Goal: Communication & Community: Answer question/provide support

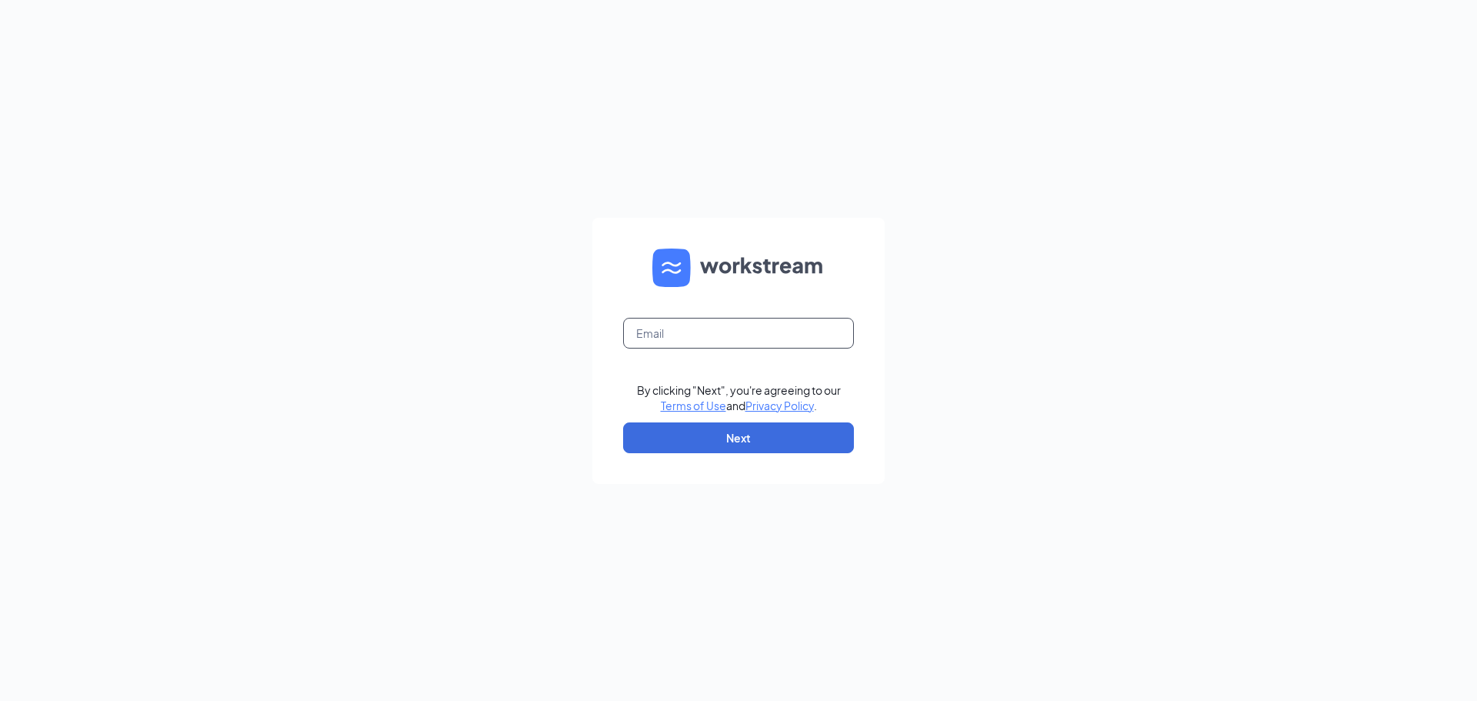
click at [701, 328] on input "text" at bounding box center [738, 333] width 231 height 31
type input "[PERSON_NAME][EMAIL_ADDRESS][DOMAIN_NAME]"
click at [727, 439] on button "Next" at bounding box center [738, 437] width 231 height 31
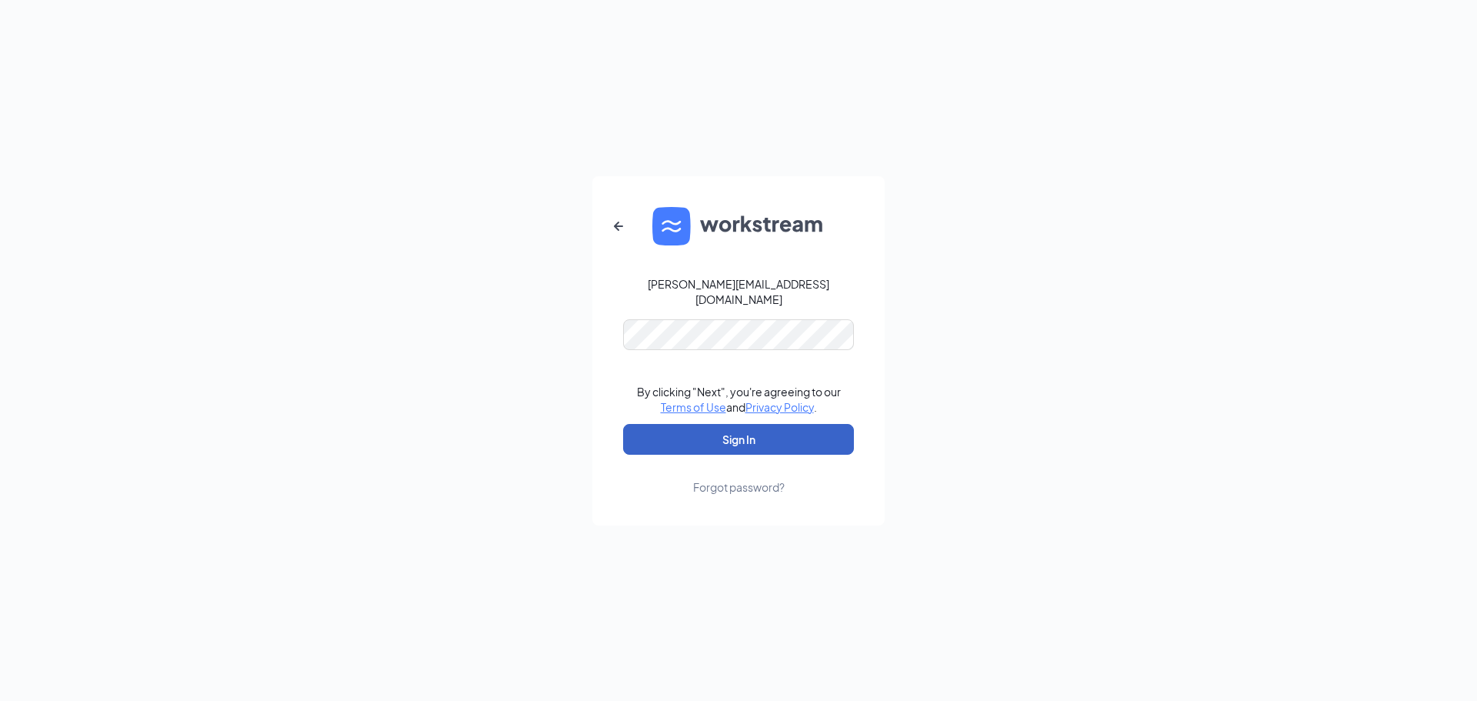
click at [736, 429] on button "Sign In" at bounding box center [738, 439] width 231 height 31
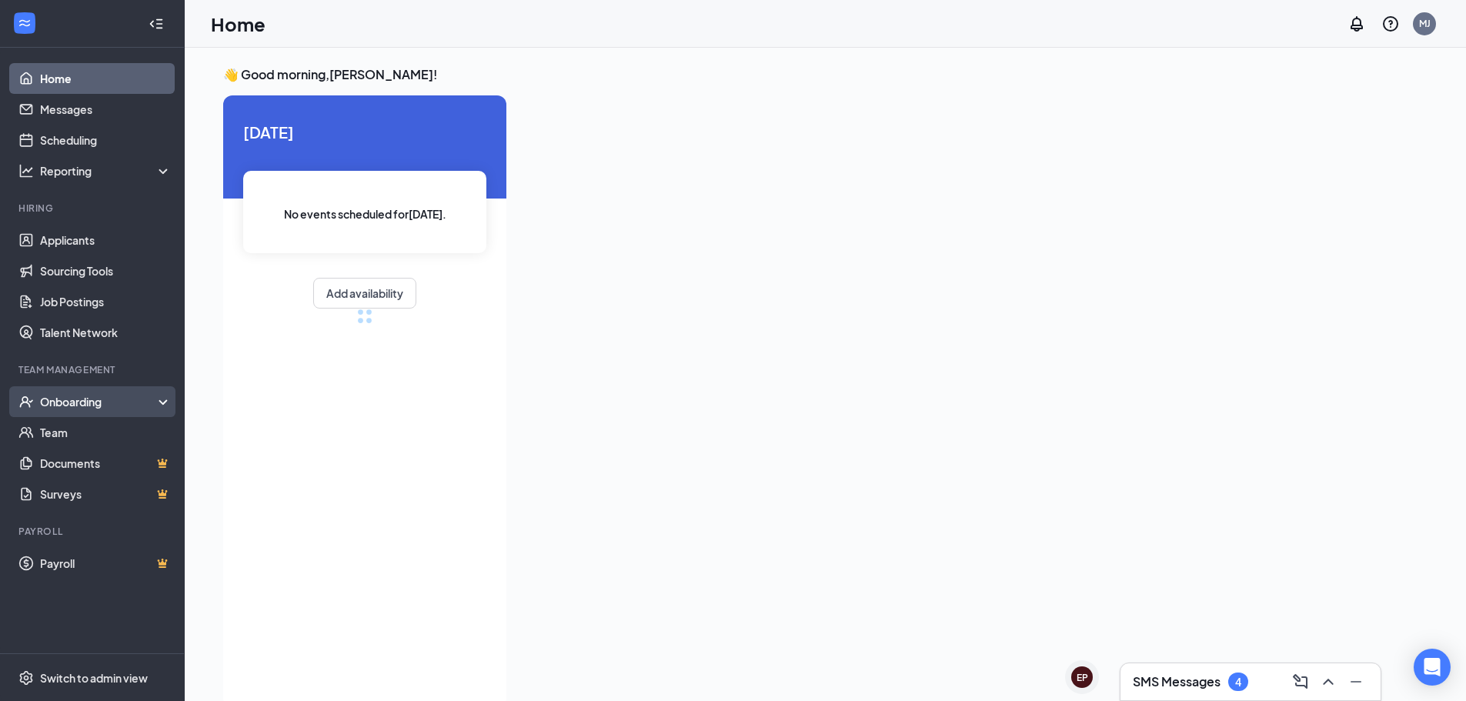
click at [88, 396] on div "Onboarding" at bounding box center [99, 401] width 119 height 15
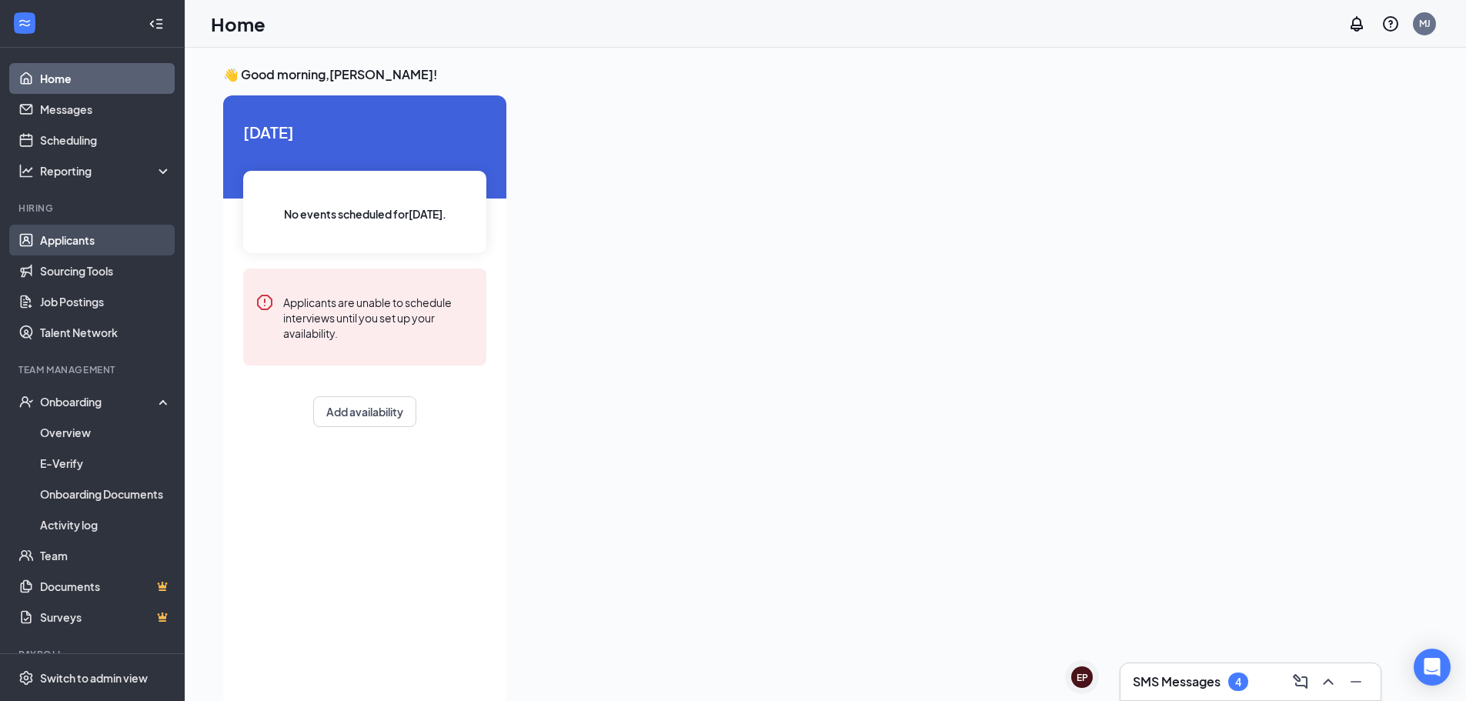
click at [79, 237] on link "Applicants" at bounding box center [106, 240] width 132 height 31
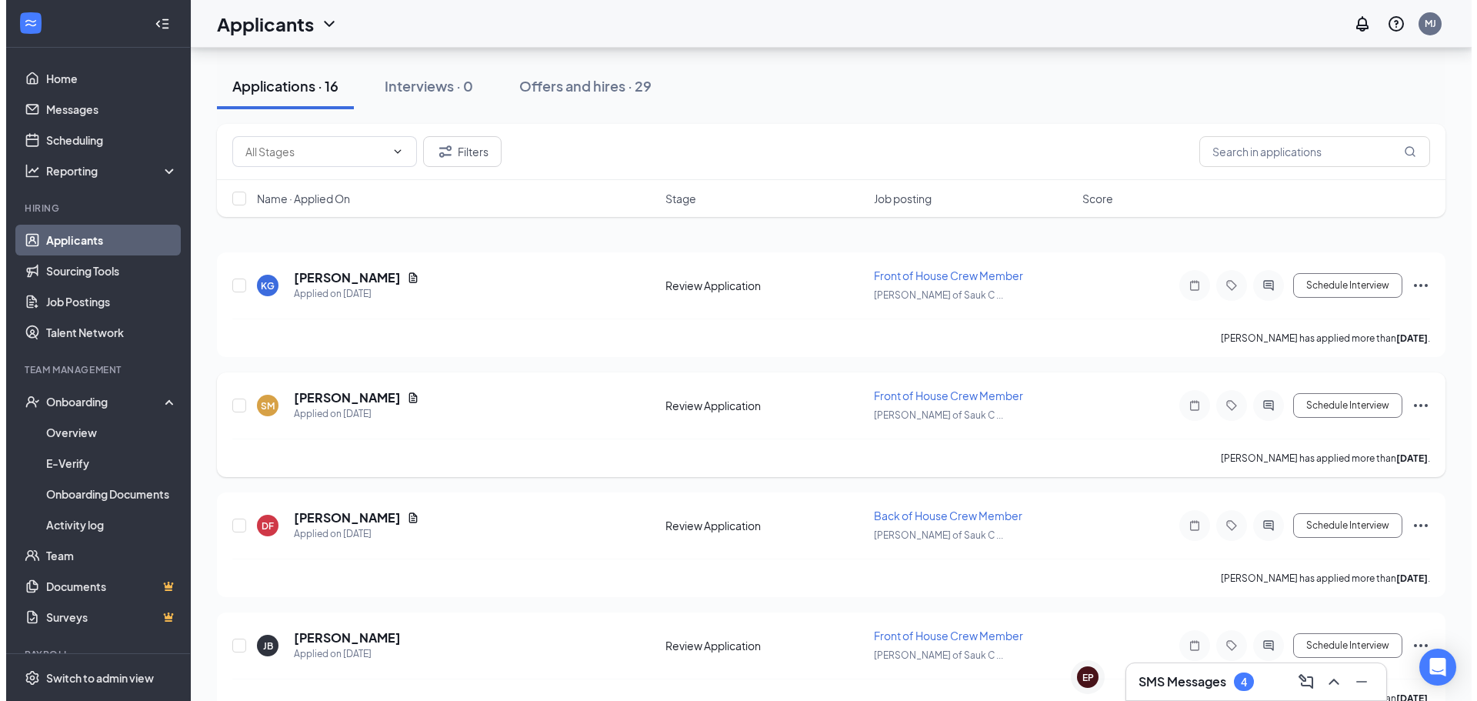
scroll to position [154, 0]
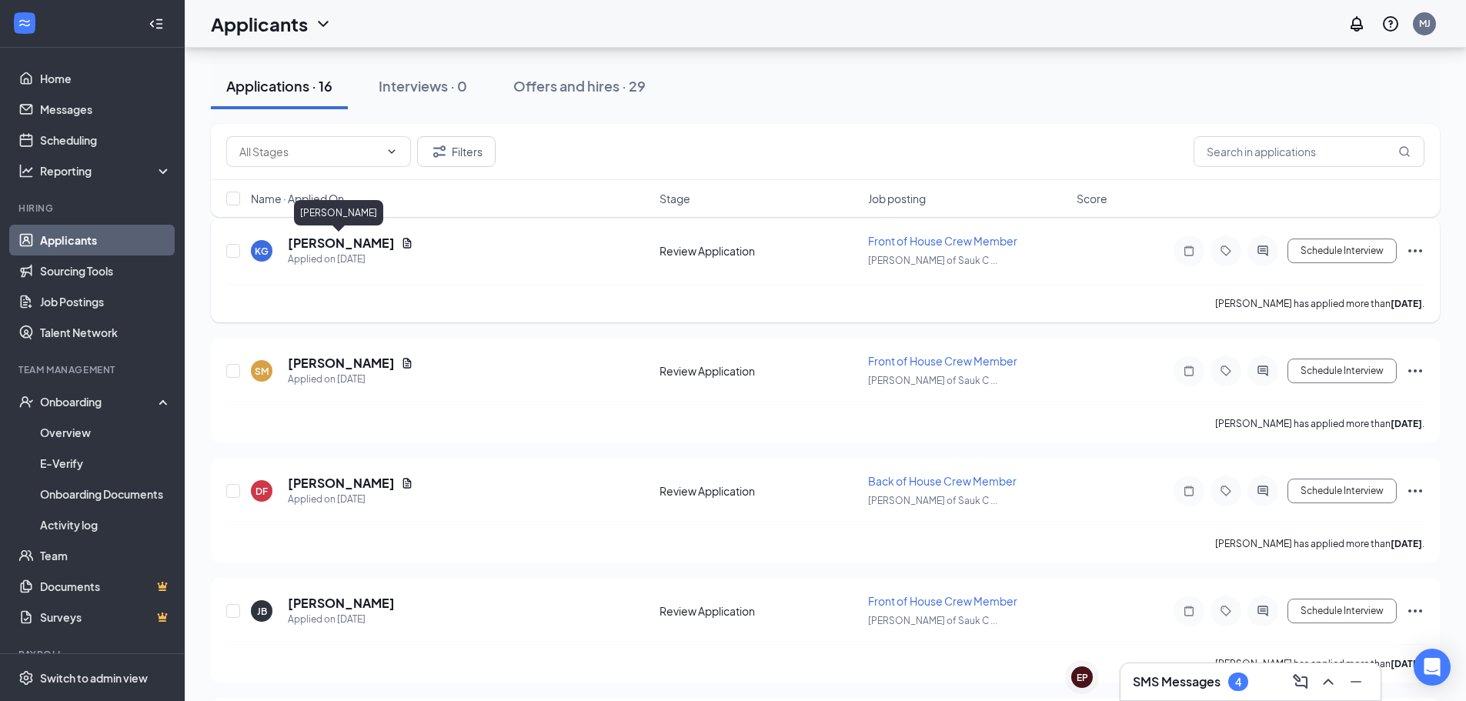
click at [328, 242] on h5 "[PERSON_NAME]" at bounding box center [341, 243] width 107 height 17
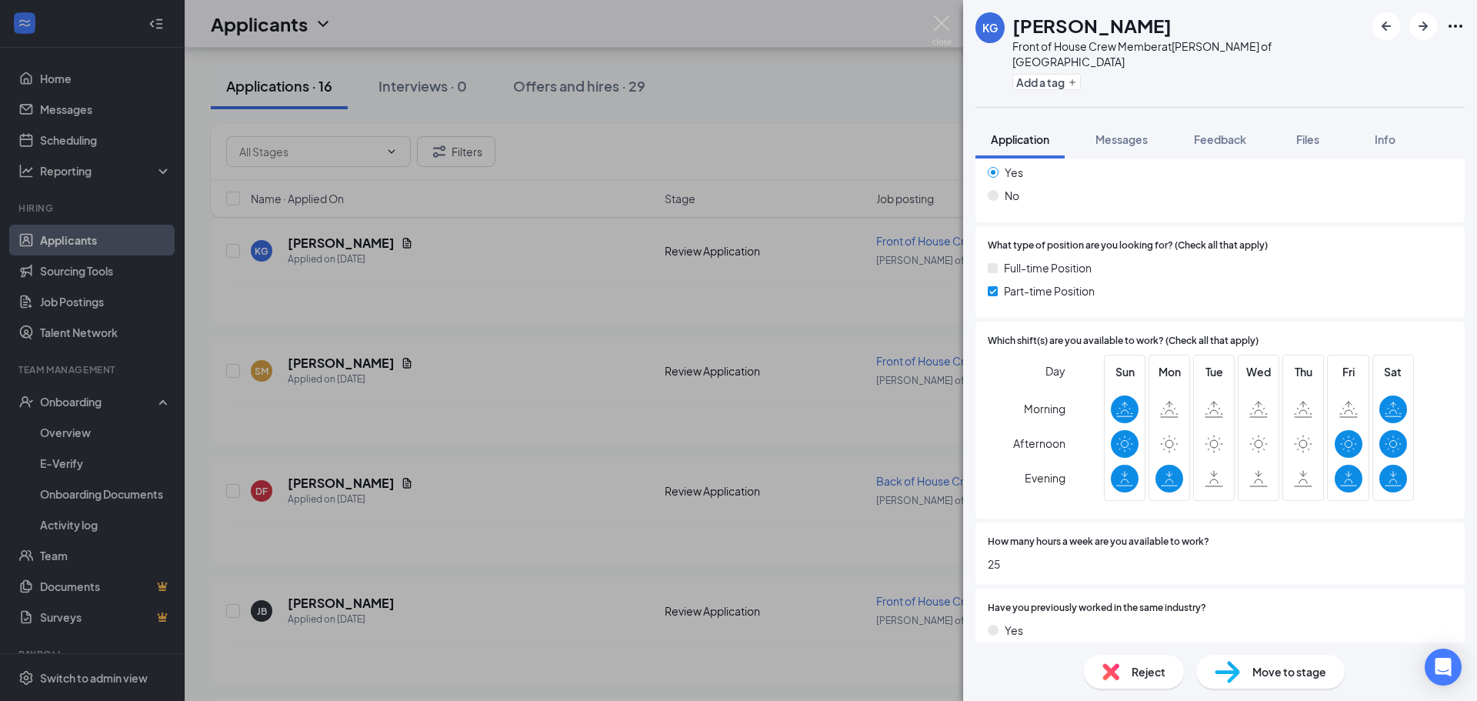
scroll to position [539, 0]
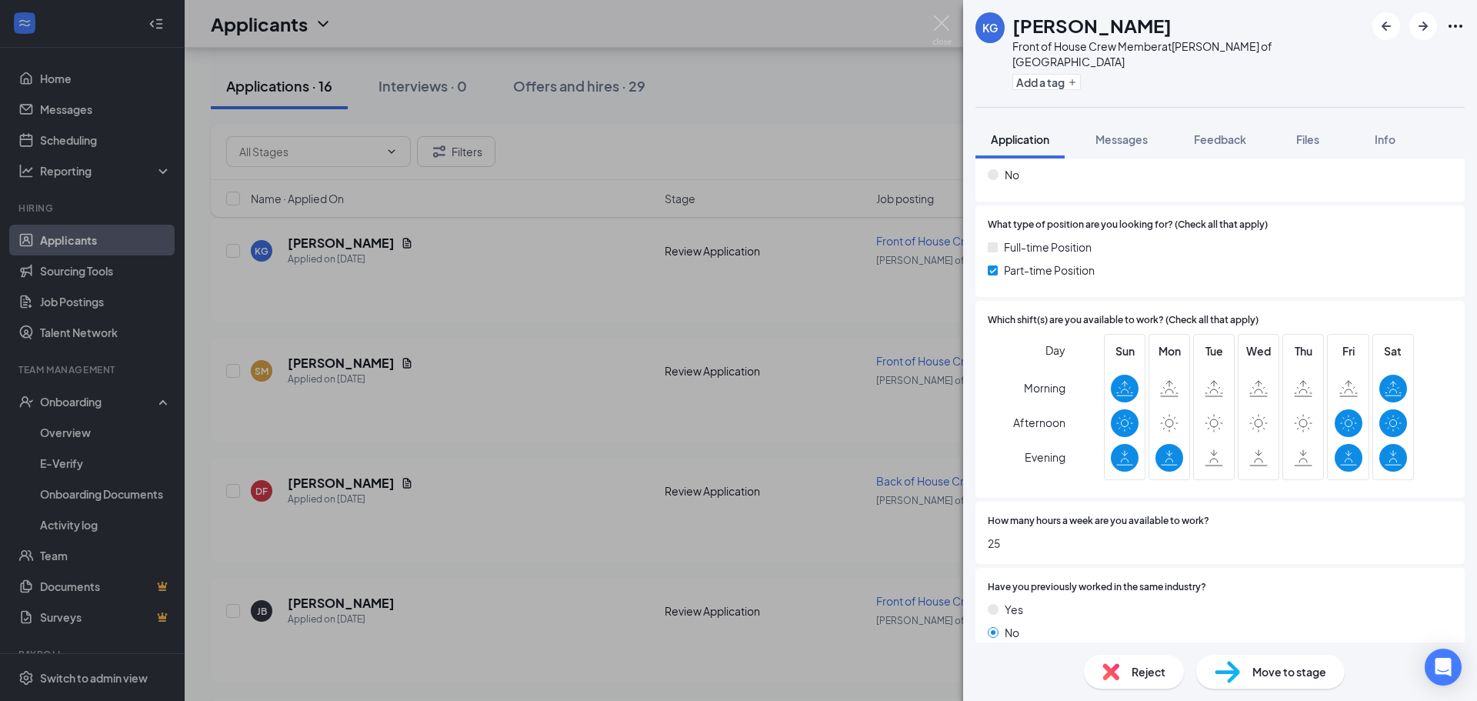
click at [726, 103] on div "KG [PERSON_NAME] Front of House Crew Member at [PERSON_NAME] of Sauk City Add a…" at bounding box center [738, 350] width 1477 height 701
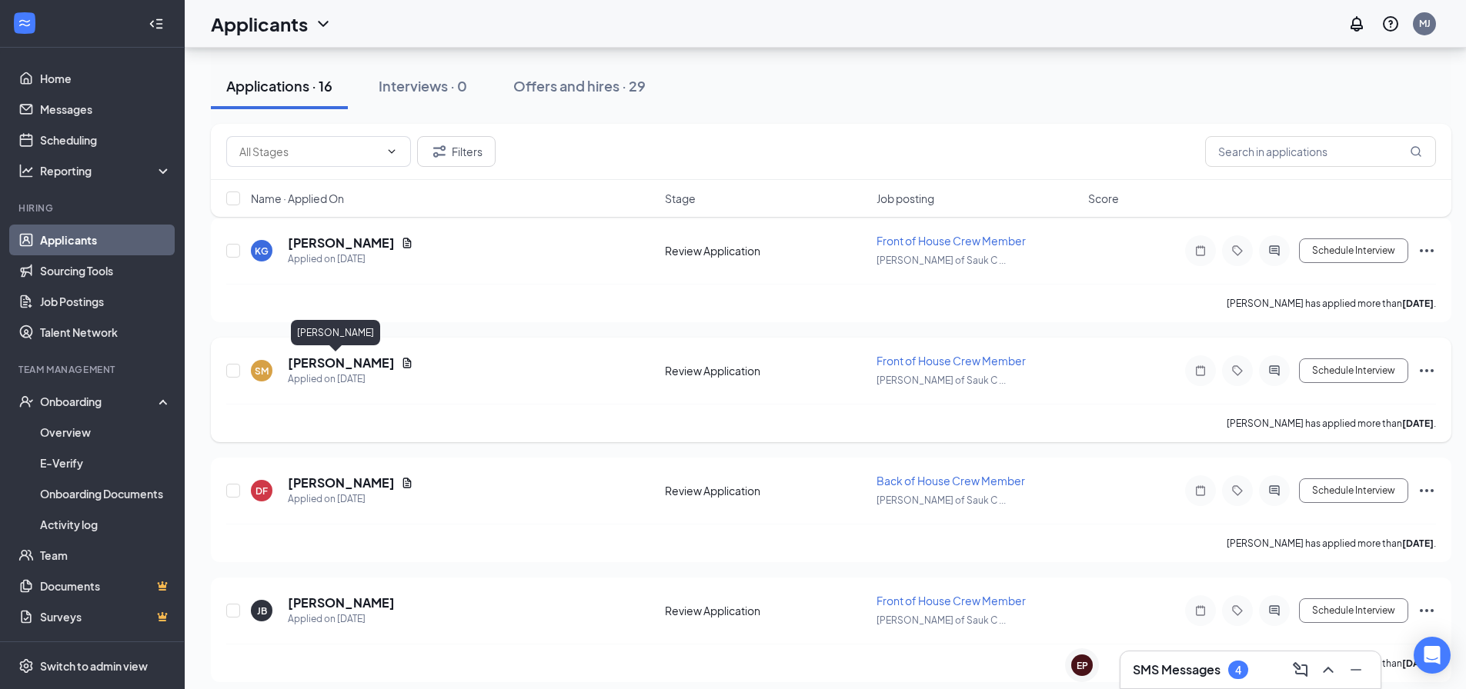
click at [308, 359] on h5 "[PERSON_NAME]" at bounding box center [341, 363] width 107 height 17
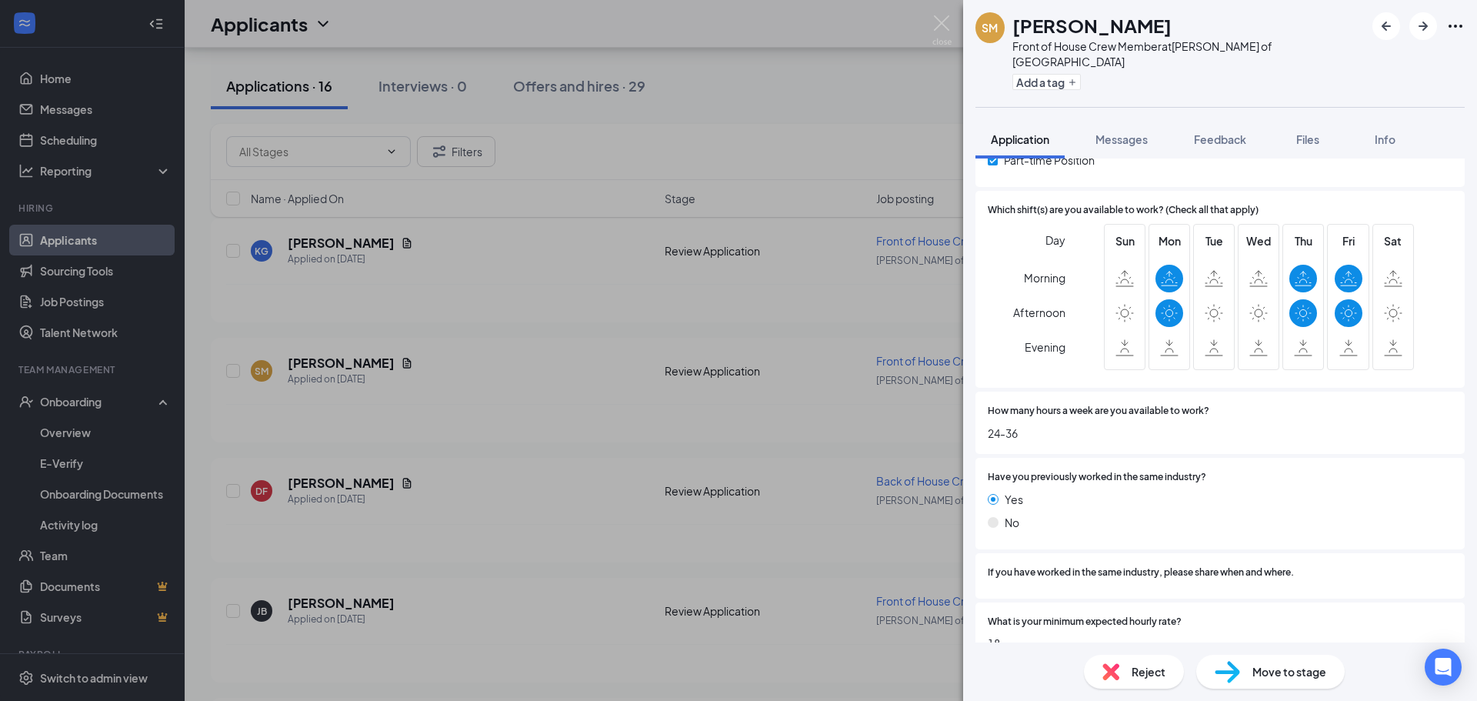
scroll to position [923, 0]
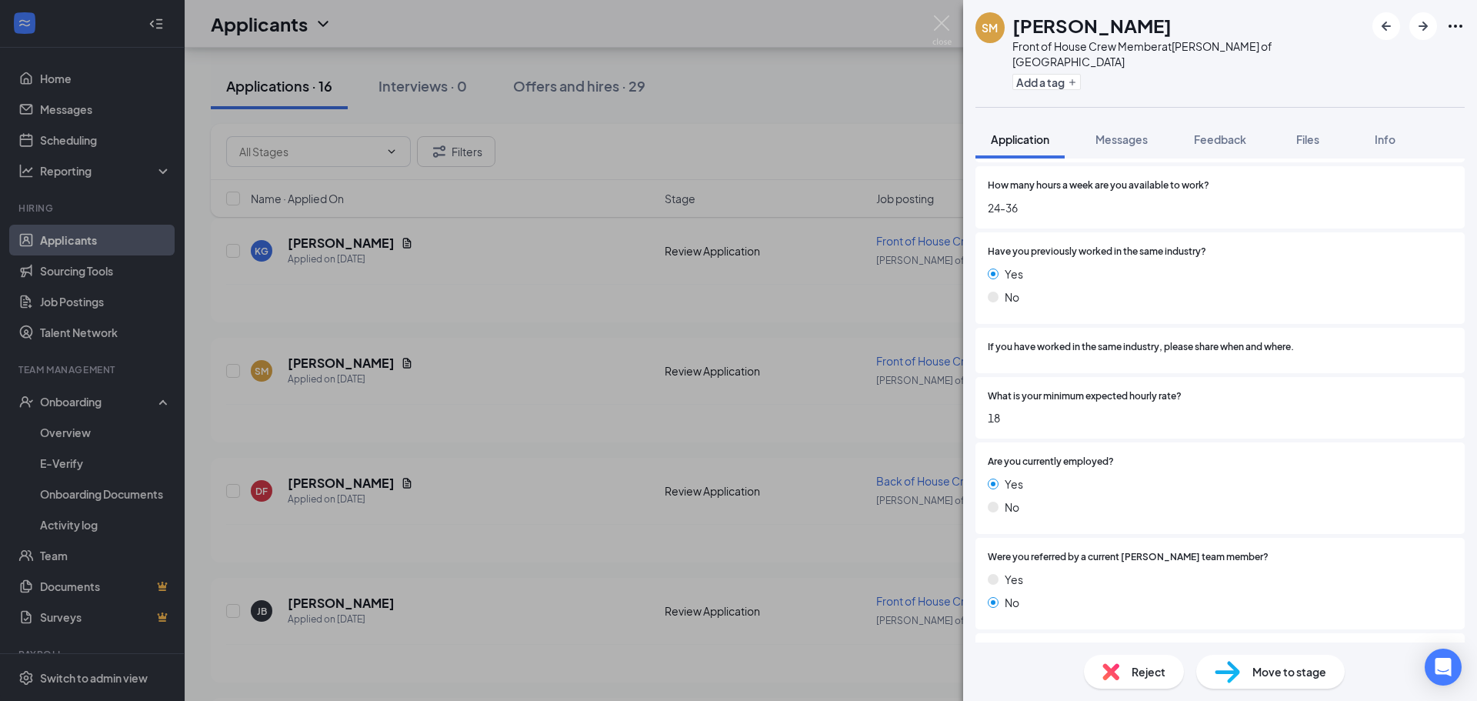
click at [838, 95] on div "SM [PERSON_NAME] Front of House Crew Member at [PERSON_NAME] of [GEOGRAPHIC_DAT…" at bounding box center [738, 350] width 1477 height 701
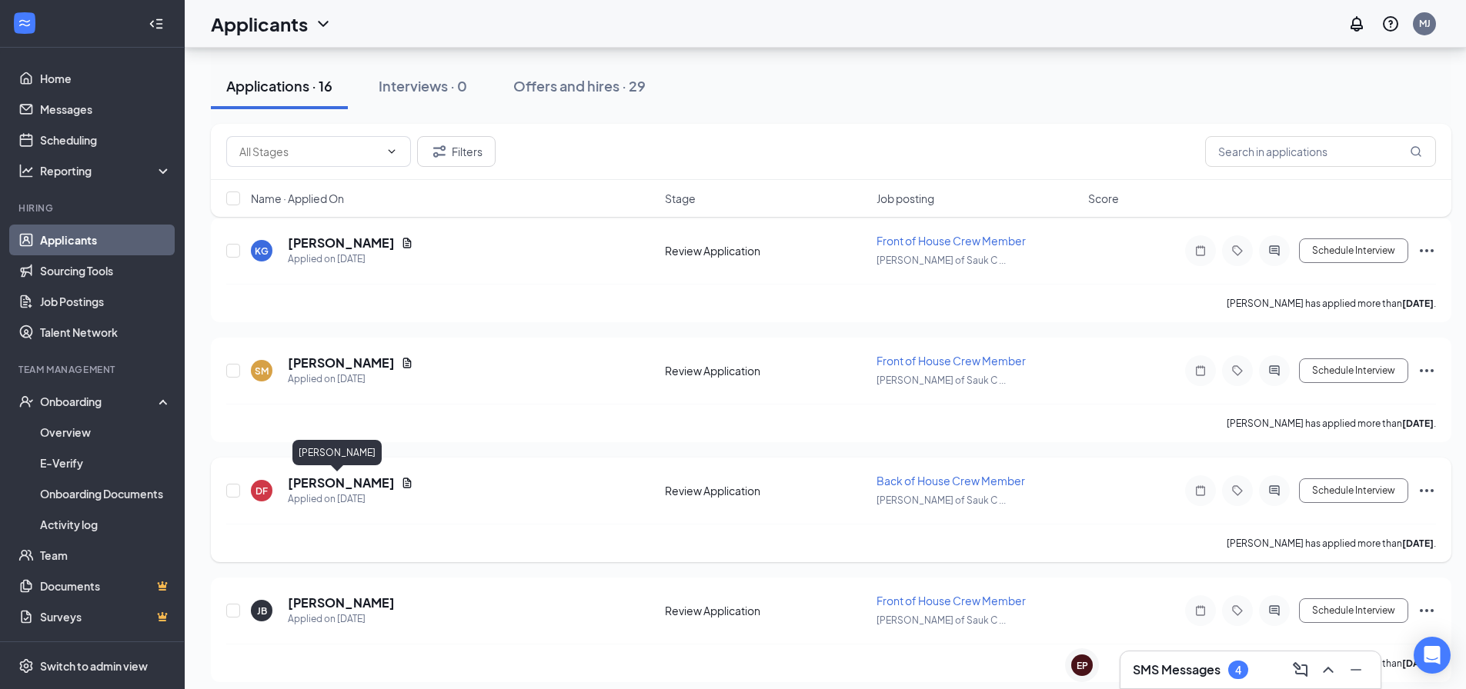
click at [310, 480] on h5 "[PERSON_NAME]" at bounding box center [341, 483] width 107 height 17
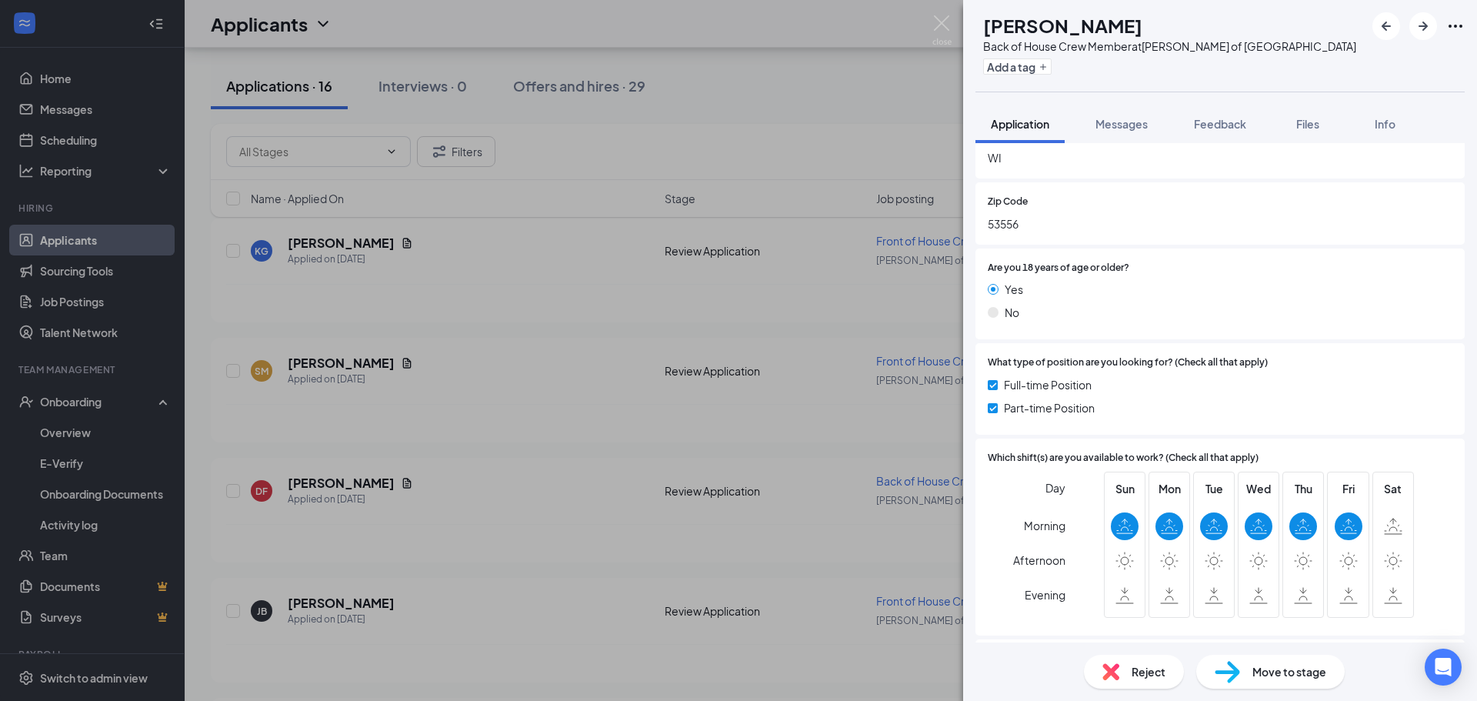
scroll to position [385, 0]
click at [870, 137] on div "[PERSON_NAME] Back of House Crew Member at [PERSON_NAME] of [GEOGRAPHIC_DATA] A…" at bounding box center [738, 350] width 1477 height 701
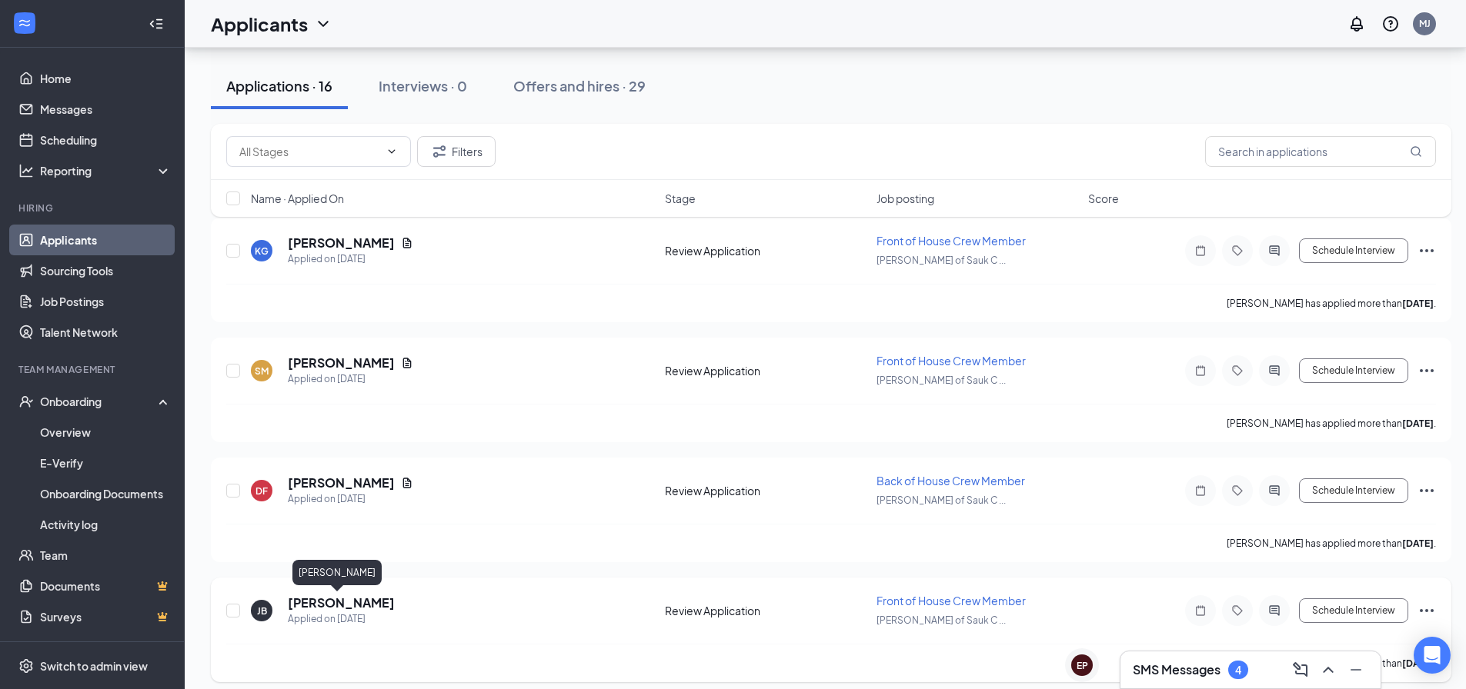
click at [338, 601] on h5 "[PERSON_NAME]" at bounding box center [341, 603] width 107 height 17
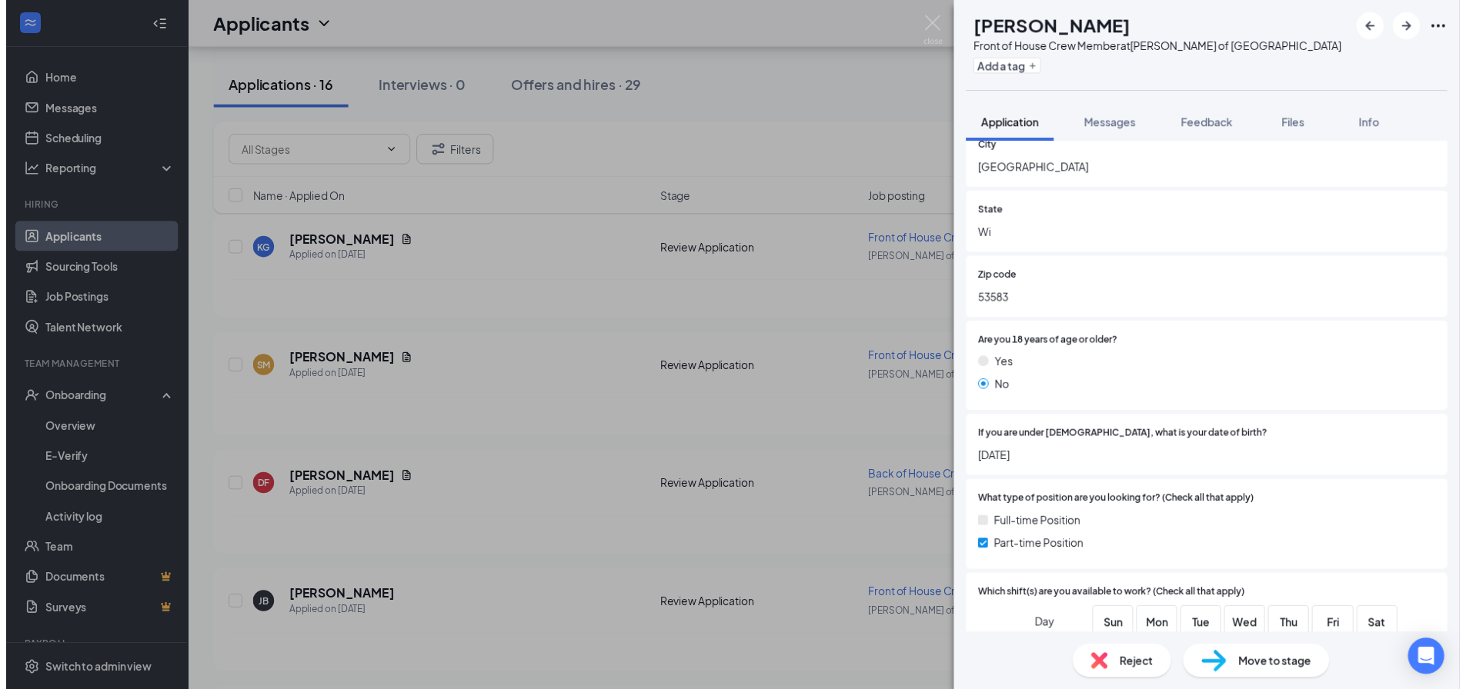
scroll to position [154, 0]
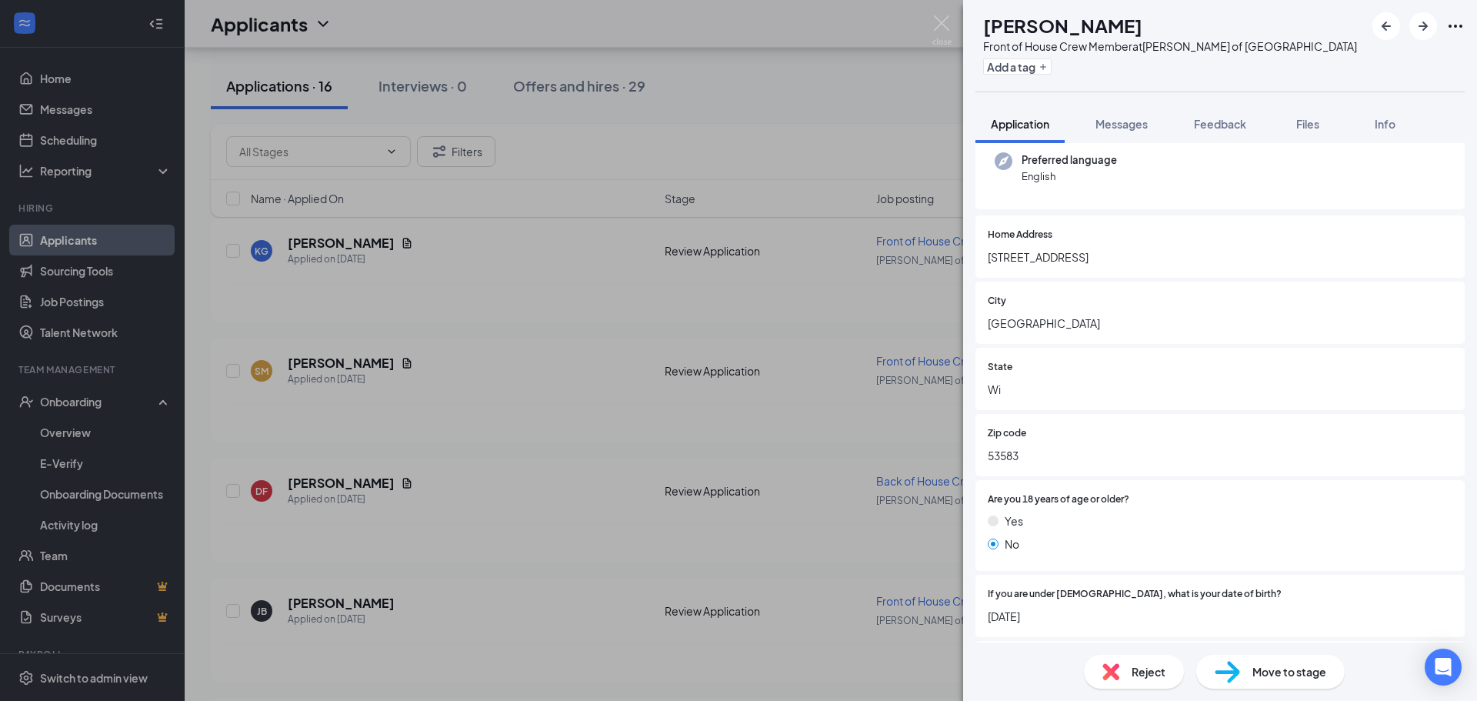
click at [865, 159] on div "[PERSON_NAME] Front of House Crew Member at [PERSON_NAME] of Sauk City Add a ta…" at bounding box center [738, 350] width 1477 height 701
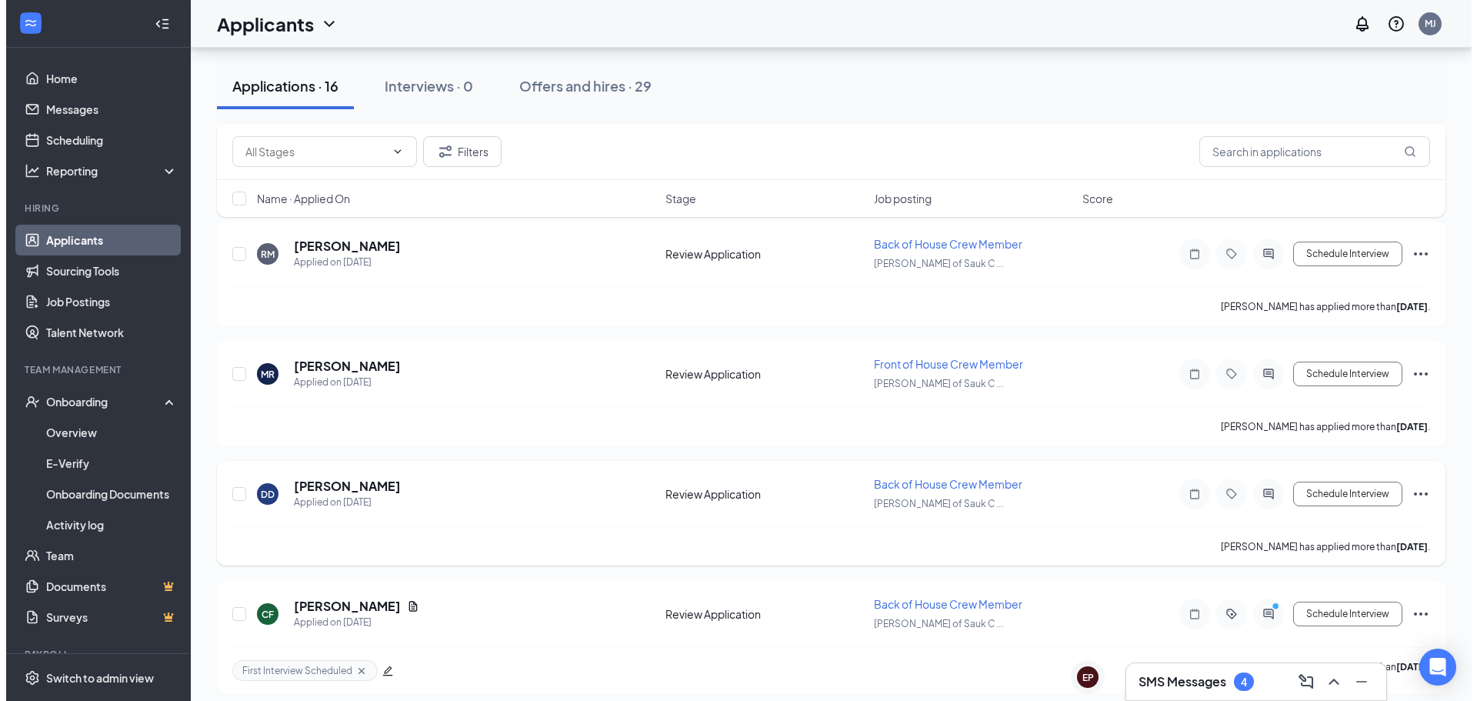
scroll to position [846, 0]
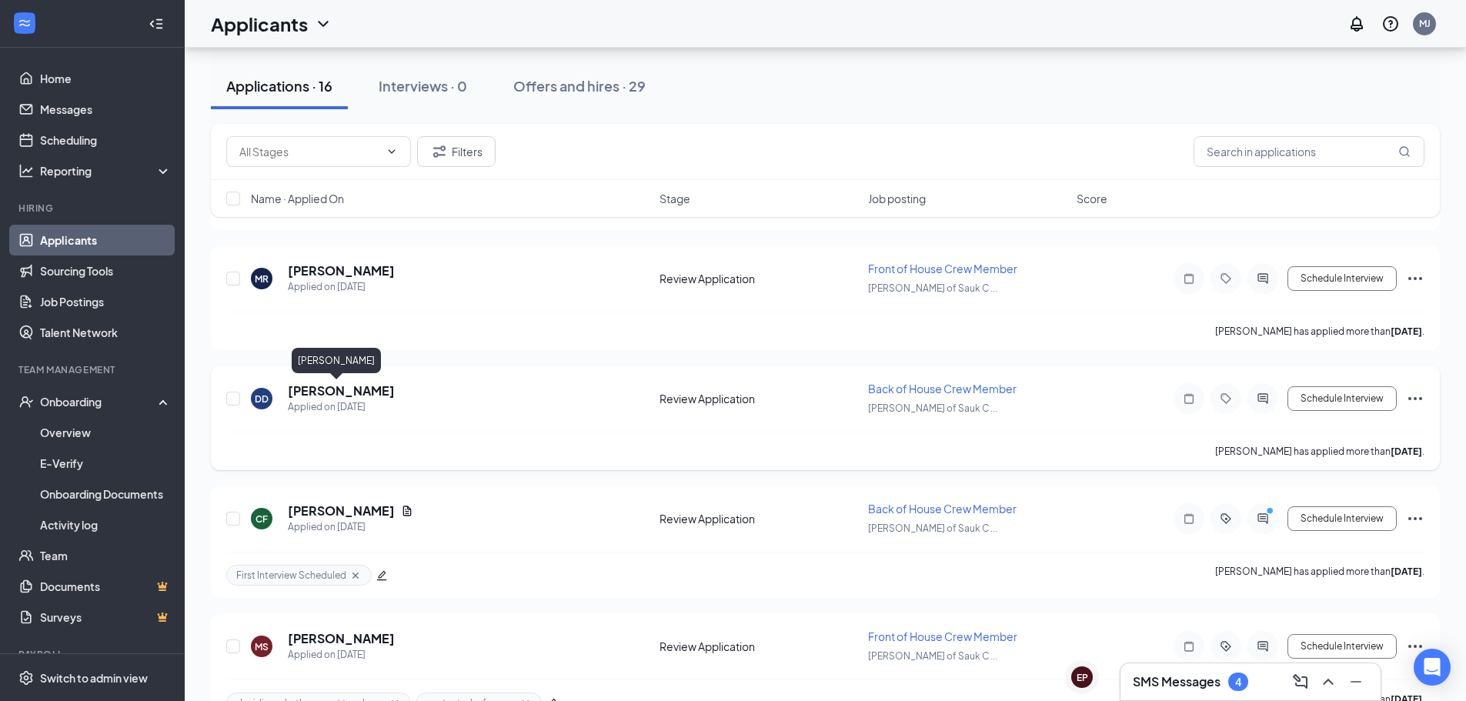
click at [308, 391] on h5 "[PERSON_NAME]" at bounding box center [341, 390] width 107 height 17
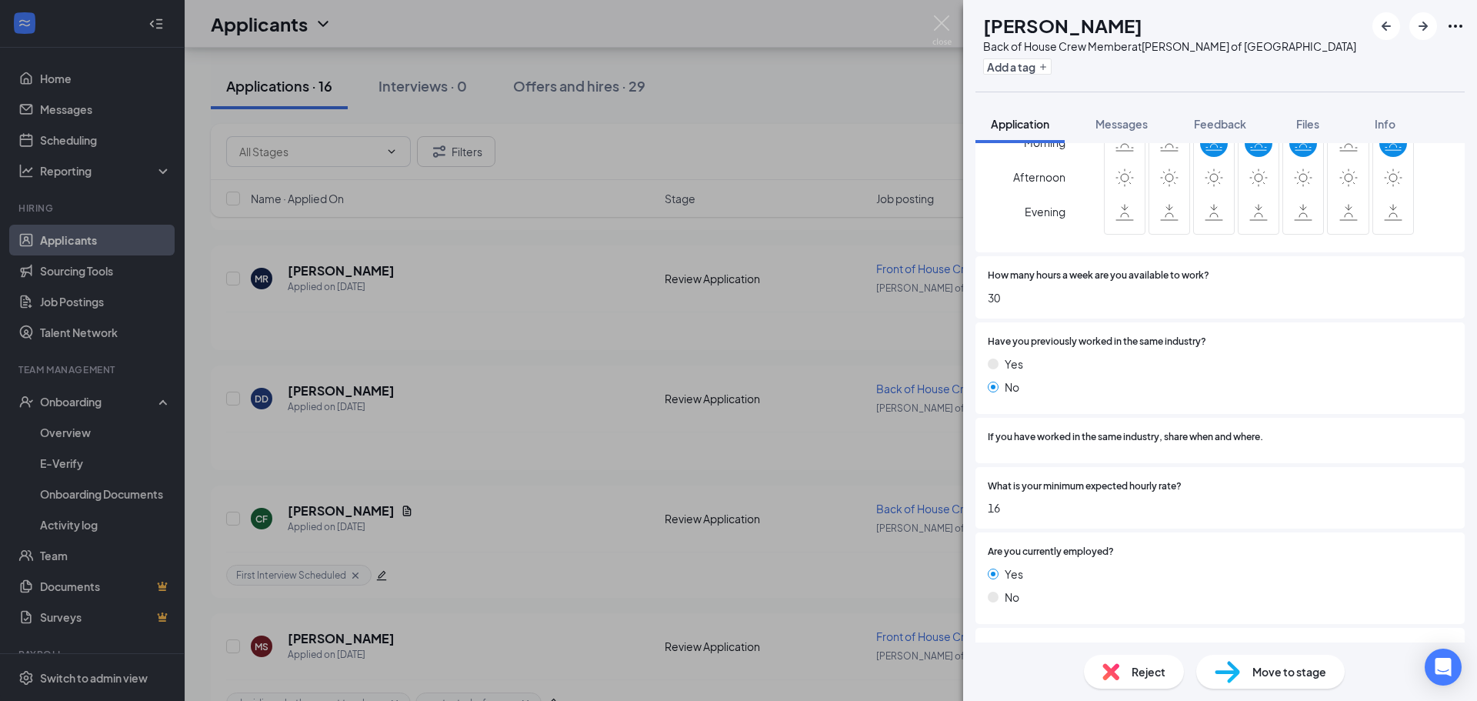
scroll to position [1000, 0]
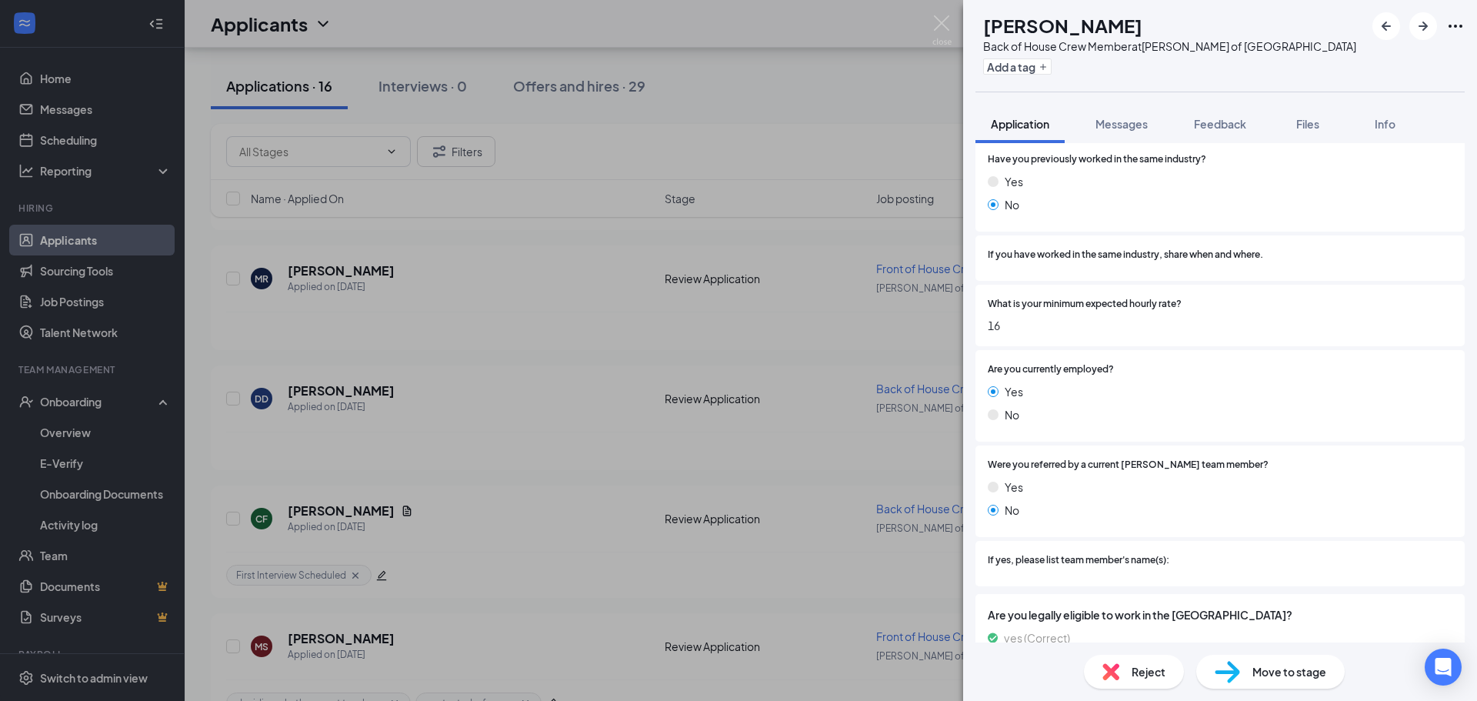
click at [800, 149] on div "DD [PERSON_NAME] Back of House Crew Member at [PERSON_NAME] of Sauk City Add a …" at bounding box center [738, 350] width 1477 height 701
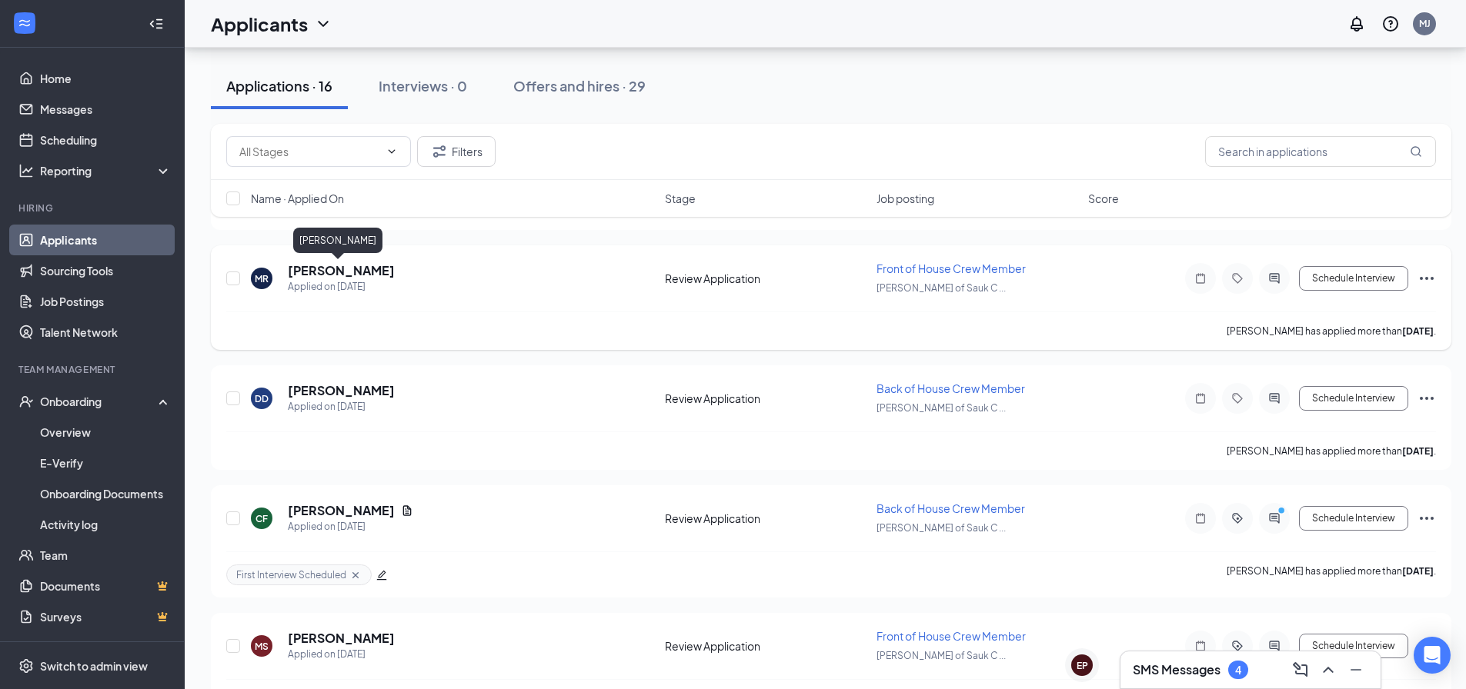
click at [336, 270] on h5 "[PERSON_NAME]" at bounding box center [341, 270] width 107 height 17
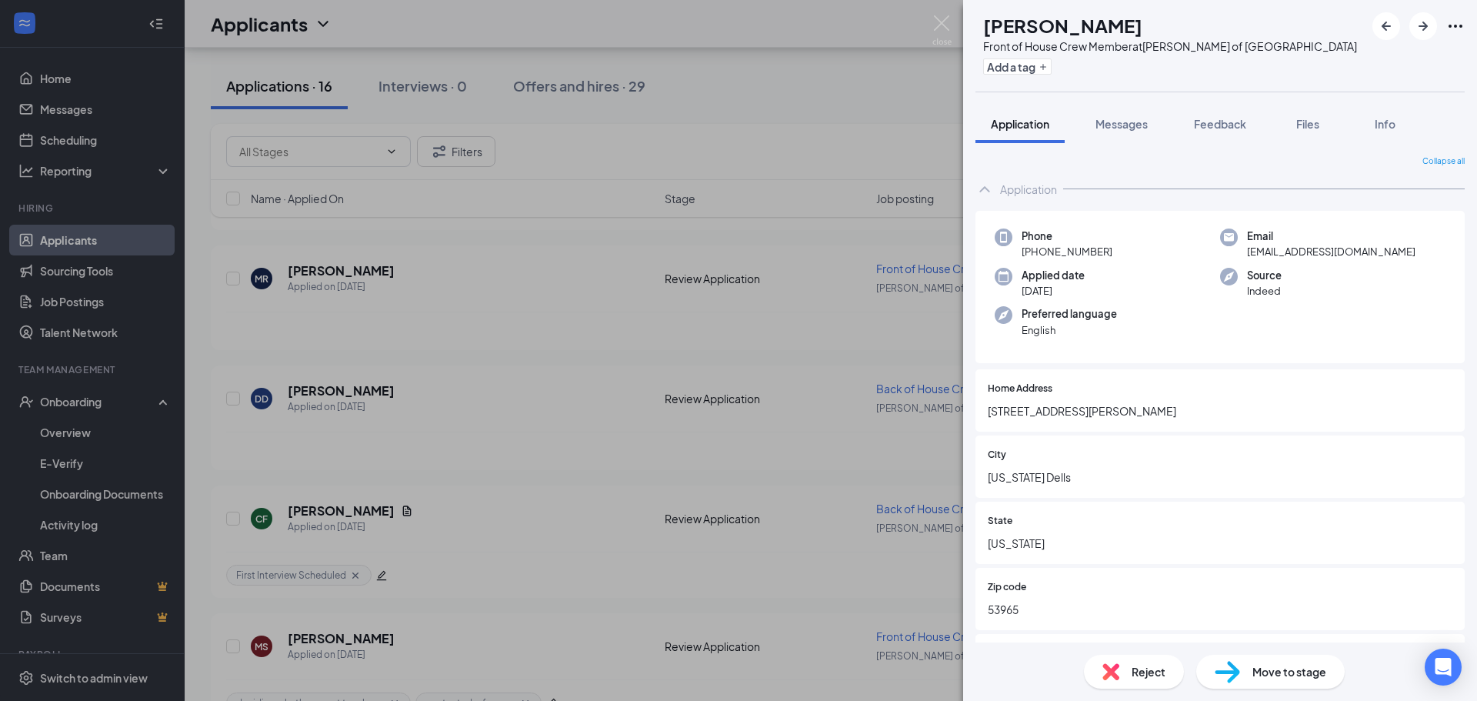
click at [579, 147] on div "[PERSON_NAME] Front of House Crew Member at [PERSON_NAME] of [GEOGRAPHIC_DATA] …" at bounding box center [738, 350] width 1477 height 701
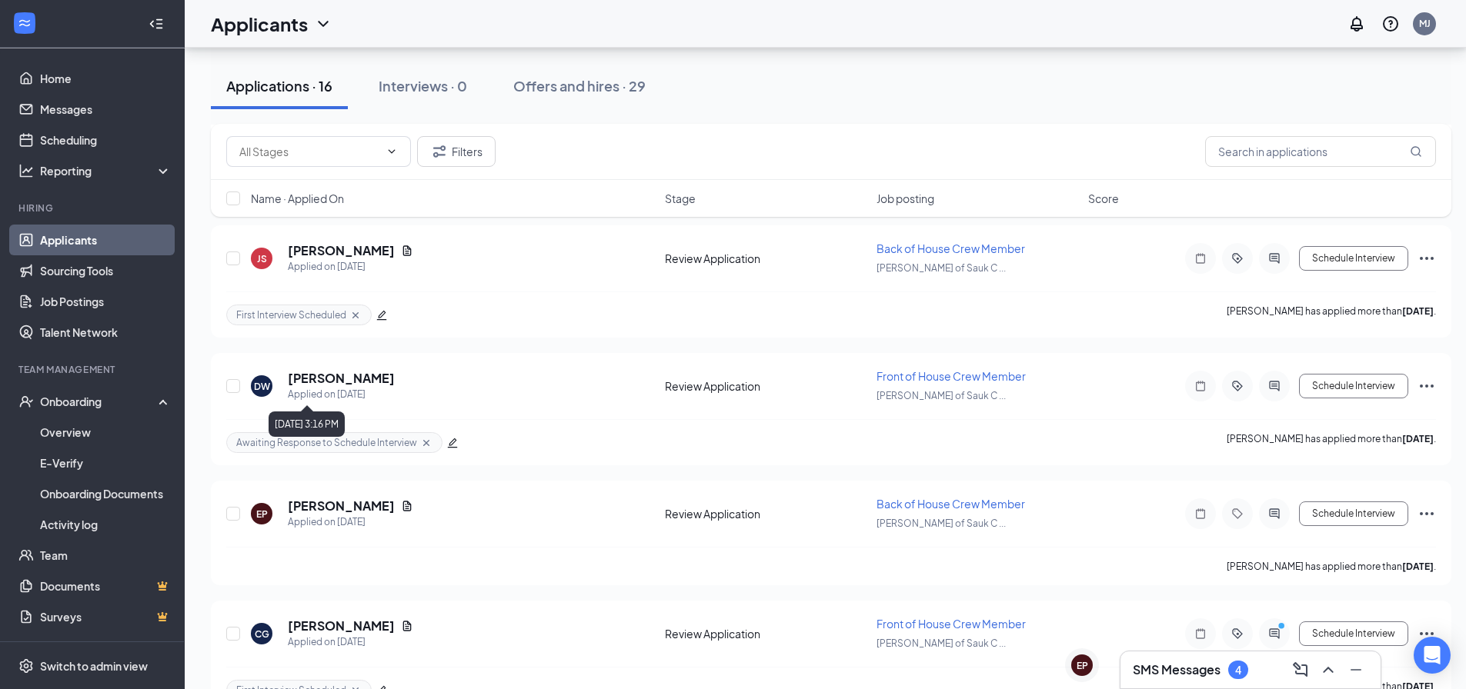
scroll to position [1616, 0]
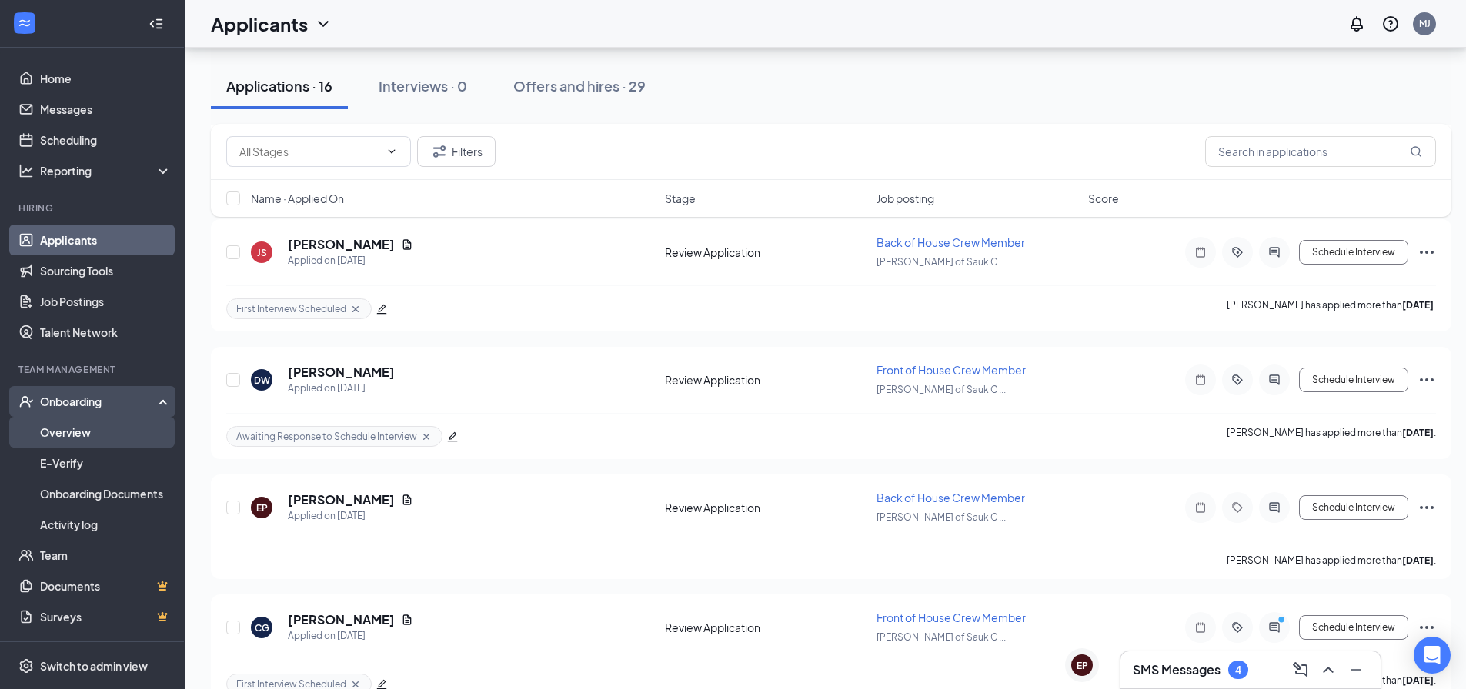
click at [55, 429] on link "Overview" at bounding box center [106, 432] width 132 height 31
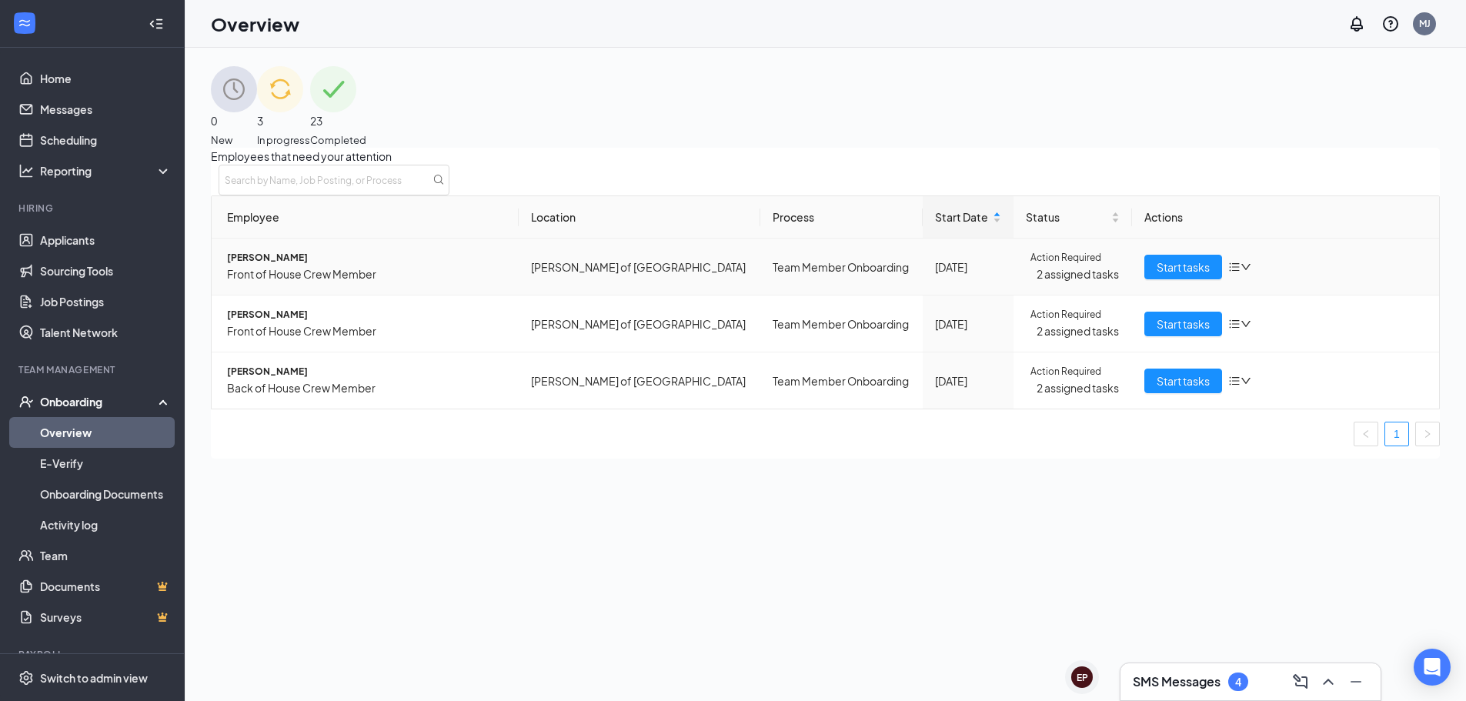
click at [396, 282] on span "Front of House Crew Member" at bounding box center [366, 273] width 279 height 17
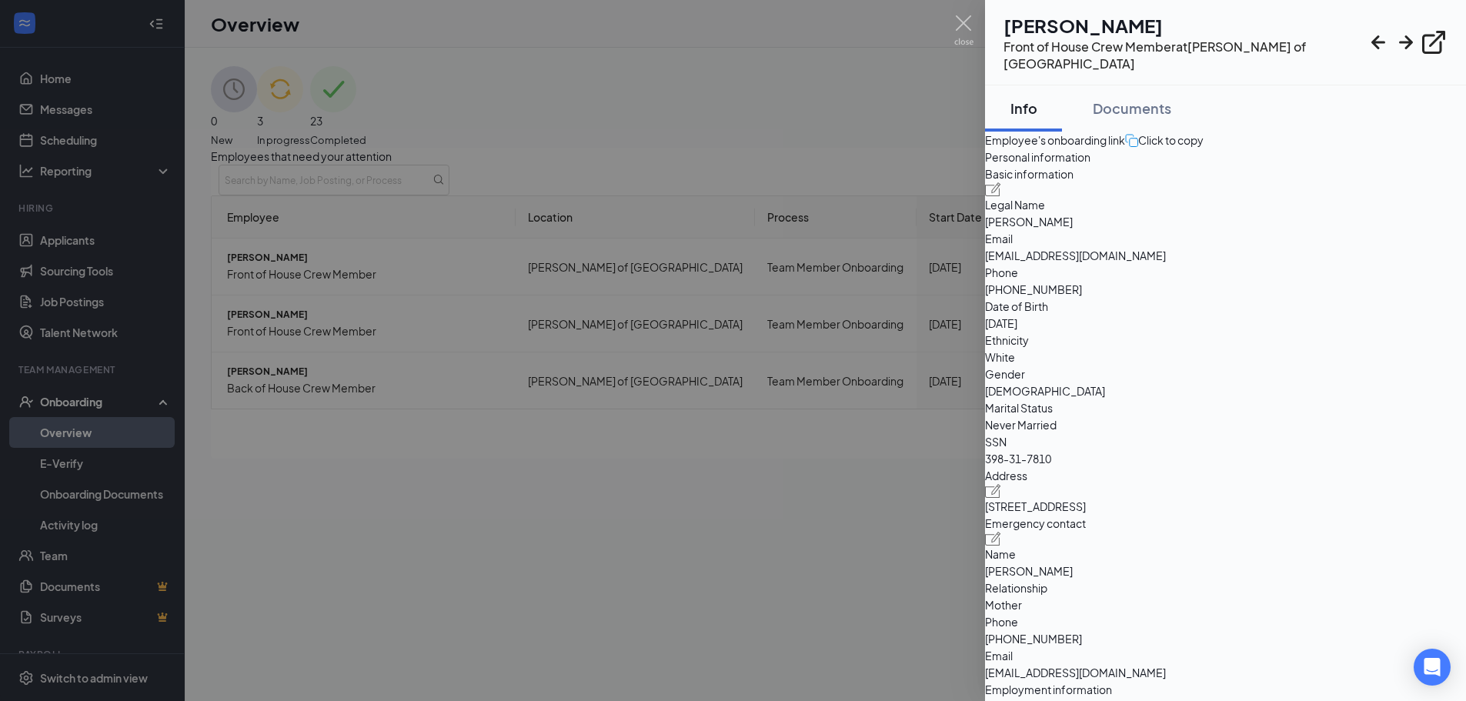
click at [633, 552] on div at bounding box center [733, 350] width 1466 height 701
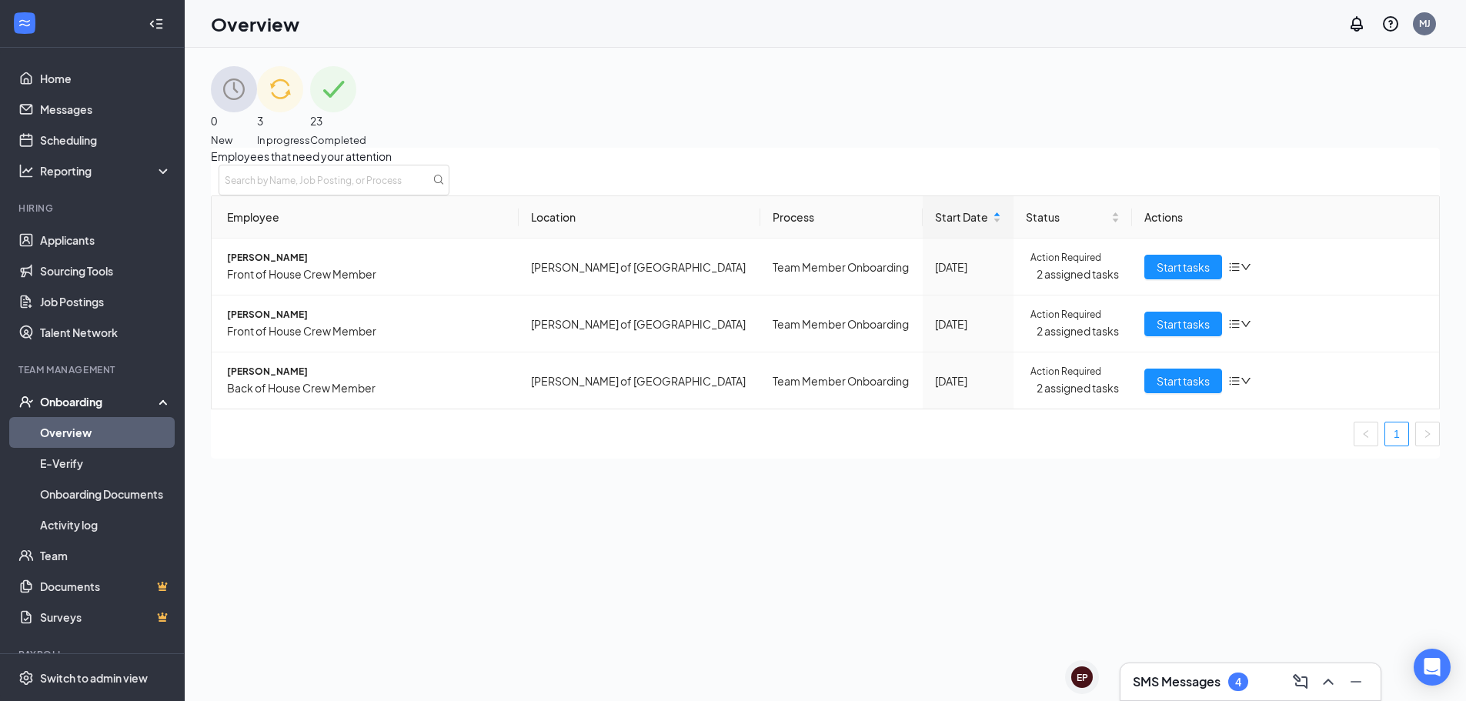
click at [1176, 678] on h3 "SMS Messages" at bounding box center [1177, 681] width 88 height 17
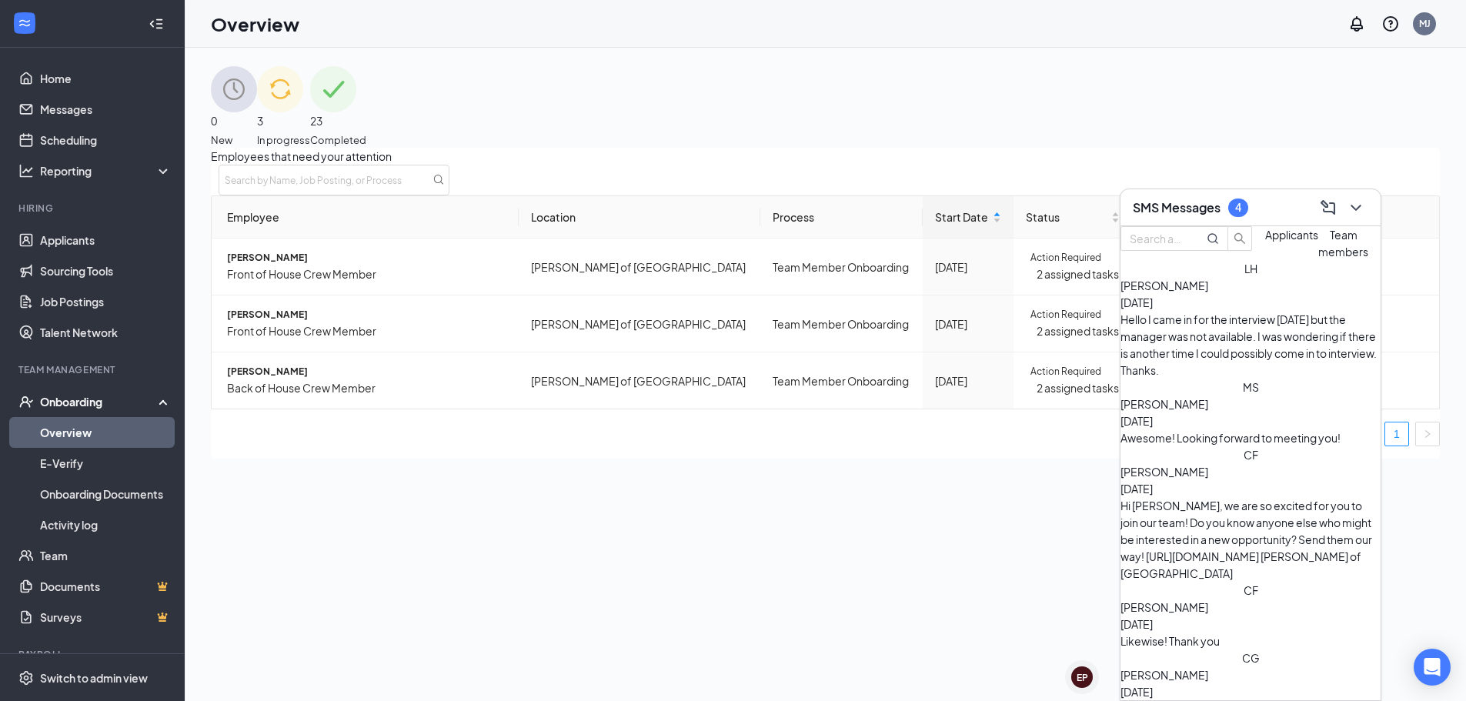
click at [1227, 342] on div "Hello I came in for the interview [DATE] but the manager was not available. I w…" at bounding box center [1250, 345] width 260 height 68
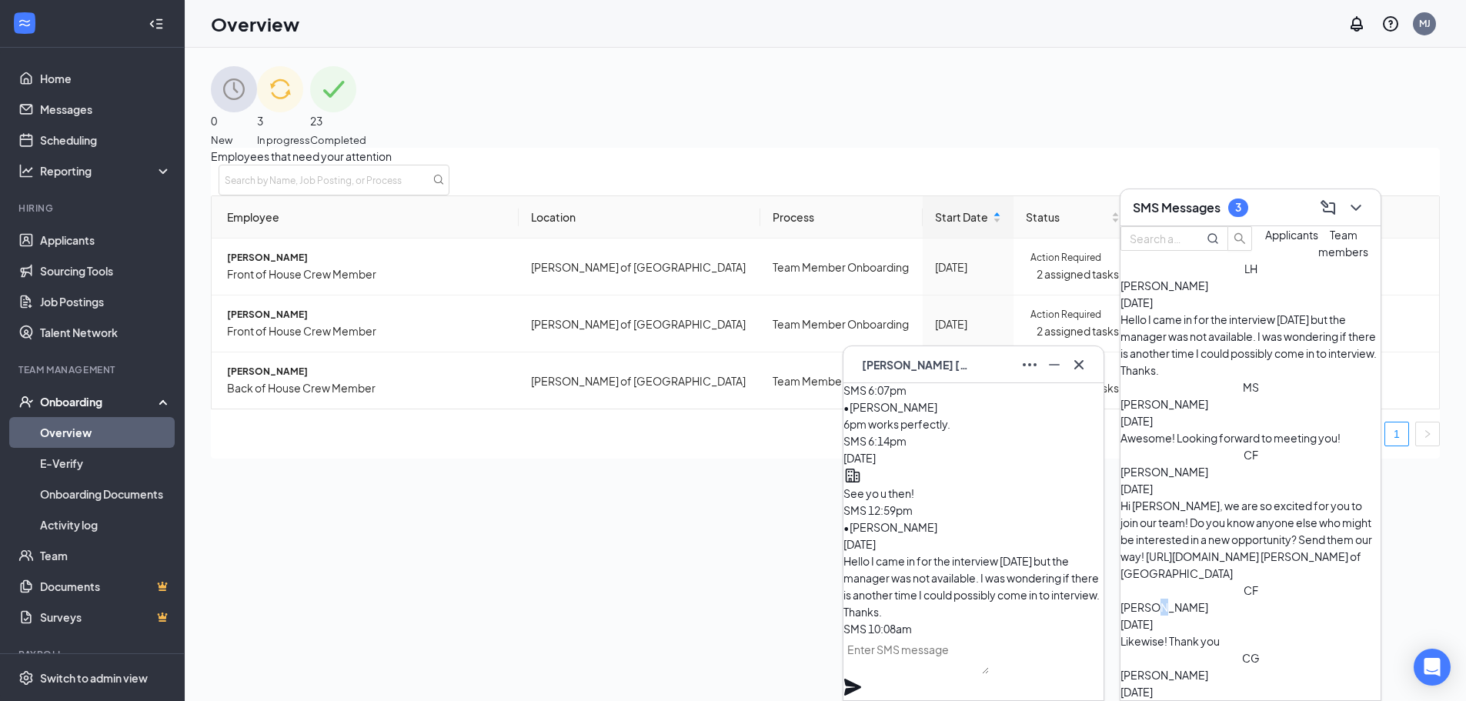
click at [1208, 600] on span "[PERSON_NAME]" at bounding box center [1164, 607] width 88 height 14
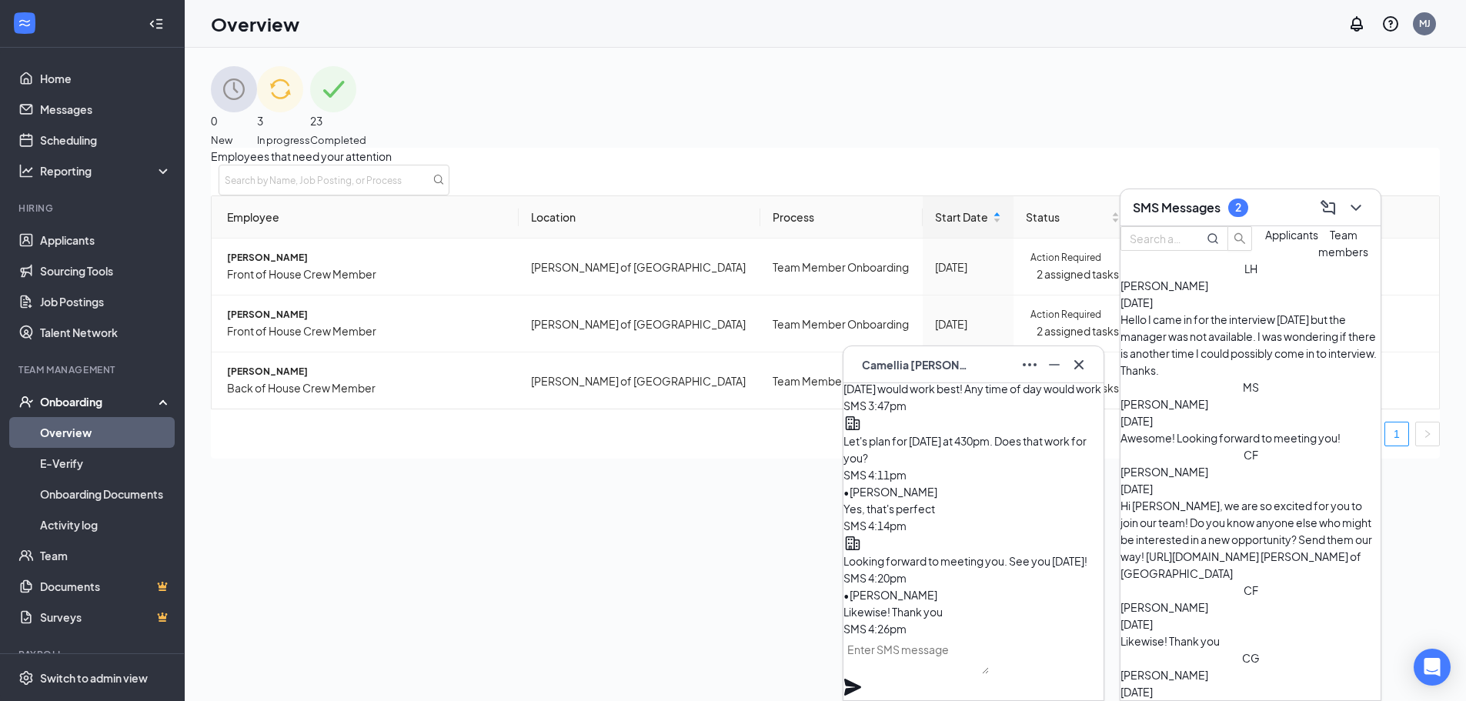
click at [1208, 668] on span "[PERSON_NAME]" at bounding box center [1164, 675] width 88 height 14
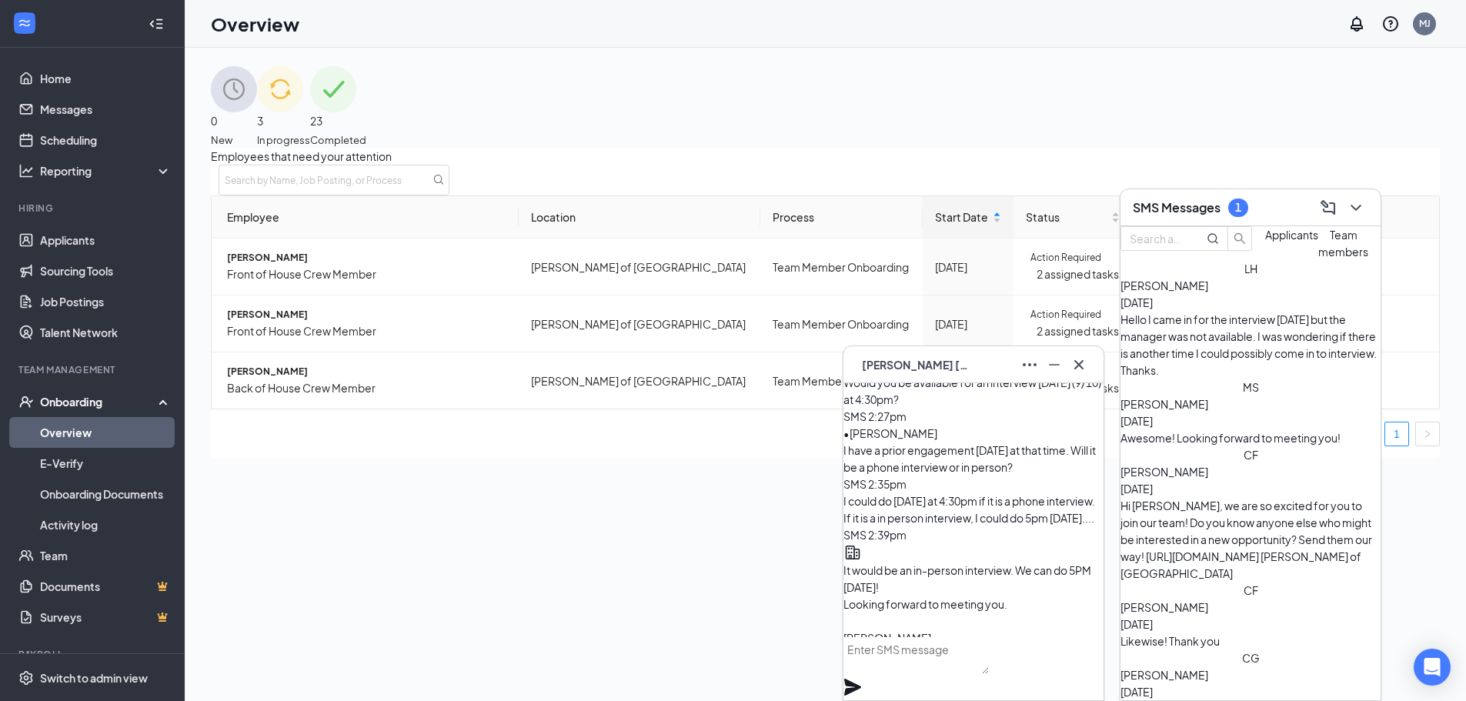
click at [1190, 292] on span "[PERSON_NAME]" at bounding box center [1164, 286] width 88 height 14
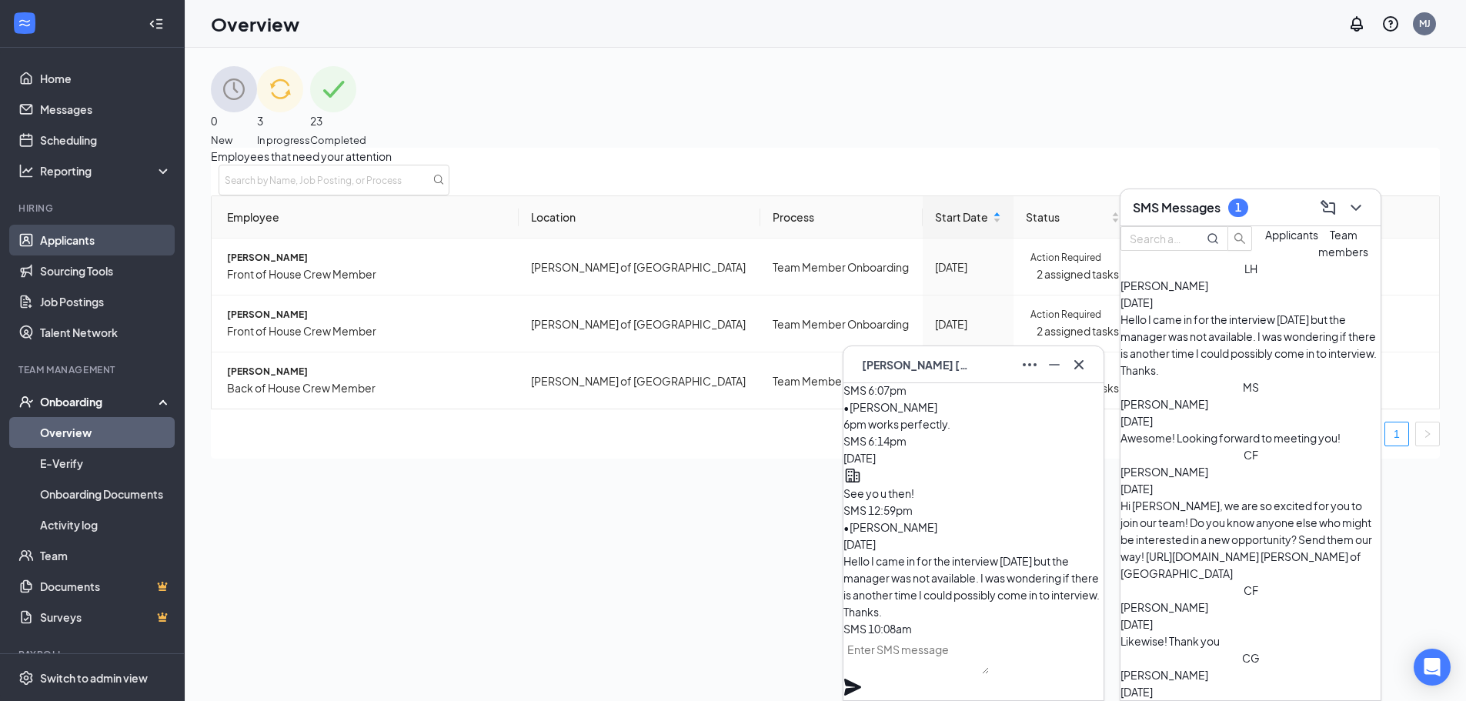
click at [88, 245] on link "Applicants" at bounding box center [106, 240] width 132 height 31
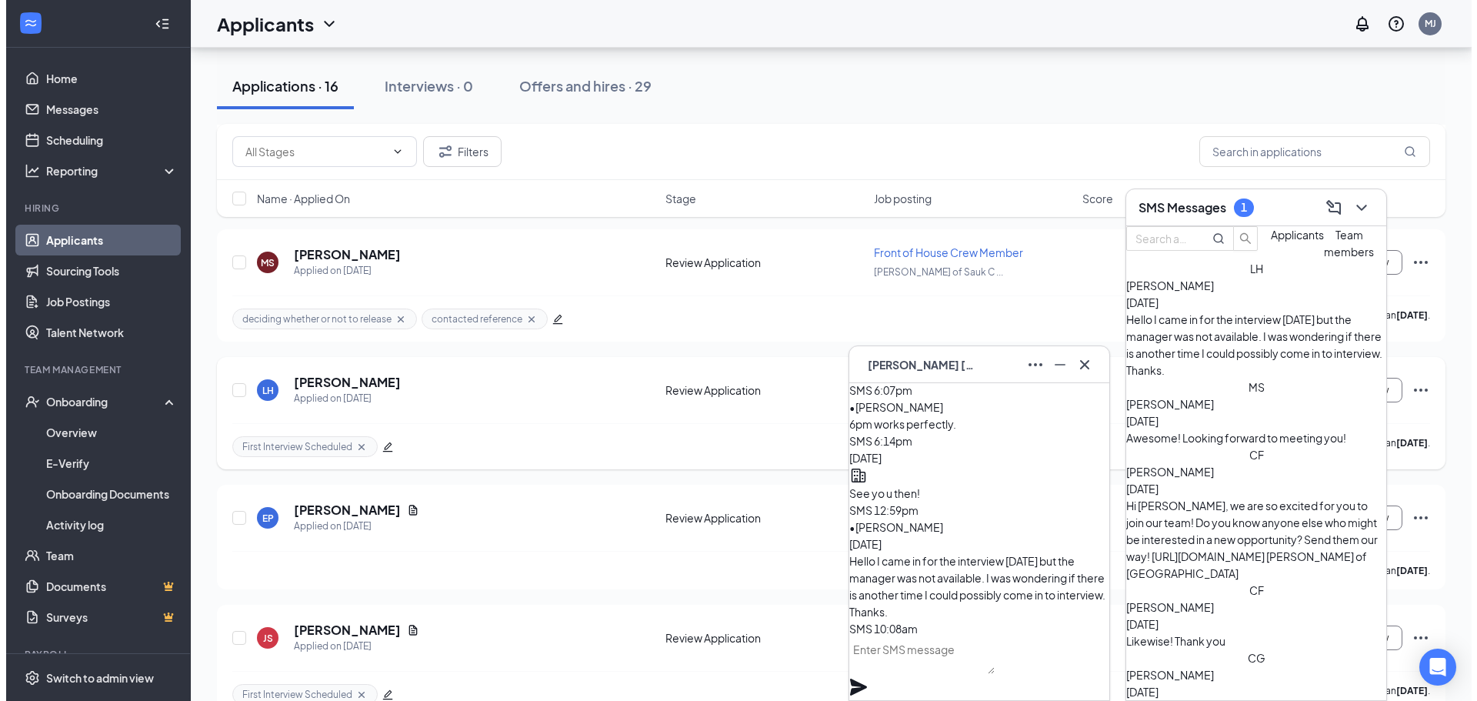
scroll to position [1231, 0]
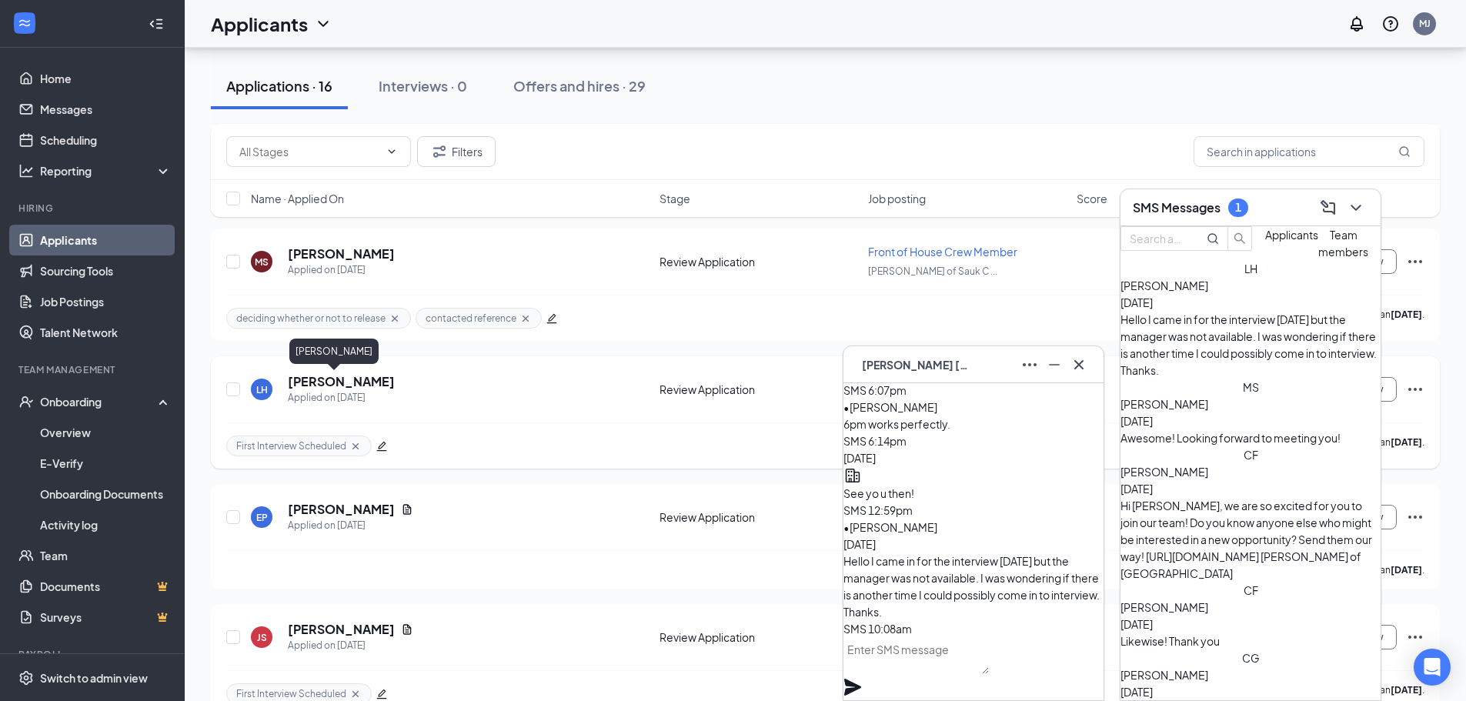
click at [297, 377] on h5 "[PERSON_NAME]" at bounding box center [341, 381] width 107 height 17
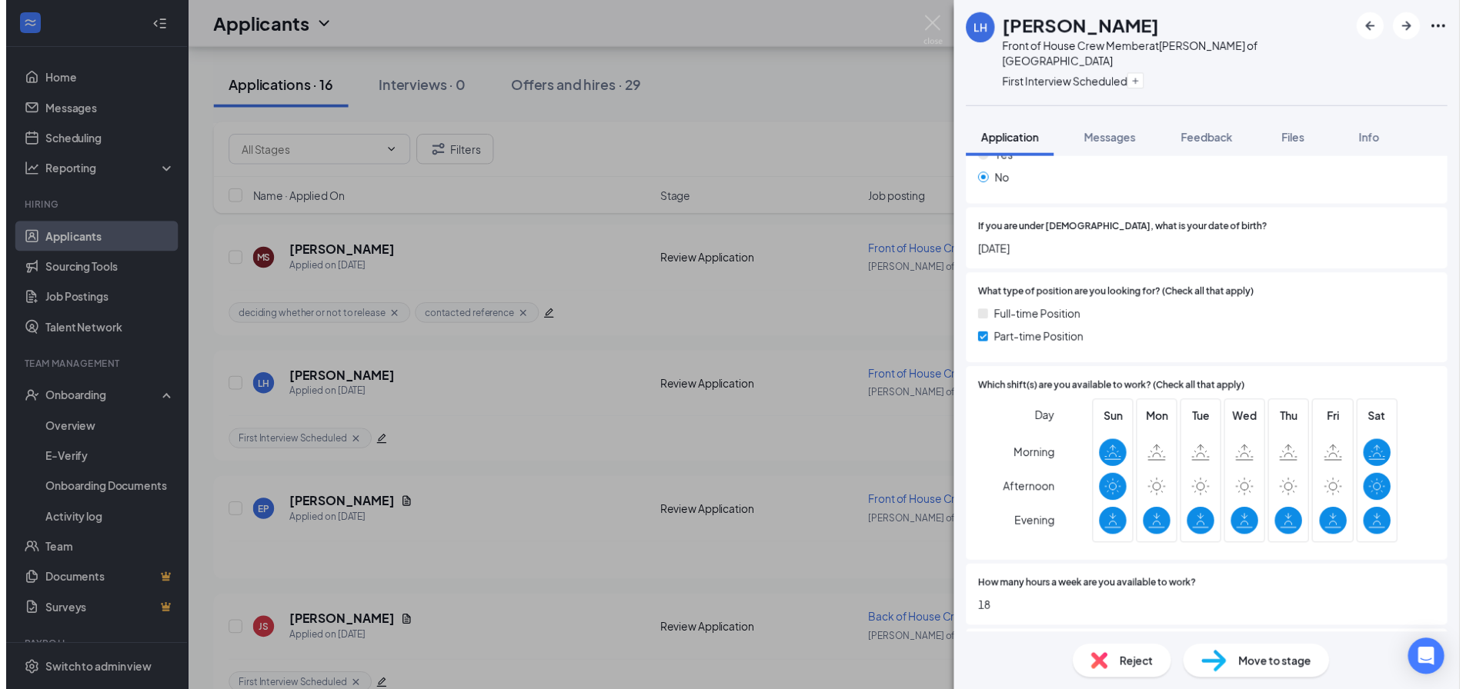
scroll to position [616, 0]
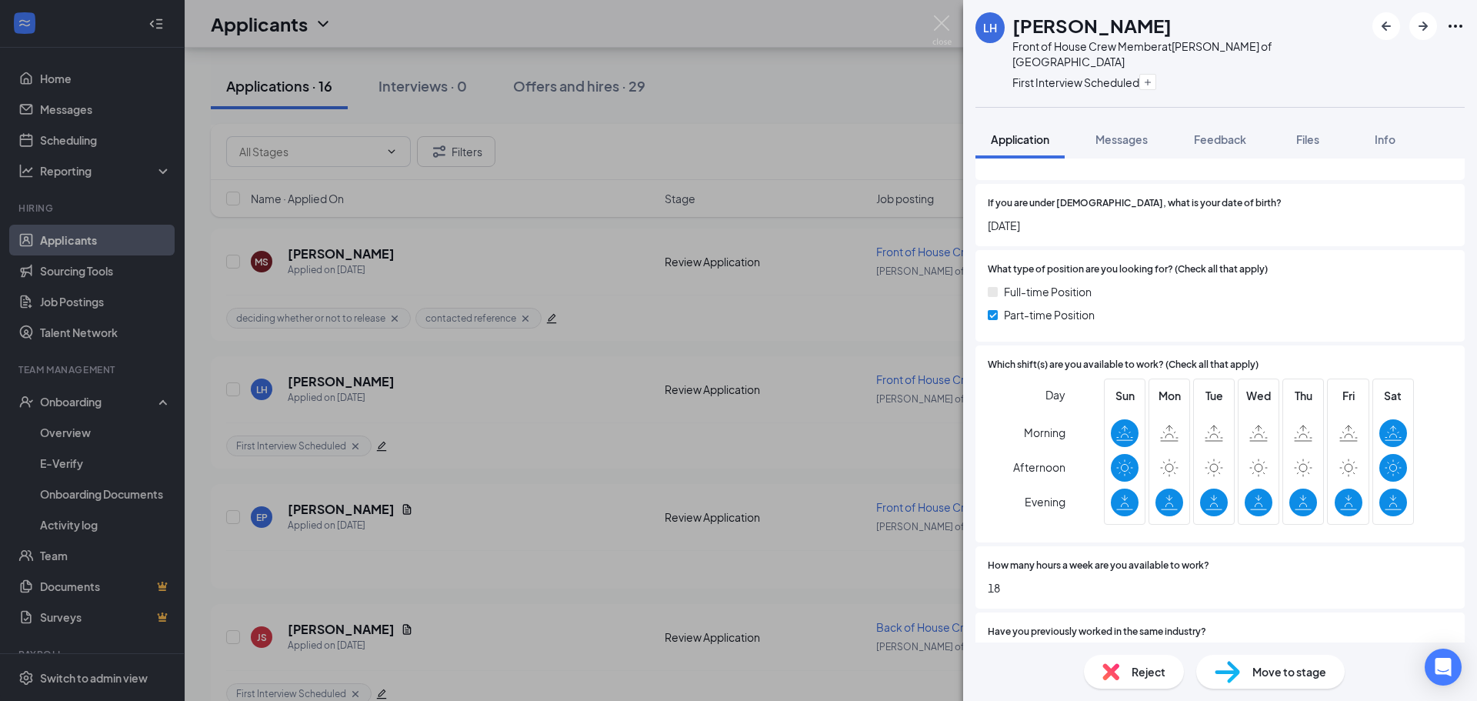
click at [922, 147] on div "LH [PERSON_NAME] Front of House Crew Member at [PERSON_NAME] of Sauk City First…" at bounding box center [738, 350] width 1477 height 701
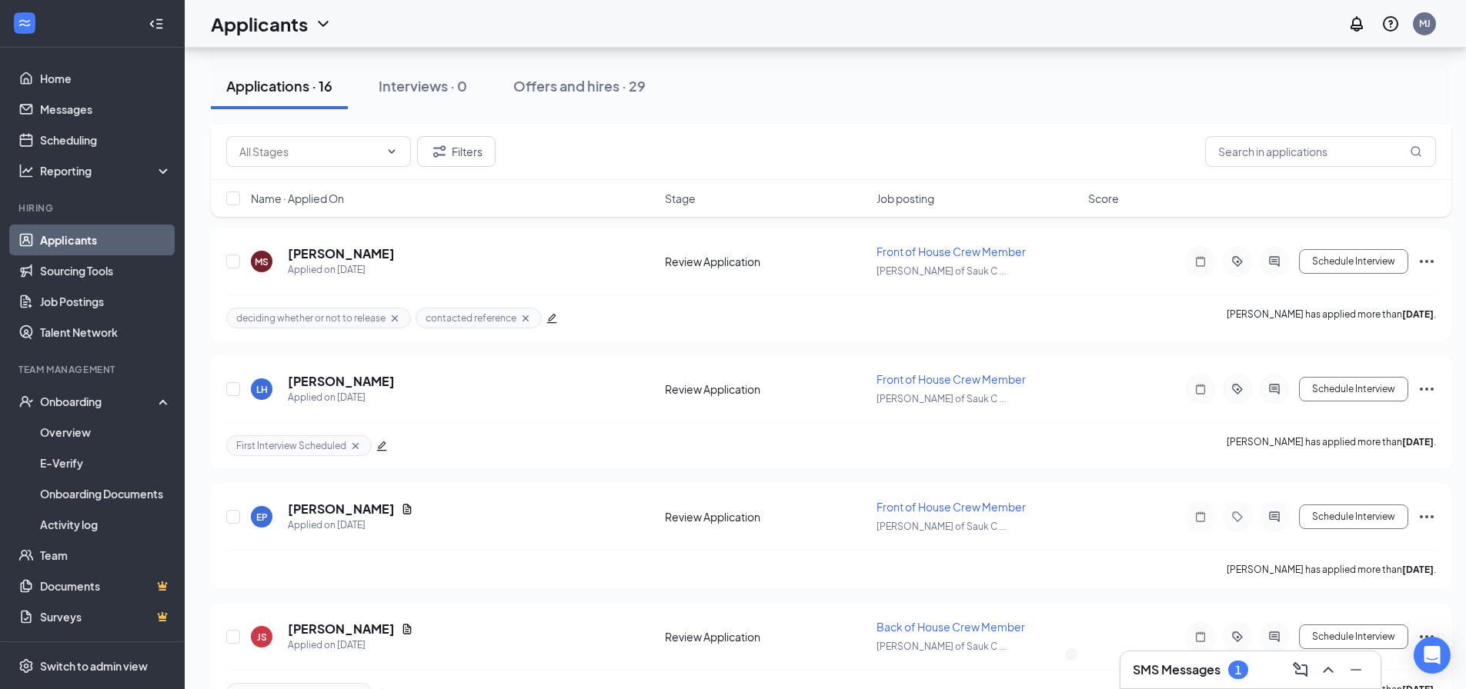
click at [1178, 663] on h3 "SMS Messages" at bounding box center [1177, 670] width 88 height 17
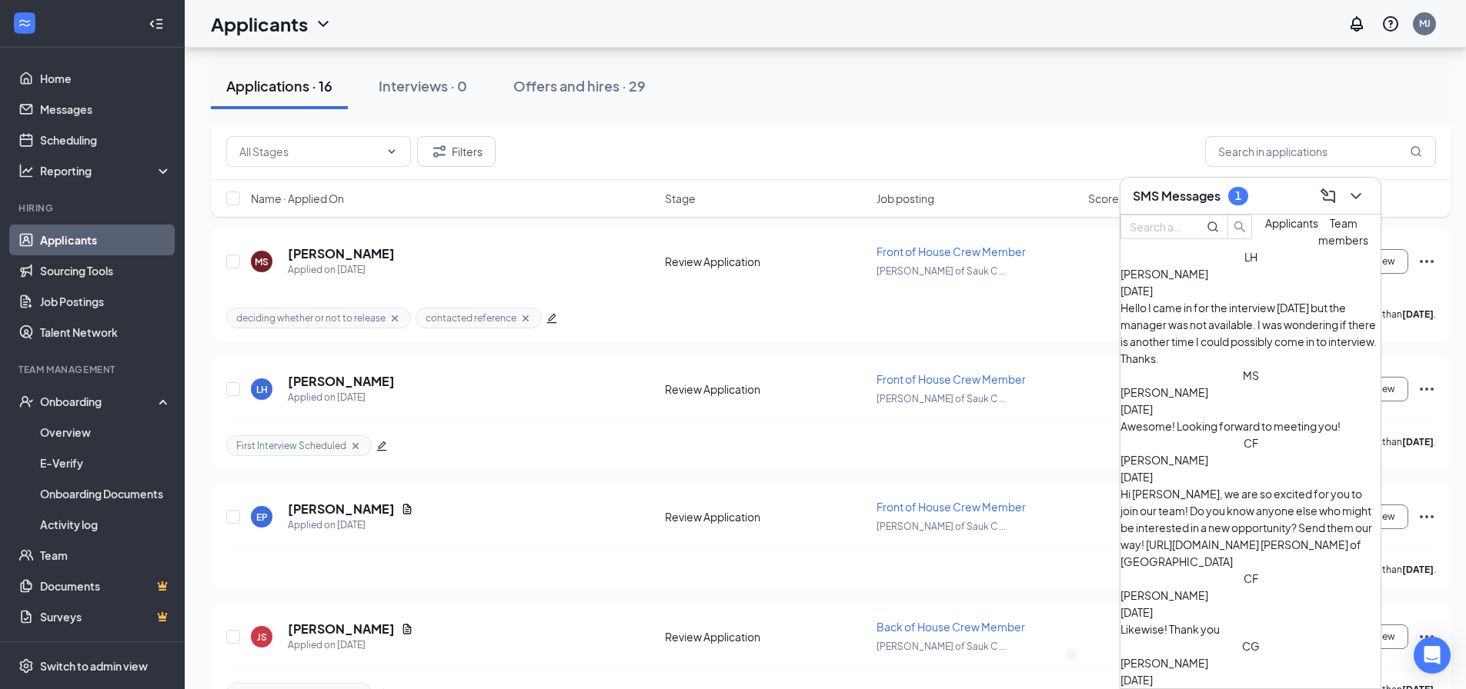
click at [1247, 339] on div "Hello I came in for the interview [DATE] but the manager was not available. I w…" at bounding box center [1250, 333] width 260 height 68
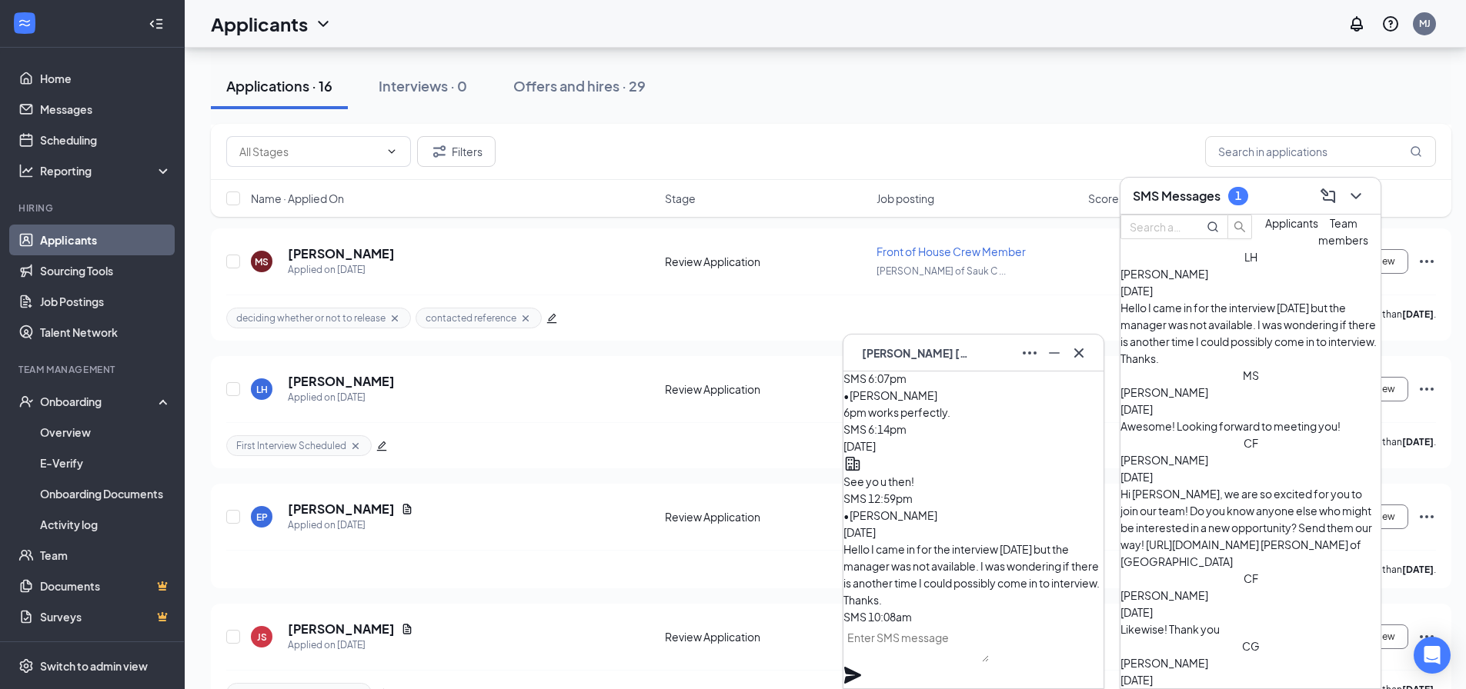
click at [876, 142] on div "Filters" at bounding box center [831, 151] width 1210 height 31
click at [923, 661] on textarea at bounding box center [915, 644] width 145 height 37
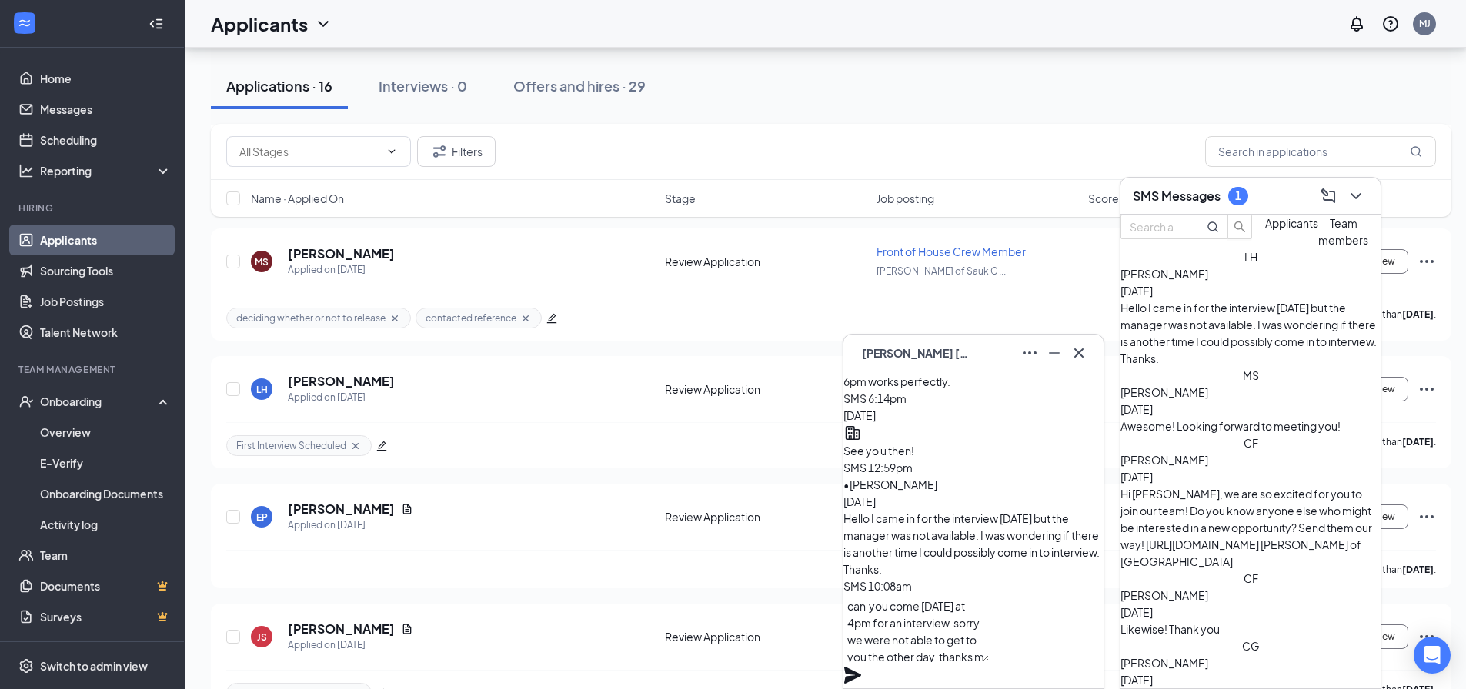
click at [989, 659] on textarea "can you come [DATE] at 4pm for an interview. sorry we were not able to get to y…" at bounding box center [915, 629] width 145 height 68
type textarea "can you come [DATE] at 4pm for an interview. sorry we were not able to get to y…"
click at [861, 667] on icon "Plane" at bounding box center [852, 675] width 17 height 17
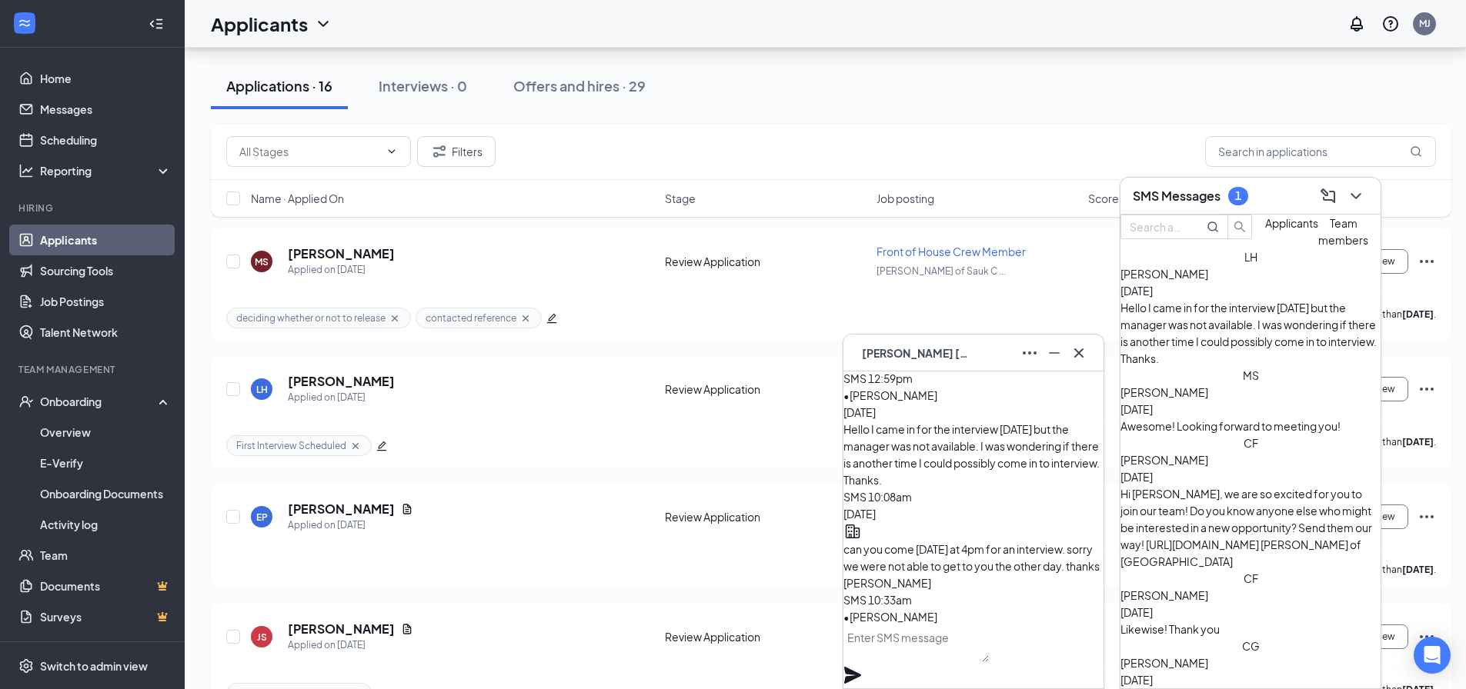
scroll to position [0, 0]
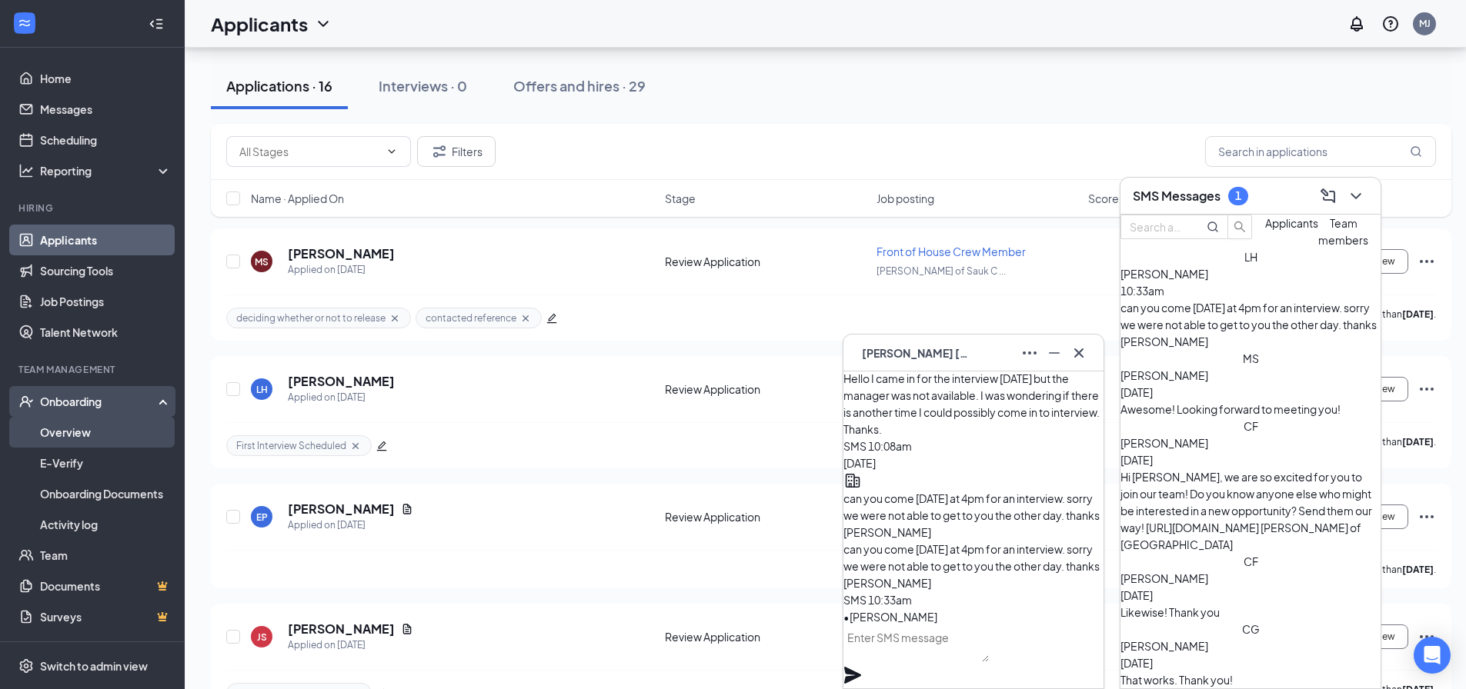
click at [92, 434] on link "Overview" at bounding box center [106, 432] width 132 height 31
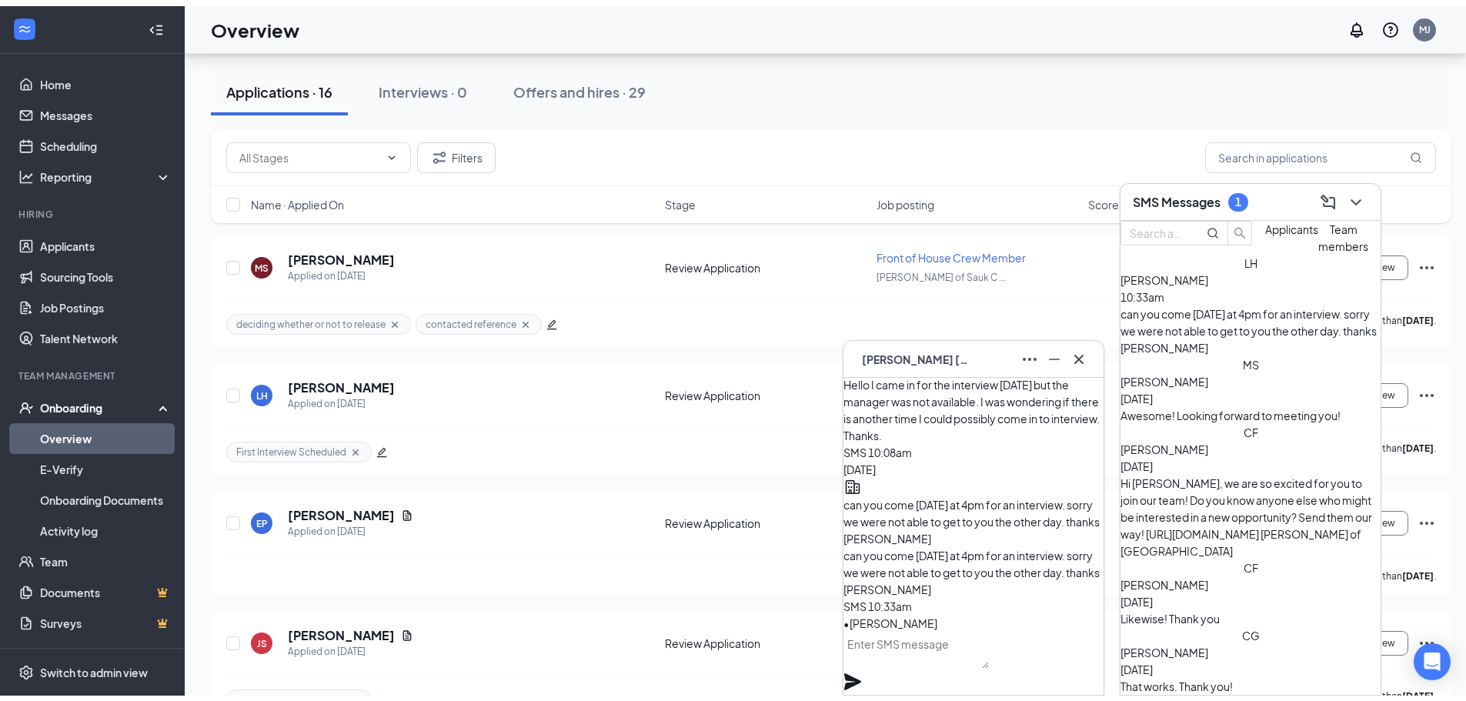
scroll to position [69, 0]
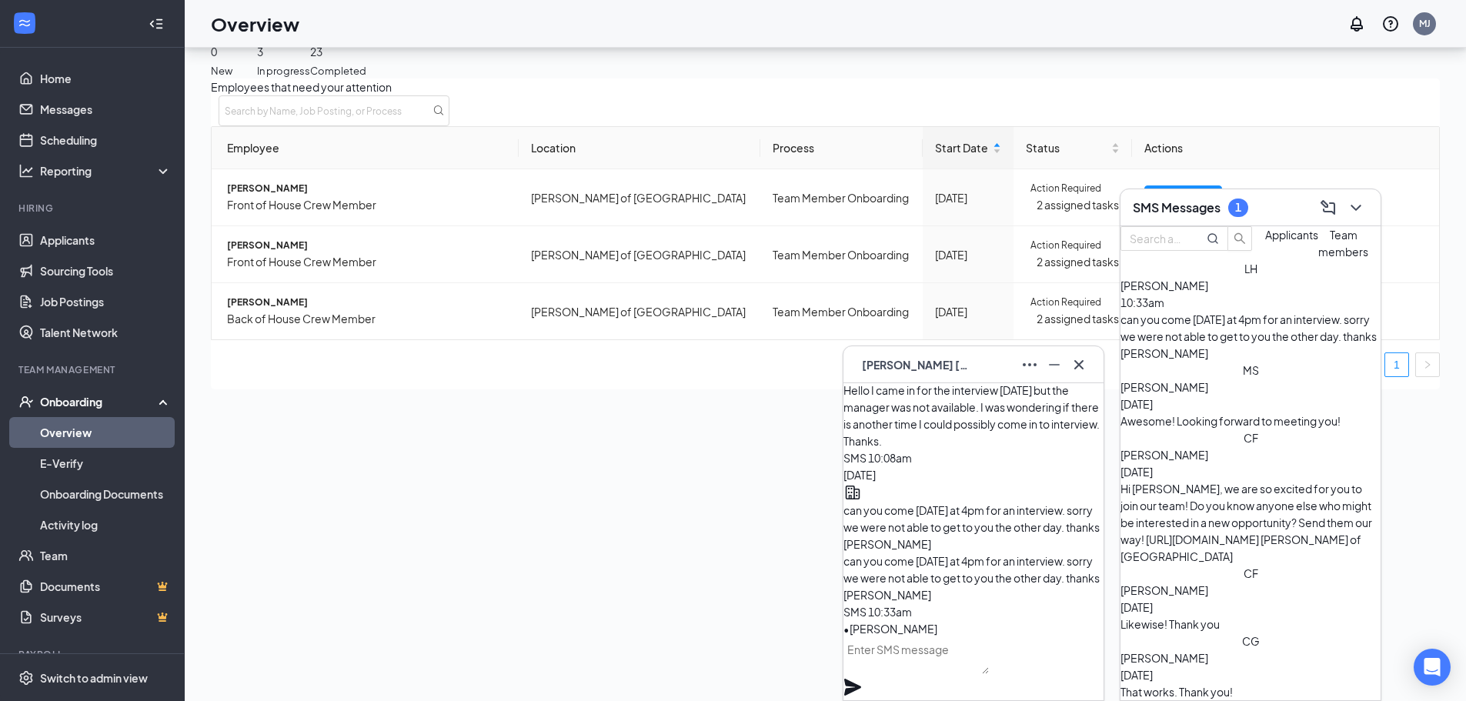
click at [771, 389] on div "Employees that need your attention Employee Location Process Start Date Status …" at bounding box center [825, 233] width 1229 height 311
click at [1185, 212] on h3 "SMS Messages" at bounding box center [1177, 207] width 88 height 17
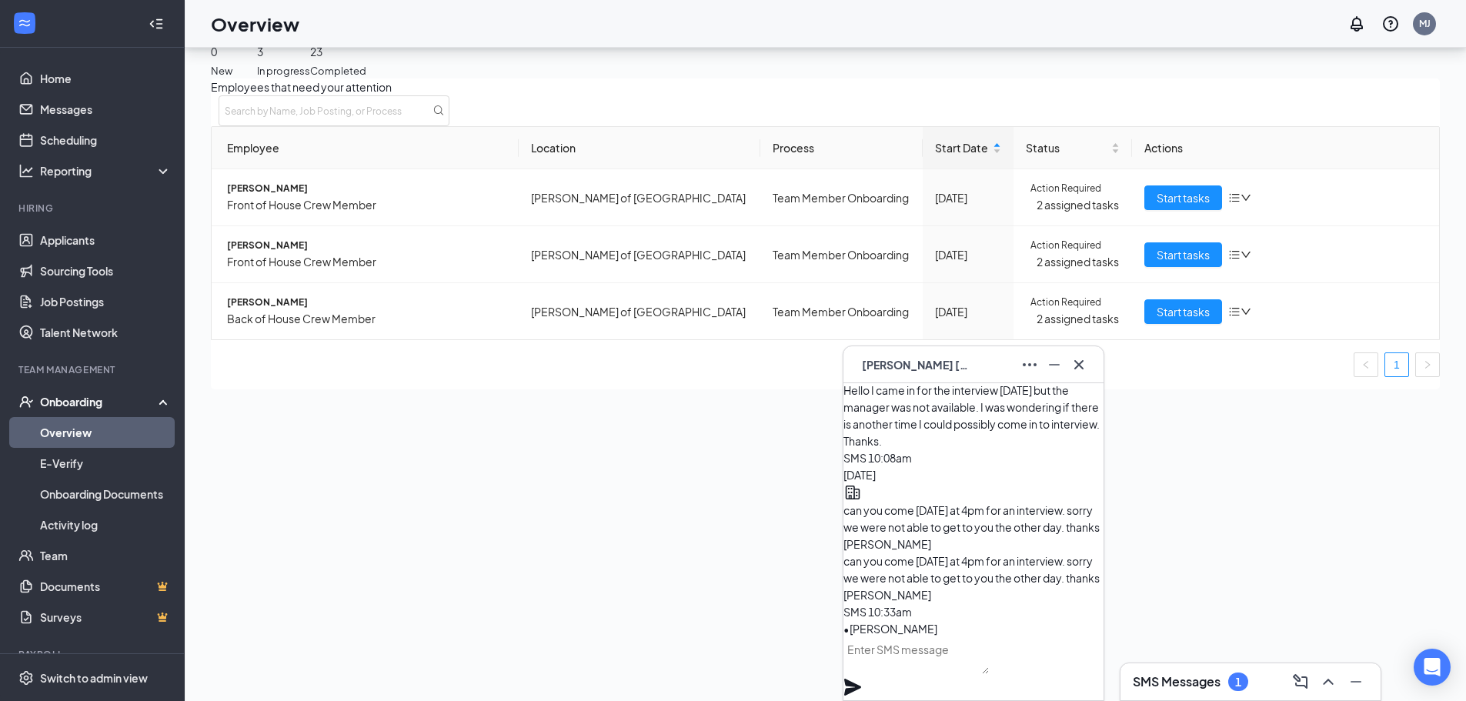
click at [970, 367] on div "LH [PERSON_NAME]" at bounding box center [973, 364] width 235 height 25
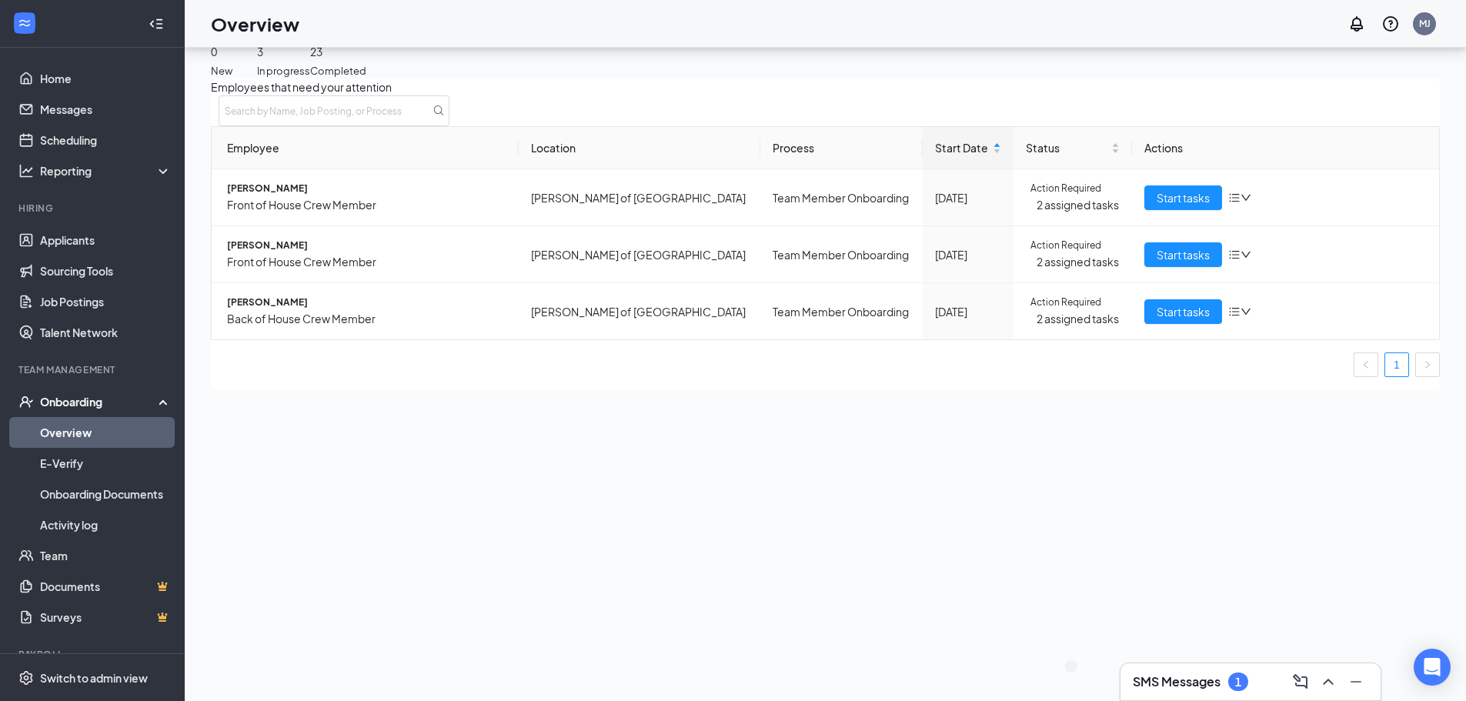
click at [1165, 699] on div "SMS Messages 1" at bounding box center [1251, 682] width 262 height 38
click at [1168, 689] on h3 "SMS Messages" at bounding box center [1177, 681] width 88 height 17
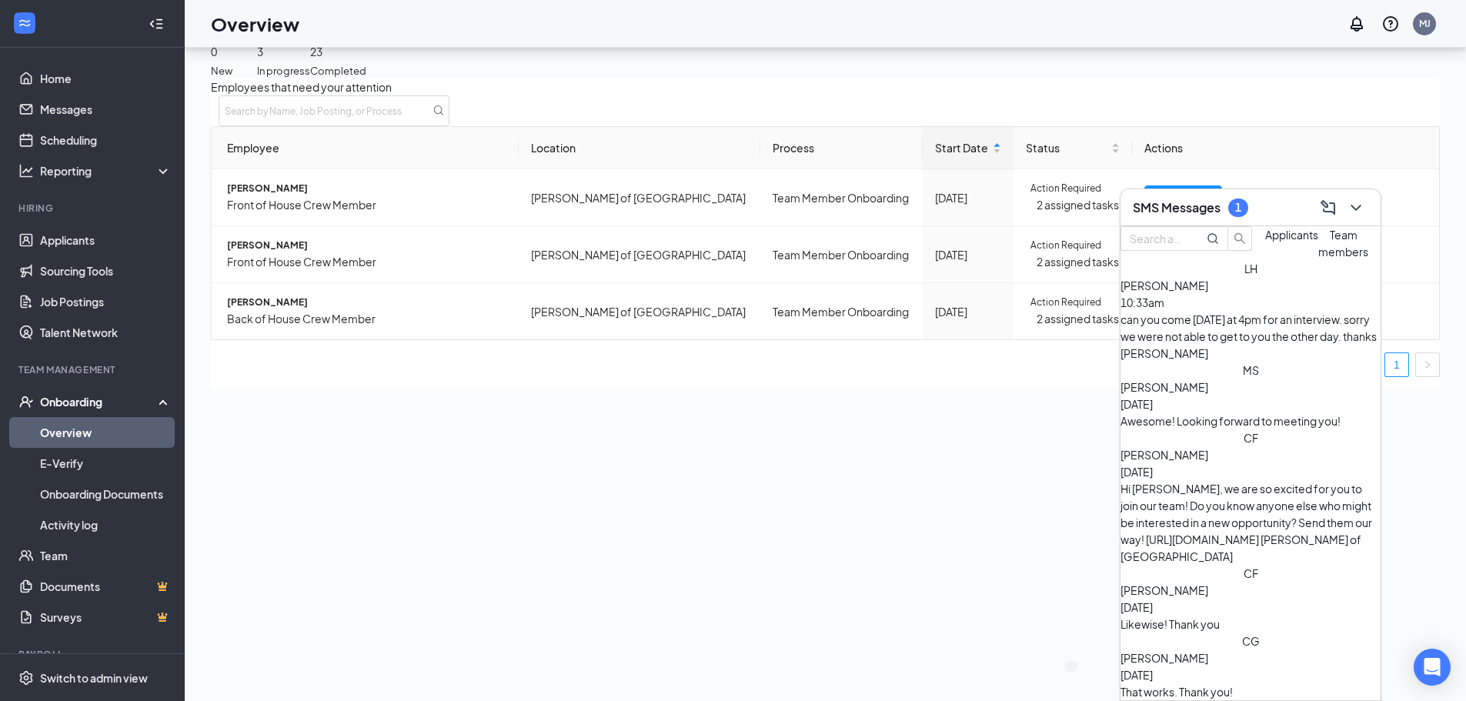
click at [699, 389] on div "Employees that need your attention Employee Location Process Start Date Status …" at bounding box center [825, 233] width 1229 height 311
click at [270, 196] on span "[PERSON_NAME]" at bounding box center [366, 189] width 279 height 15
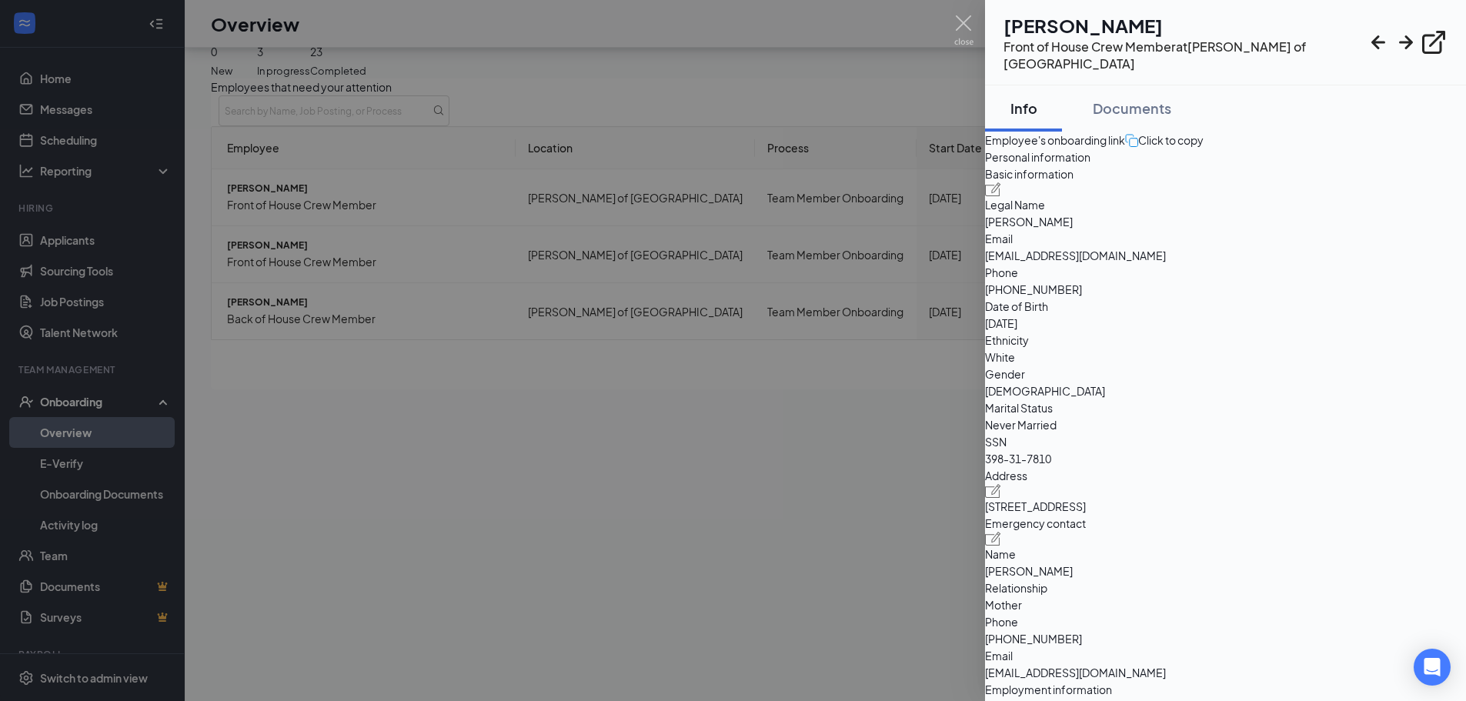
drag, startPoint x: 525, startPoint y: 468, endPoint x: 329, endPoint y: 452, distance: 196.1
click at [525, 469] on div at bounding box center [733, 350] width 1466 height 701
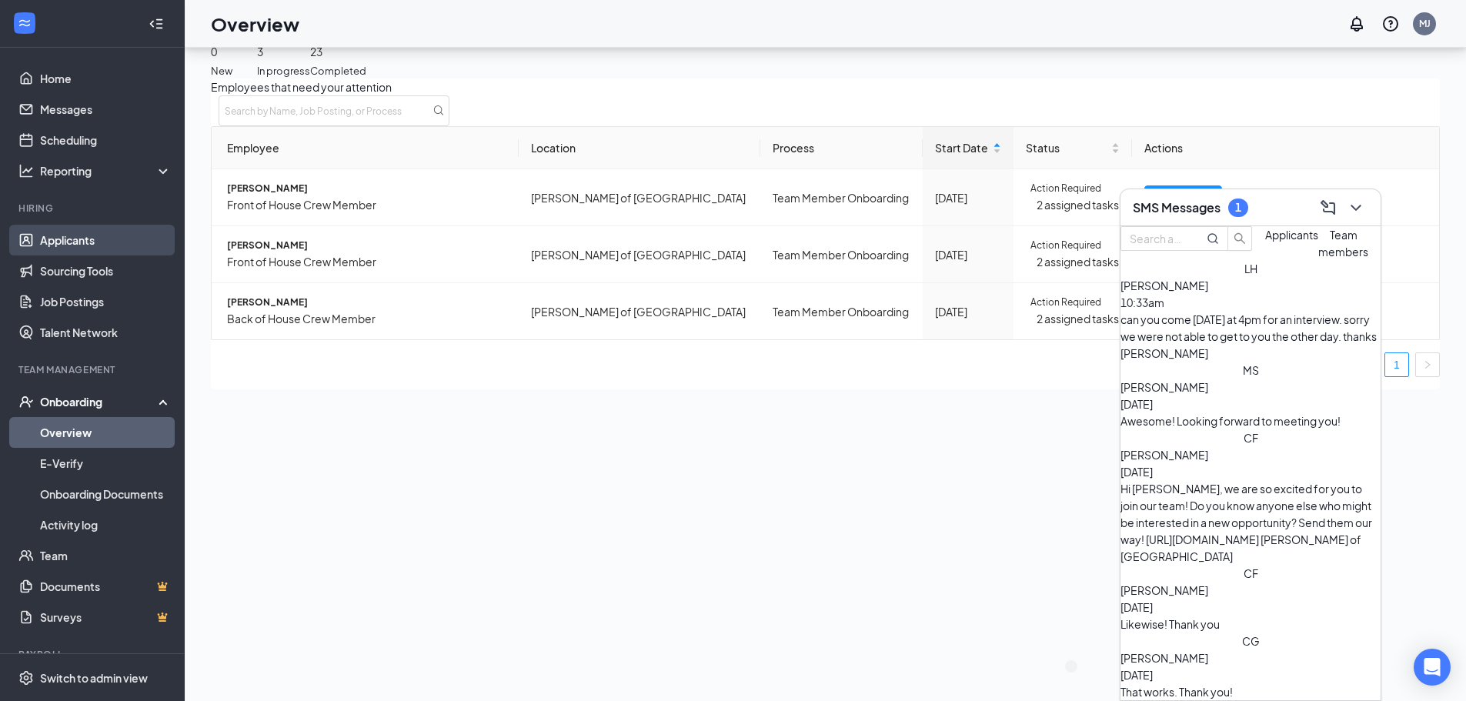
click at [101, 249] on link "Applicants" at bounding box center [106, 240] width 132 height 31
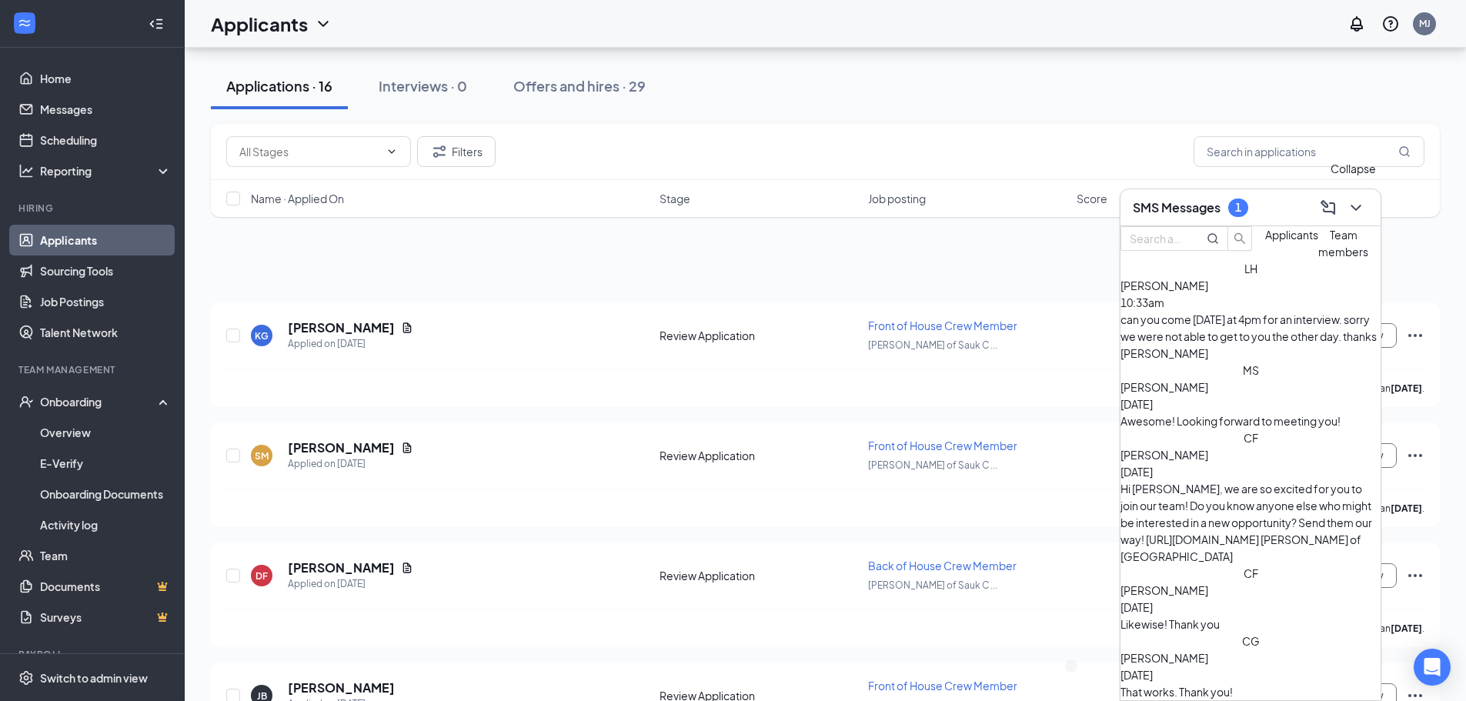
click at [1354, 207] on icon "ChevronDown" at bounding box center [1355, 208] width 10 height 6
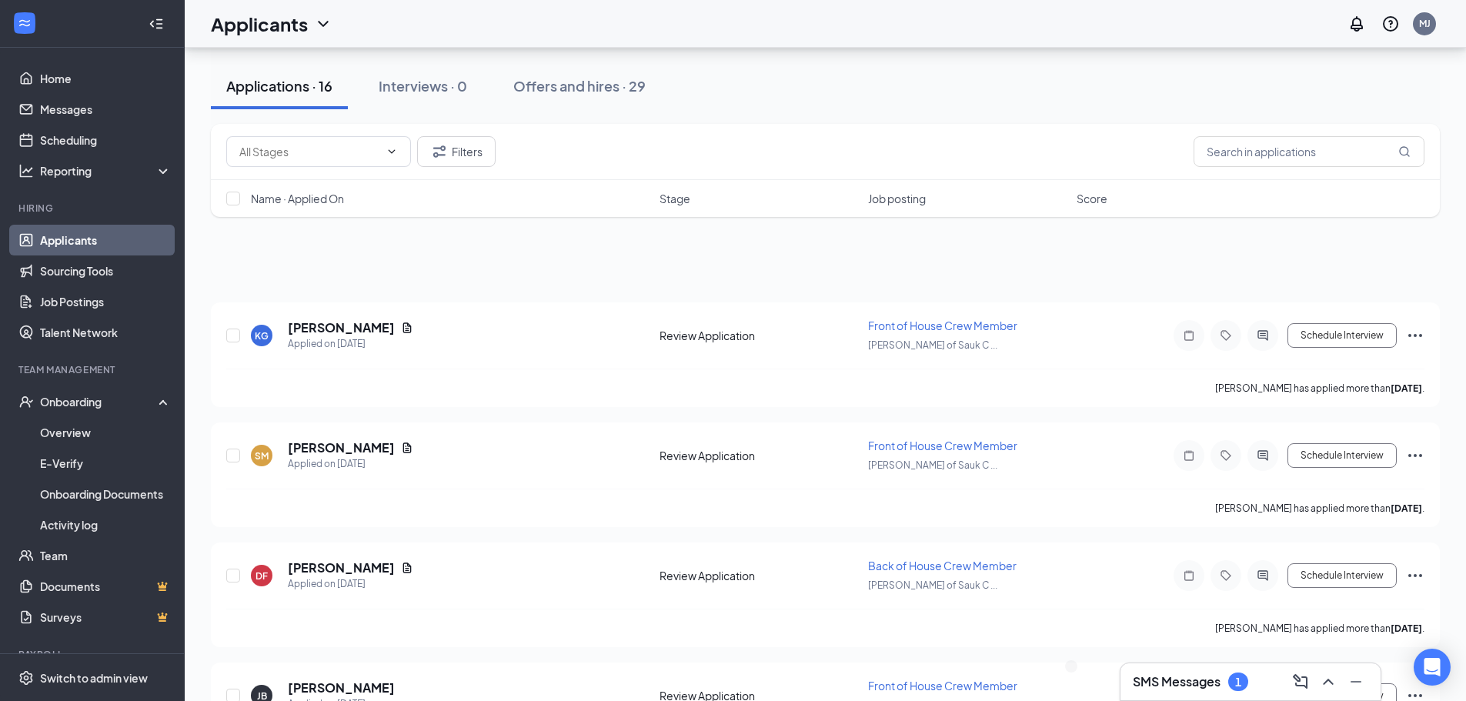
click at [567, 90] on div "Offers and hires · 29" at bounding box center [579, 85] width 132 height 19
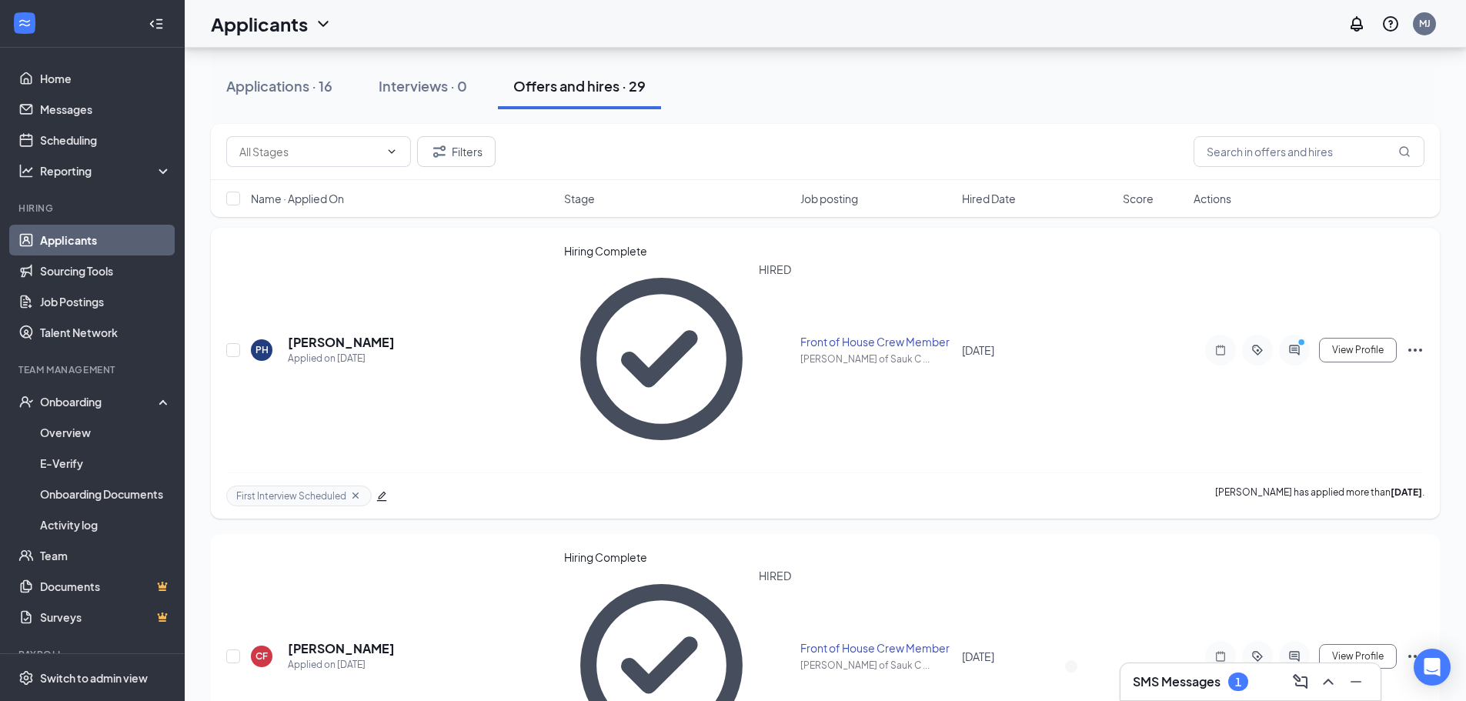
scroll to position [154, 0]
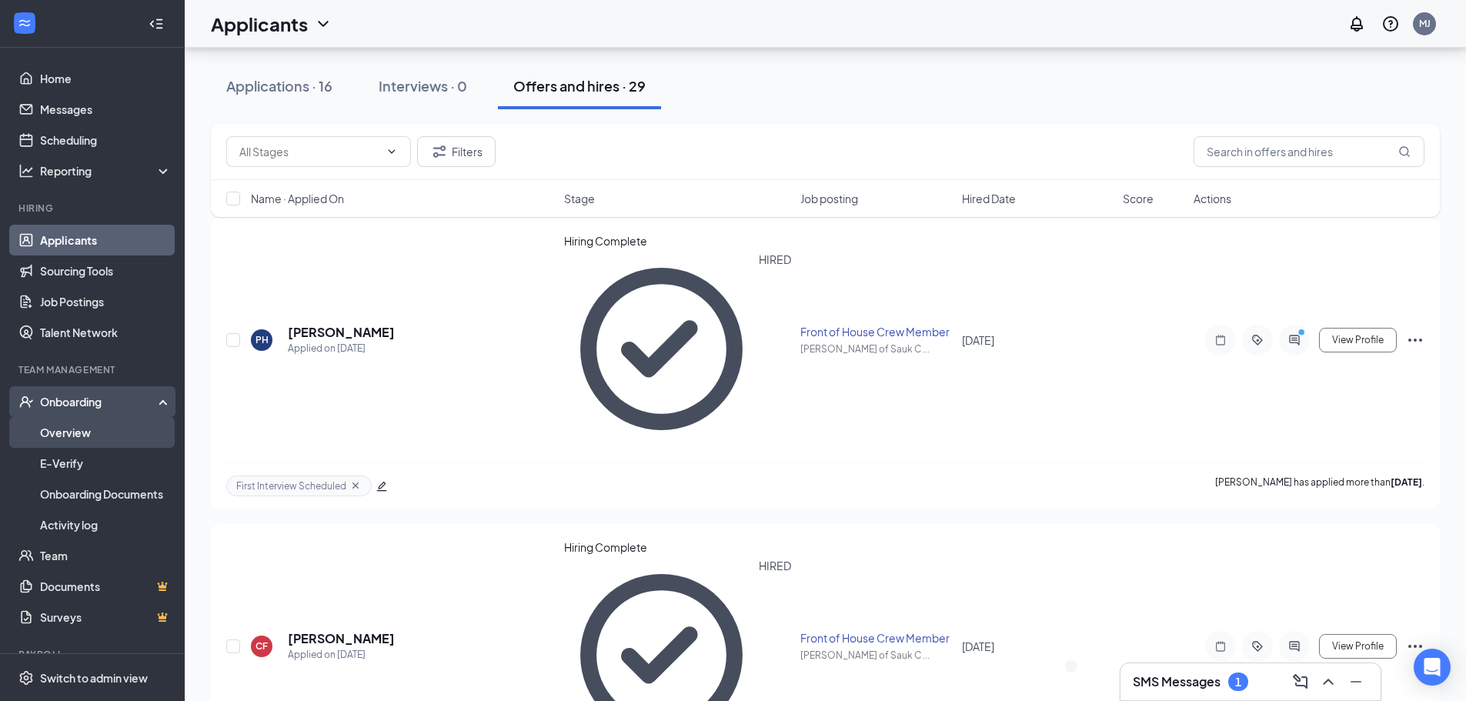
click at [58, 436] on link "Overview" at bounding box center [106, 432] width 132 height 31
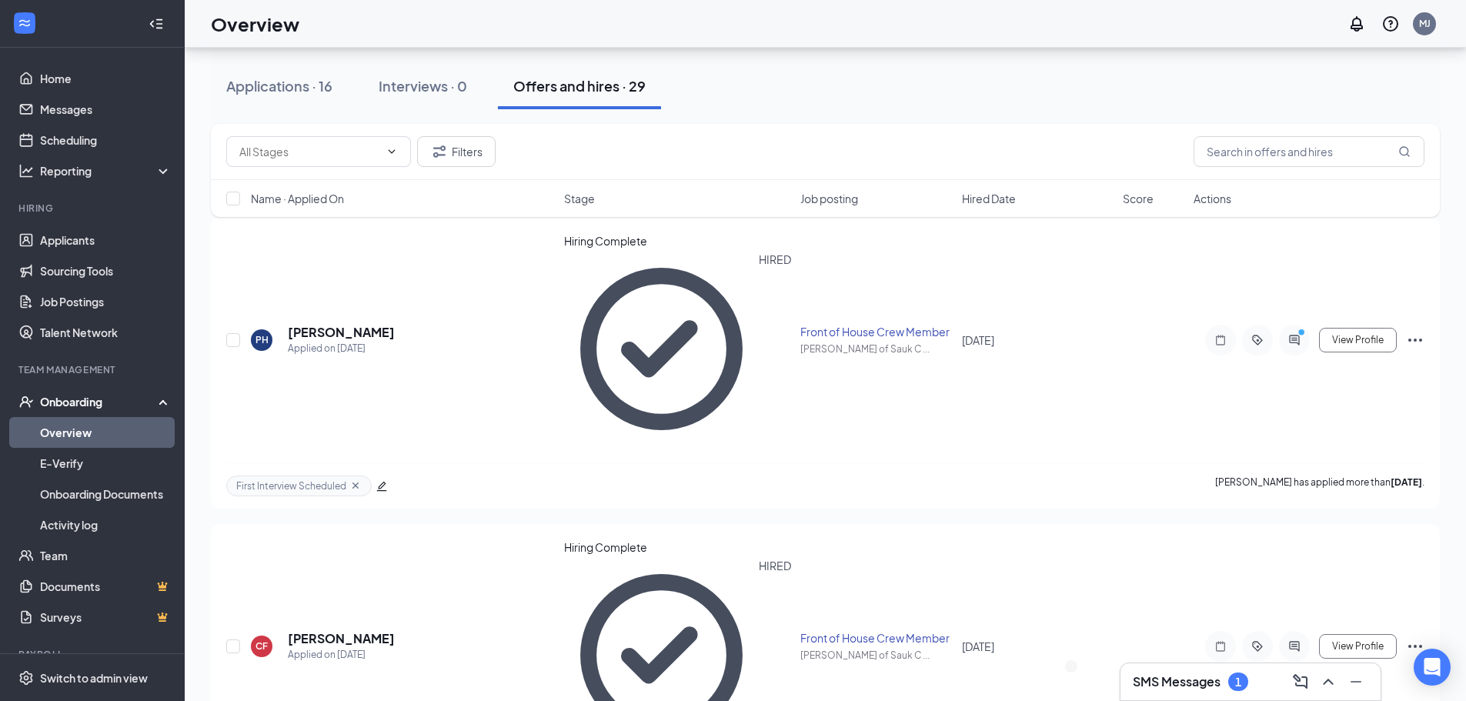
scroll to position [69, 0]
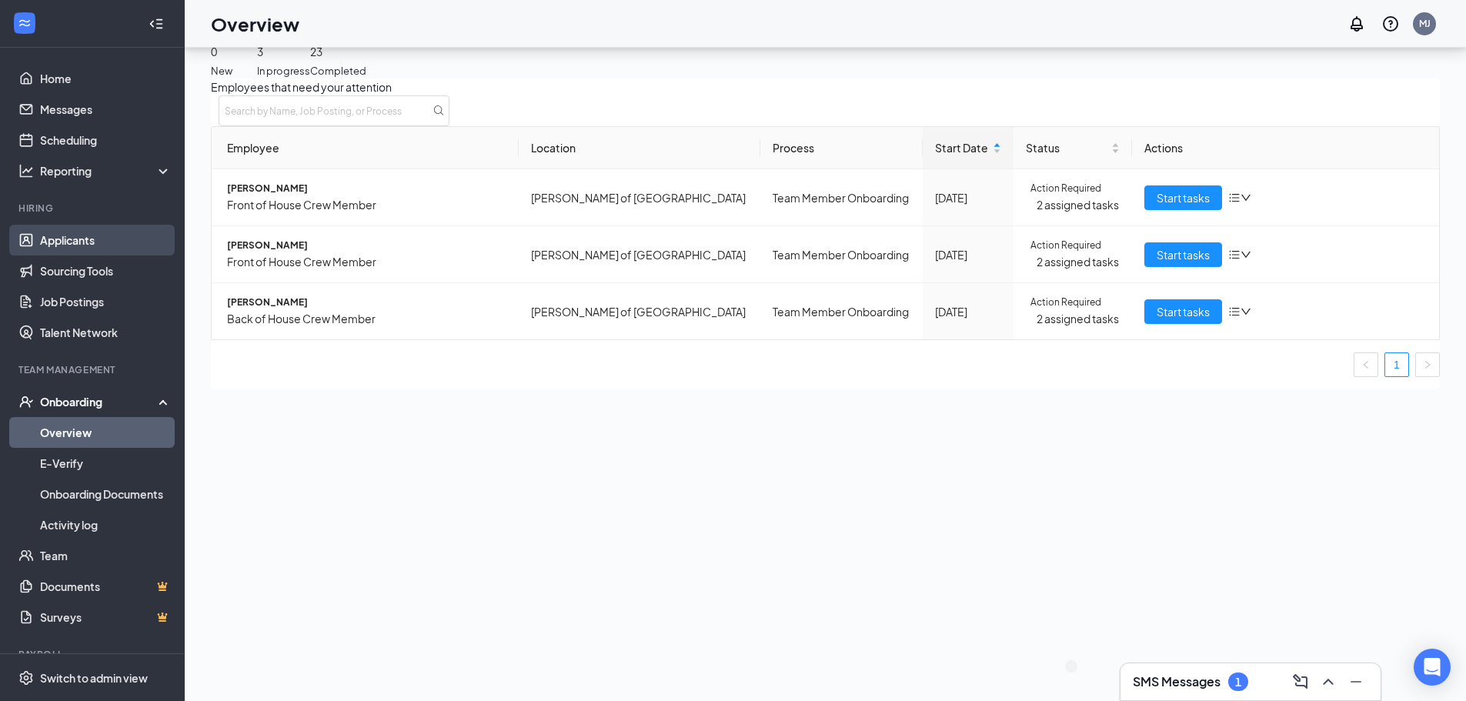
click at [74, 242] on link "Applicants" at bounding box center [106, 240] width 132 height 31
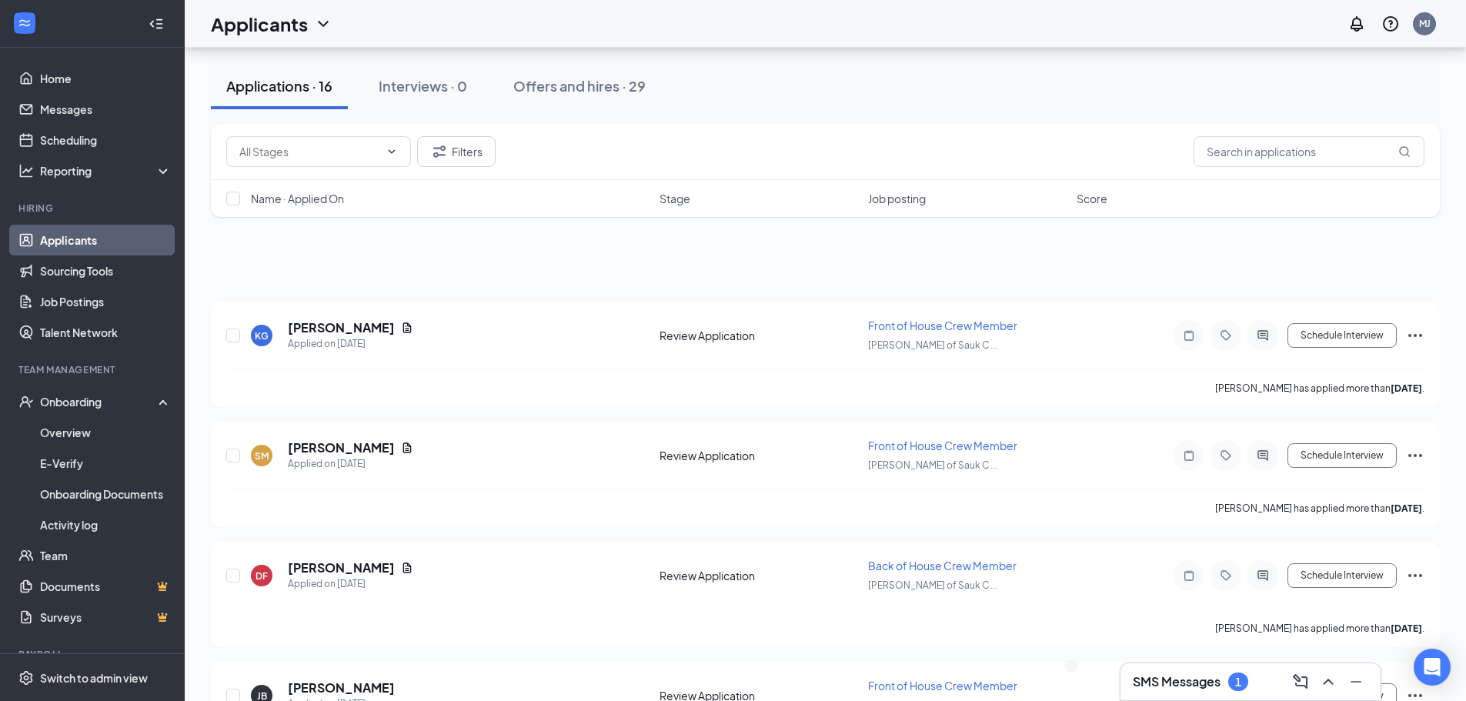
click at [561, 88] on div "Offers and hires · 29" at bounding box center [579, 85] width 132 height 19
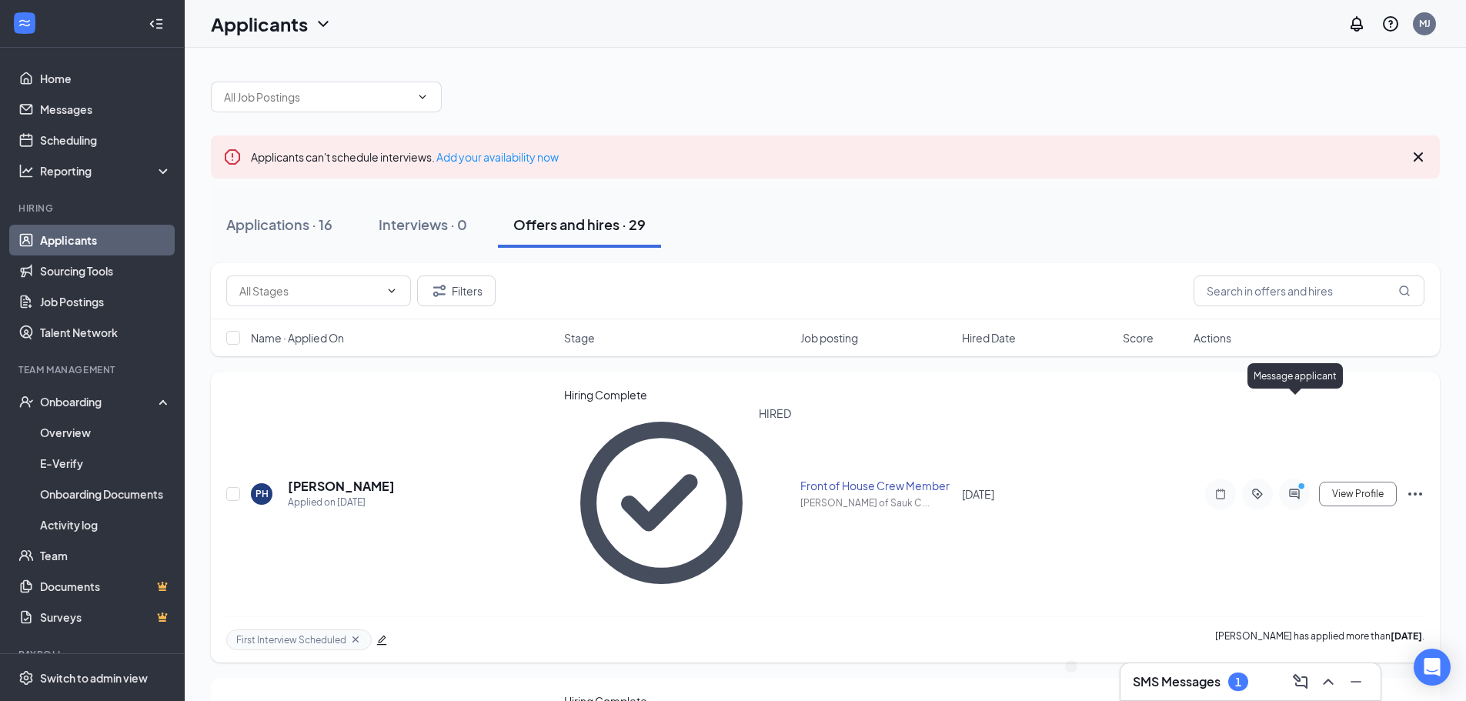
click at [1292, 488] on icon "ActiveChat" at bounding box center [1294, 494] width 18 height 12
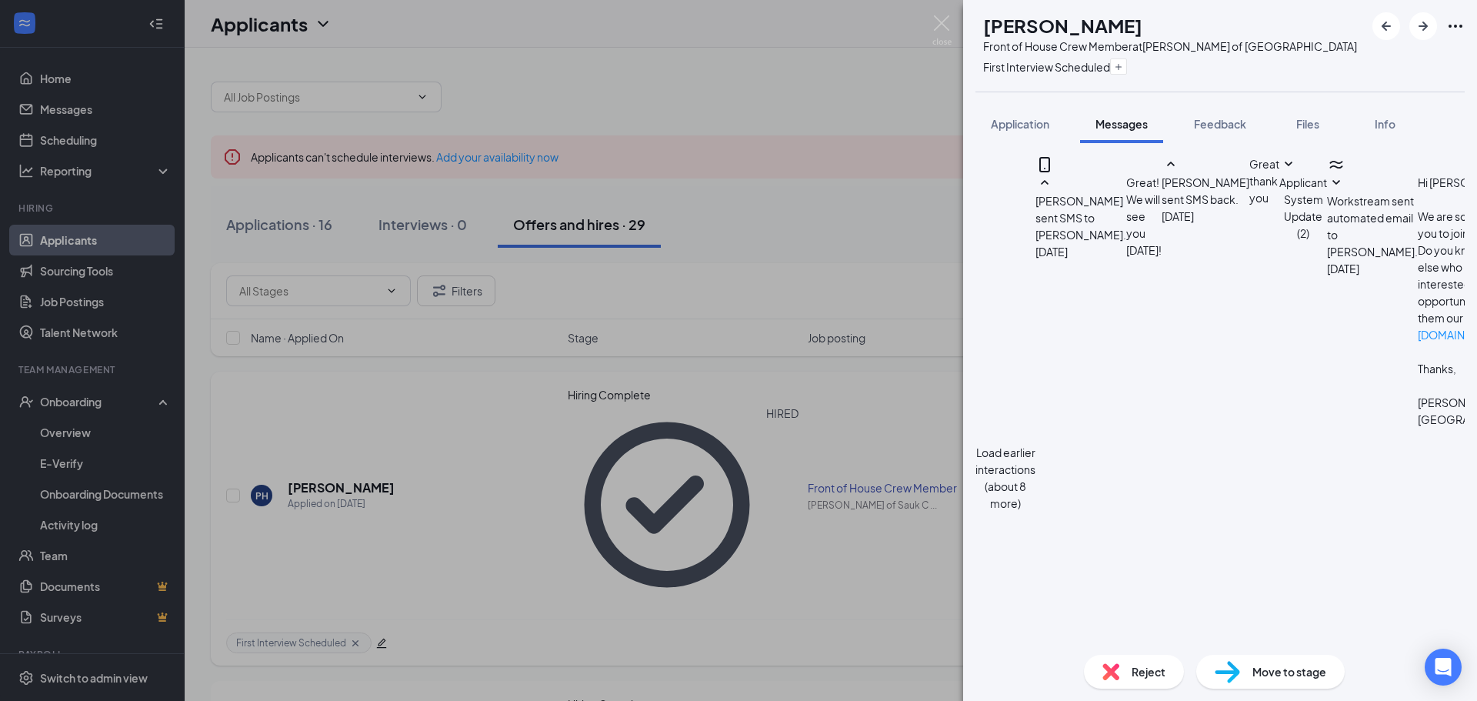
scroll to position [693, 0]
click at [496, 436] on div "PH [PERSON_NAME] Front of House Crew Member at [PERSON_NAME] of Sauk City First…" at bounding box center [738, 350] width 1477 height 701
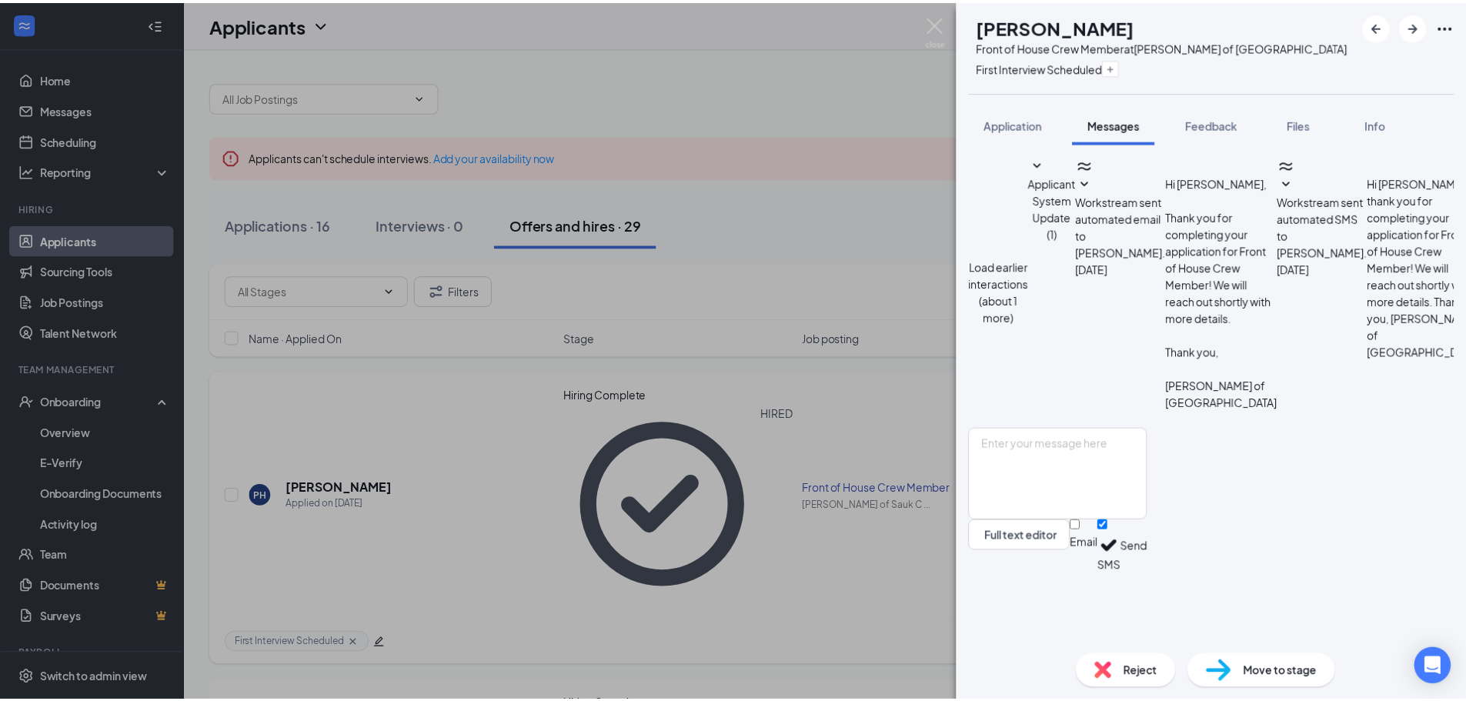
scroll to position [429, 0]
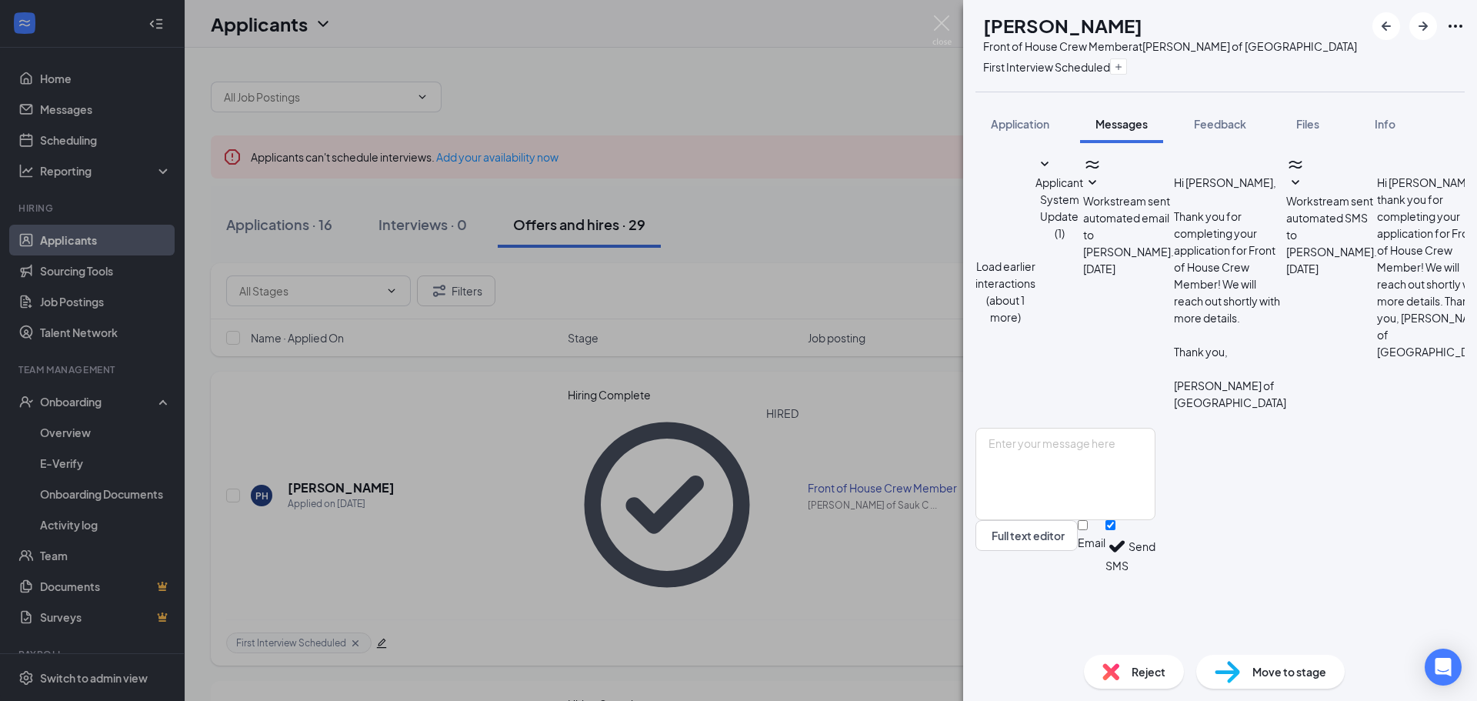
click at [846, 197] on div "[PERSON_NAME] Fahrenkampf Front of House Crew Member at [PERSON_NAME] of Sauk C…" at bounding box center [738, 350] width 1477 height 701
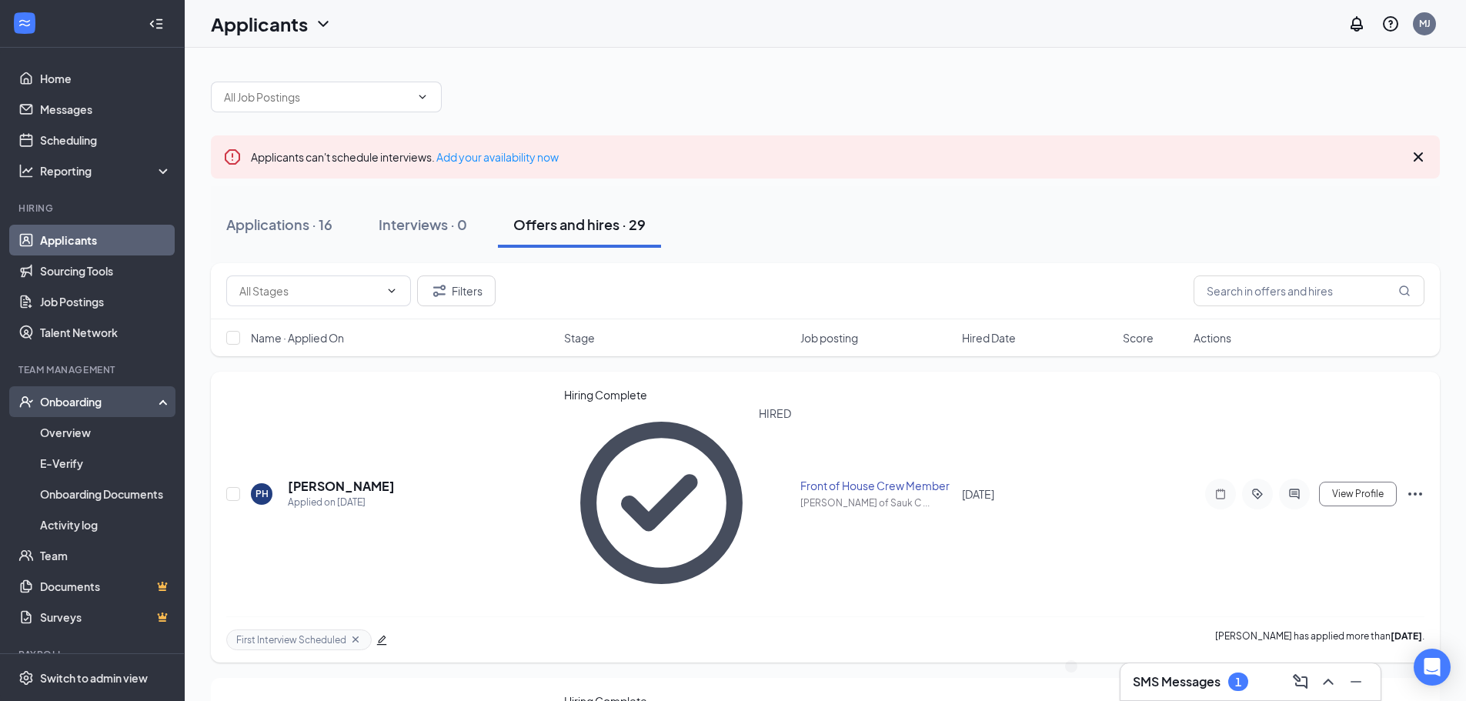
click at [87, 406] on div "Onboarding" at bounding box center [99, 401] width 119 height 15
click at [79, 400] on div "Onboarding" at bounding box center [99, 401] width 119 height 15
click at [76, 436] on link "Overview" at bounding box center [106, 432] width 132 height 31
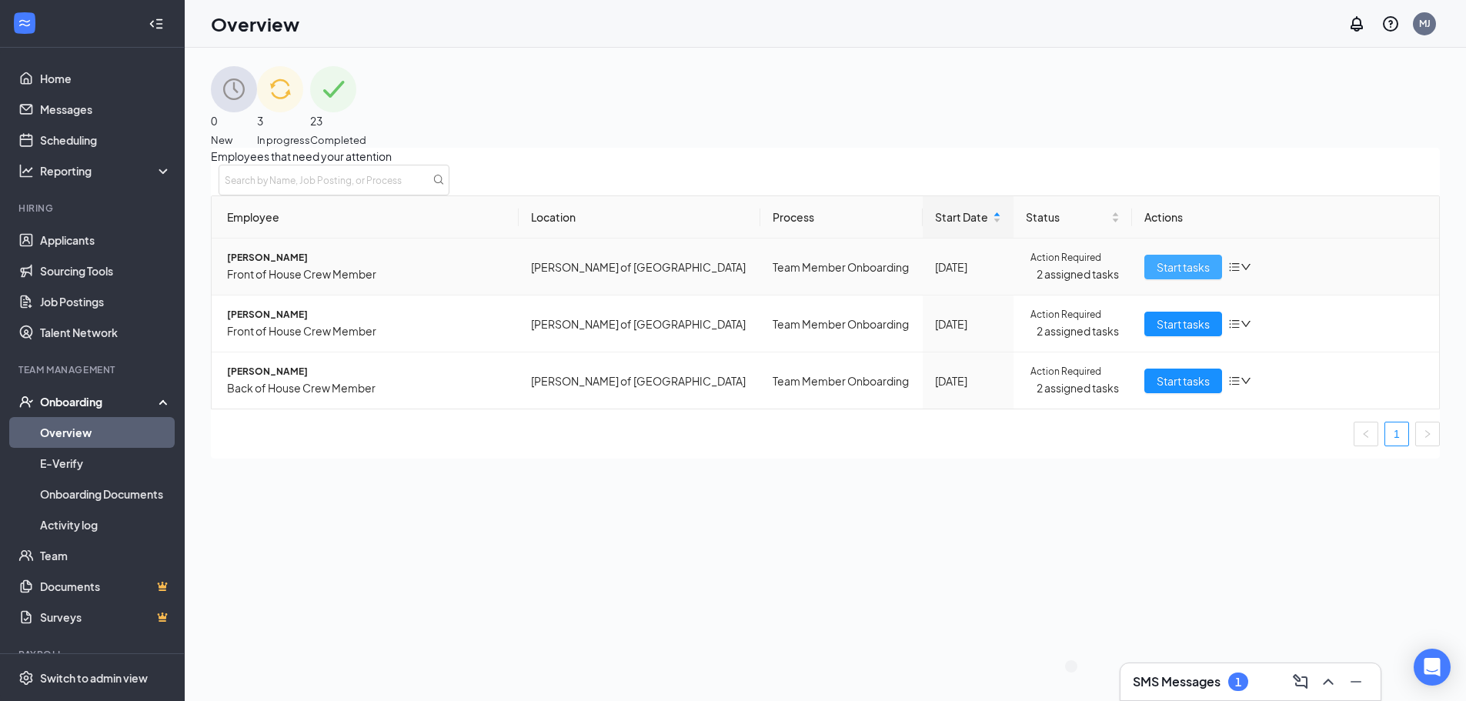
click at [1157, 275] on span "Start tasks" at bounding box center [1183, 267] width 53 height 17
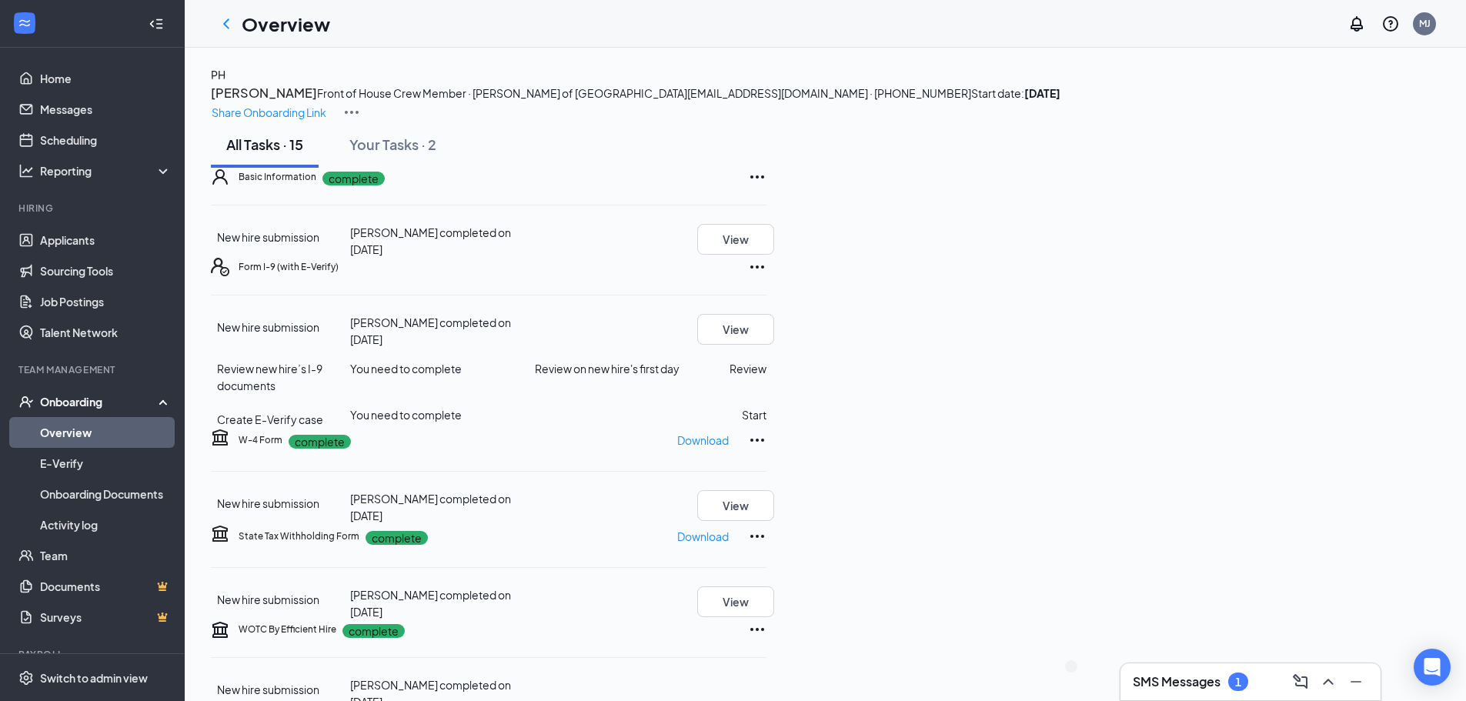
click at [80, 439] on link "Overview" at bounding box center [106, 432] width 132 height 31
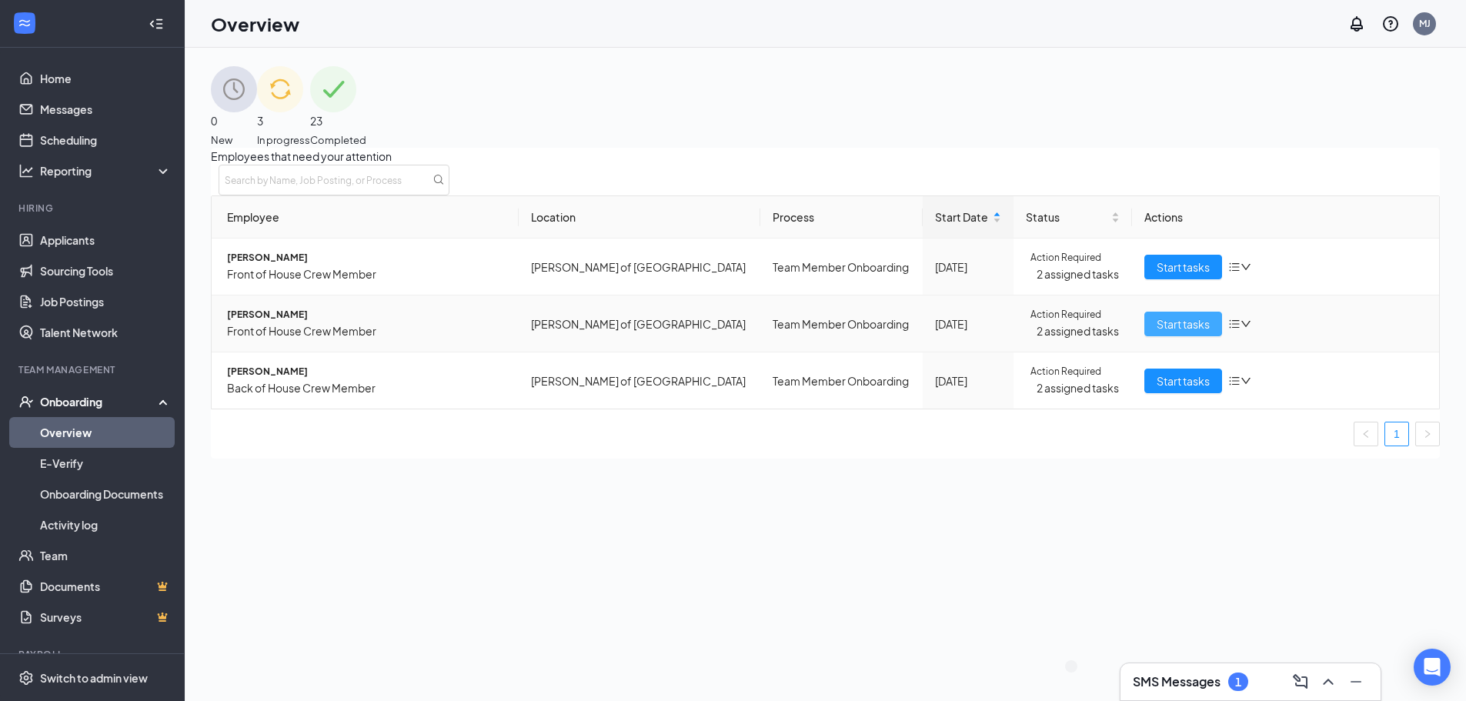
click at [1177, 332] on span "Start tasks" at bounding box center [1183, 323] width 53 height 17
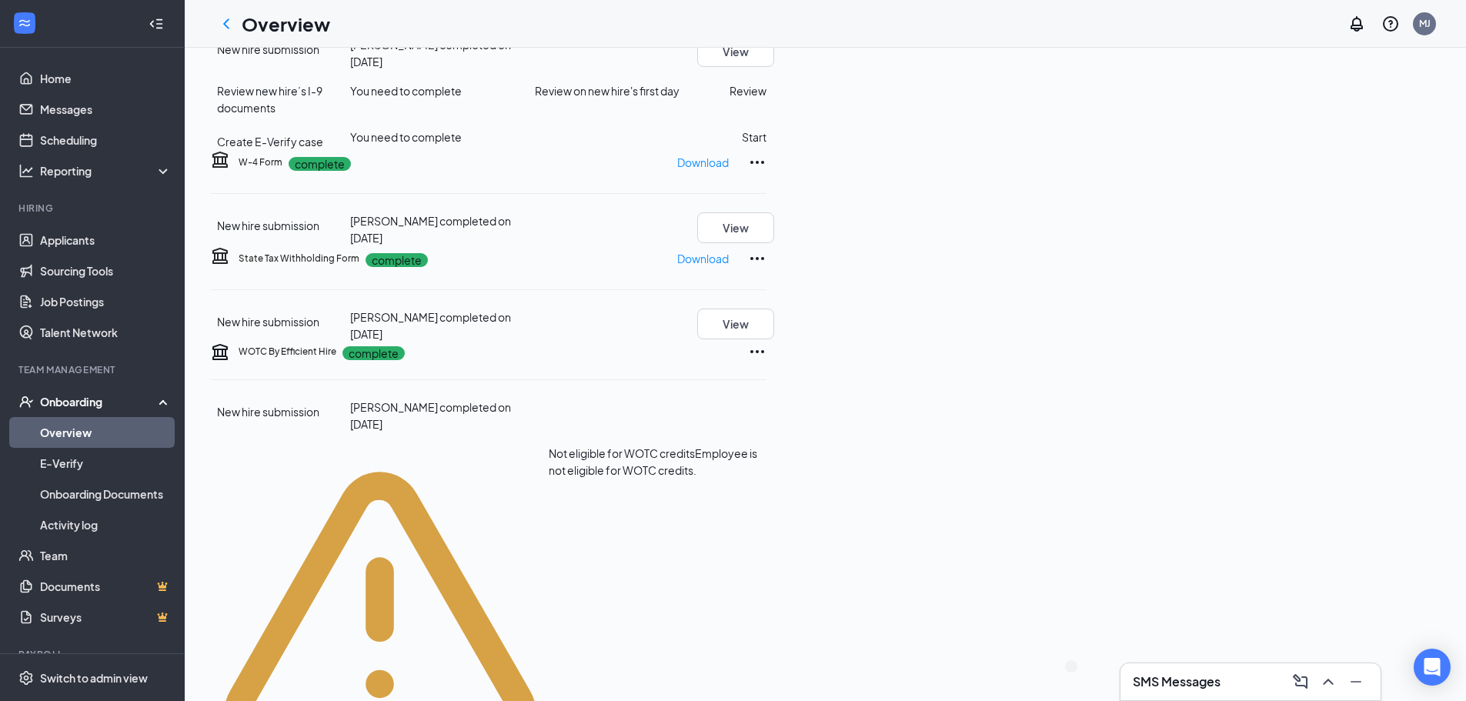
scroll to position [800, 0]
click at [76, 435] on link "Overview" at bounding box center [106, 432] width 132 height 31
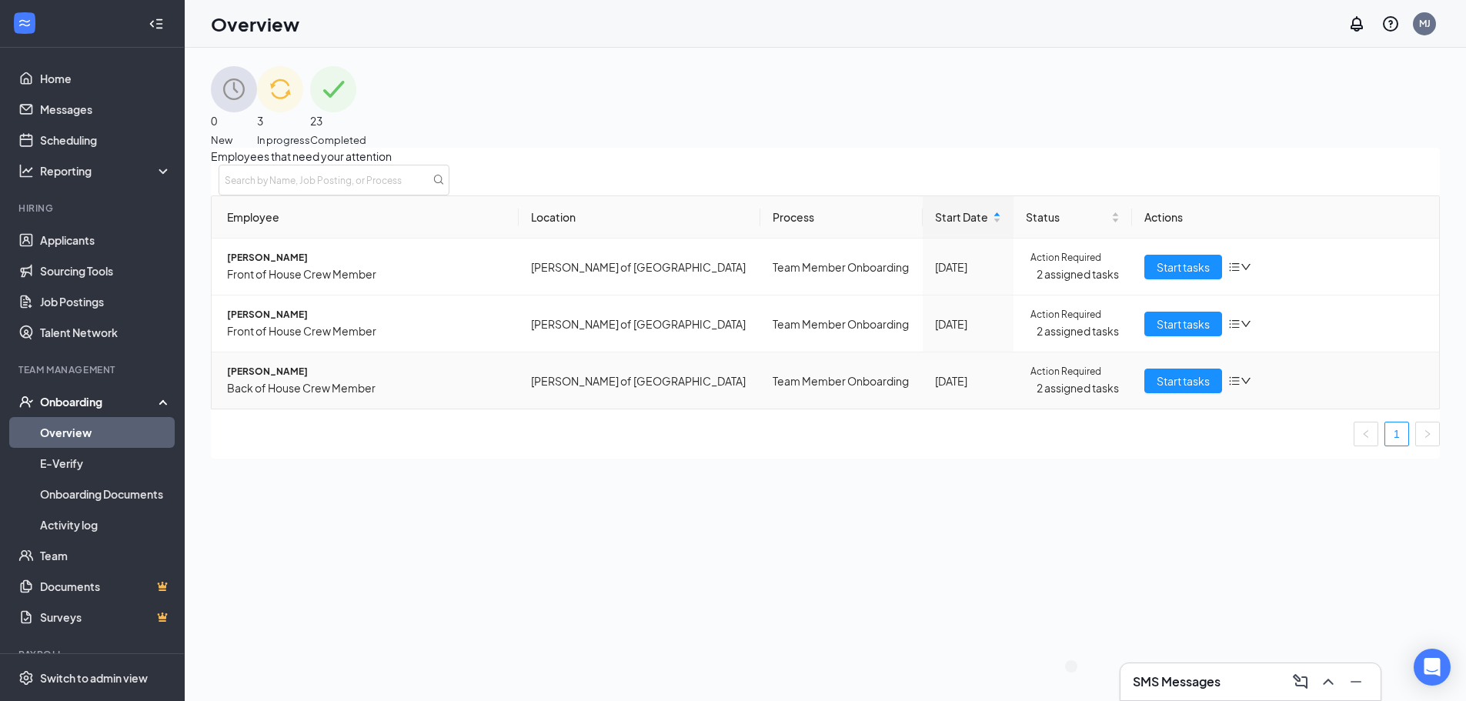
click at [298, 379] on span "[PERSON_NAME]" at bounding box center [366, 372] width 279 height 15
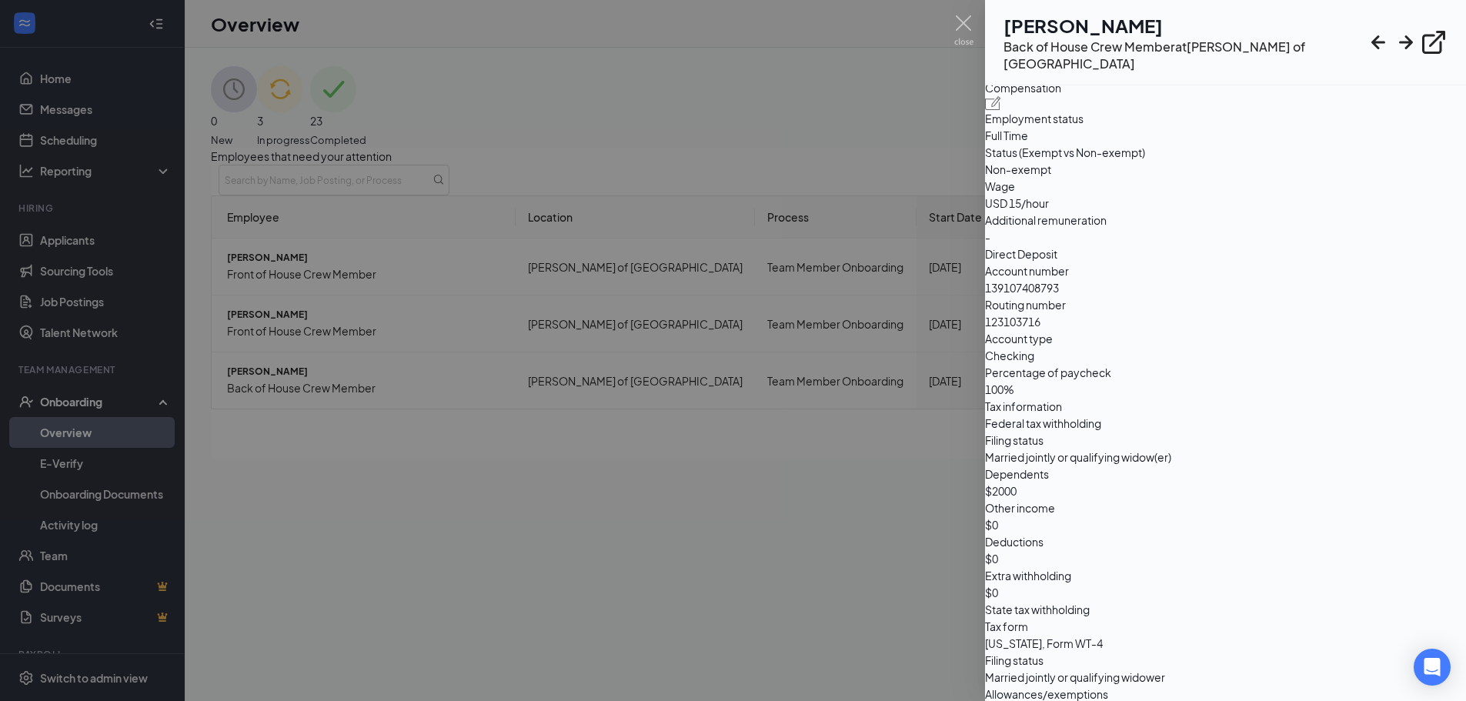
scroll to position [616, 0]
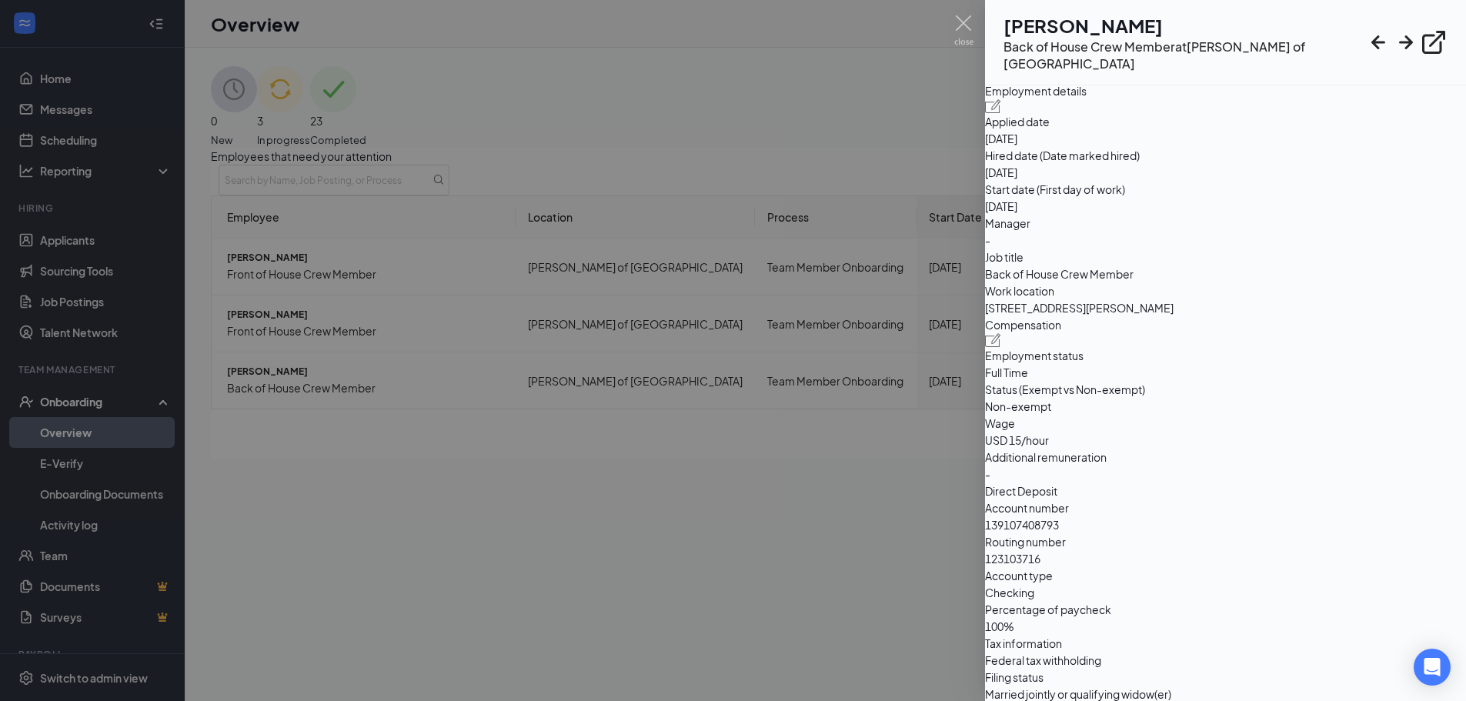
click at [719, 165] on div at bounding box center [733, 350] width 1466 height 701
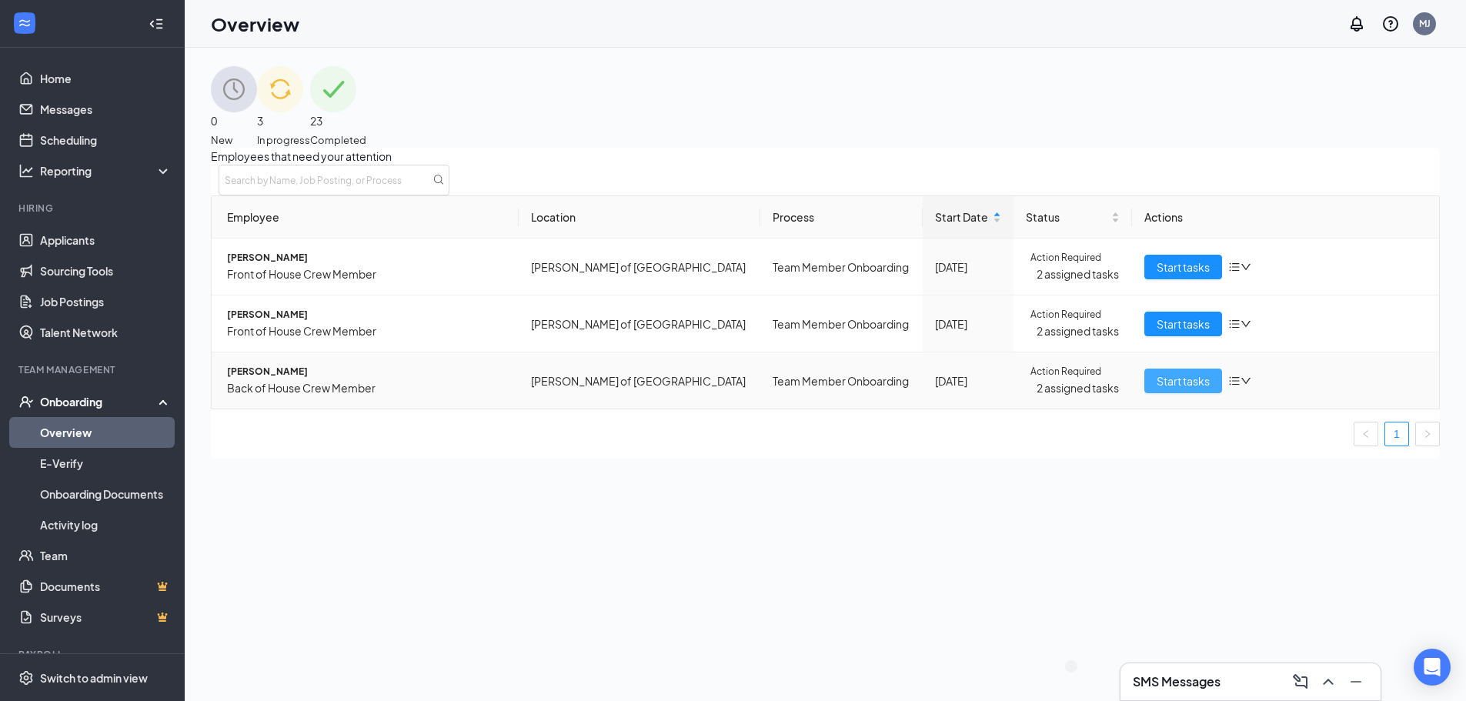
click at [1157, 389] on span "Start tasks" at bounding box center [1183, 380] width 53 height 17
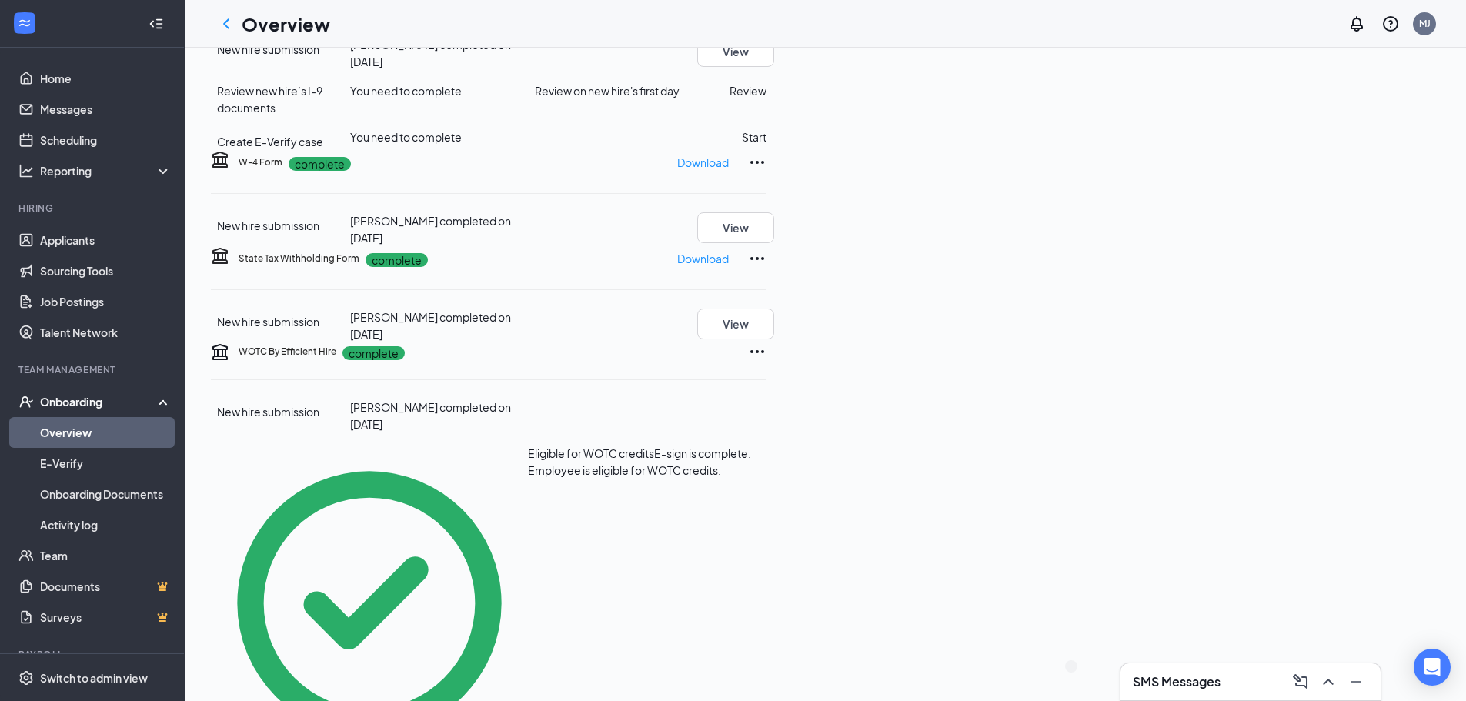
scroll to position [462, 0]
click at [40, 431] on link "Overview" at bounding box center [106, 432] width 132 height 31
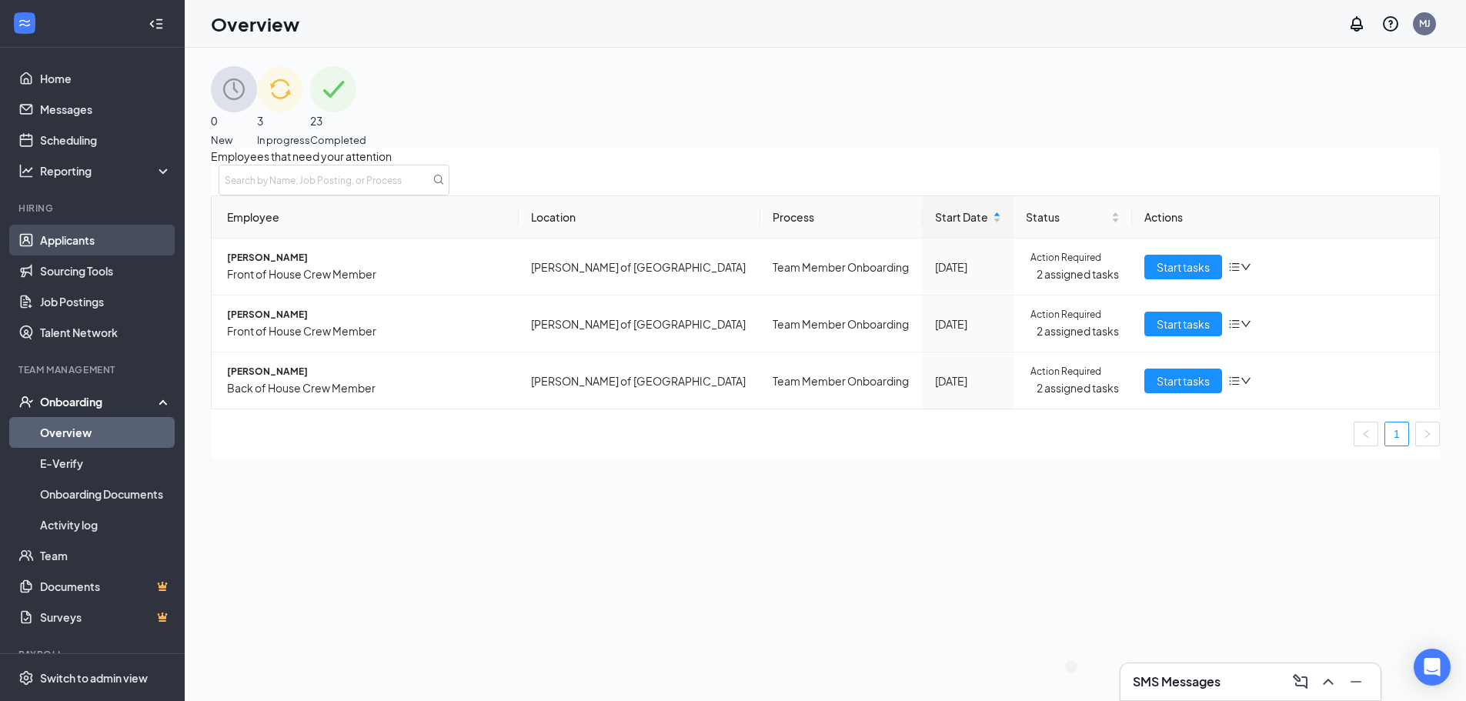
click at [57, 242] on link "Applicants" at bounding box center [106, 240] width 132 height 31
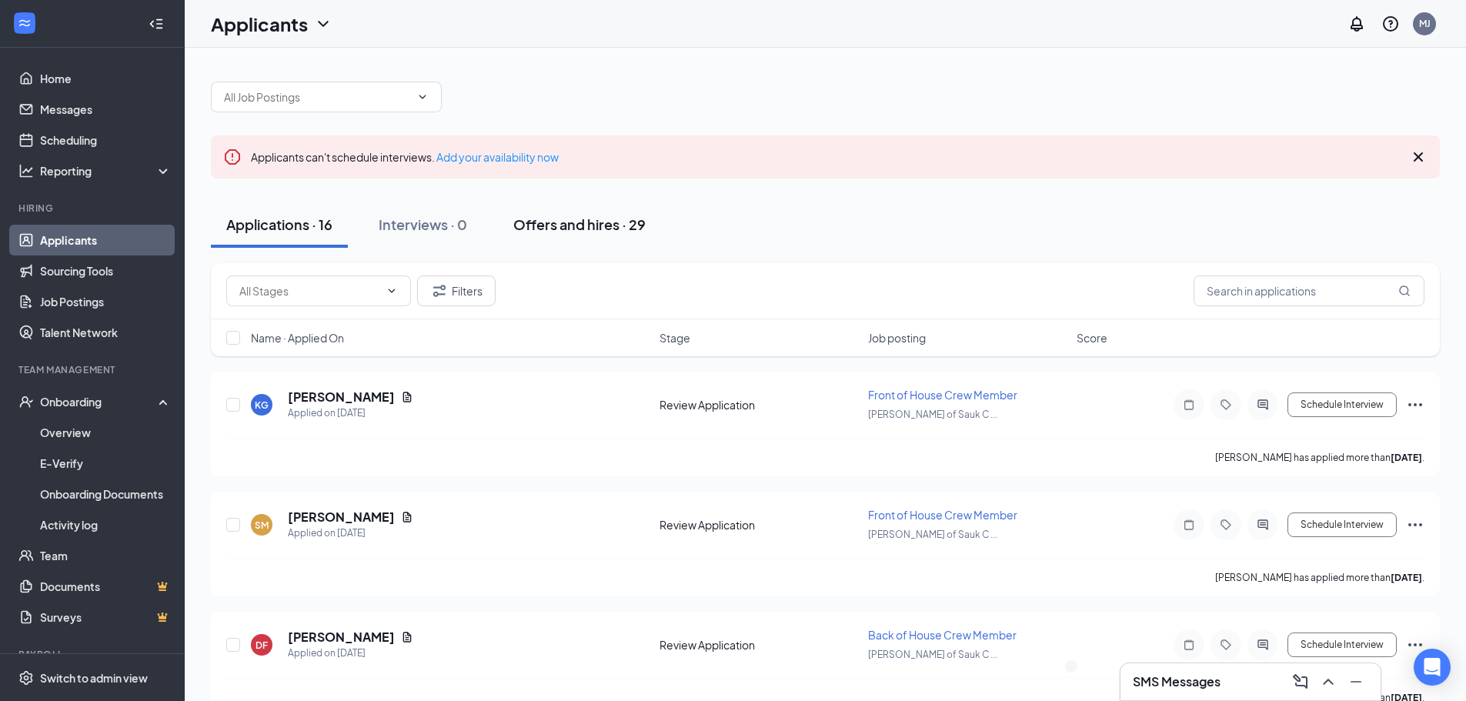
click at [607, 230] on div "Offers and hires · 29" at bounding box center [579, 224] width 132 height 19
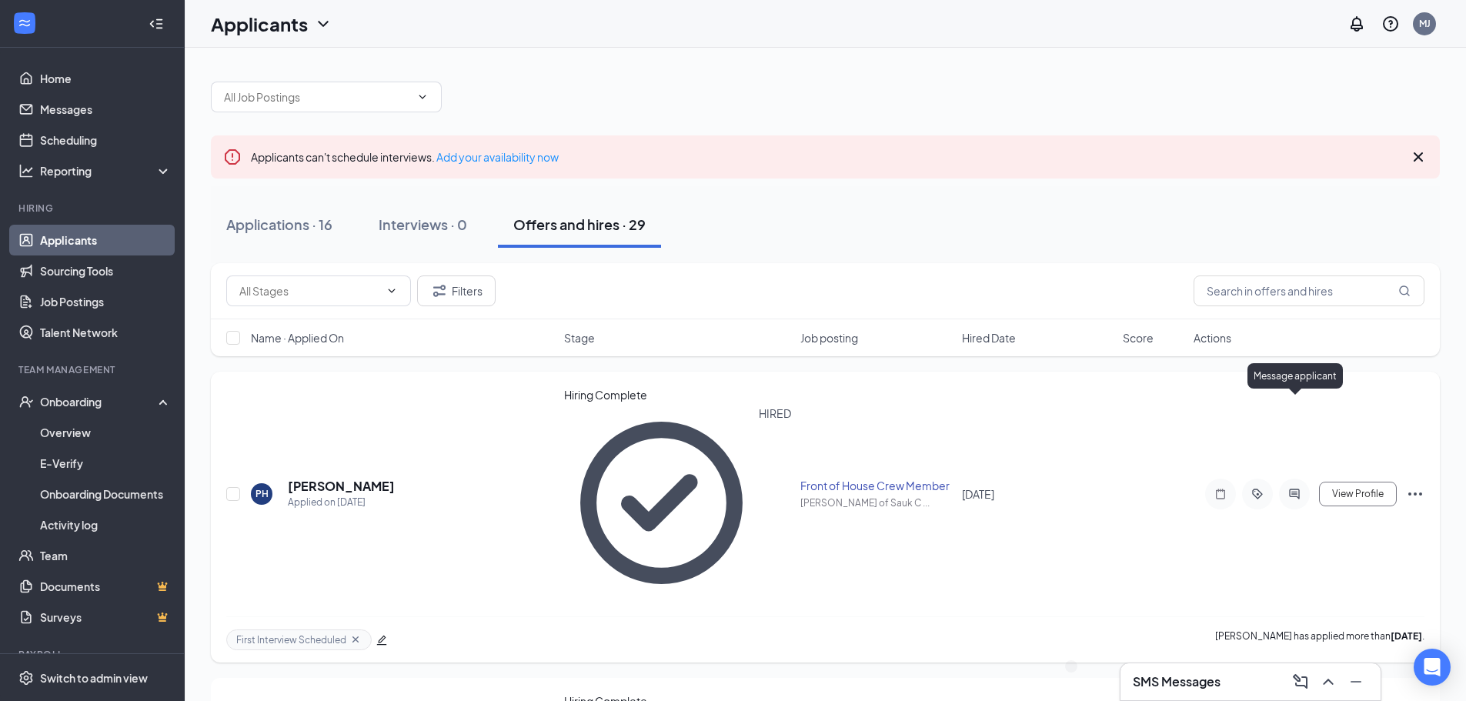
click at [1290, 488] on icon "ActiveChat" at bounding box center [1294, 494] width 18 height 12
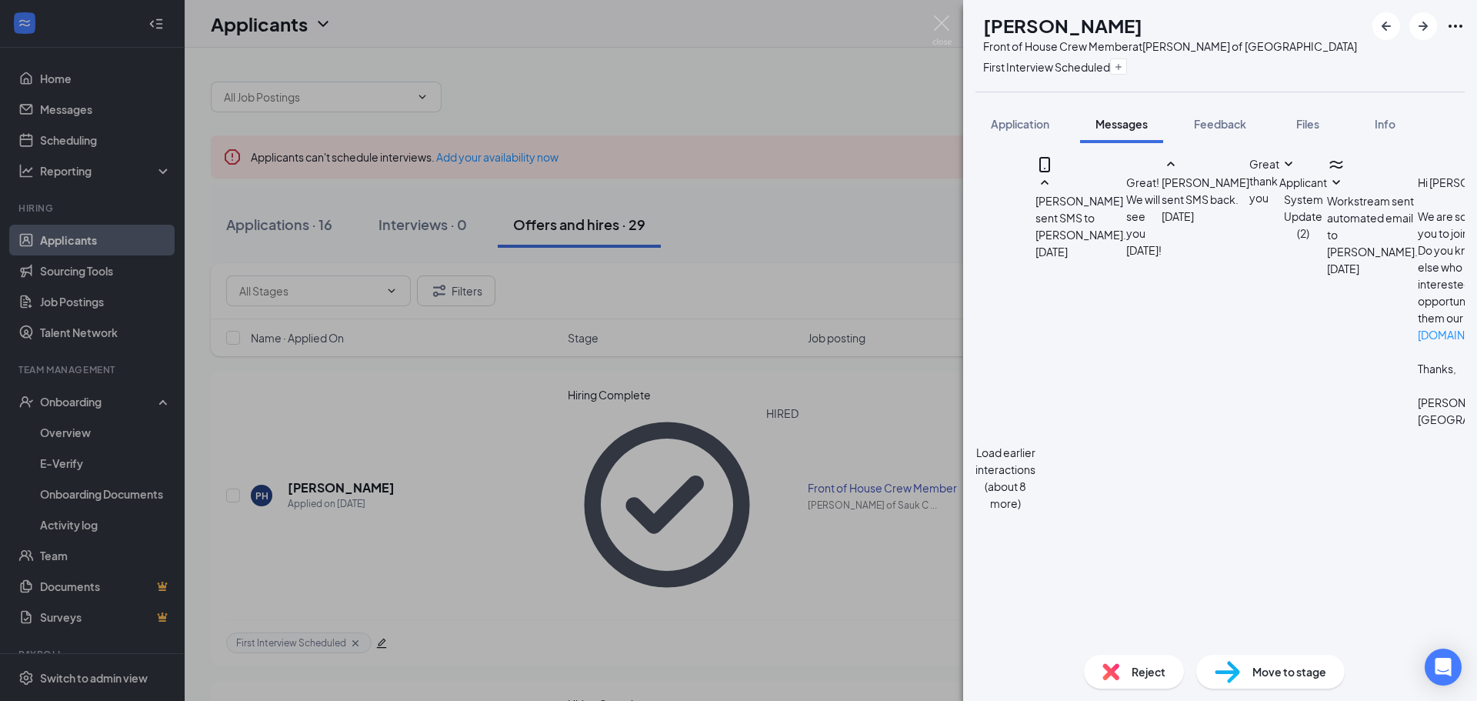
scroll to position [693, 0]
type textarea "a"
type textarea "I see you have all the paperwork completed are you able to do orientation at 2p…"
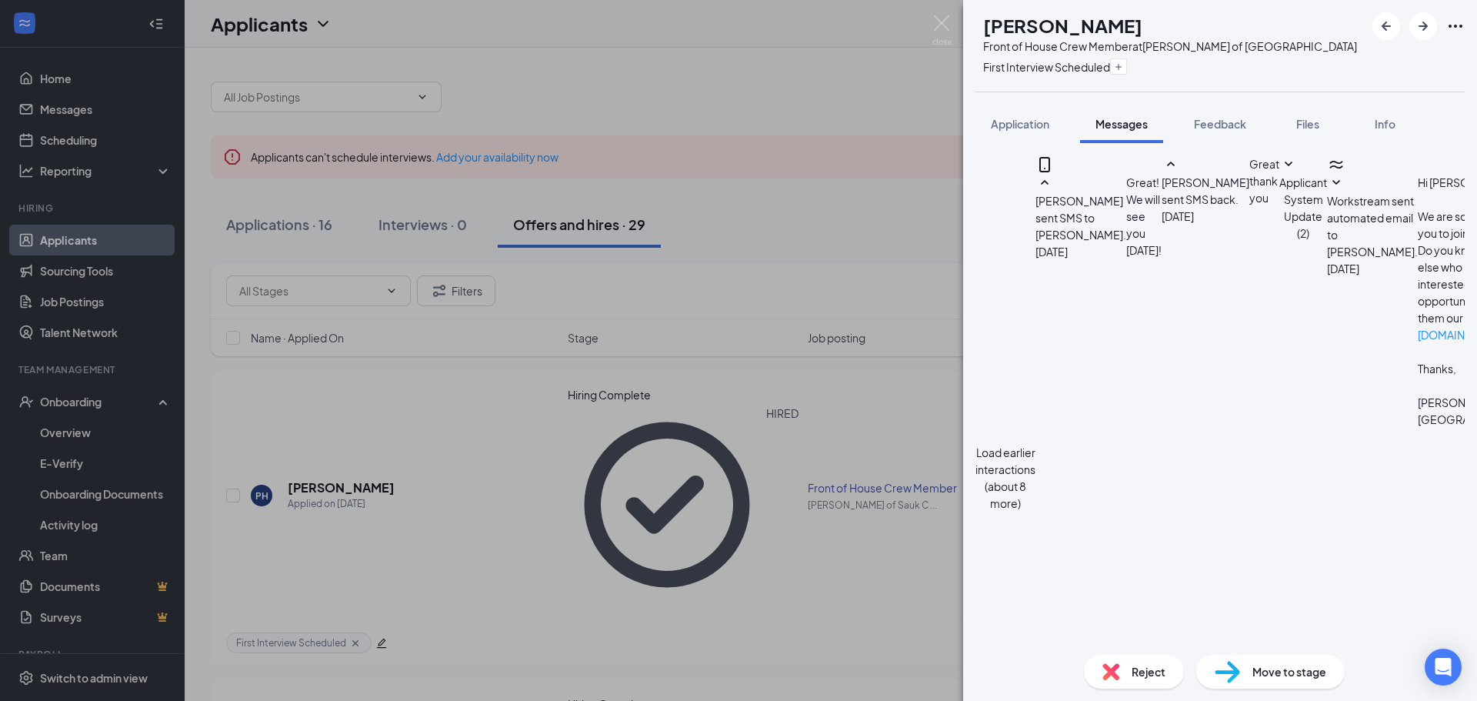
scroll to position [842, 0]
drag, startPoint x: 1262, startPoint y: 449, endPoint x: 1065, endPoint y: 407, distance: 201.5
copy span "I see you have all the paperwork completed are you able to do orientation at 2p…"
click at [425, 507] on div "PH [PERSON_NAME] Front of House Crew Member at [PERSON_NAME] of Sauk City First…" at bounding box center [738, 350] width 1477 height 701
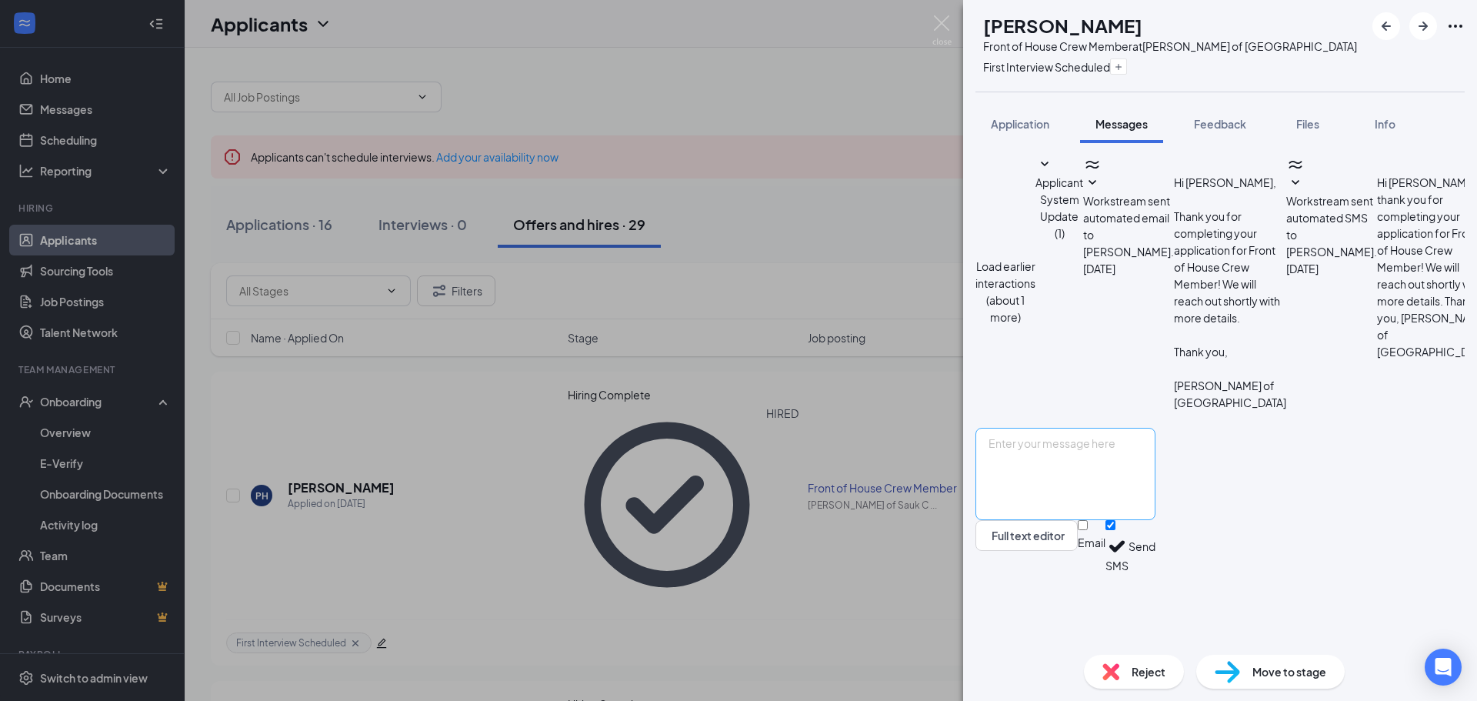
scroll to position [429, 0]
click at [1156, 520] on textarea at bounding box center [1066, 474] width 180 height 92
paste textarea "I see you have all the paperwork completed are you able to do orientation at 2p…"
type textarea "I see you have all the paperwork completed are you able to do orientation at 2p…"
click at [1156, 573] on button "Send" at bounding box center [1142, 546] width 27 height 53
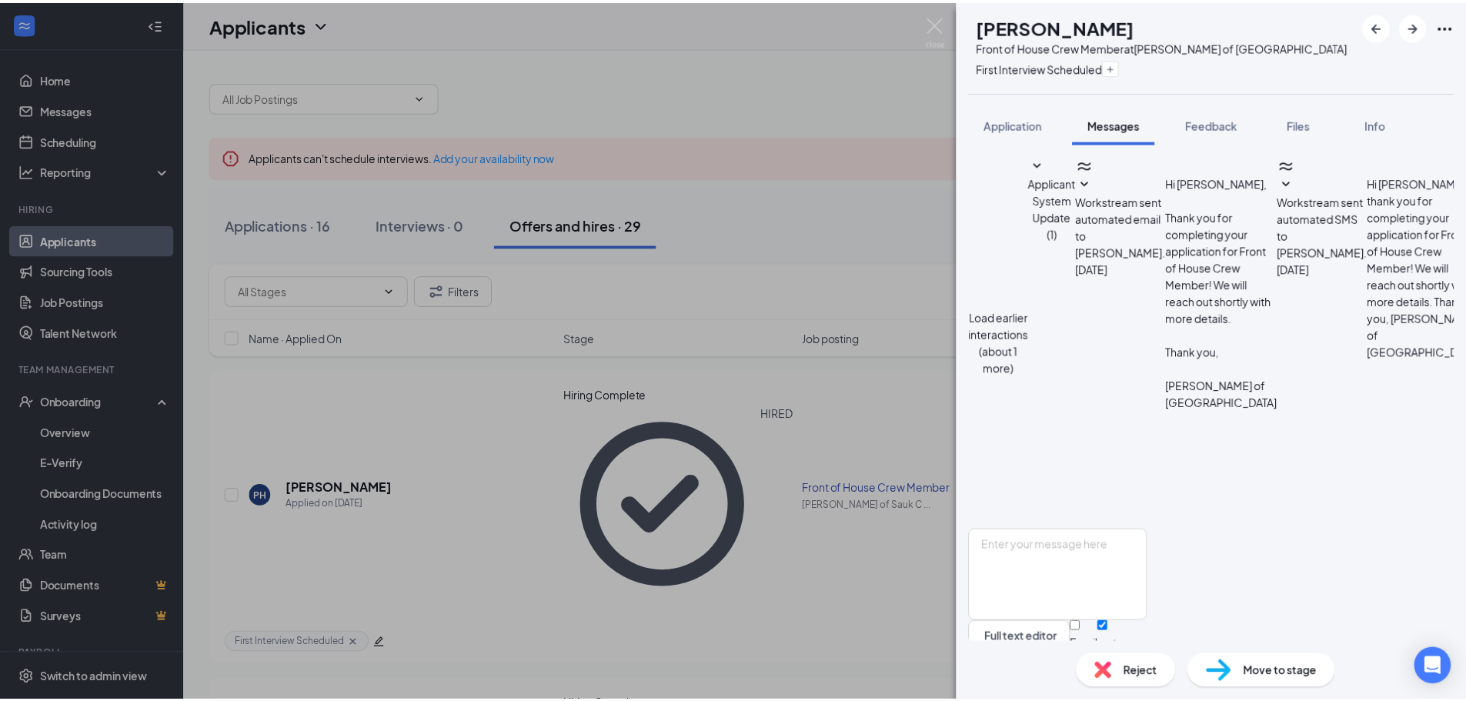
scroll to position [579, 0]
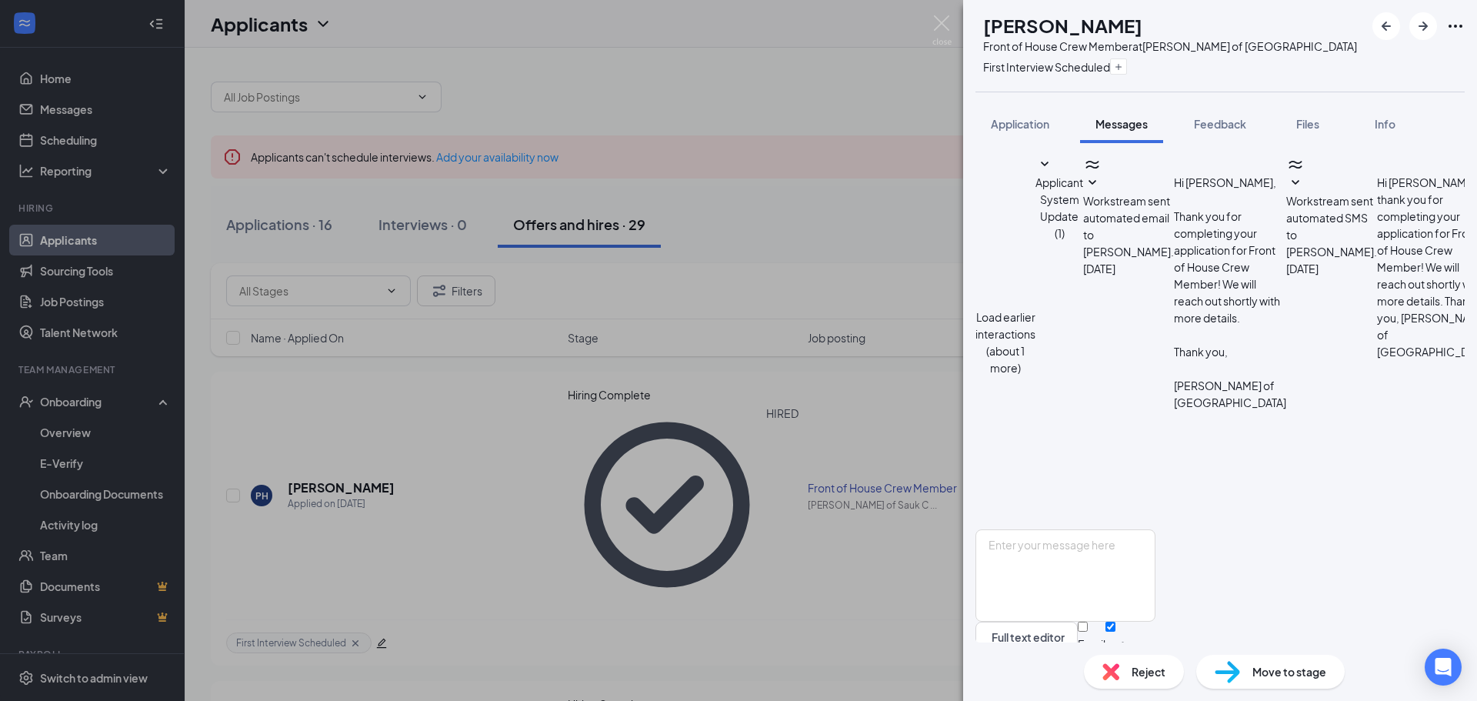
click at [815, 569] on div "[PERSON_NAME] Fahrenkampf Front of House Crew Member at [PERSON_NAME] of Sauk C…" at bounding box center [738, 350] width 1477 height 701
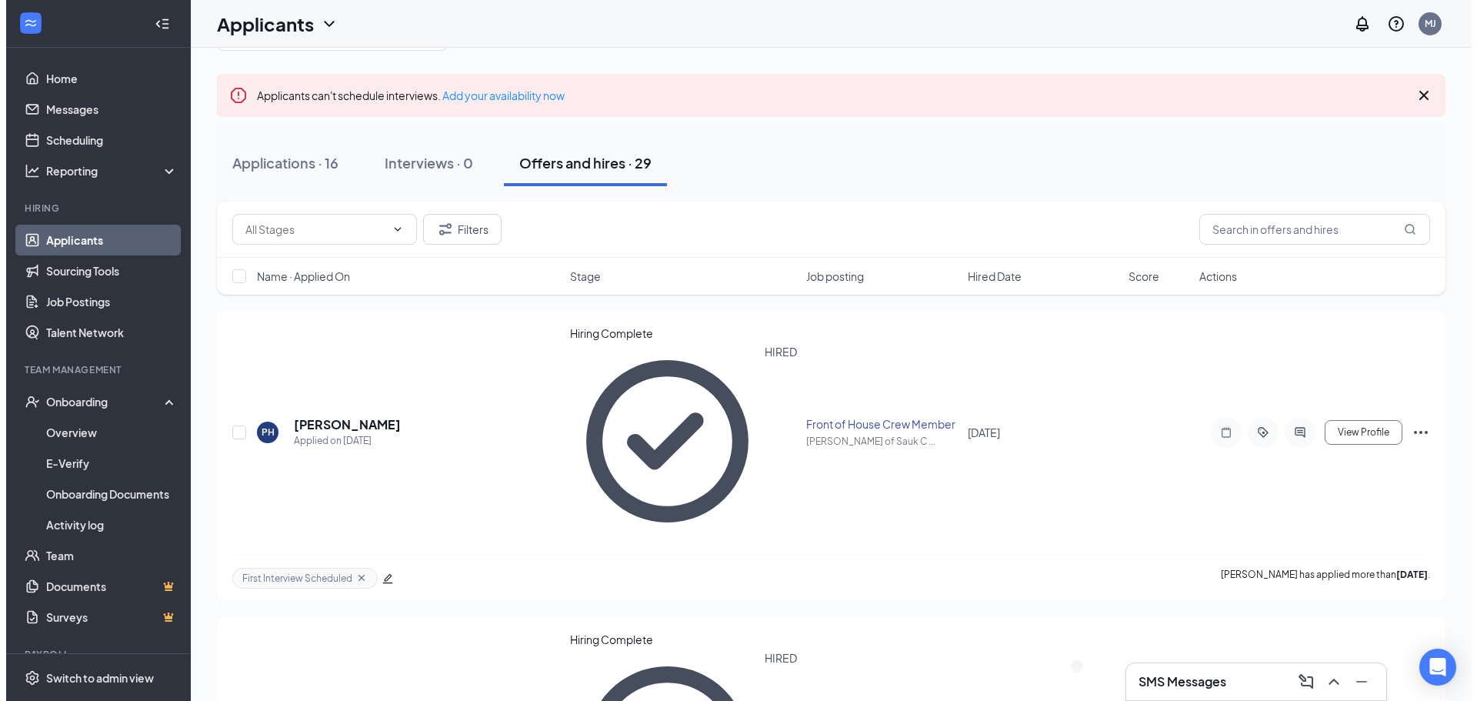
scroll to position [154, 0]
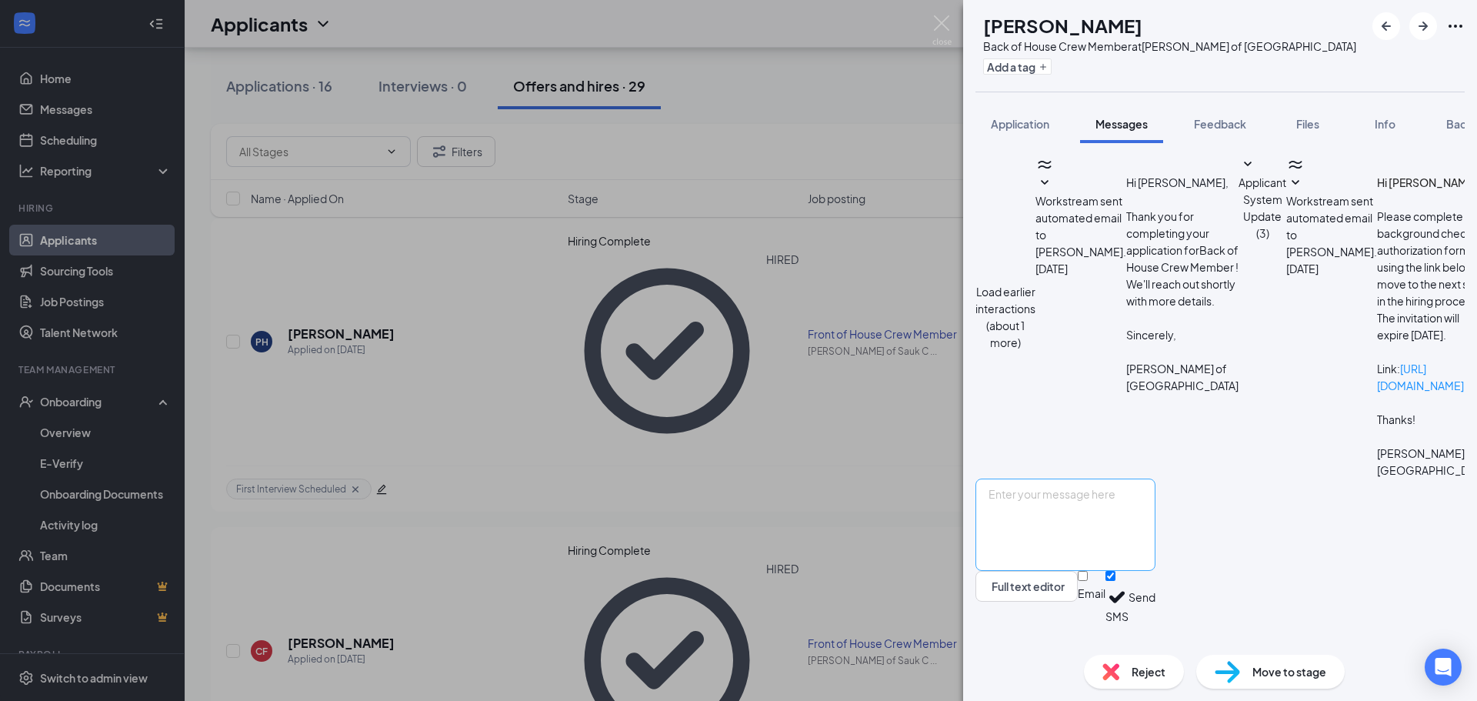
scroll to position [171, 0]
click at [1156, 527] on textarea at bounding box center [1066, 525] width 180 height 92
paste textarea "I see you have all the paperwork completed are you able to do orientation at 2p…"
type textarea "I see you have all the paperwork completed are you able to do orientation at 2p…"
click at [1156, 616] on button "Send" at bounding box center [1142, 597] width 27 height 53
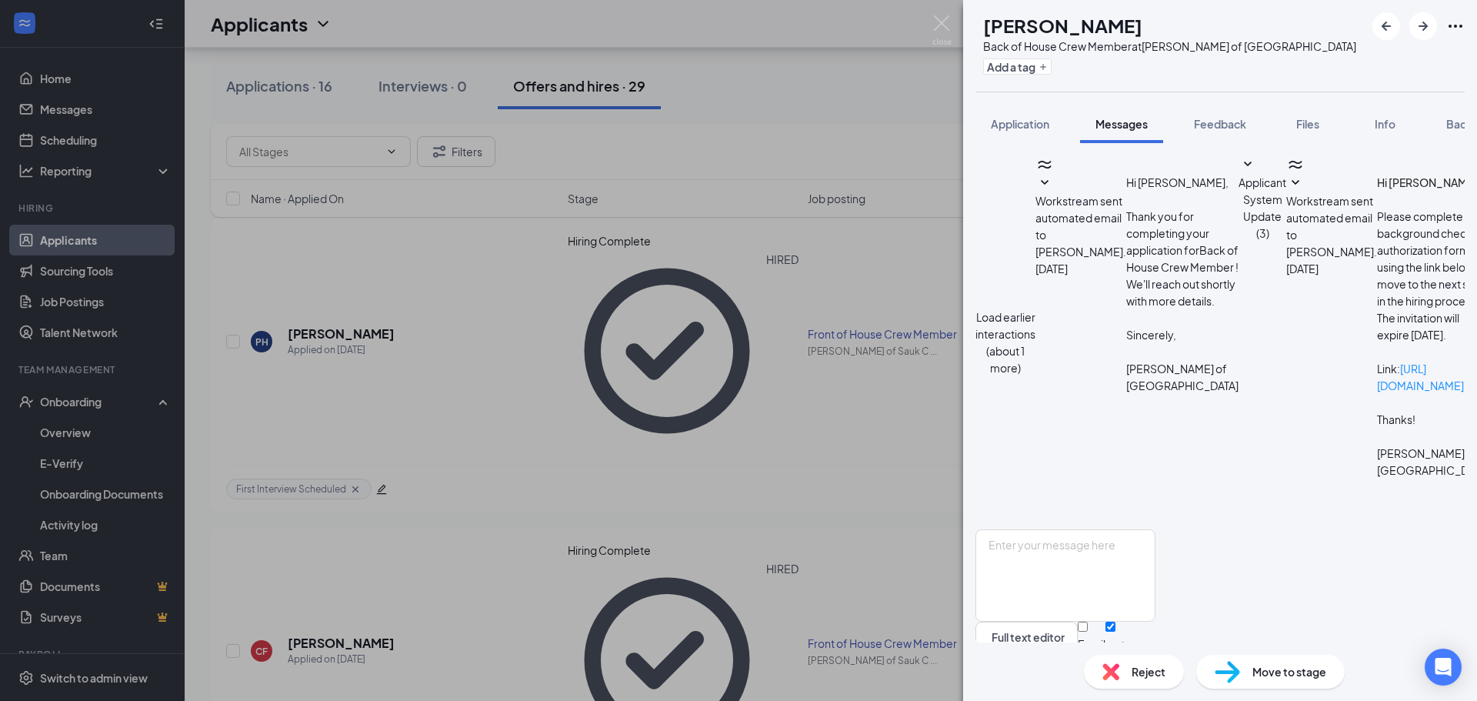
scroll to position [320, 0]
click at [921, 432] on div "[PERSON_NAME] Back of House Crew Member at [PERSON_NAME] of [GEOGRAPHIC_DATA] A…" at bounding box center [738, 350] width 1477 height 701
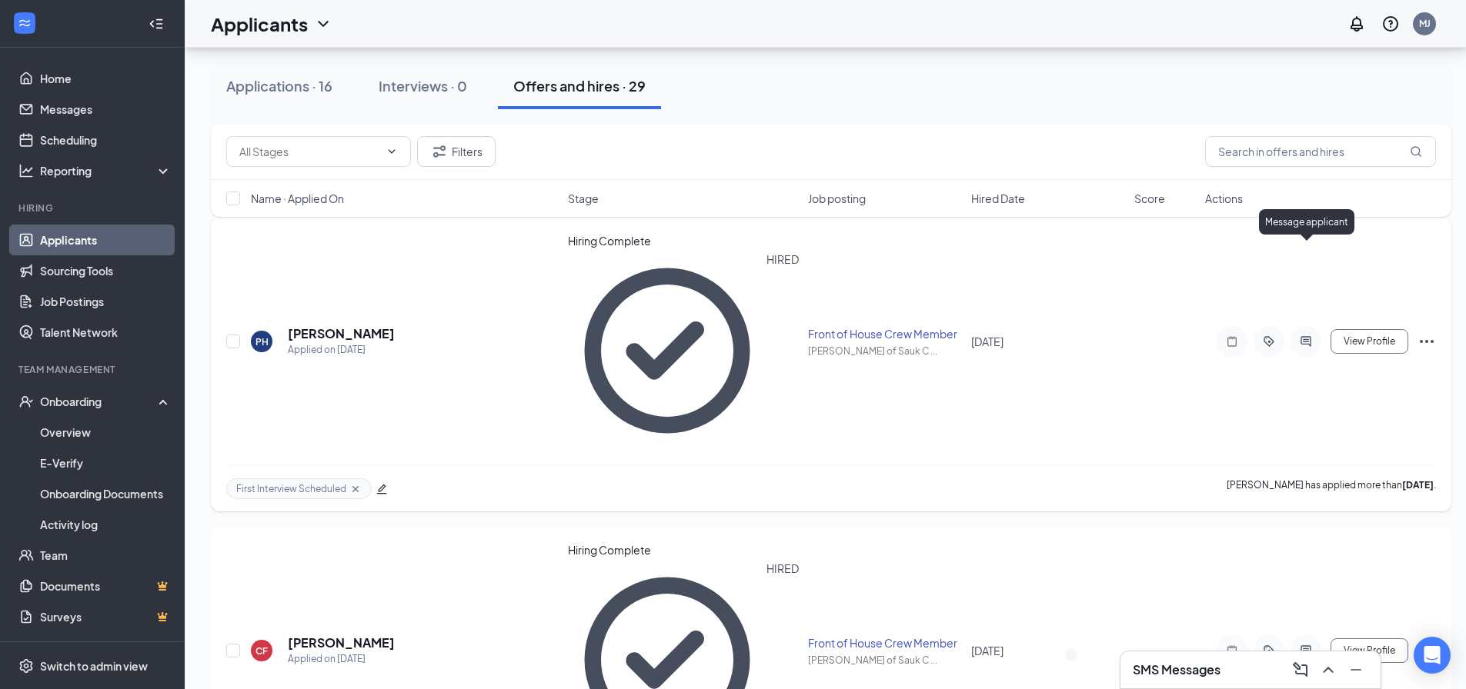
click at [1306, 336] on icon "ActiveChat" at bounding box center [1305, 341] width 10 height 10
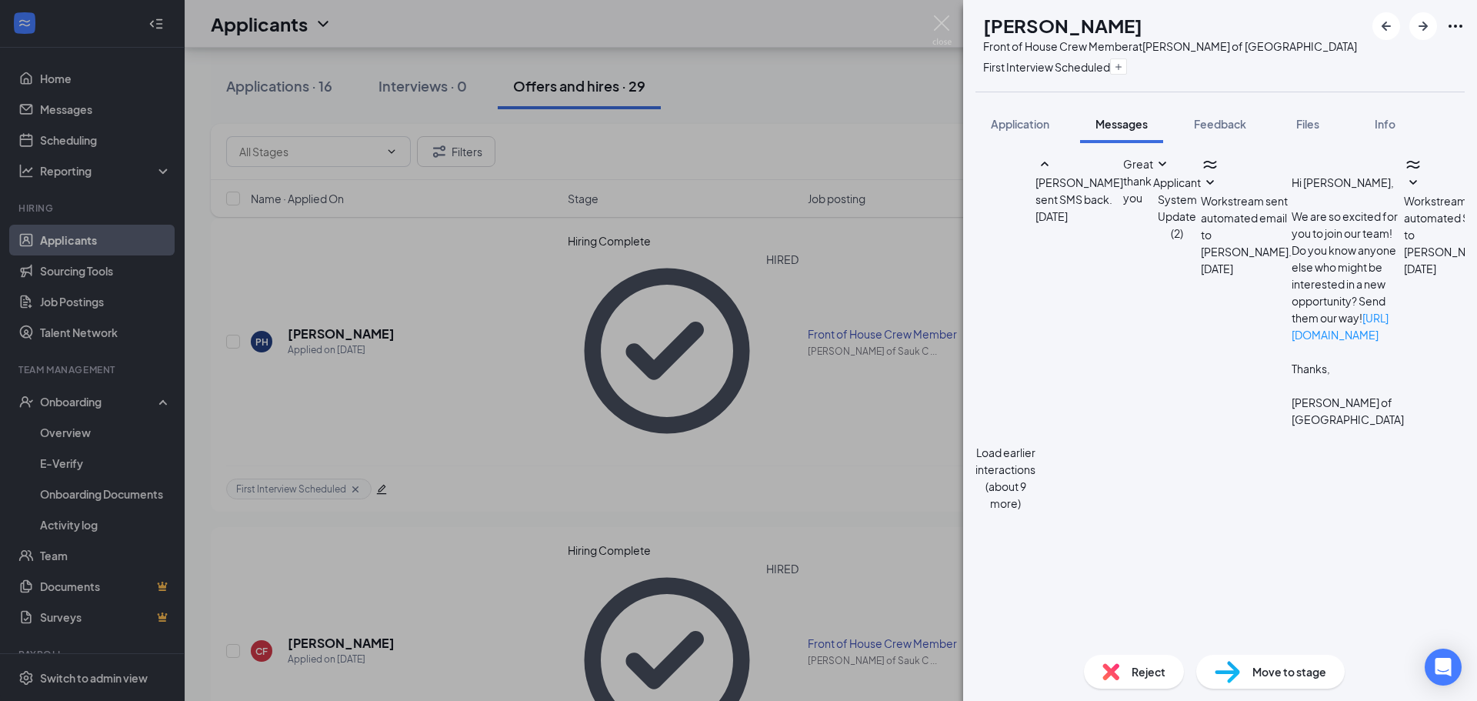
scroll to position [666, 0]
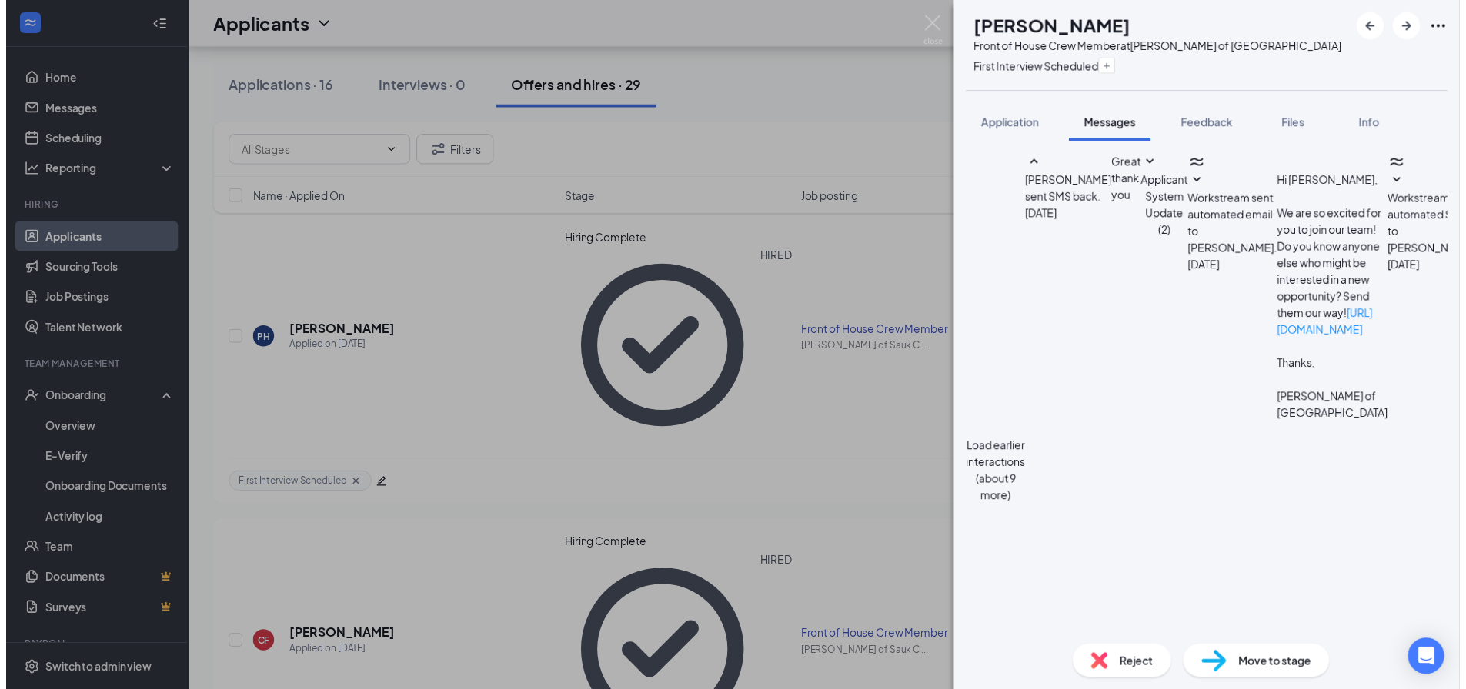
scroll to position [743, 0]
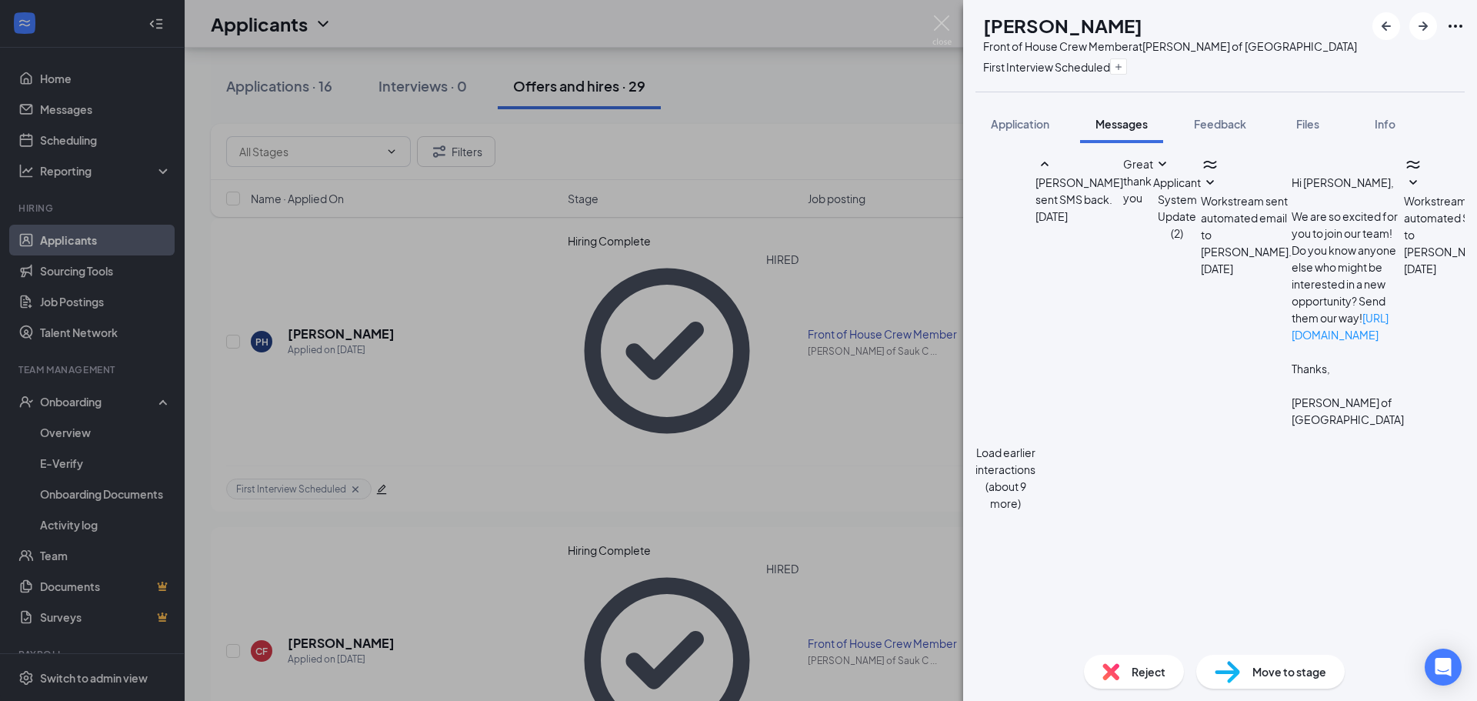
click at [906, 144] on div "PH [PERSON_NAME] Front of House Crew Member at [PERSON_NAME] of Sauk City First…" at bounding box center [738, 350] width 1477 height 701
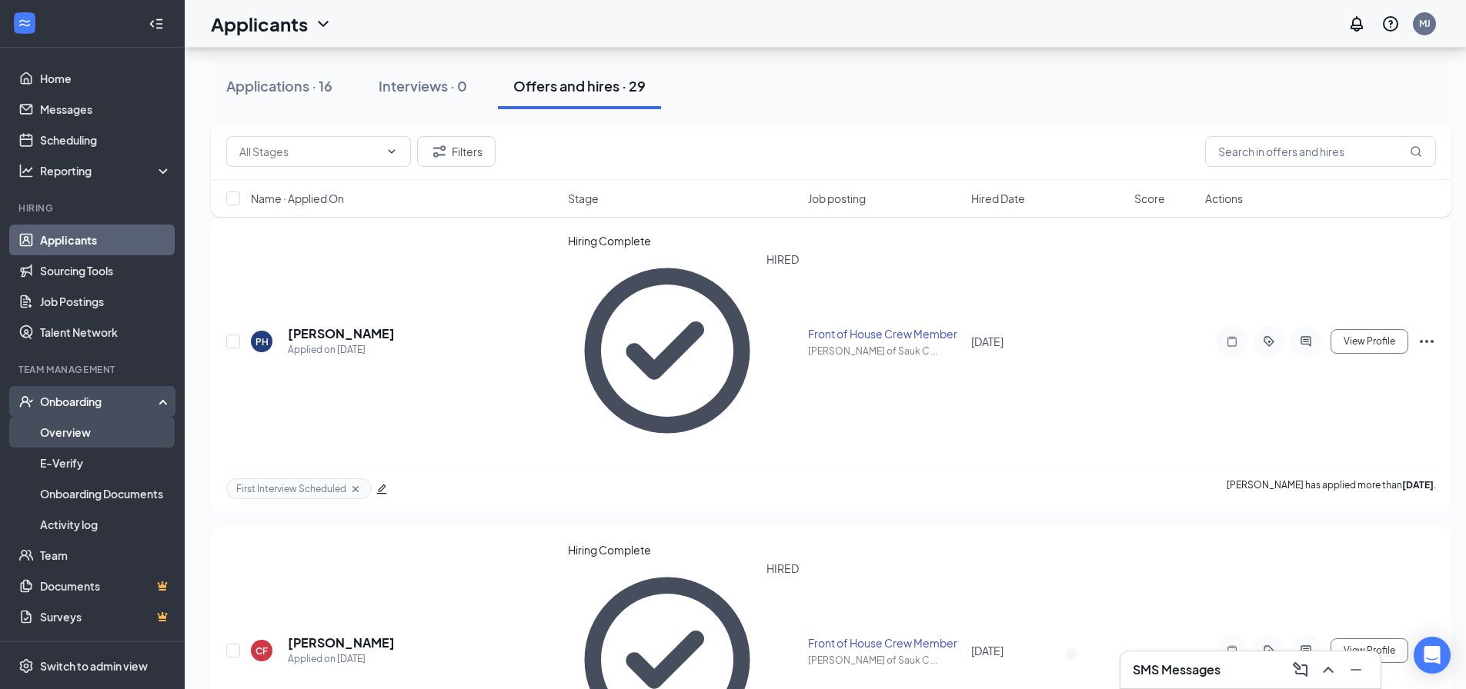
click at [88, 426] on link "Overview" at bounding box center [106, 432] width 132 height 31
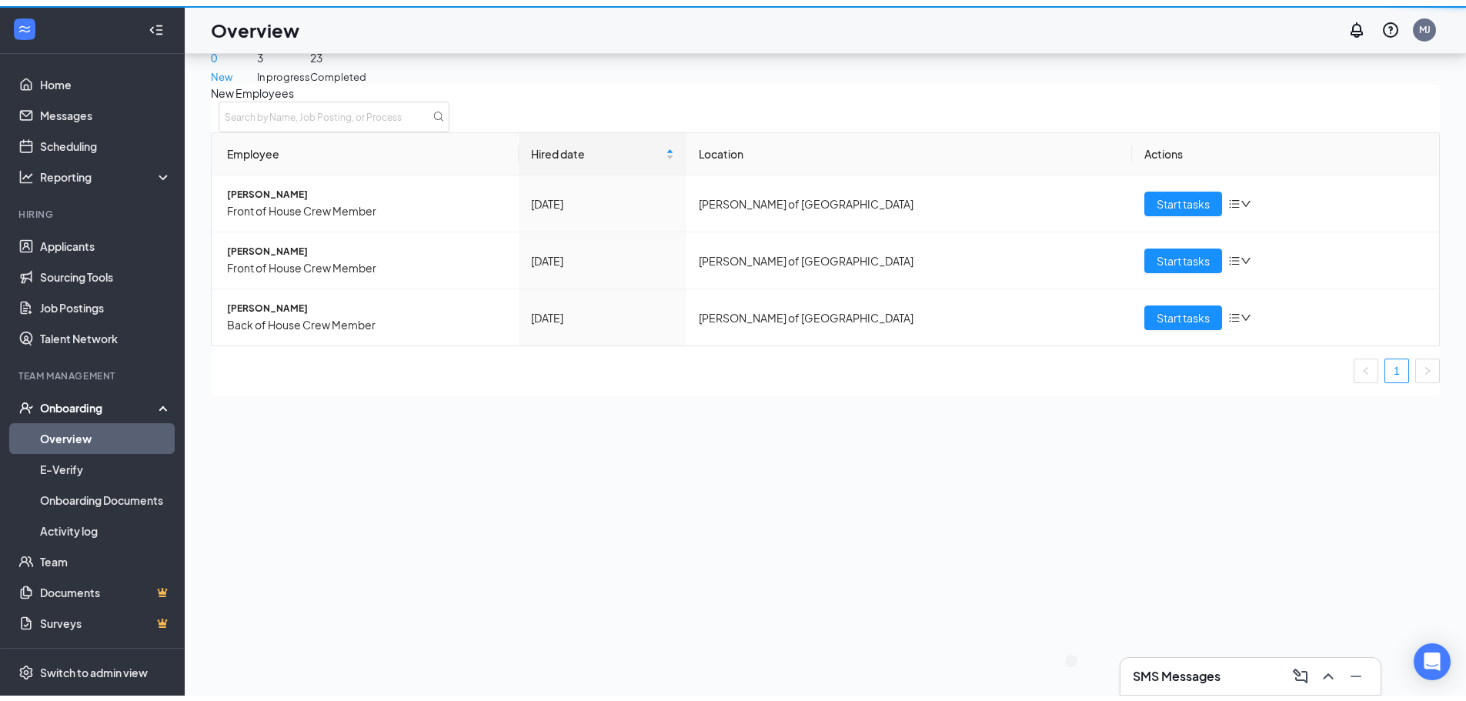
scroll to position [69, 0]
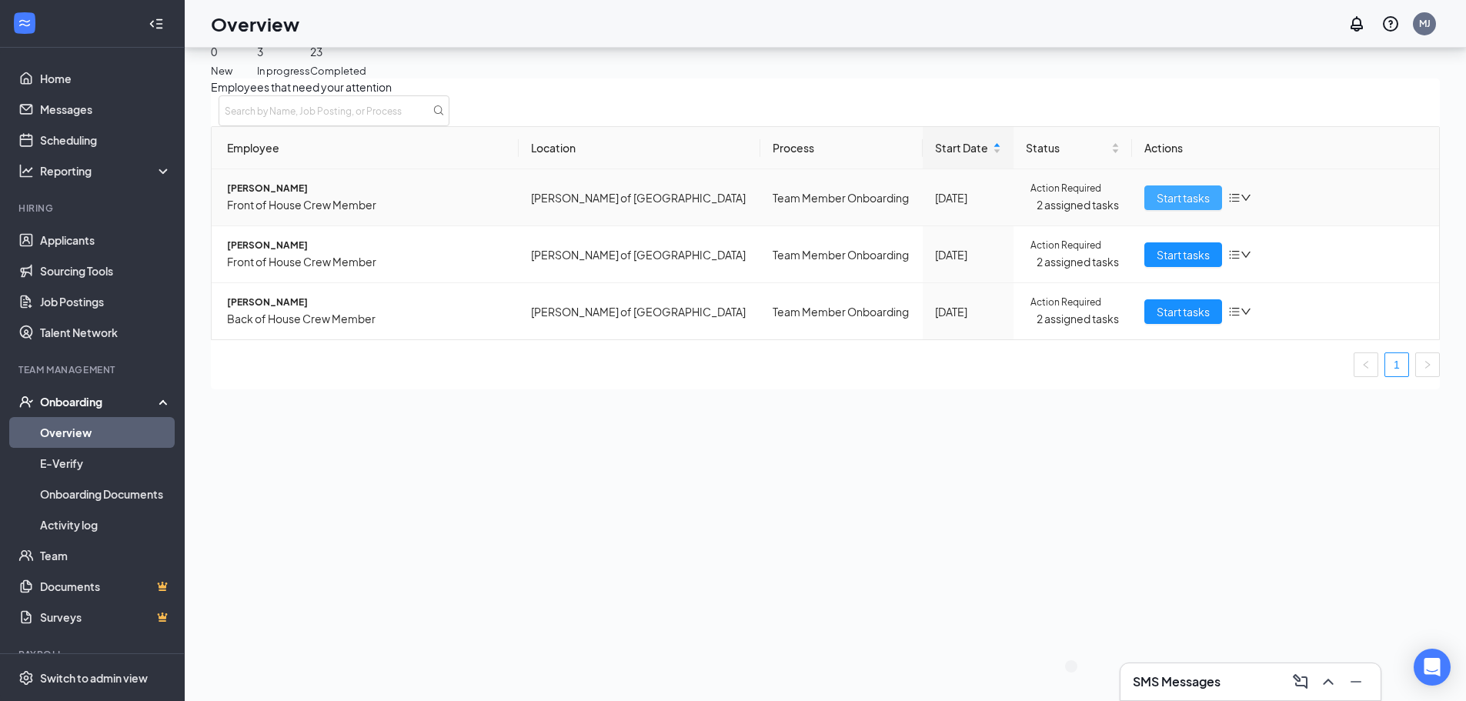
click at [1173, 206] on span "Start tasks" at bounding box center [1183, 197] width 53 height 17
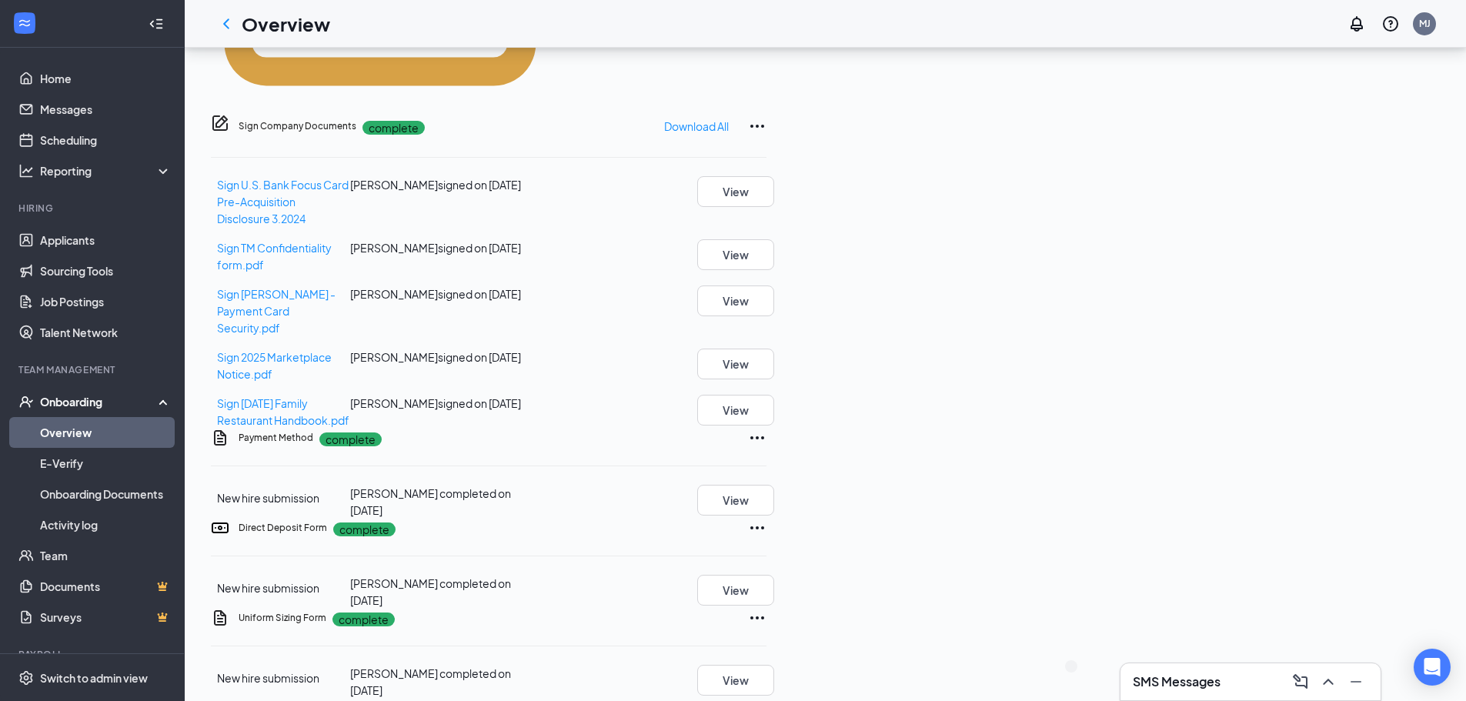
scroll to position [947, 0]
click at [774, 664] on button "View" at bounding box center [735, 679] width 77 height 31
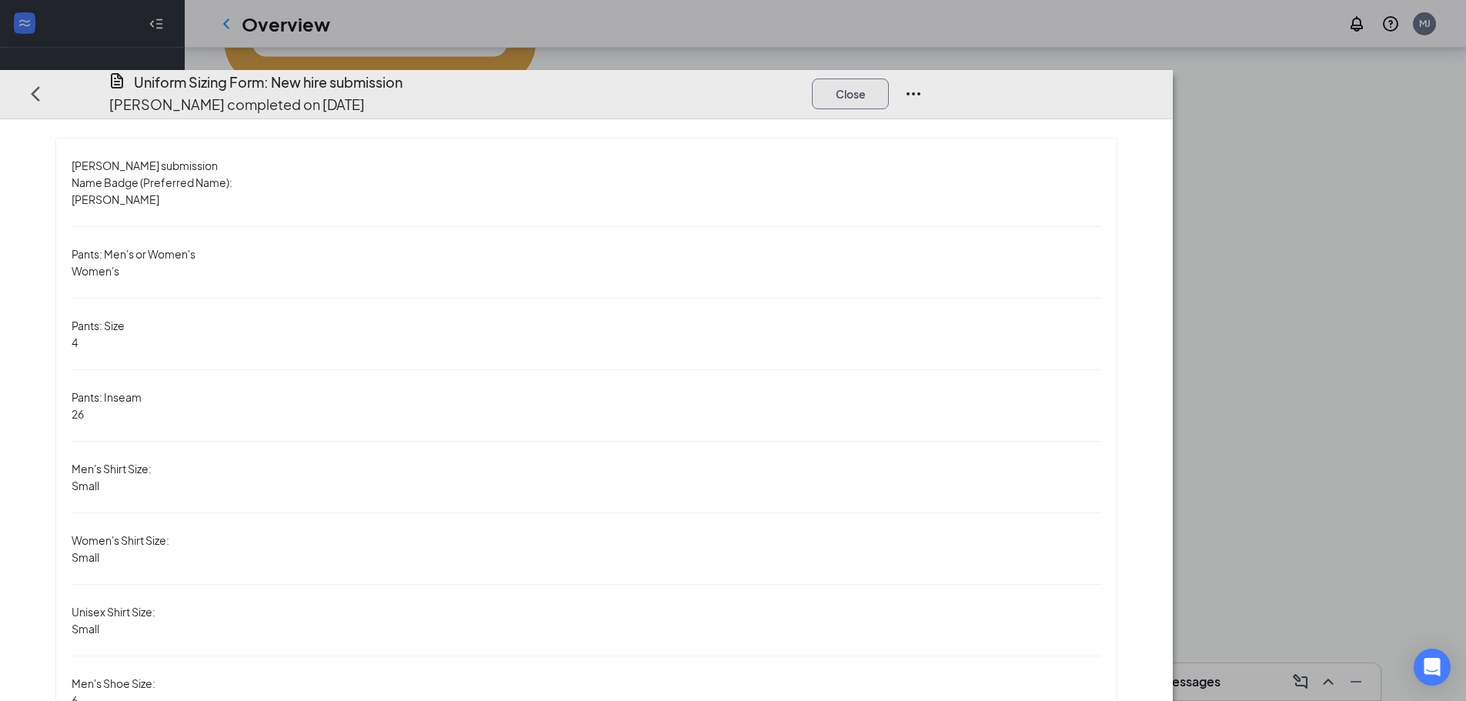
click at [889, 78] on button "Close" at bounding box center [850, 93] width 77 height 31
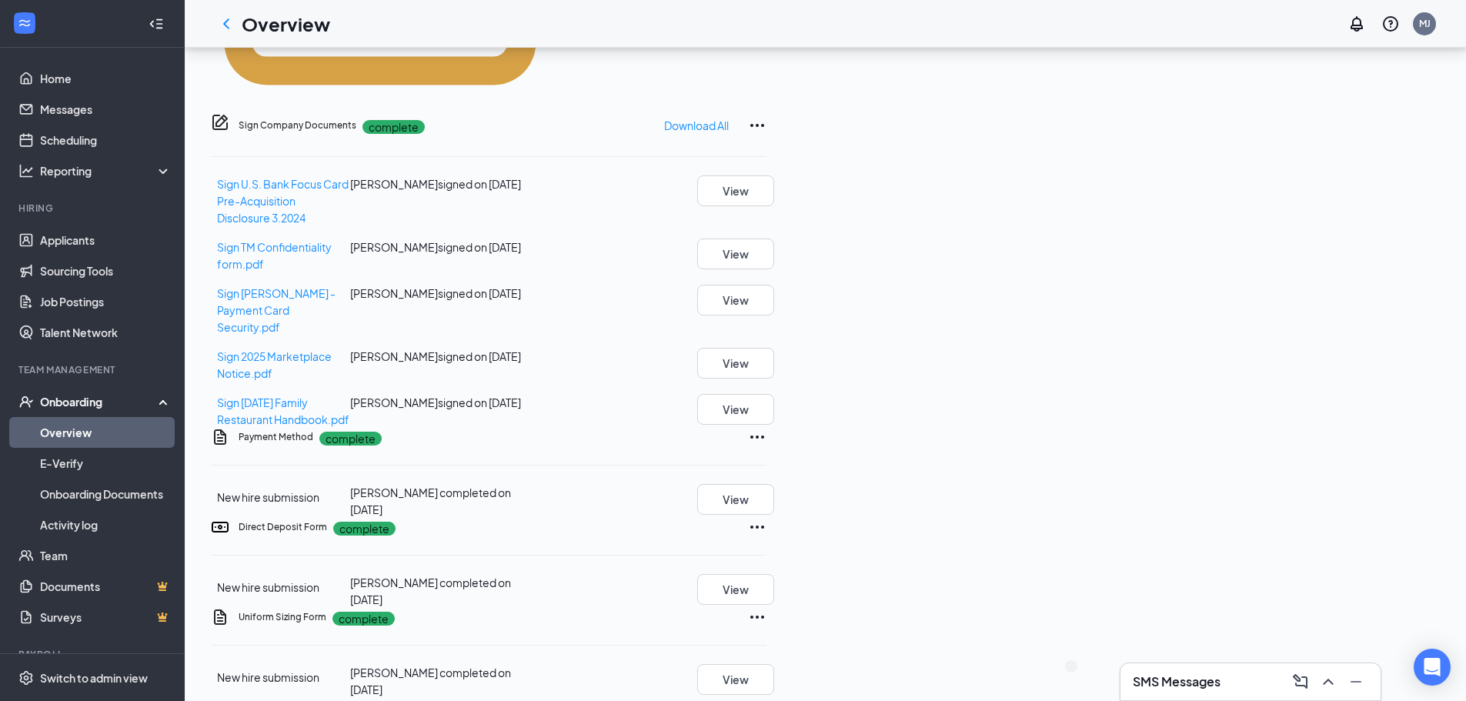
click at [59, 430] on link "Overview" at bounding box center [106, 432] width 132 height 31
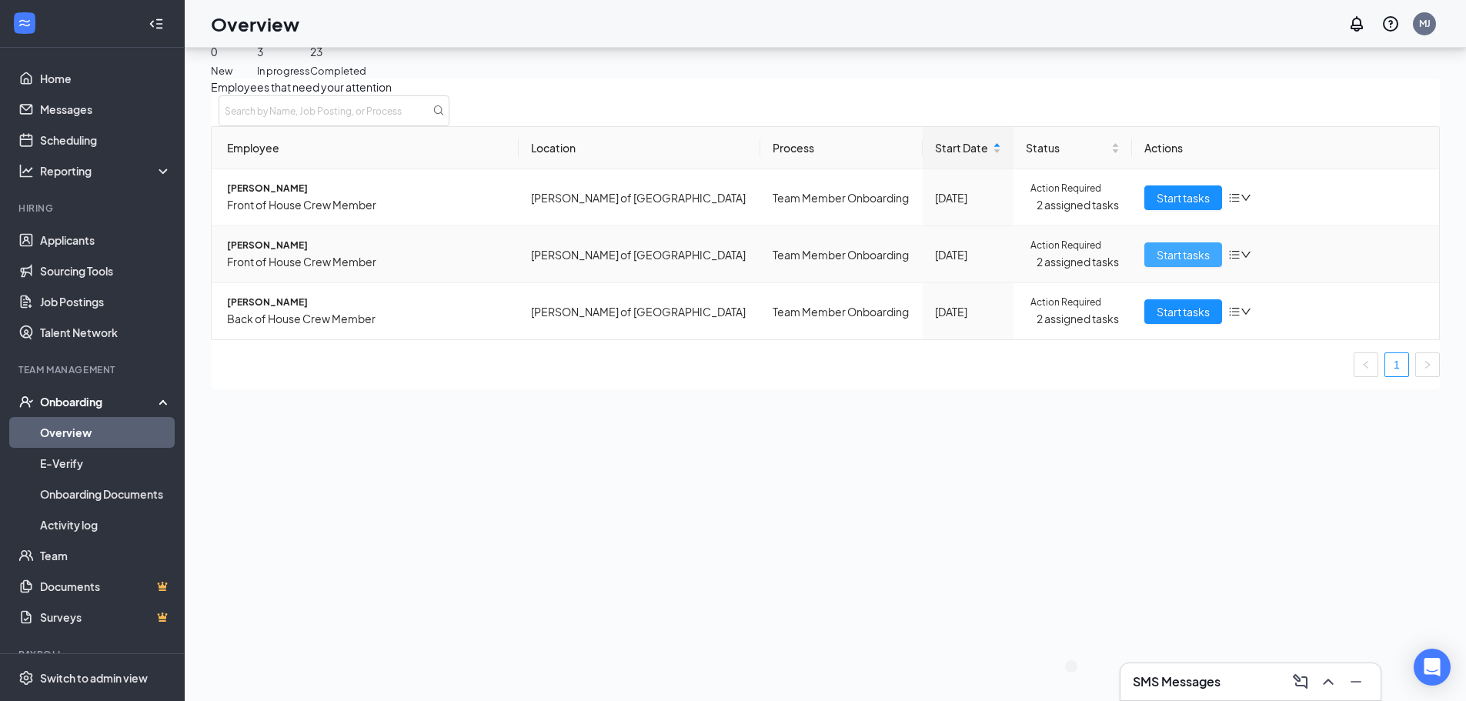
click at [1160, 263] on span "Start tasks" at bounding box center [1183, 254] width 53 height 17
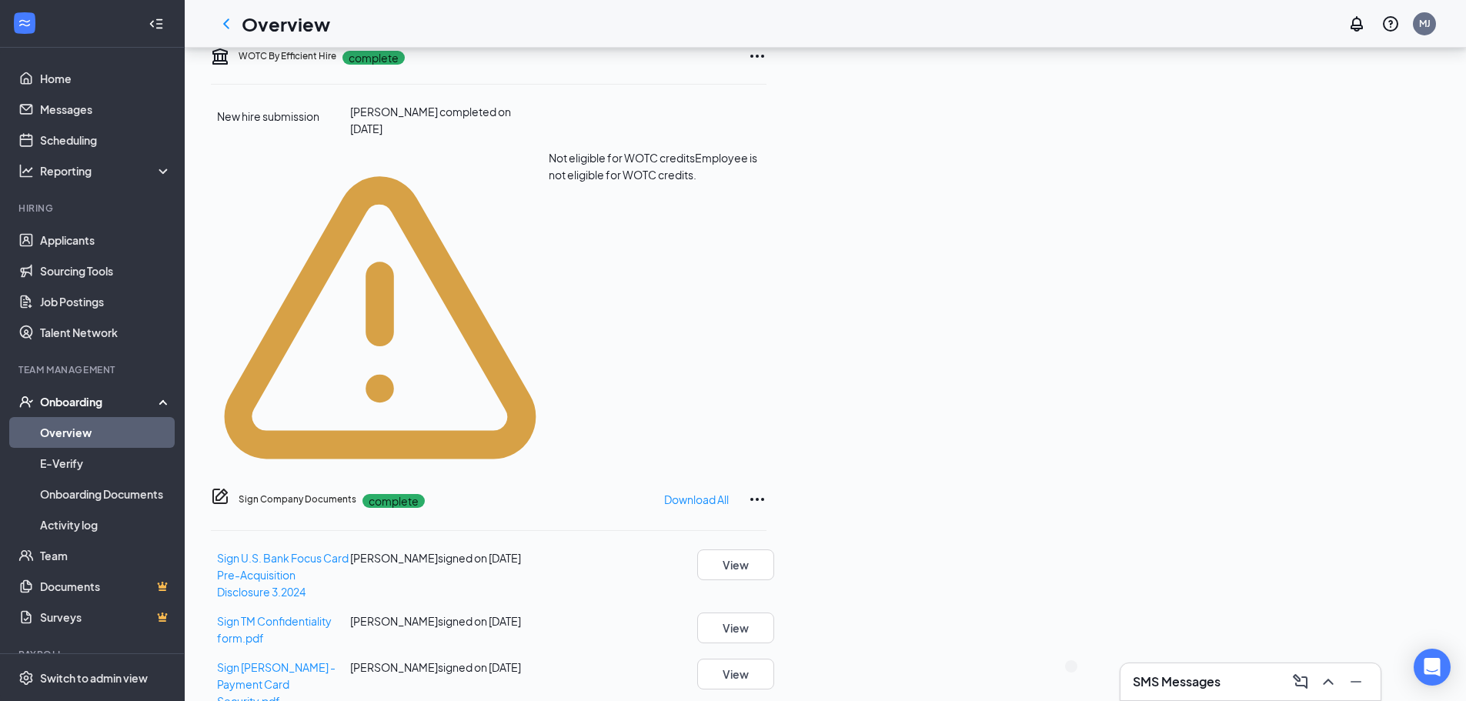
scroll to position [616, 0]
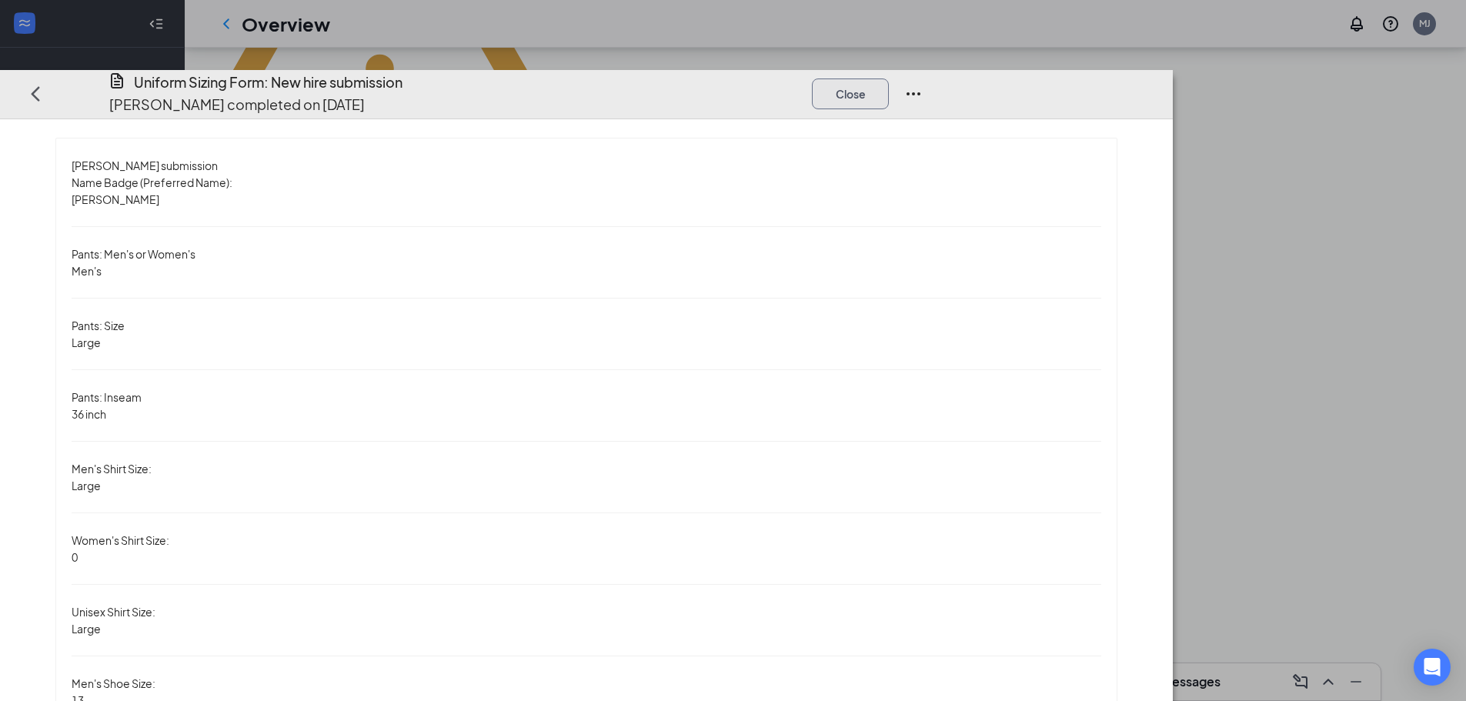
click at [889, 78] on button "Close" at bounding box center [850, 93] width 77 height 31
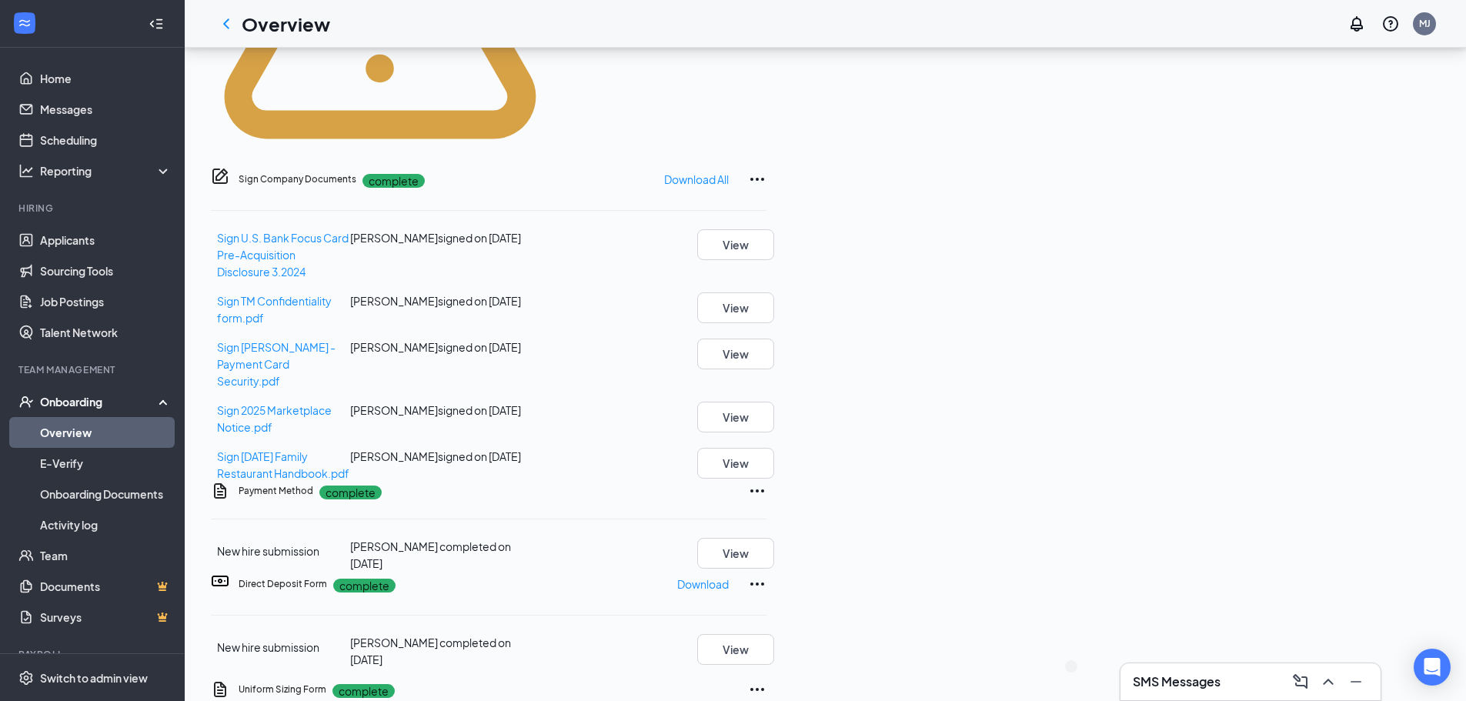
click at [88, 429] on link "Overview" at bounding box center [106, 432] width 132 height 31
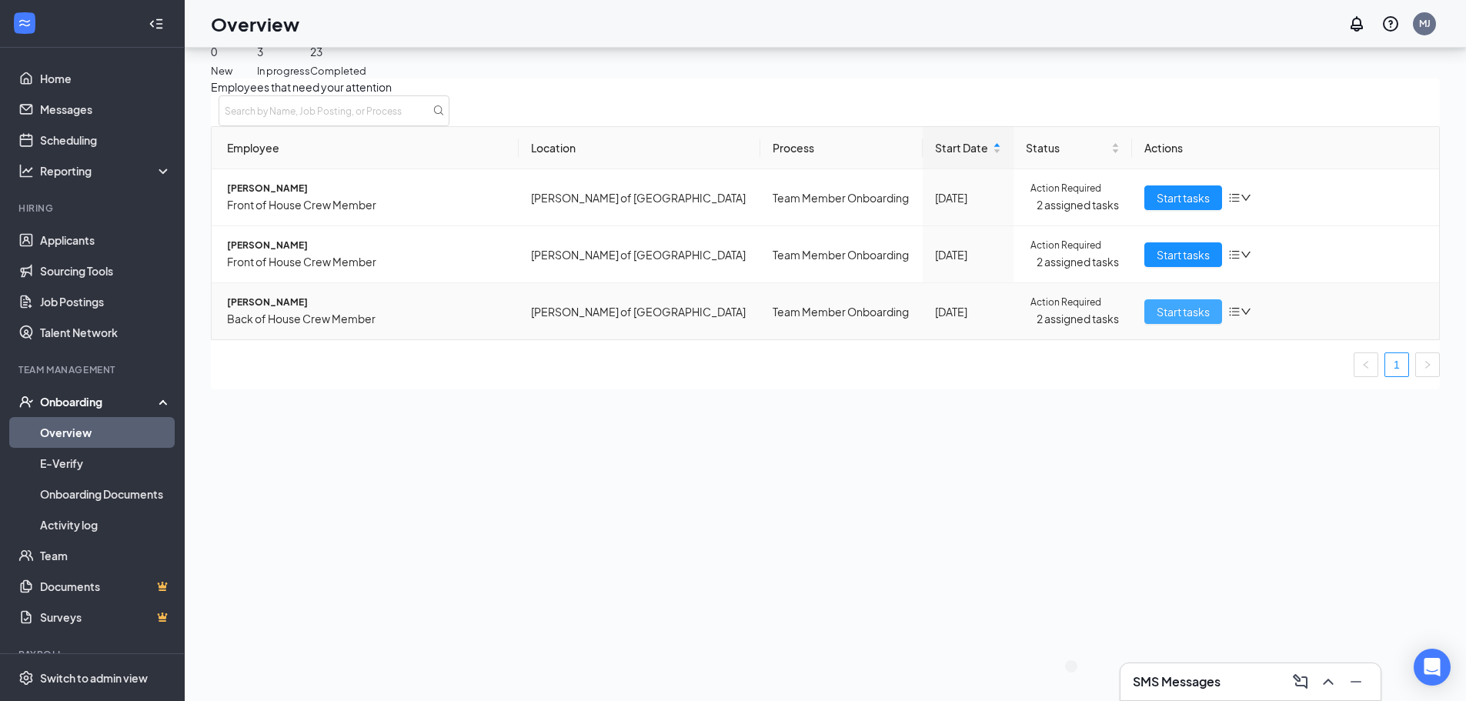
click at [1157, 320] on span "Start tasks" at bounding box center [1183, 311] width 53 height 17
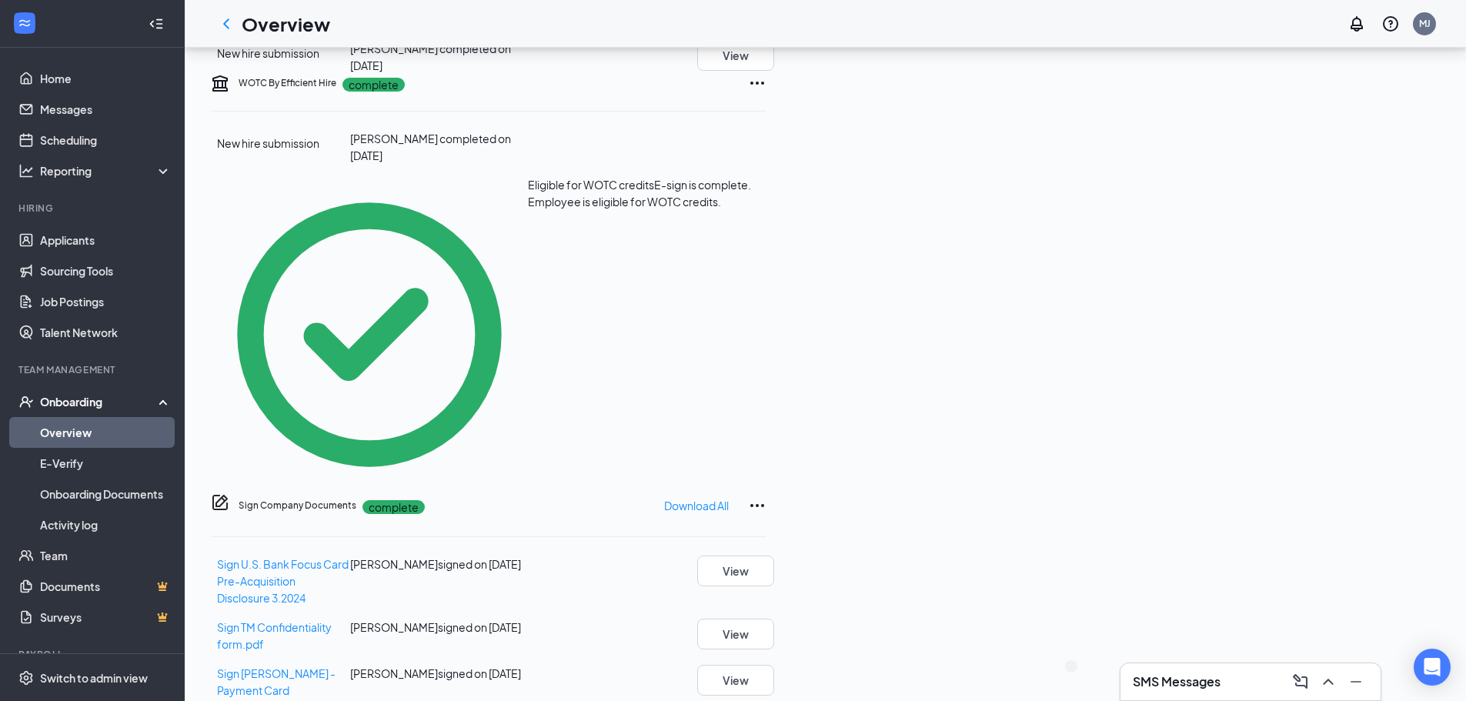
scroll to position [462, 0]
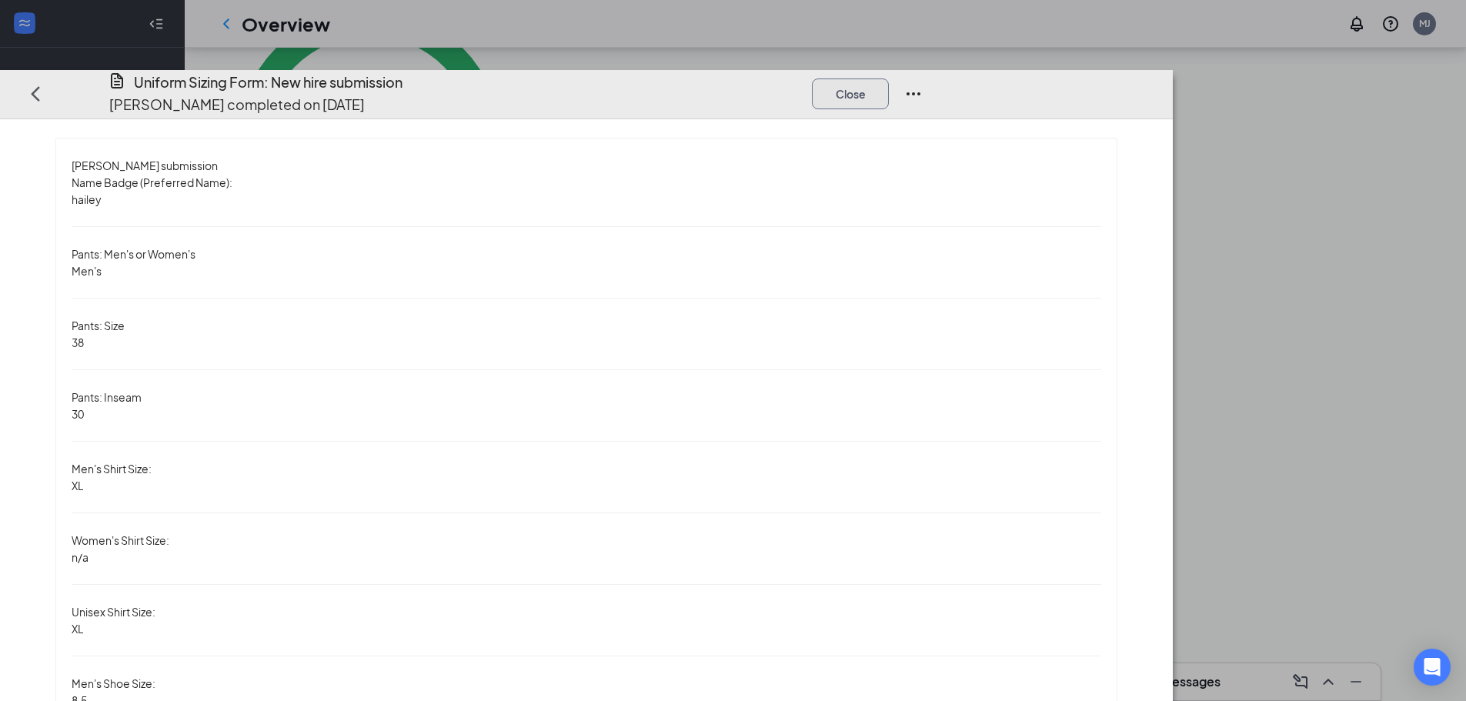
click at [889, 78] on button "Close" at bounding box center [850, 93] width 77 height 31
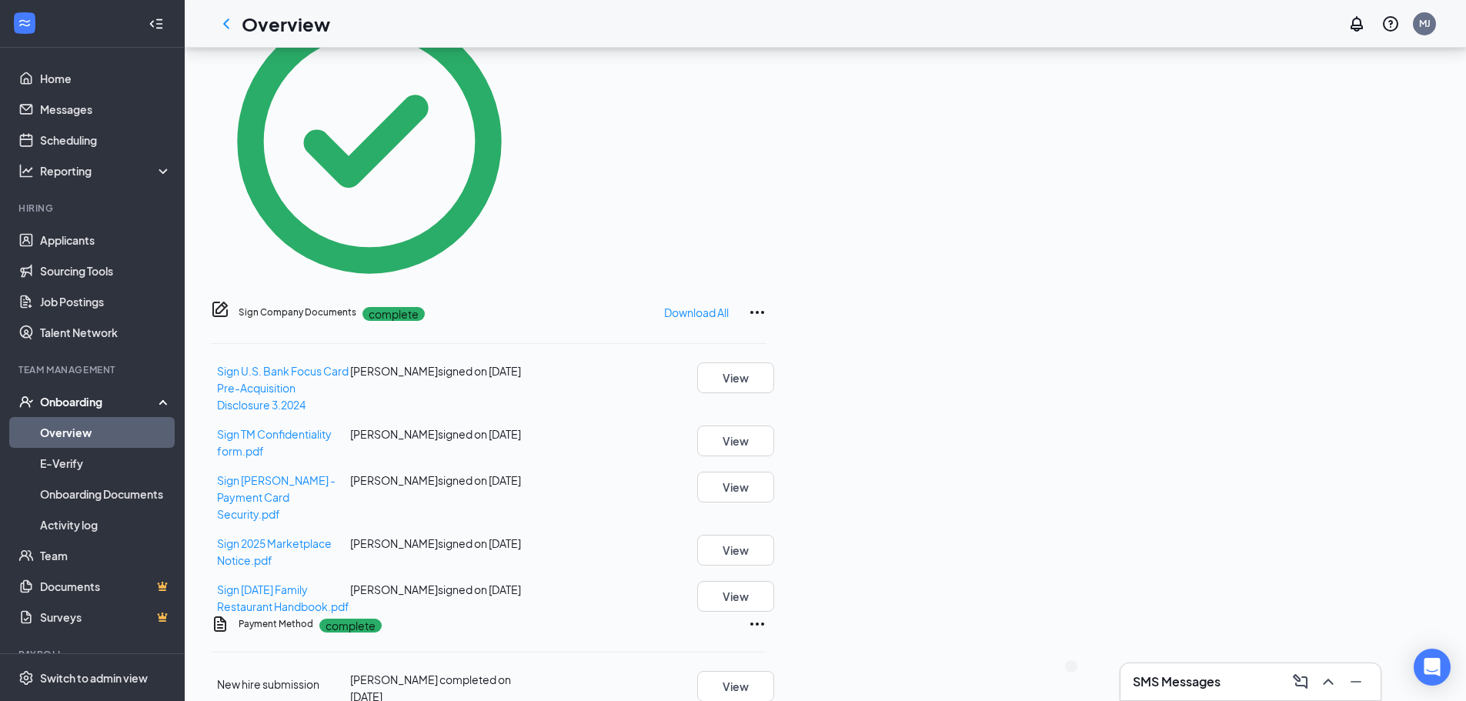
scroll to position [646, 0]
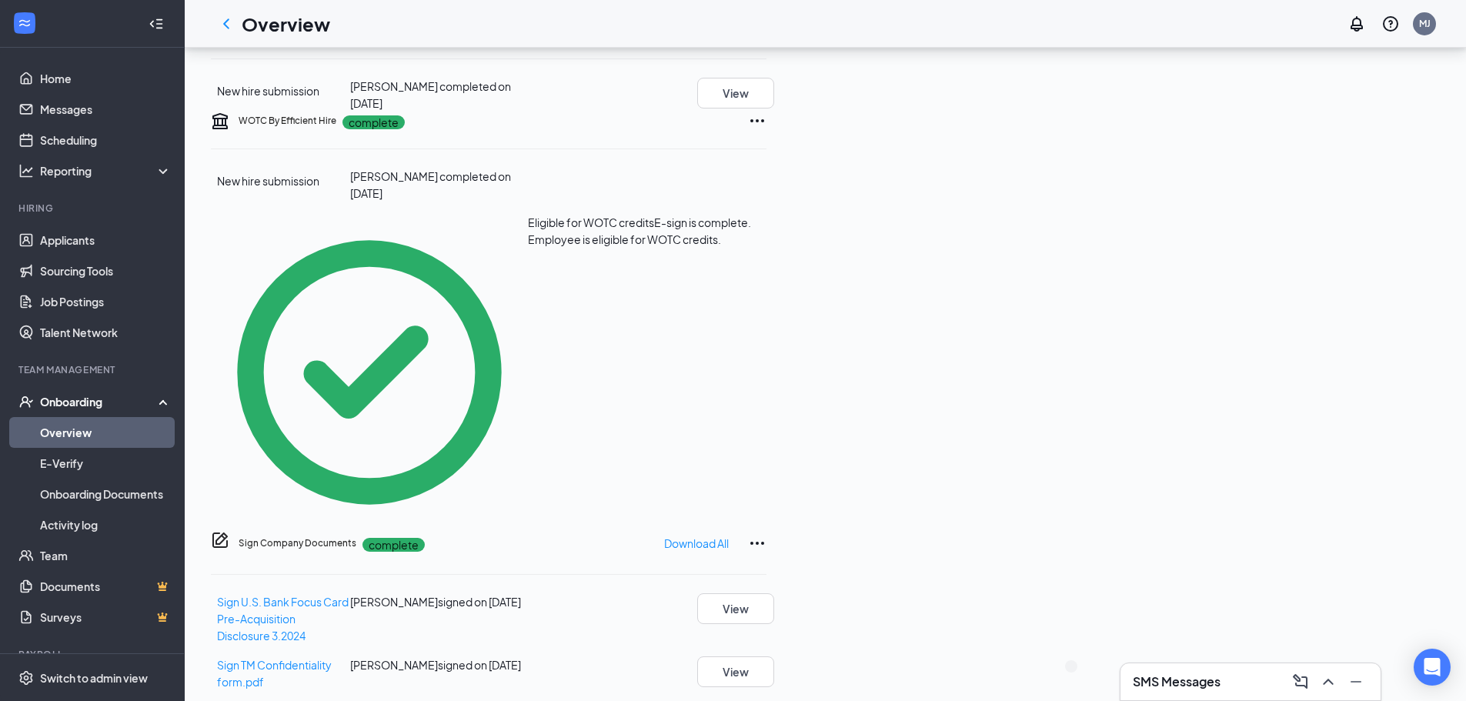
drag, startPoint x: 115, startPoint y: 446, endPoint x: 110, endPoint y: 431, distance: 16.3
click at [113, 444] on link "Overview" at bounding box center [106, 432] width 132 height 31
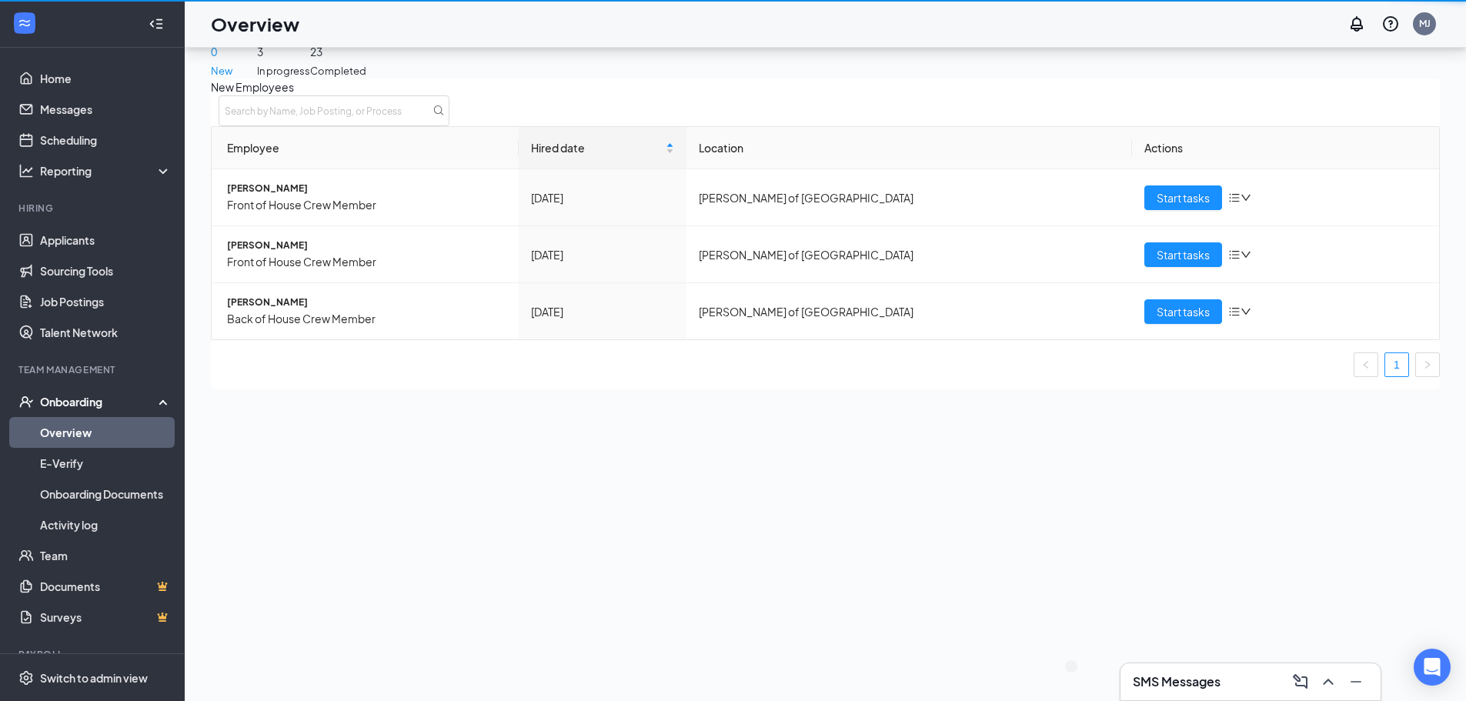
click at [110, 431] on link "Overview" at bounding box center [106, 432] width 132 height 31
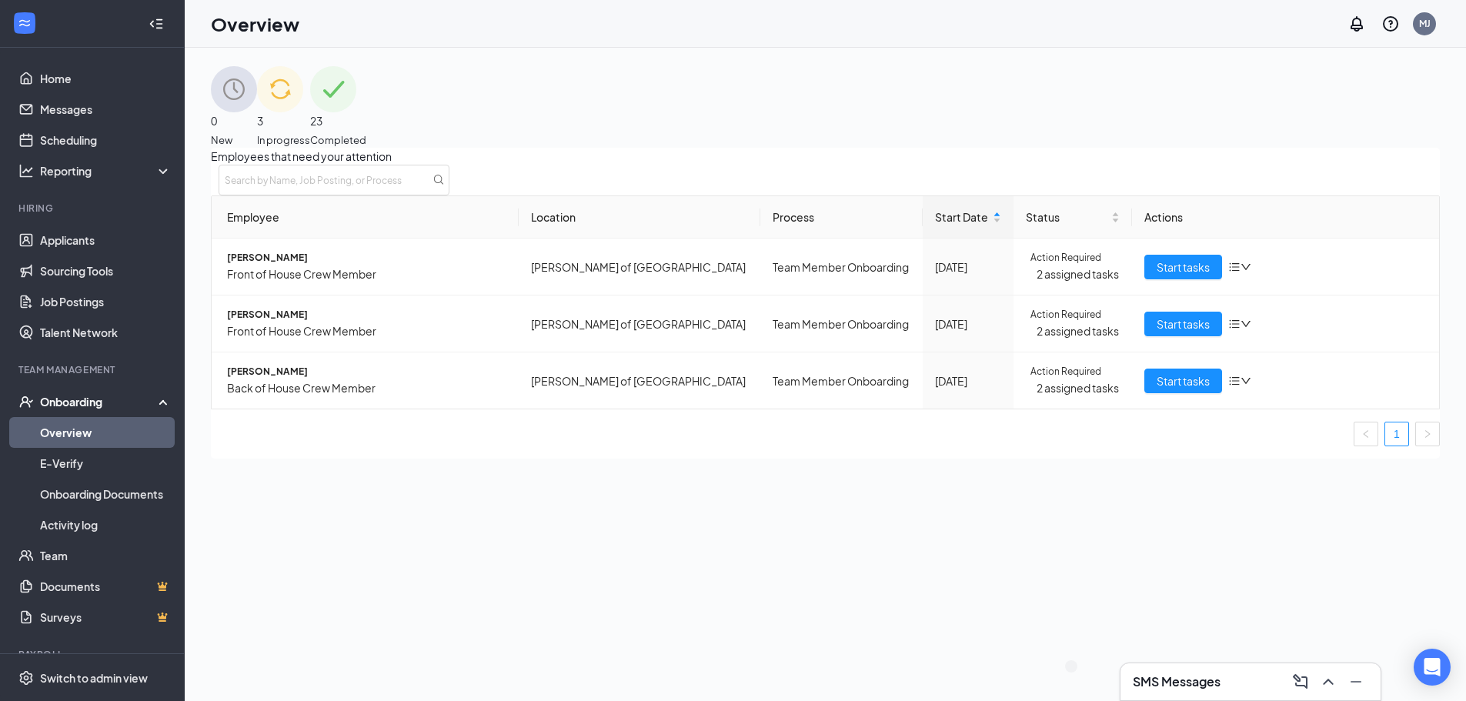
click at [1202, 672] on div "SMS Messages" at bounding box center [1250, 681] width 235 height 25
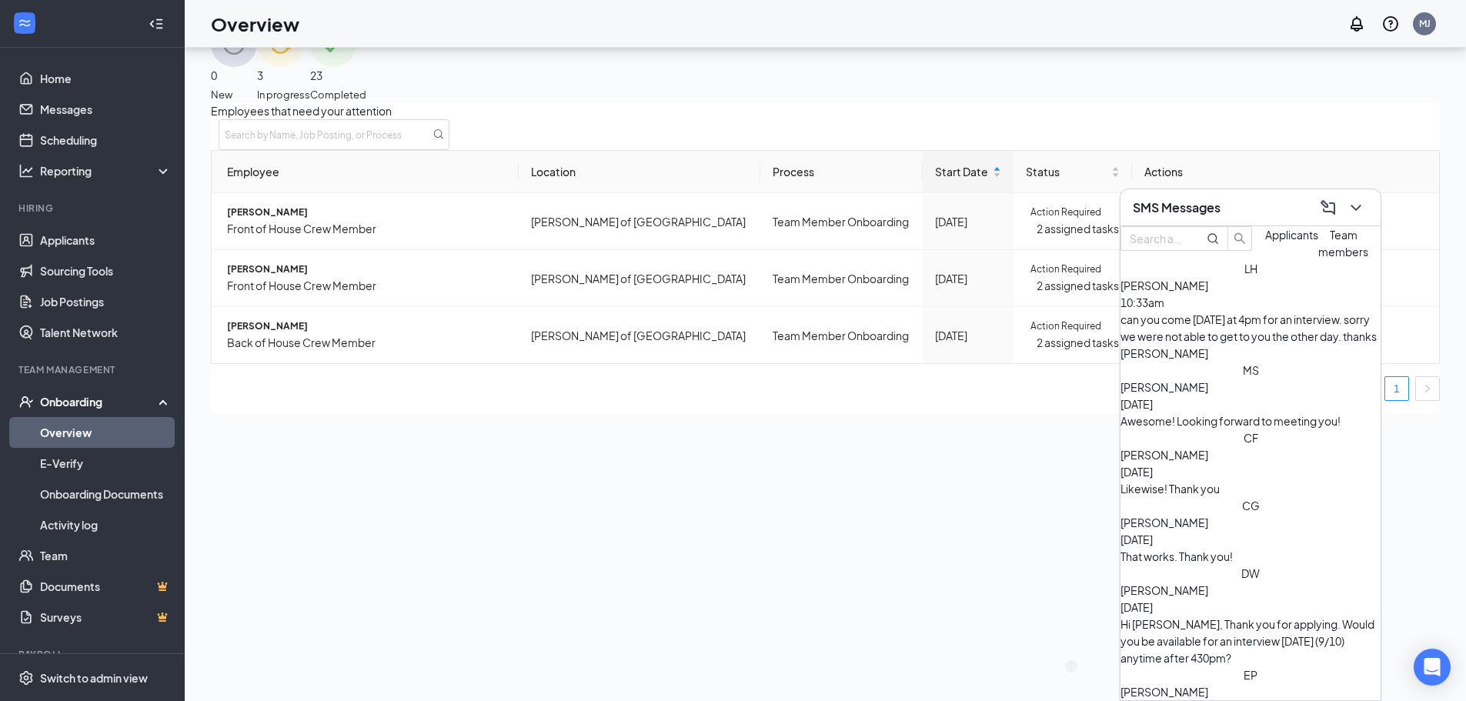
scroll to position [69, 0]
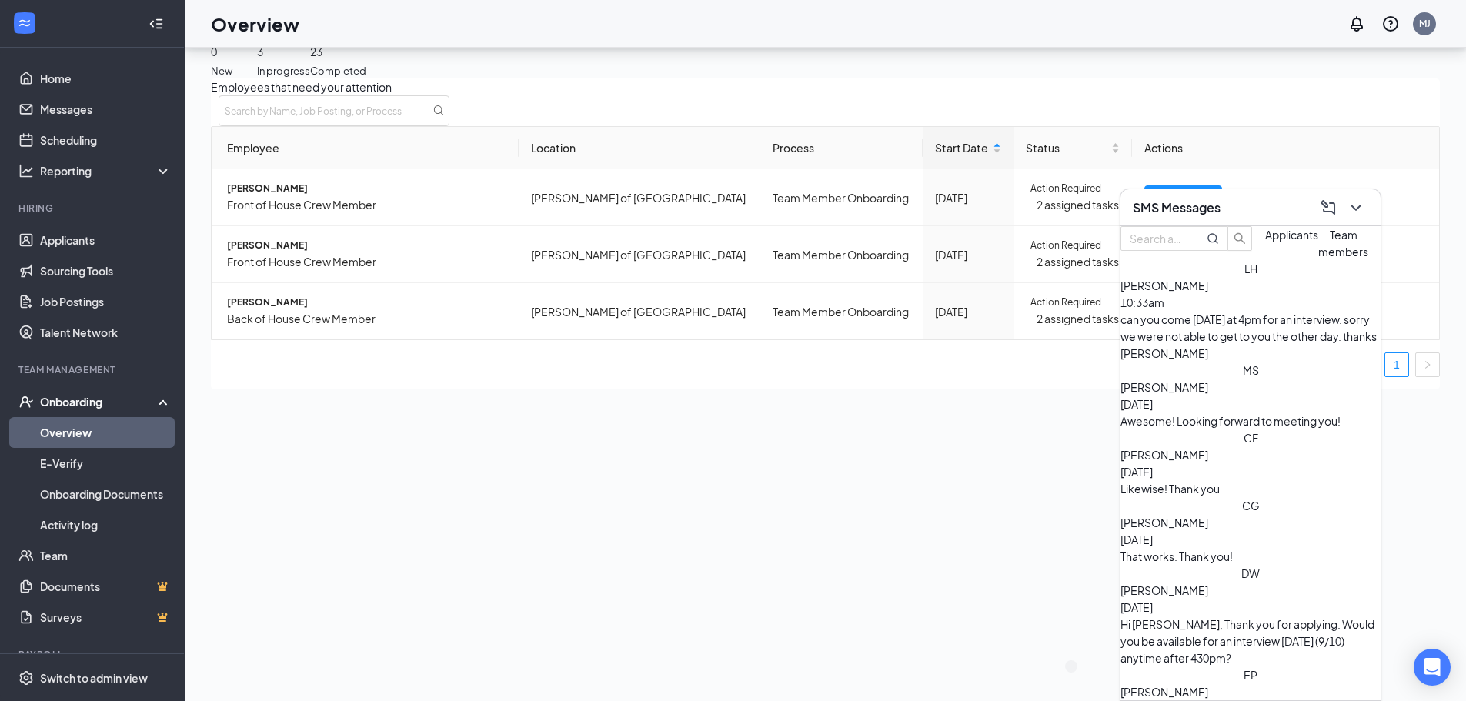
drag, startPoint x: 1265, startPoint y: 311, endPoint x: 1272, endPoint y: 299, distance: 14.1
click at [1318, 260] on button "Team members" at bounding box center [1343, 243] width 50 height 34
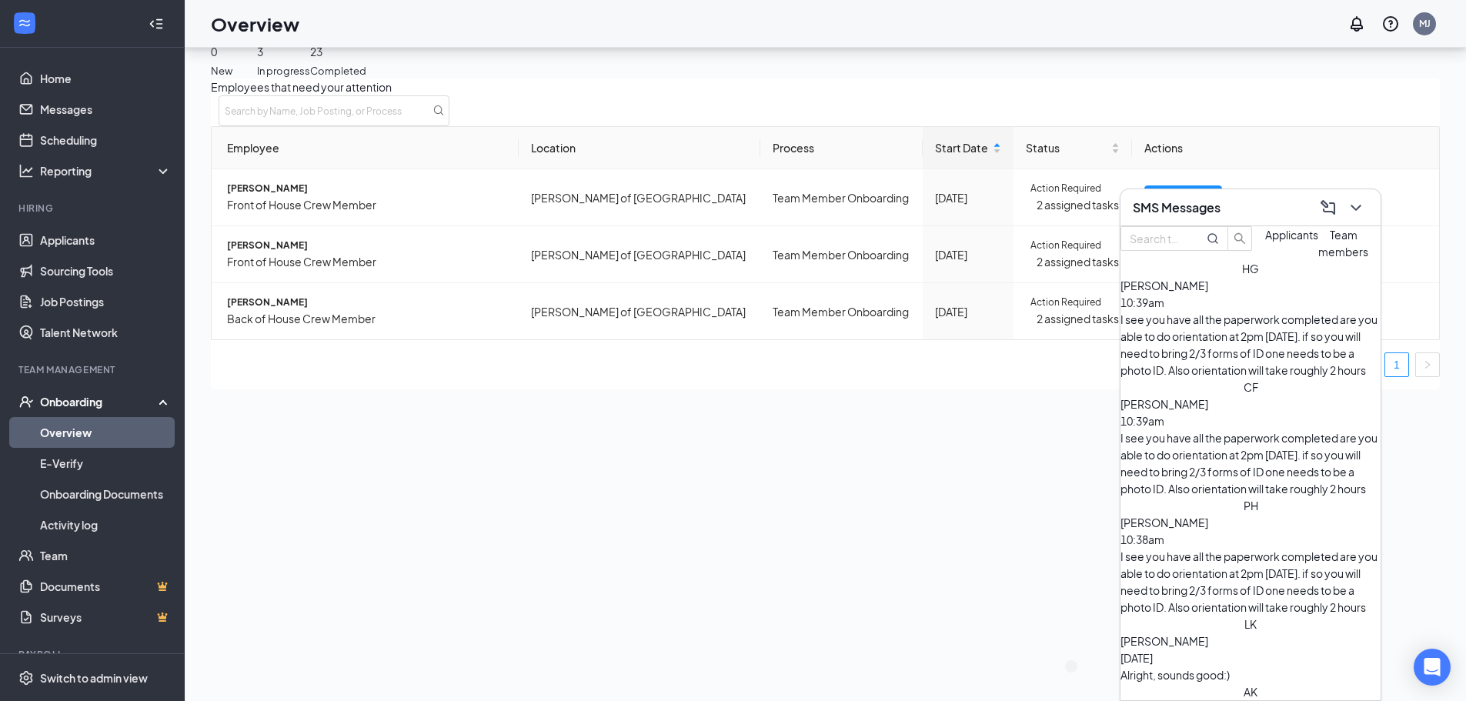
click at [1208, 292] on span "[PERSON_NAME]" at bounding box center [1164, 286] width 88 height 14
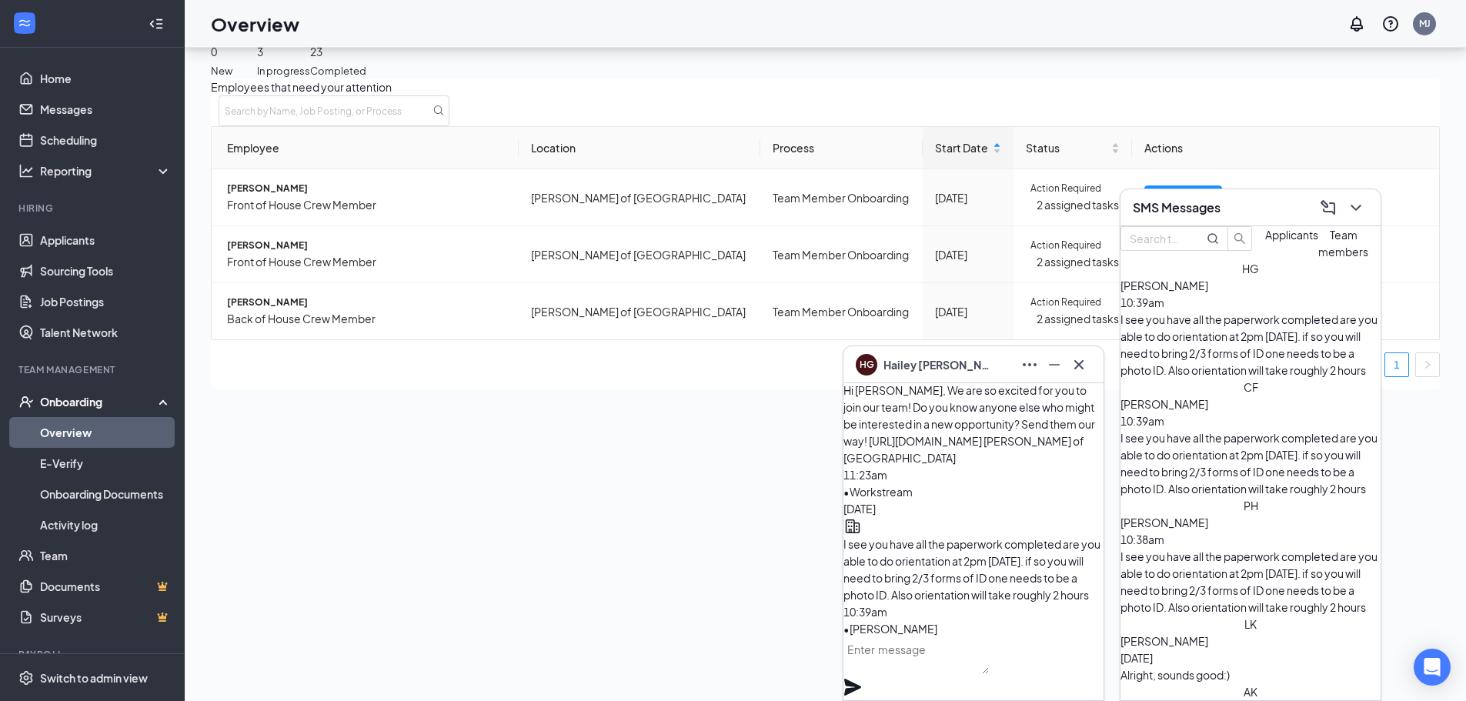
click at [1208, 397] on span "[PERSON_NAME]" at bounding box center [1164, 404] width 88 height 14
click at [1208, 516] on span "[PERSON_NAME]" at bounding box center [1164, 523] width 88 height 14
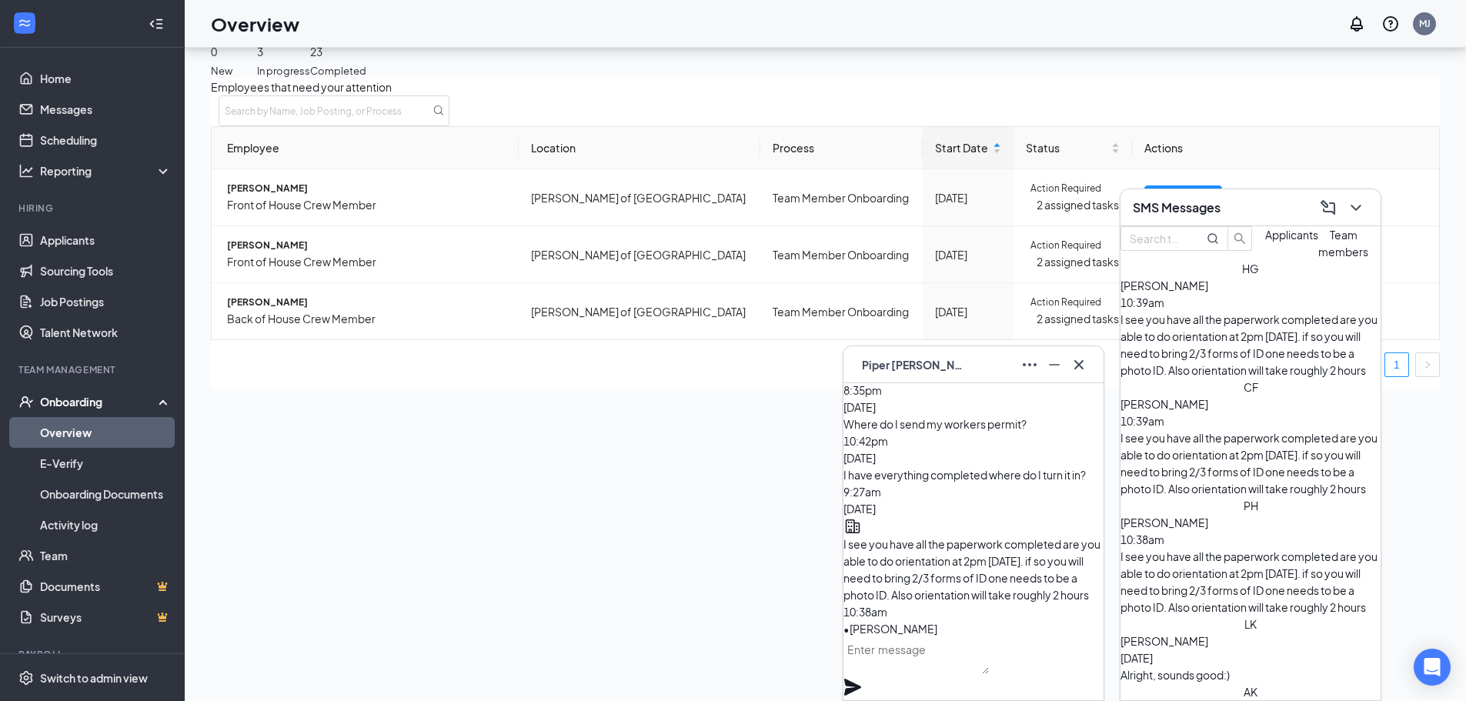
click at [1203, 352] on div "I see you have all the paperwork completed are you able to do orientation at 2p…" at bounding box center [1250, 345] width 260 height 68
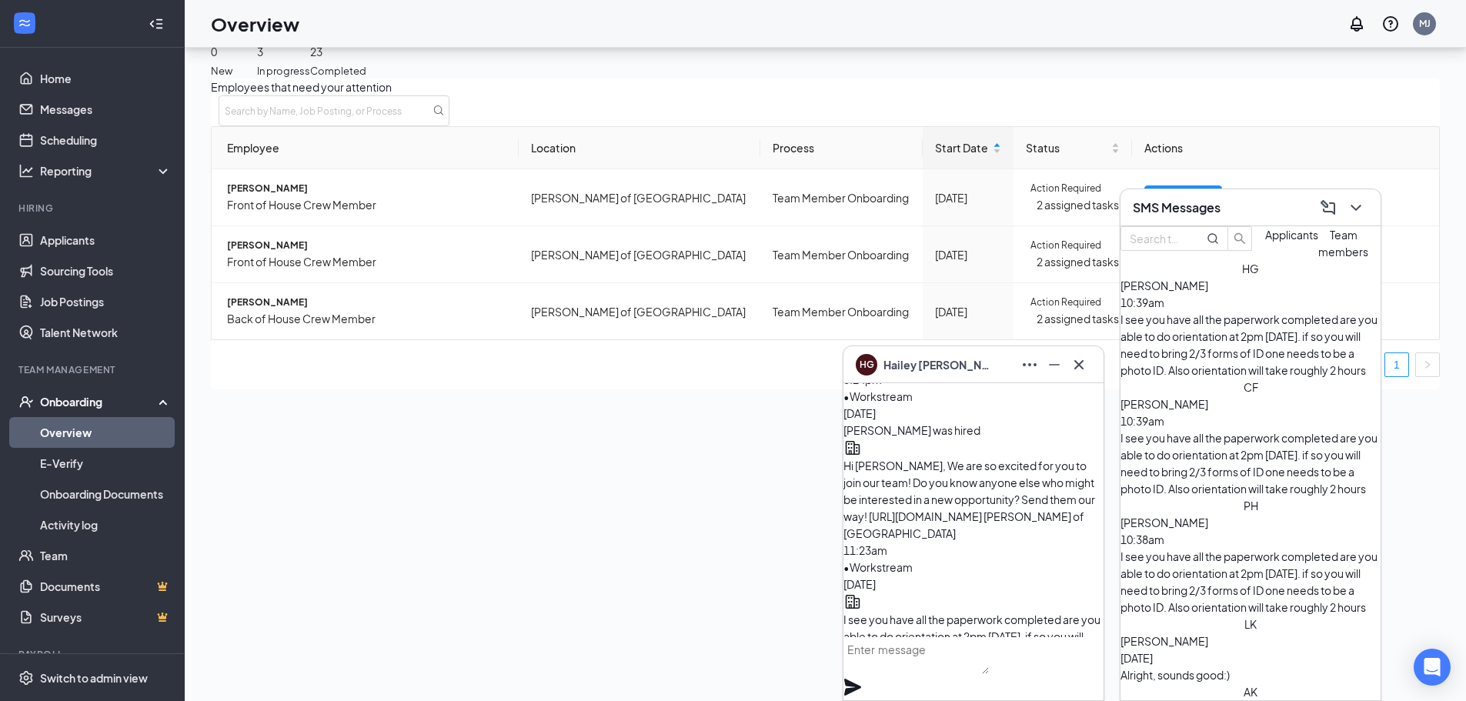
scroll to position [0, 0]
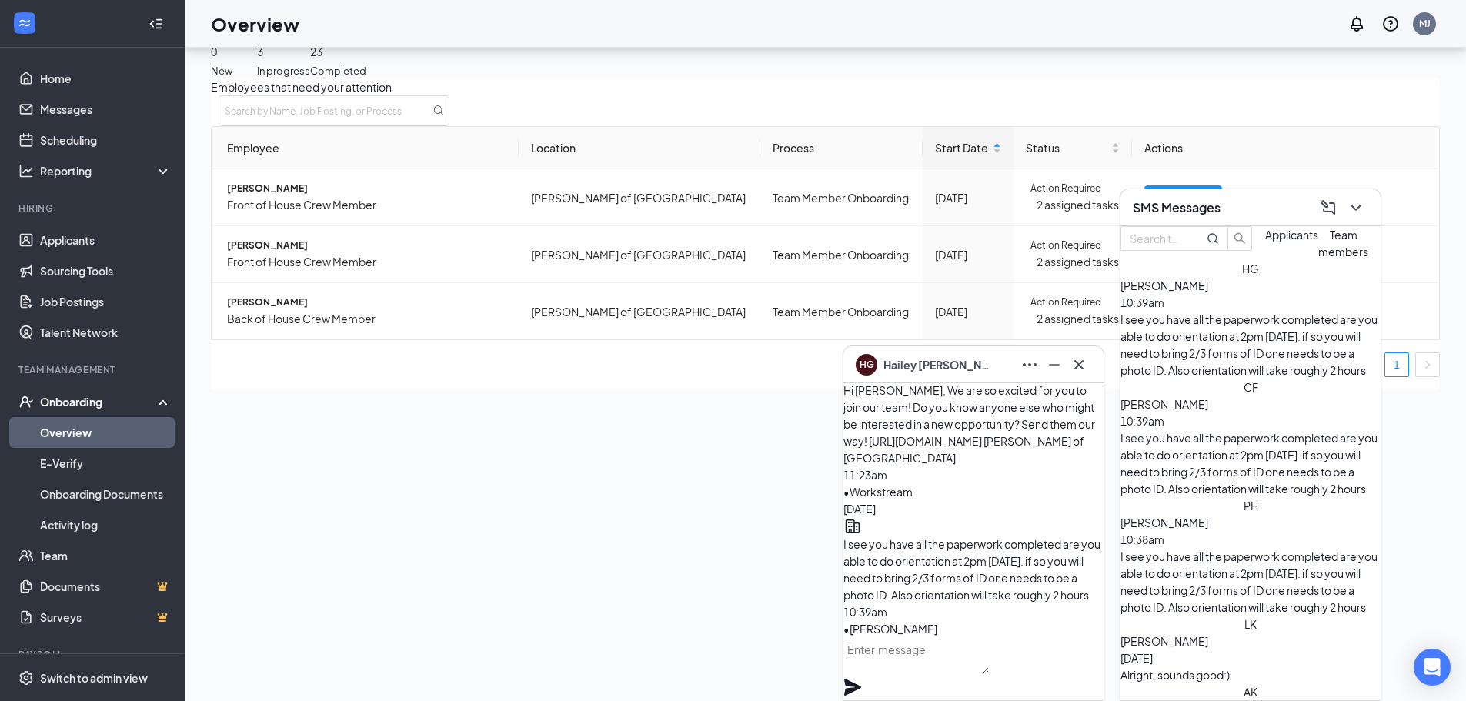
click at [1177, 516] on span "[PERSON_NAME]" at bounding box center [1164, 523] width 88 height 14
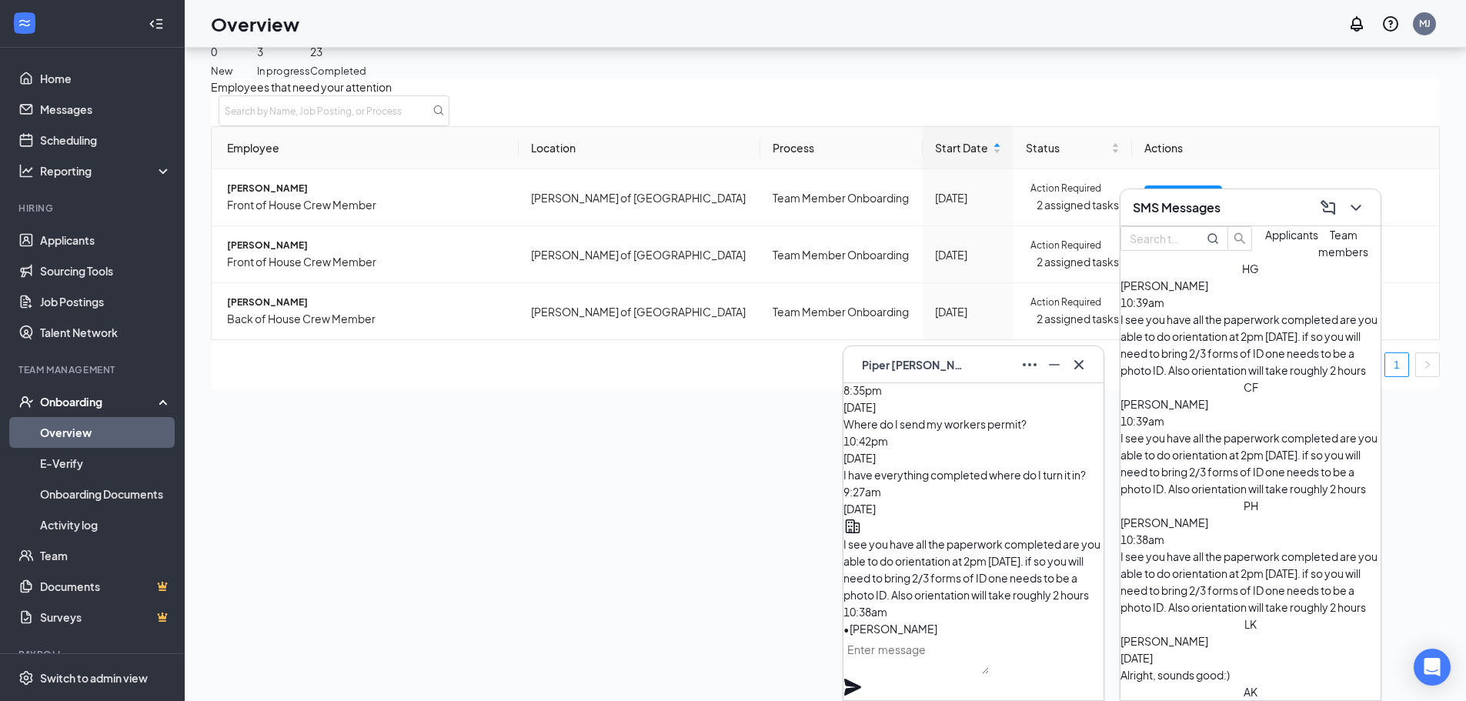
click at [956, 662] on textarea at bounding box center [915, 655] width 145 height 37
type textarea "A"
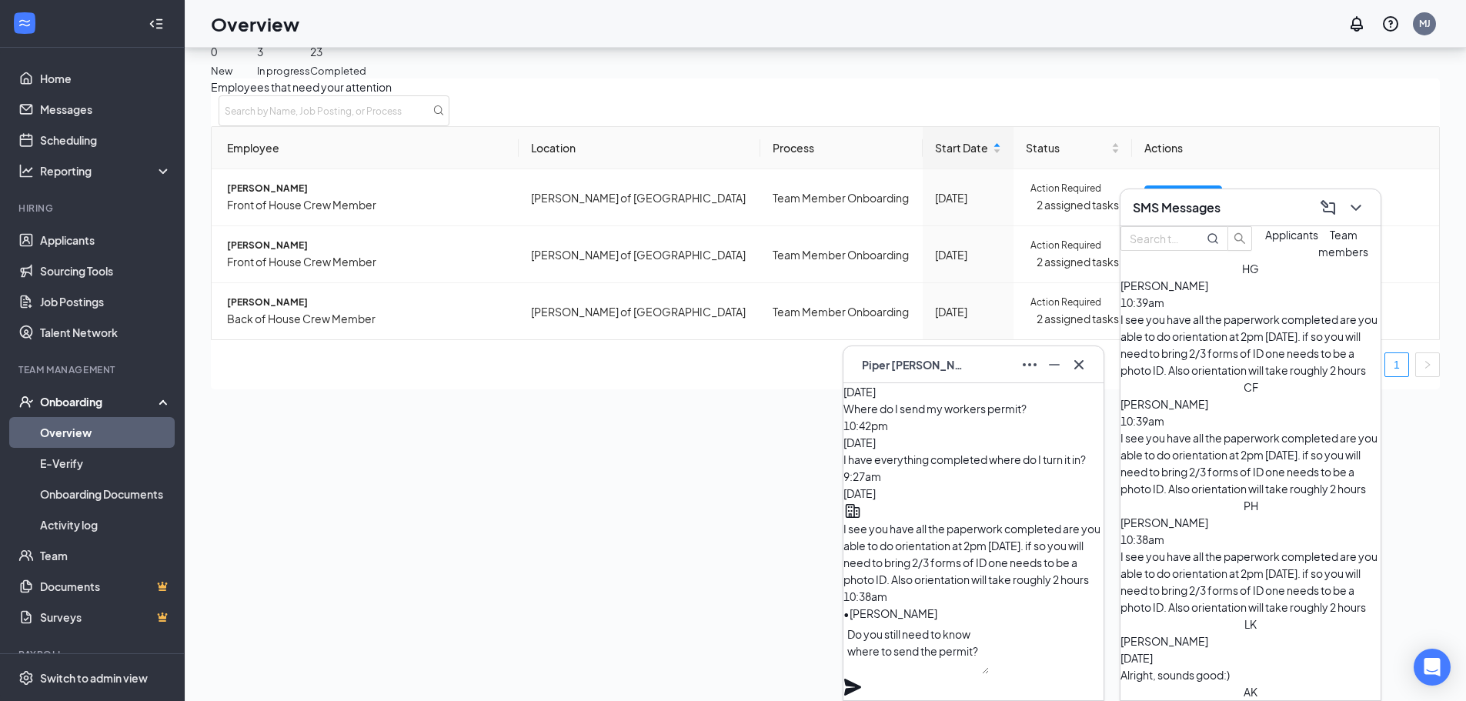
type textarea "Do you still need to know where to send the permit?"
click at [862, 678] on icon "Plane" at bounding box center [852, 687] width 18 height 18
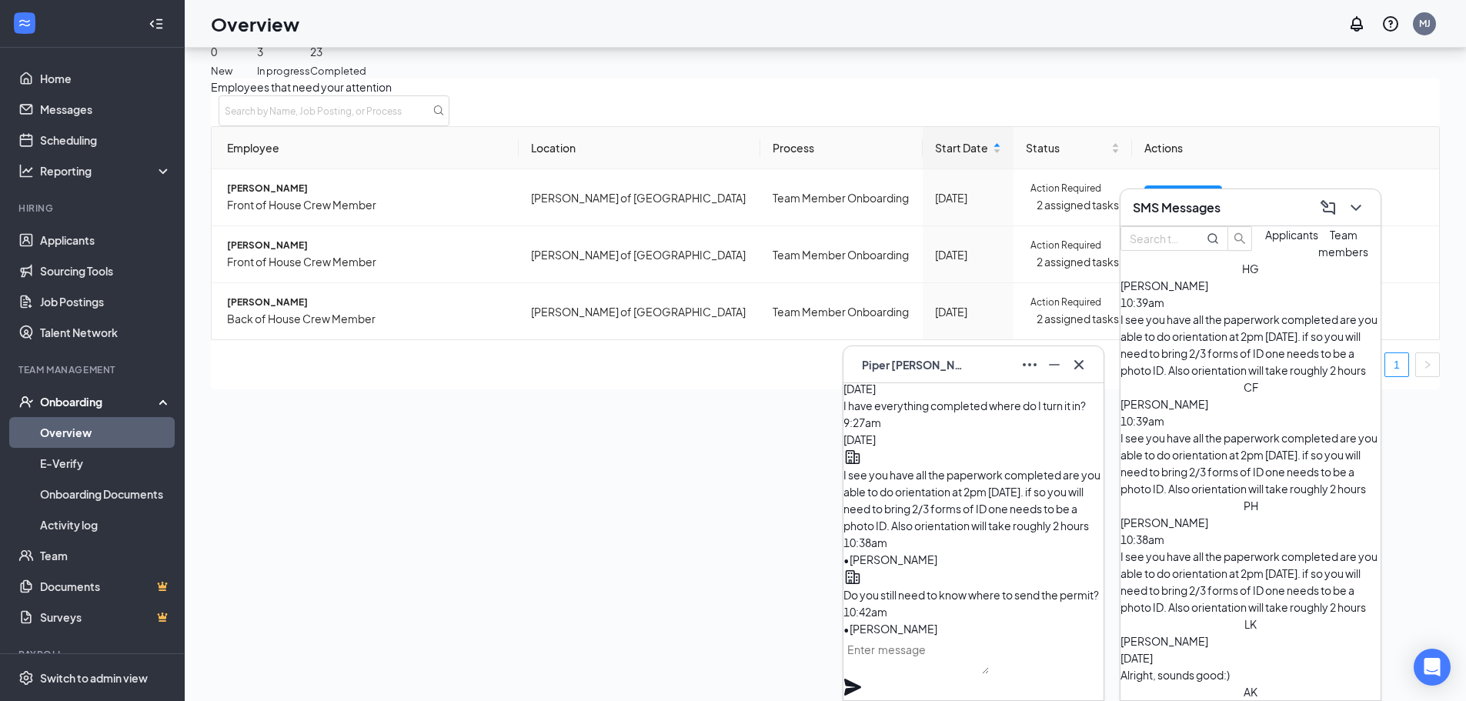
click at [688, 389] on div "Employees that need your attention Employee Location Process Start Date Status …" at bounding box center [825, 233] width 1229 height 311
click at [1363, 219] on div at bounding box center [1354, 207] width 28 height 25
click at [1085, 369] on icon "Cross" at bounding box center [1079, 365] width 18 height 18
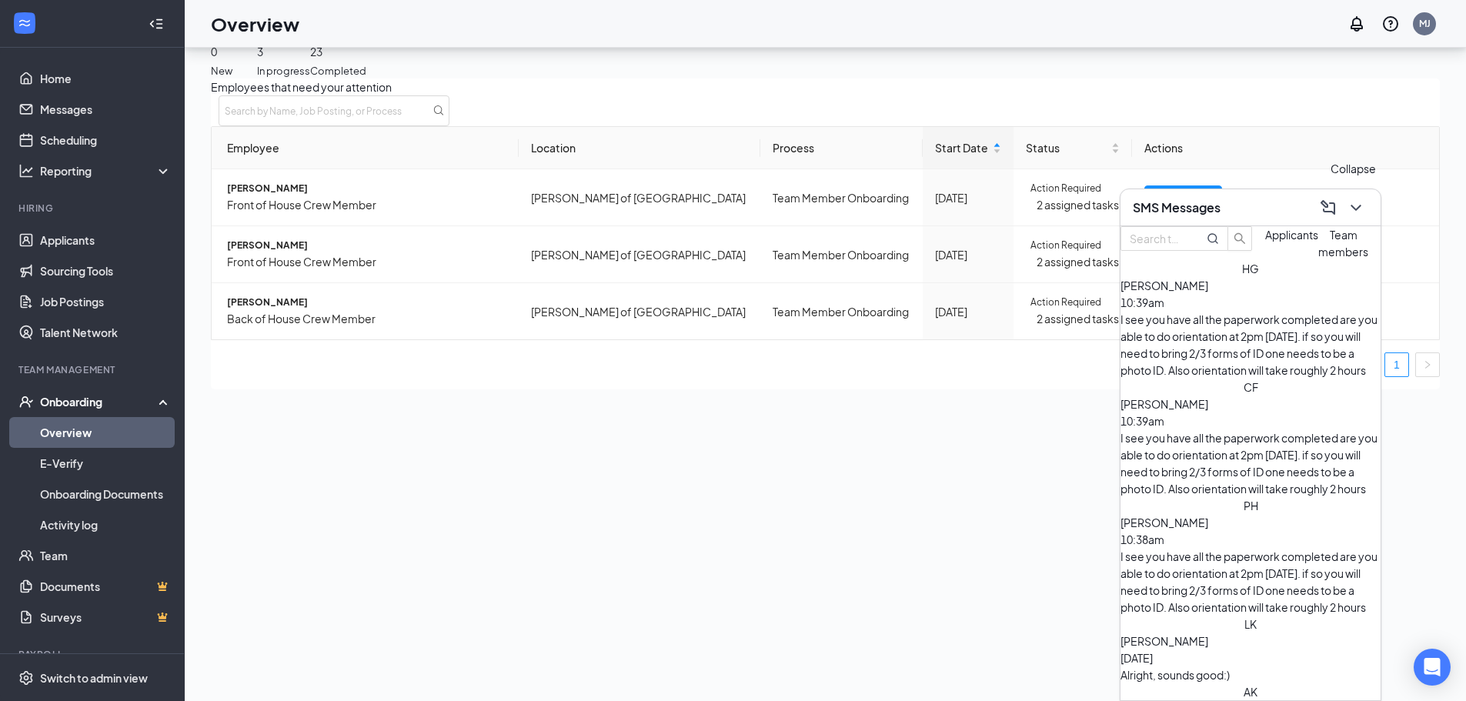
click at [1351, 209] on icon "ChevronDown" at bounding box center [1356, 208] width 18 height 18
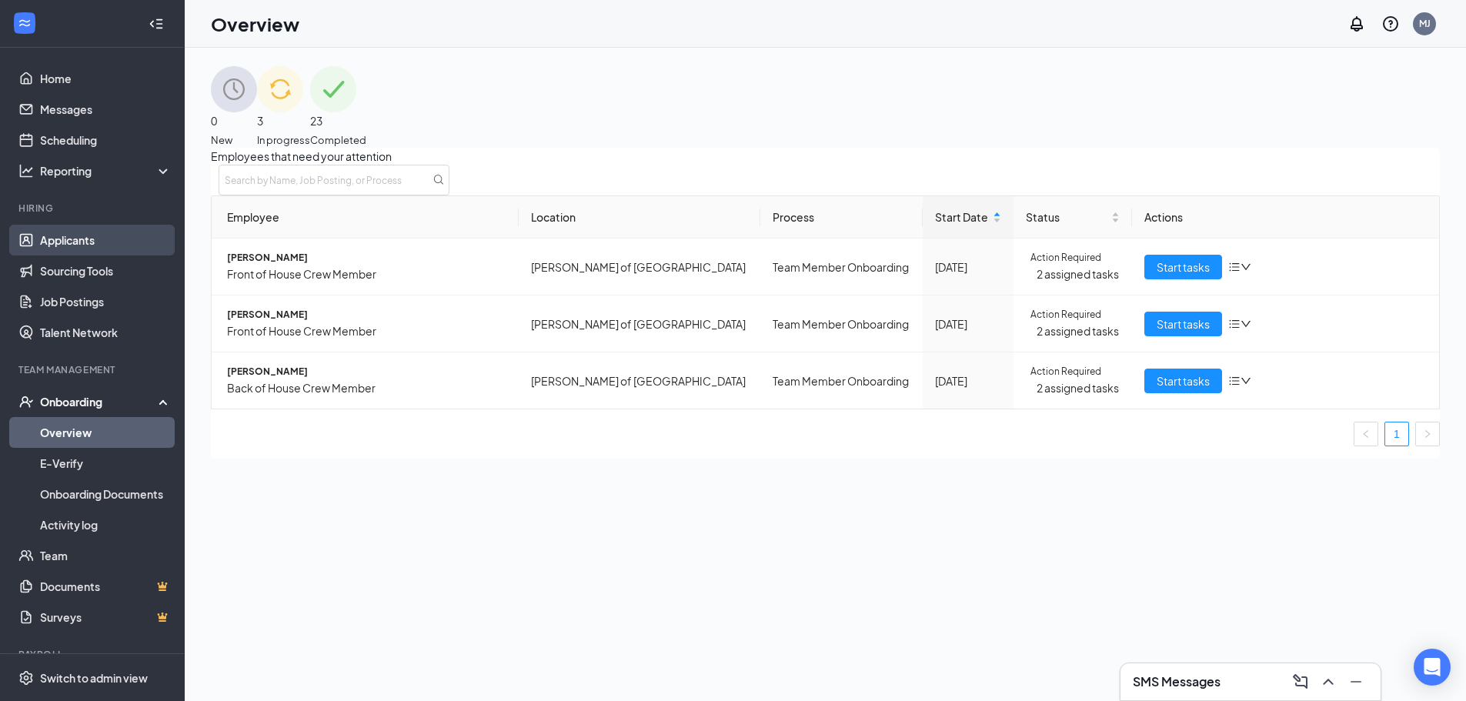
click at [48, 245] on link "Applicants" at bounding box center [106, 240] width 132 height 31
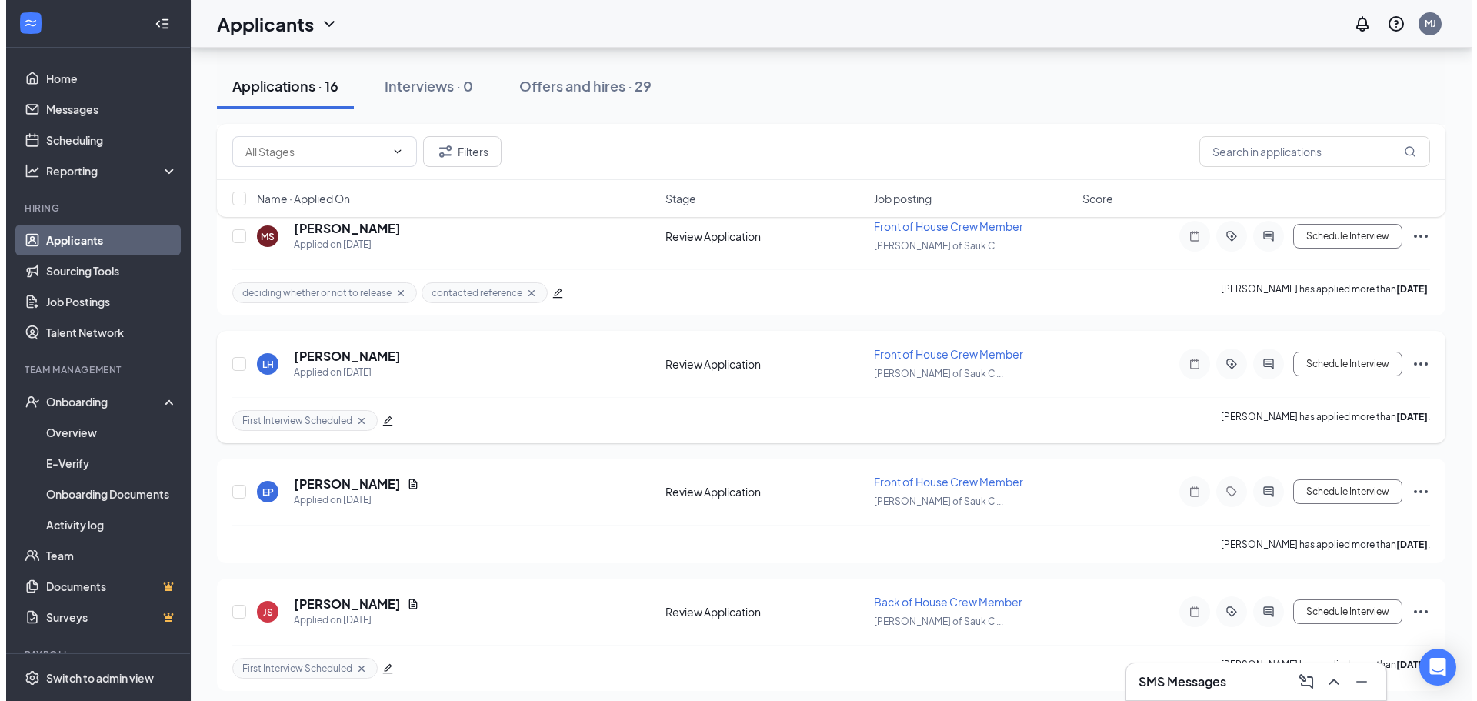
scroll to position [1256, 0]
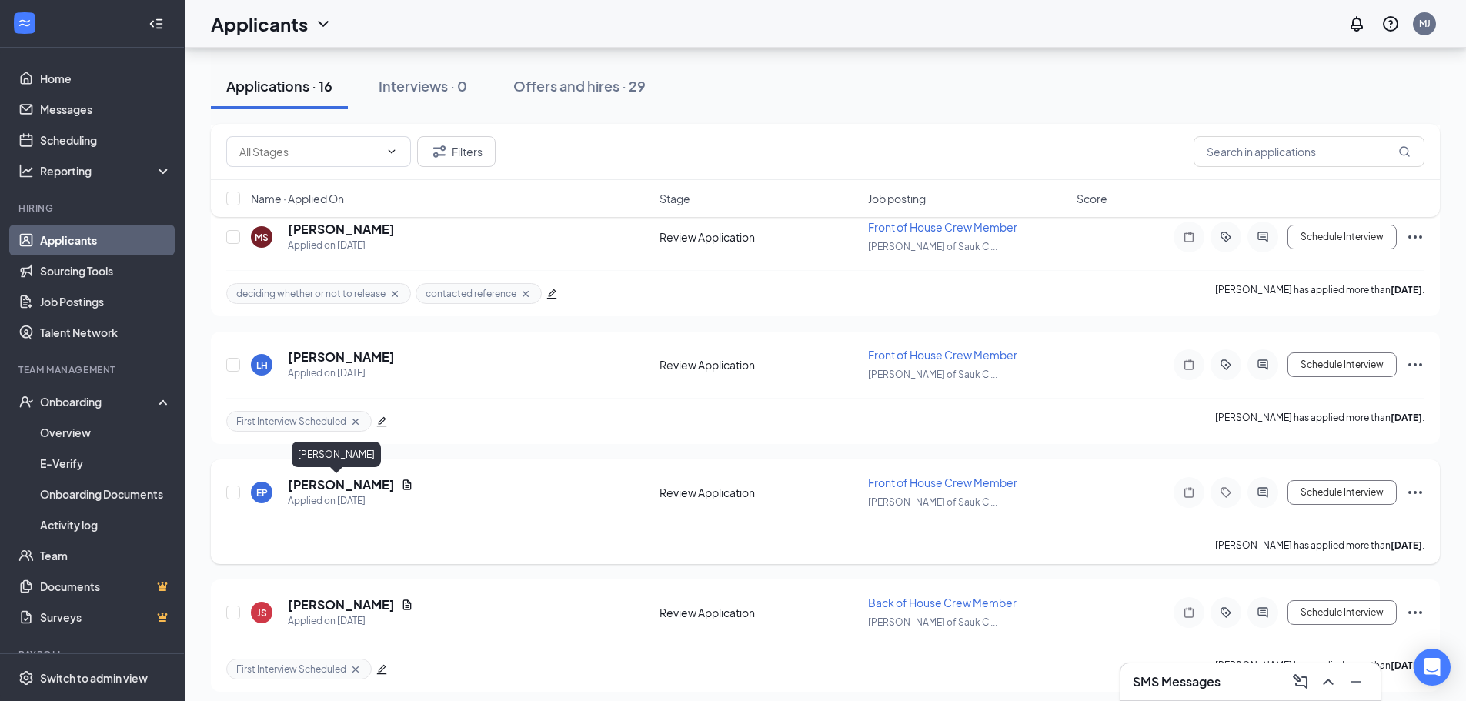
click at [337, 479] on h5 "[PERSON_NAME]" at bounding box center [341, 484] width 107 height 17
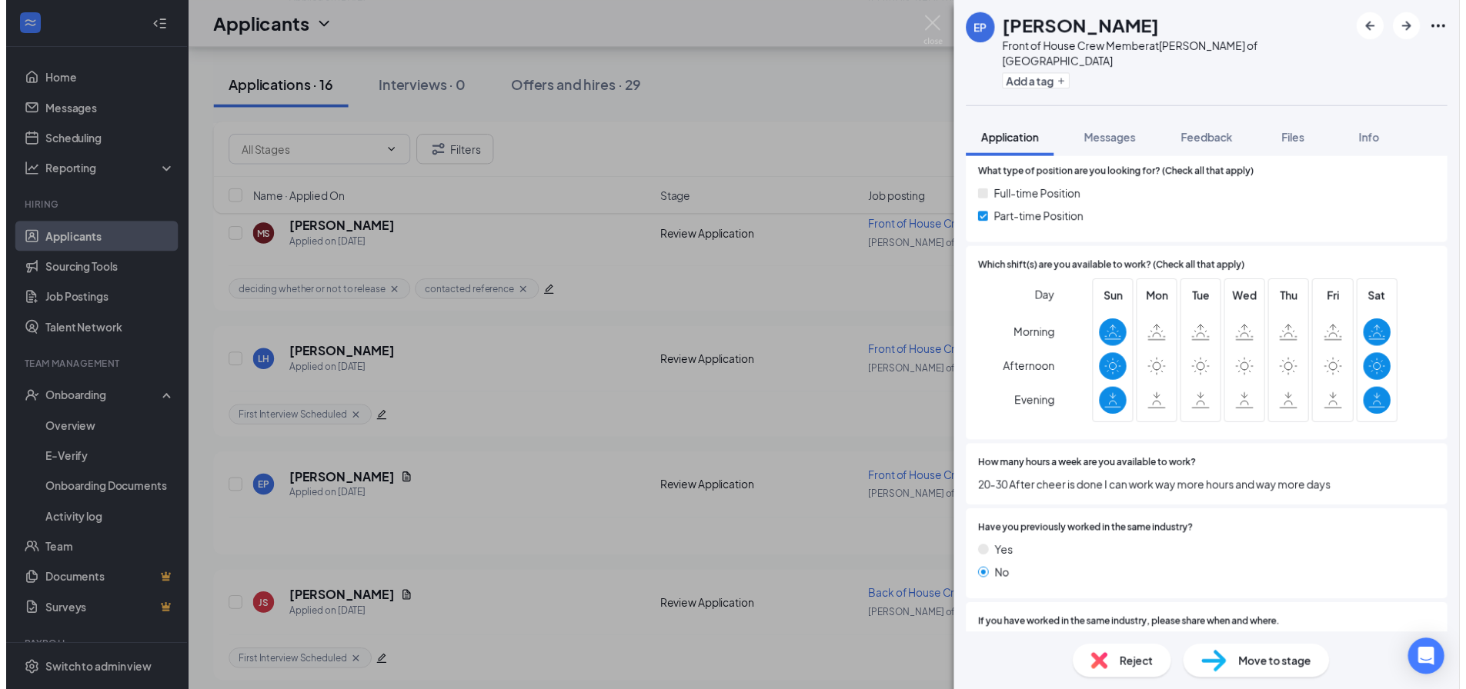
scroll to position [769, 0]
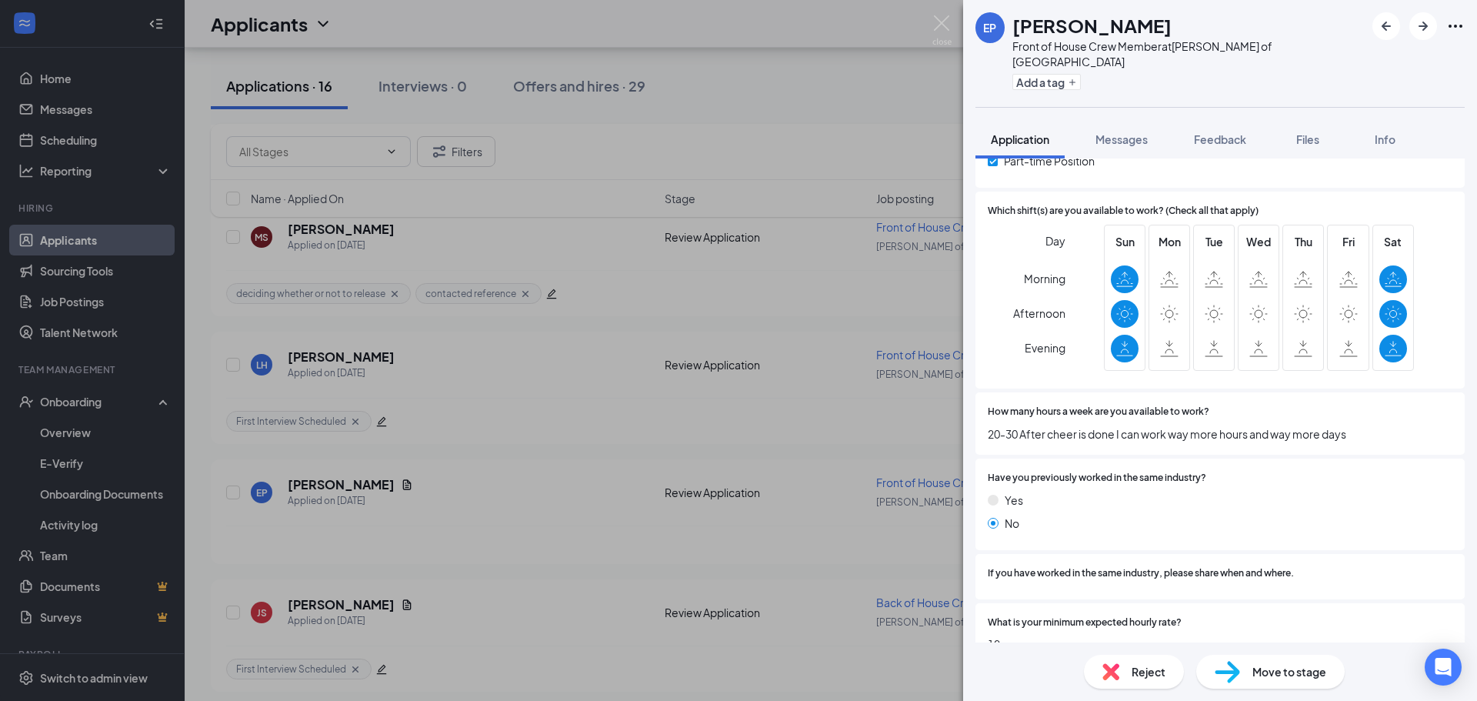
click at [774, 299] on div "EP [PERSON_NAME] Front of House Crew Member at [PERSON_NAME] of Sauk City Add a…" at bounding box center [738, 350] width 1477 height 701
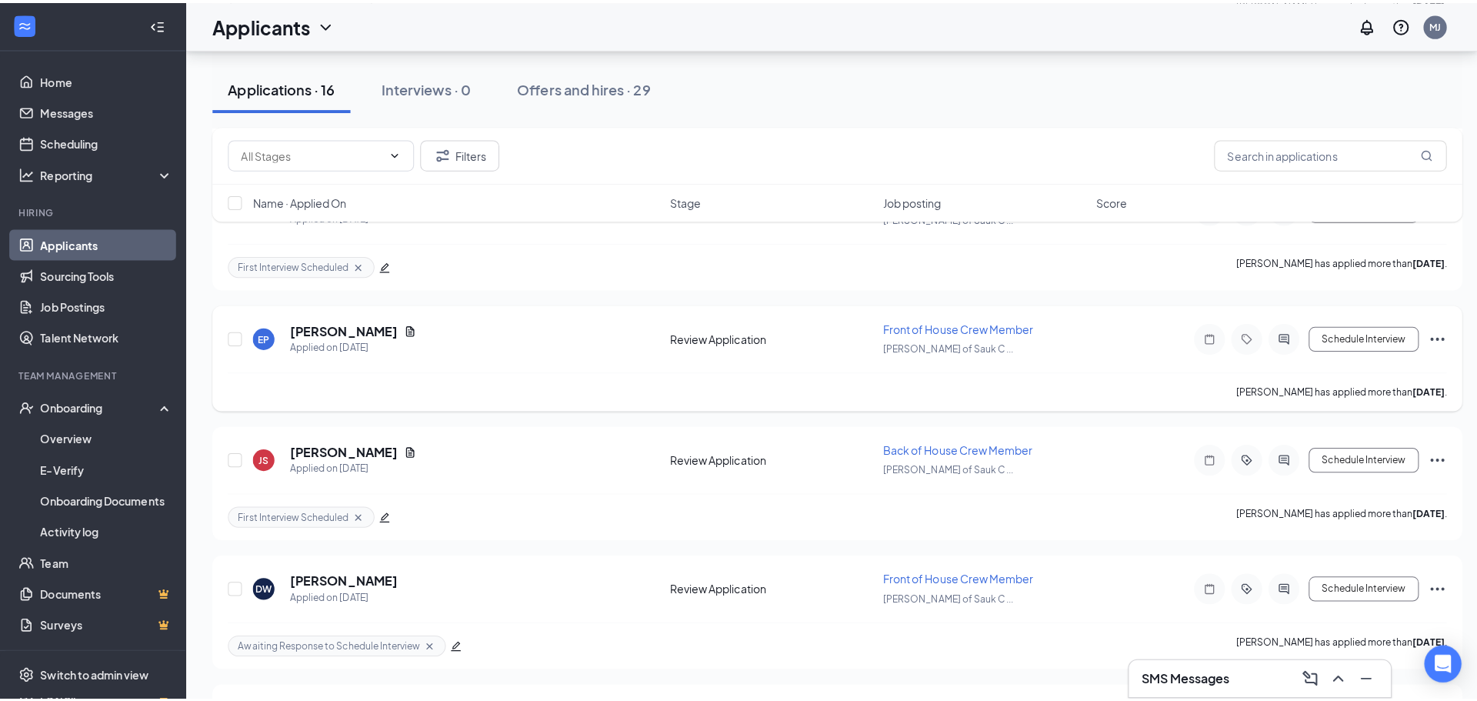
scroll to position [1344, 0]
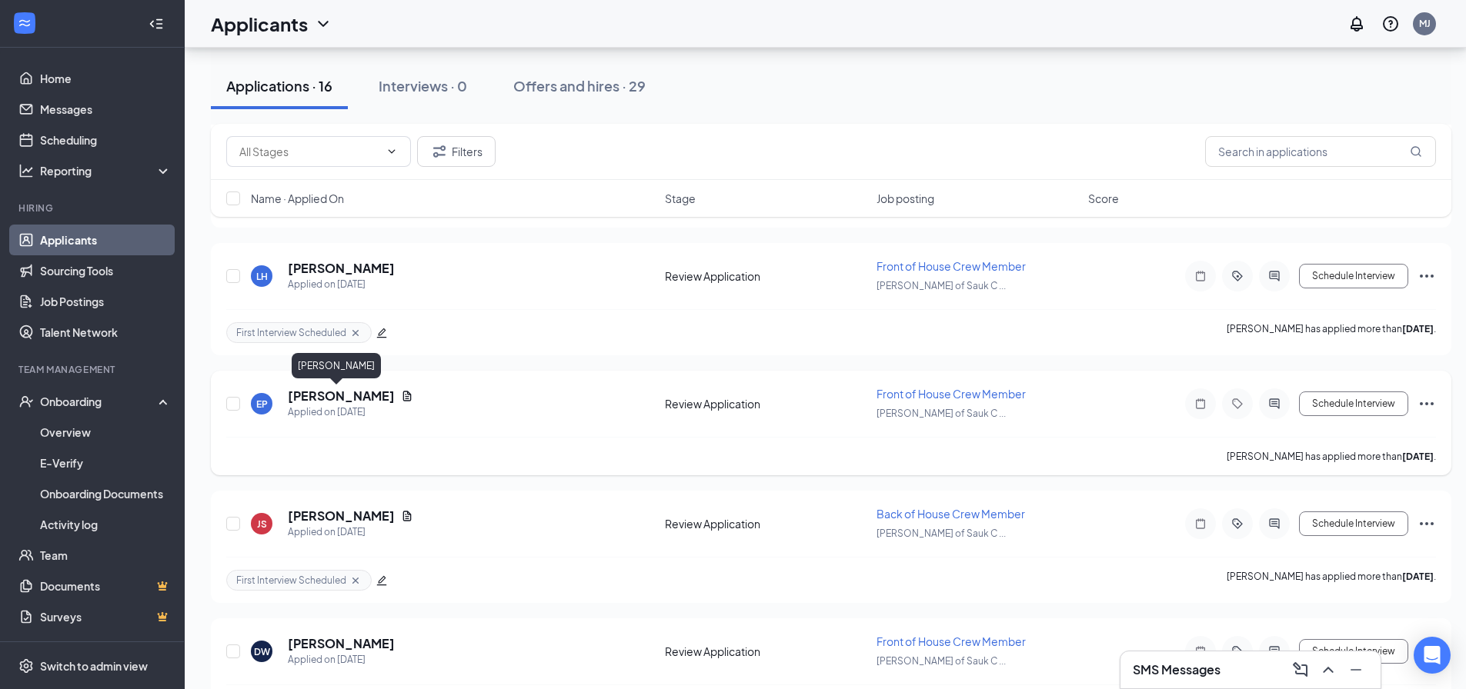
click at [322, 400] on h5 "[PERSON_NAME]" at bounding box center [341, 396] width 107 height 17
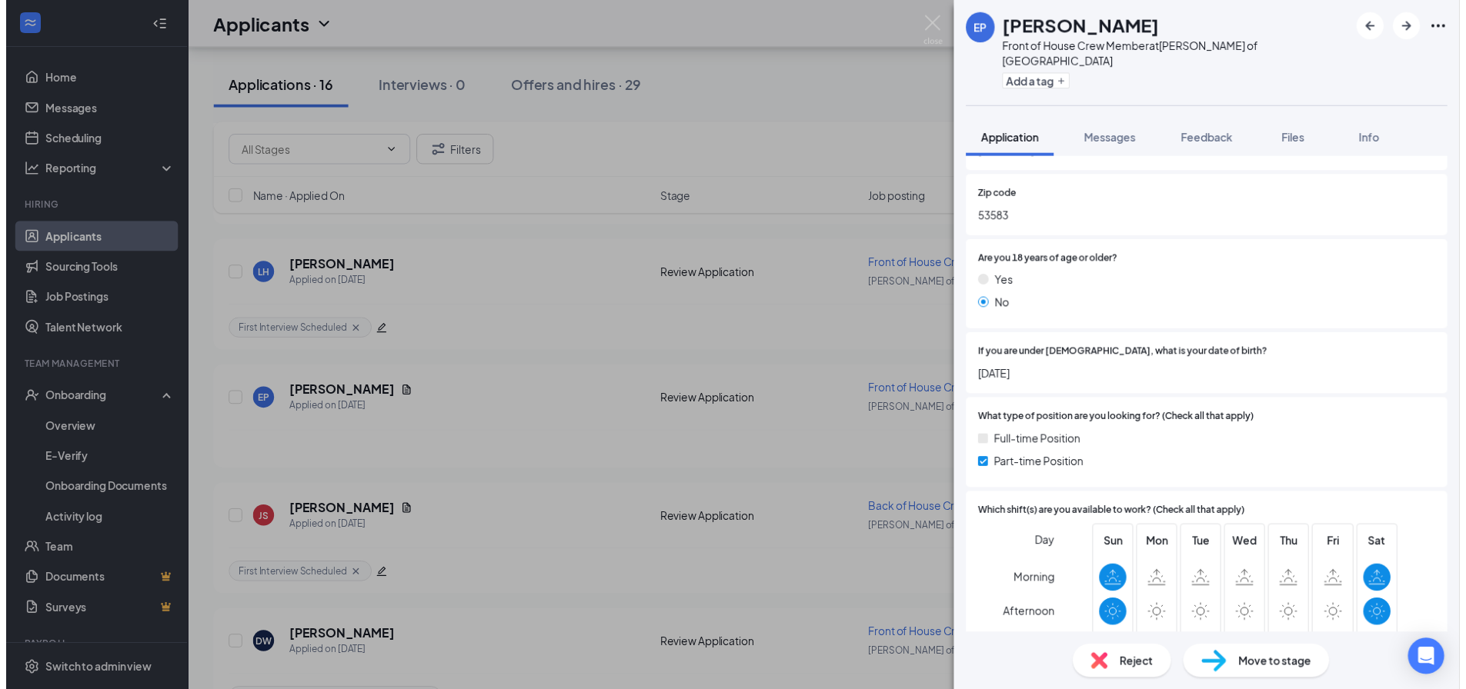
scroll to position [385, 0]
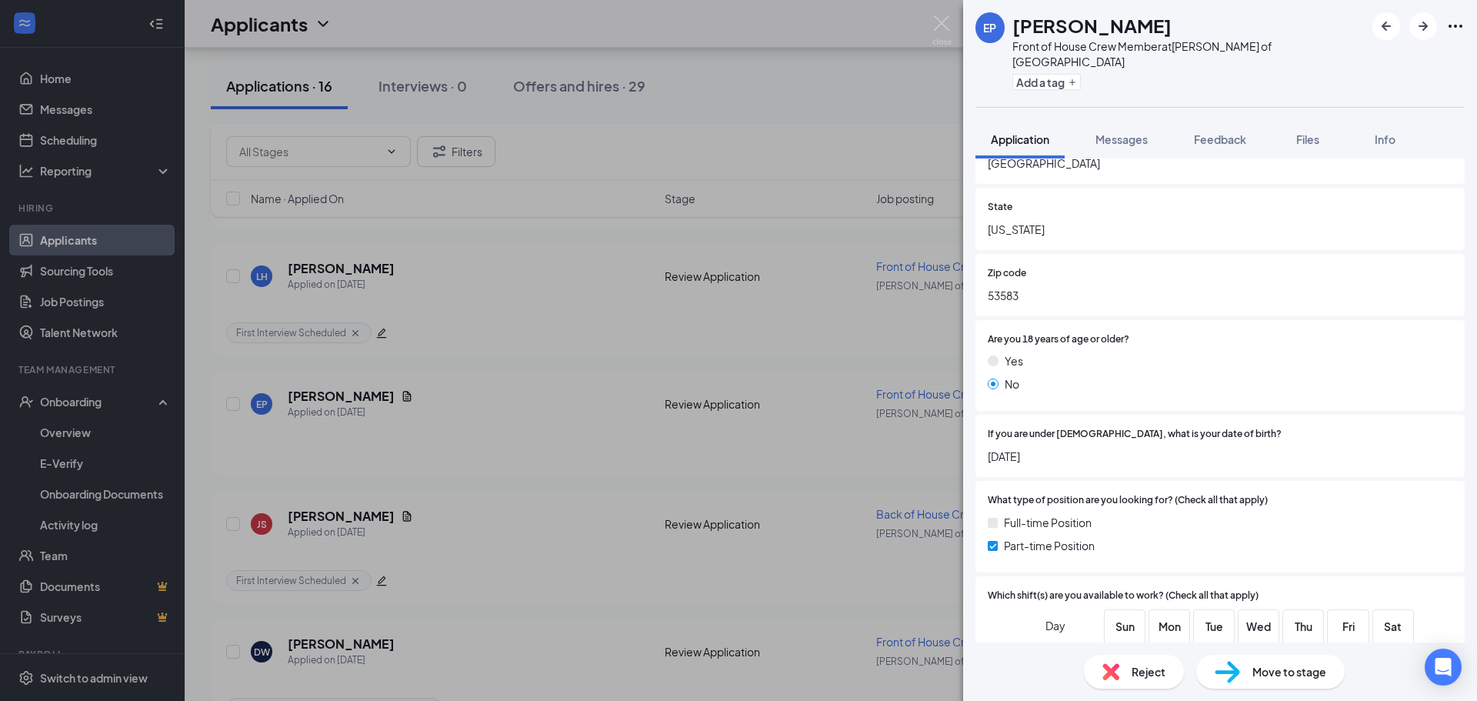
click at [824, 119] on div "EP [PERSON_NAME] Front of House Crew Member at [PERSON_NAME] of Sauk City Add a…" at bounding box center [738, 350] width 1477 height 701
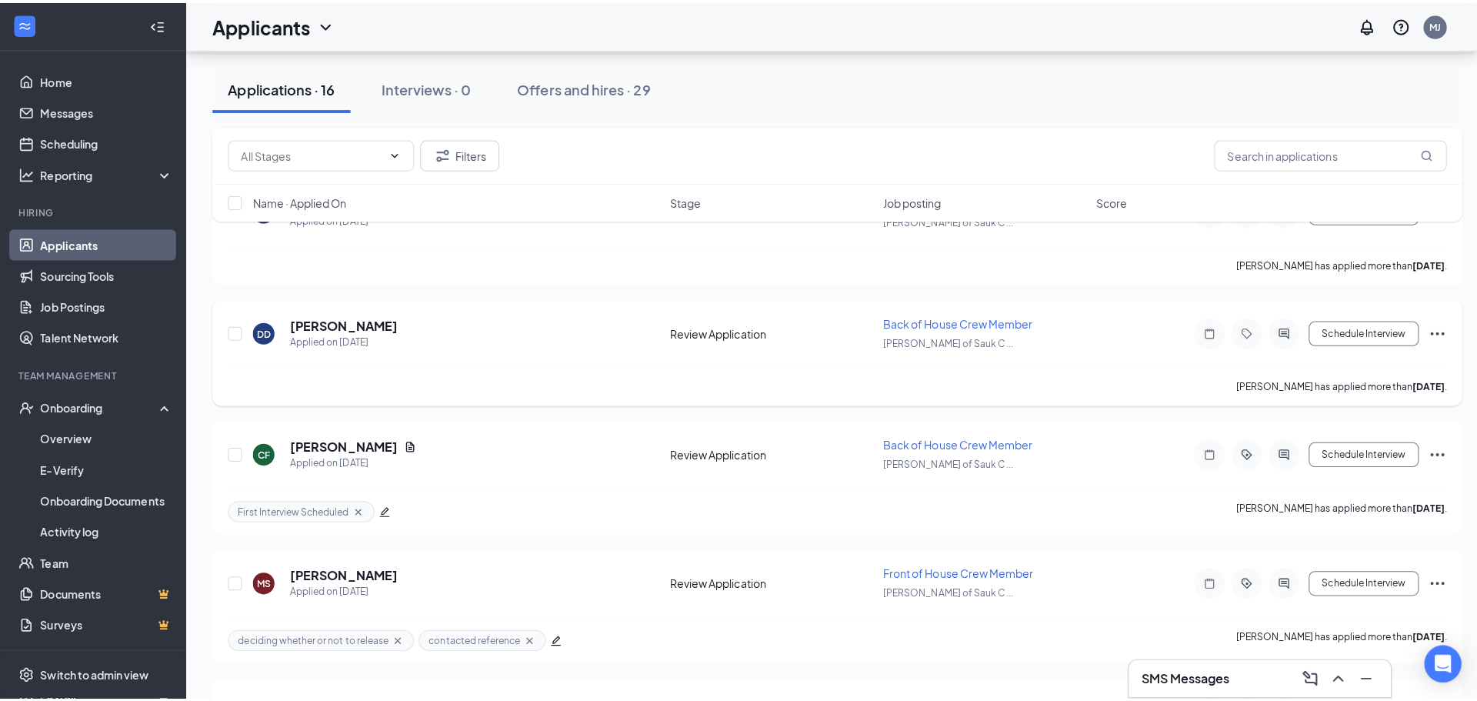
scroll to position [883, 0]
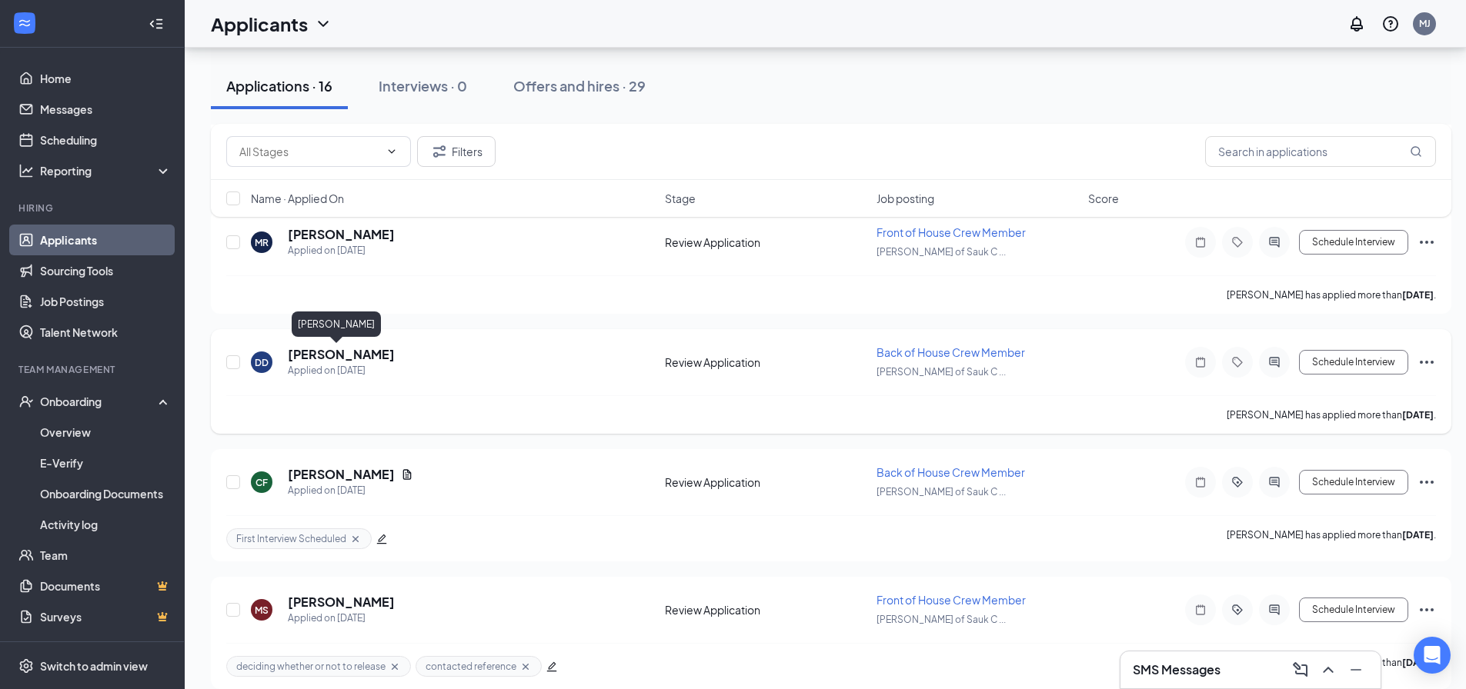
click at [332, 356] on h5 "[PERSON_NAME]" at bounding box center [341, 354] width 107 height 17
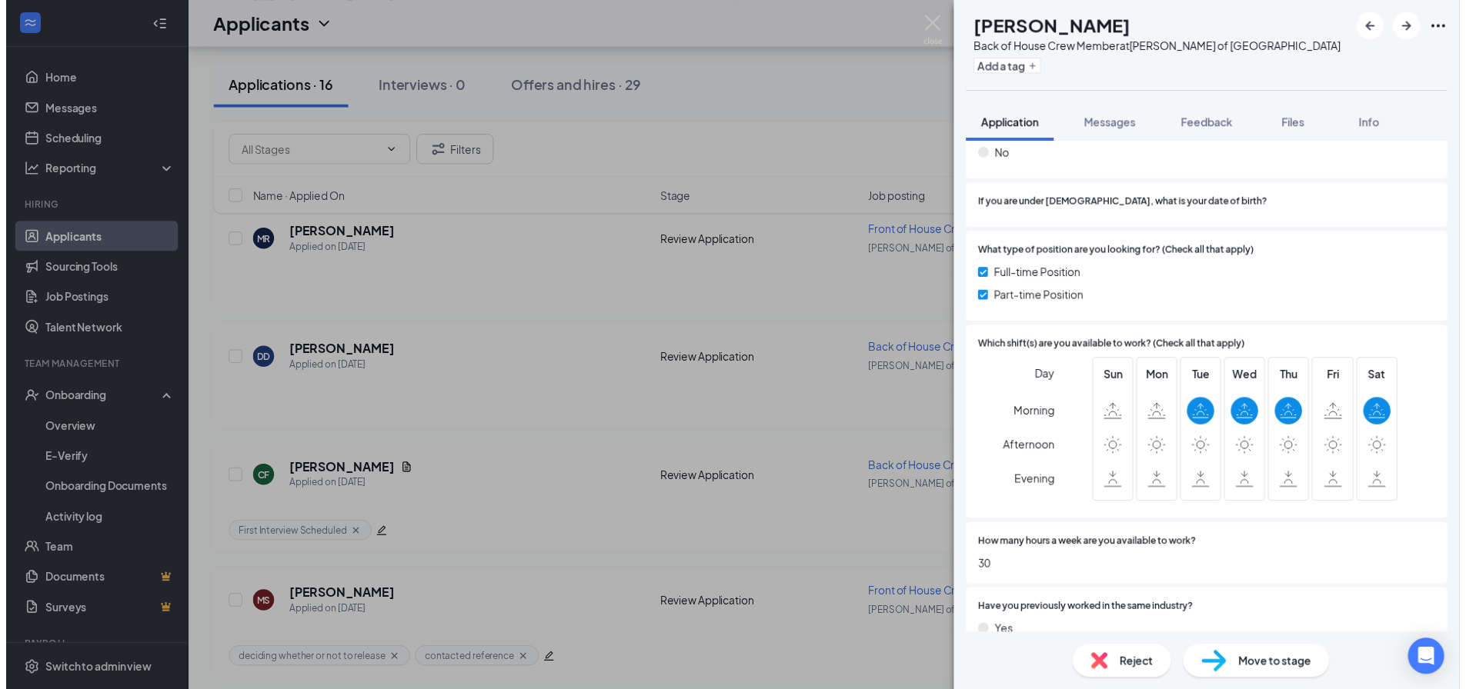
scroll to position [539, 0]
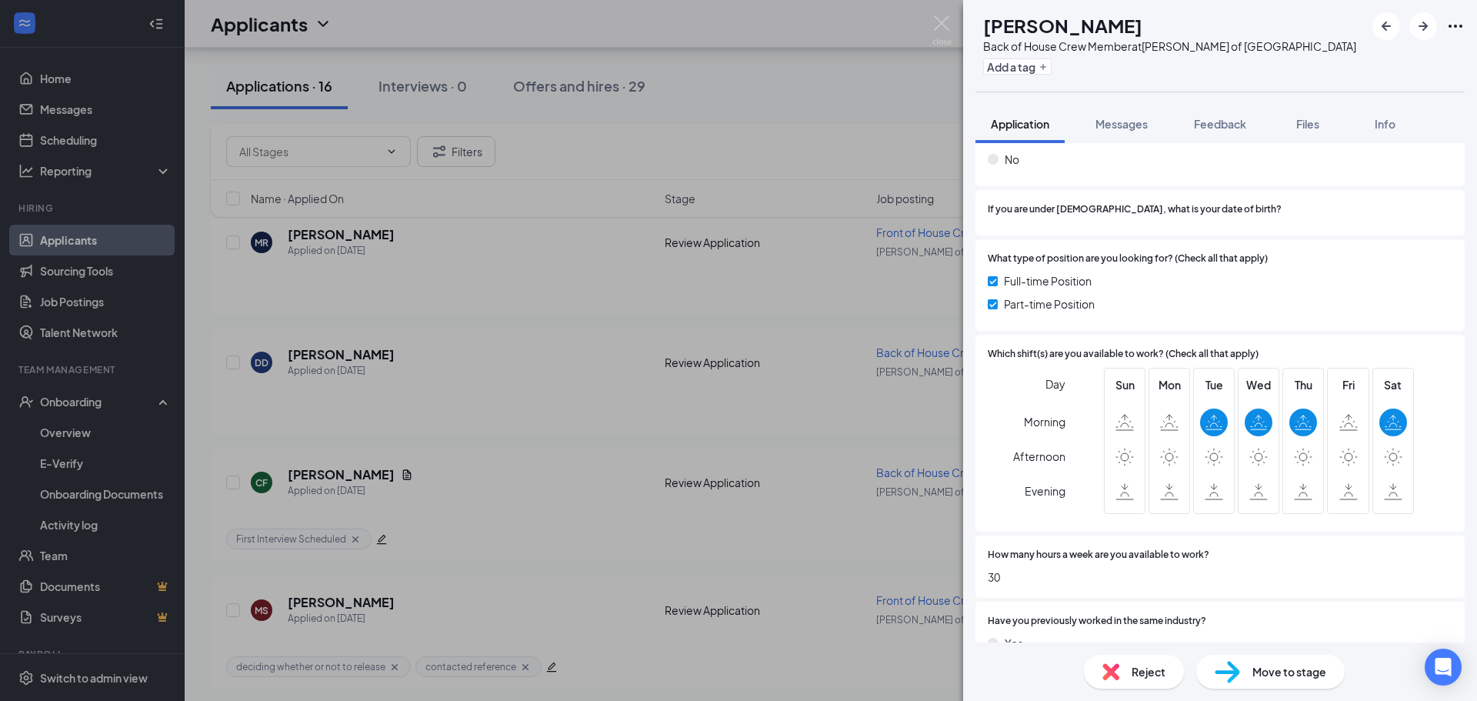
click at [740, 149] on div "DD [PERSON_NAME] Back of House Crew Member at [PERSON_NAME] of Sauk City Add a …" at bounding box center [738, 350] width 1477 height 701
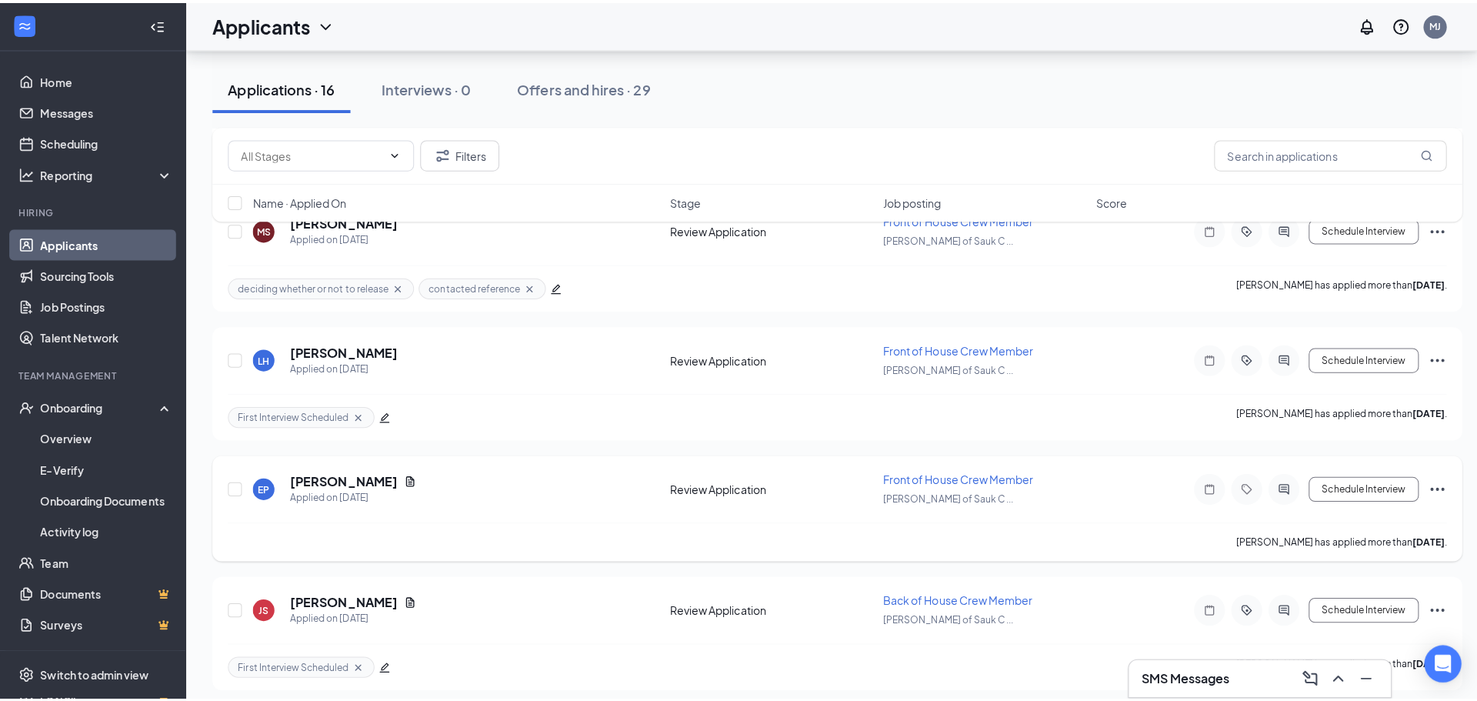
scroll to position [1267, 0]
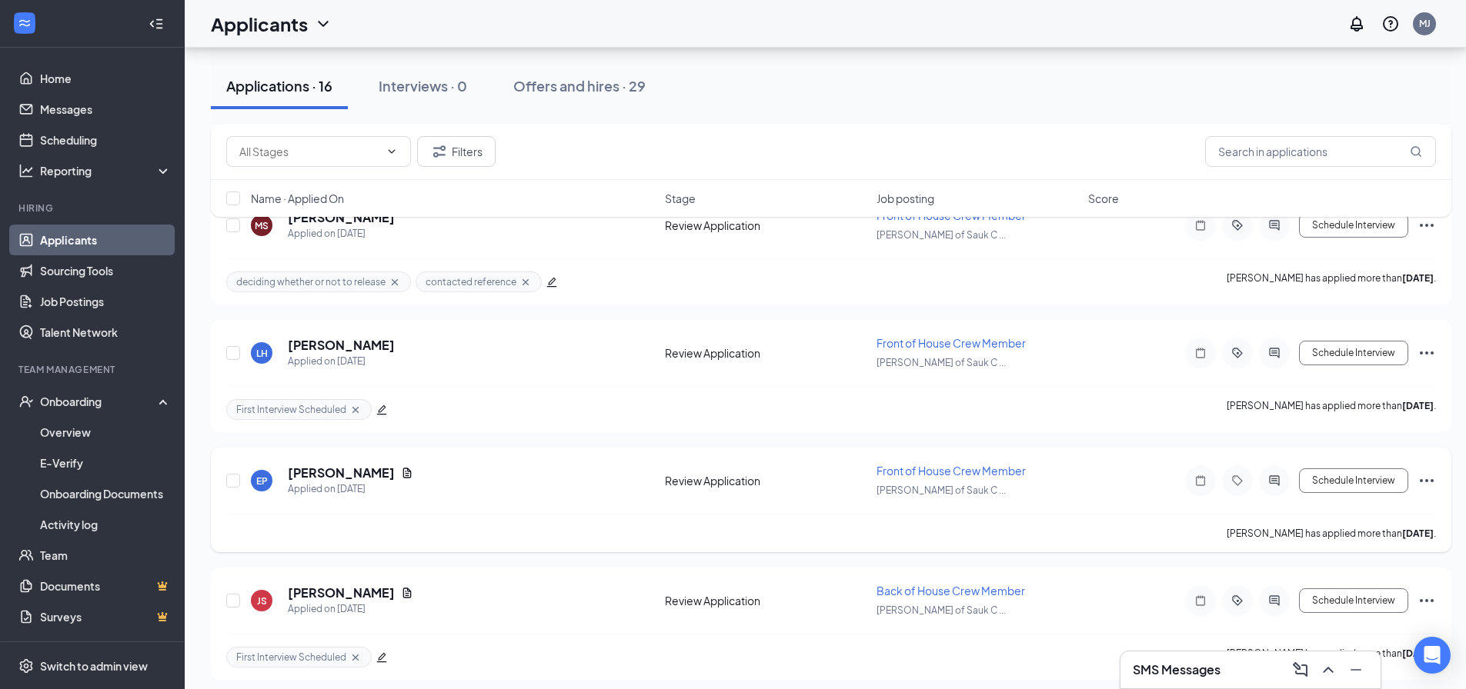
click at [325, 473] on h5 "[PERSON_NAME]" at bounding box center [341, 473] width 107 height 17
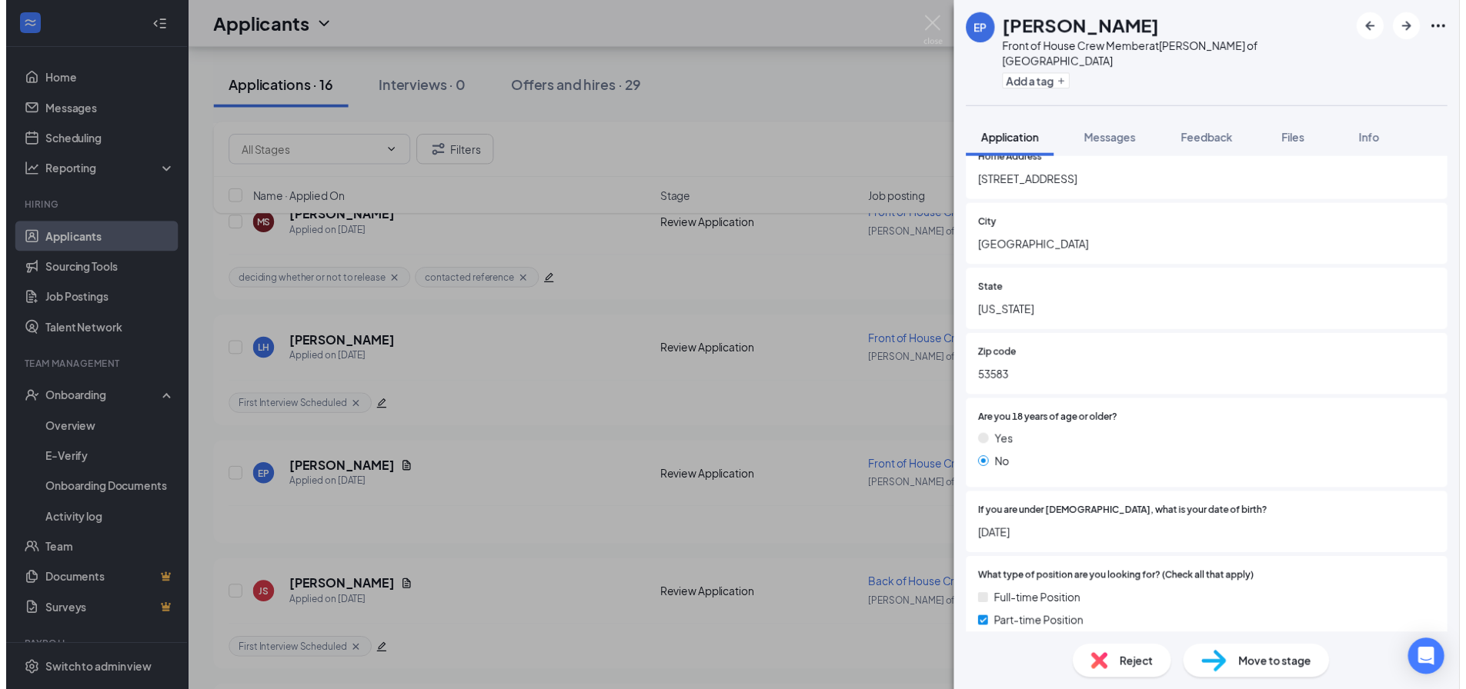
scroll to position [308, 0]
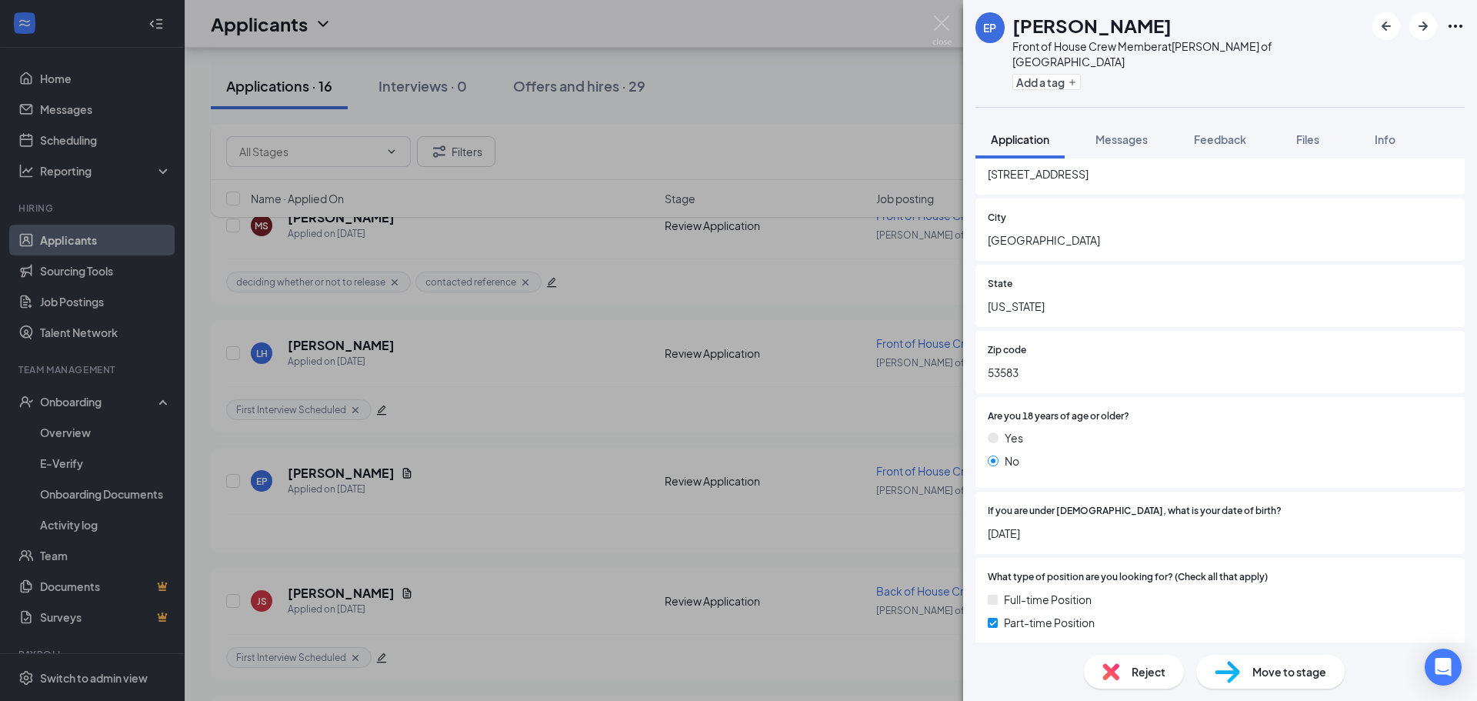
click at [506, 513] on div "EP [PERSON_NAME] Front of House Crew Member at [PERSON_NAME] of Sauk City Add a…" at bounding box center [738, 350] width 1477 height 701
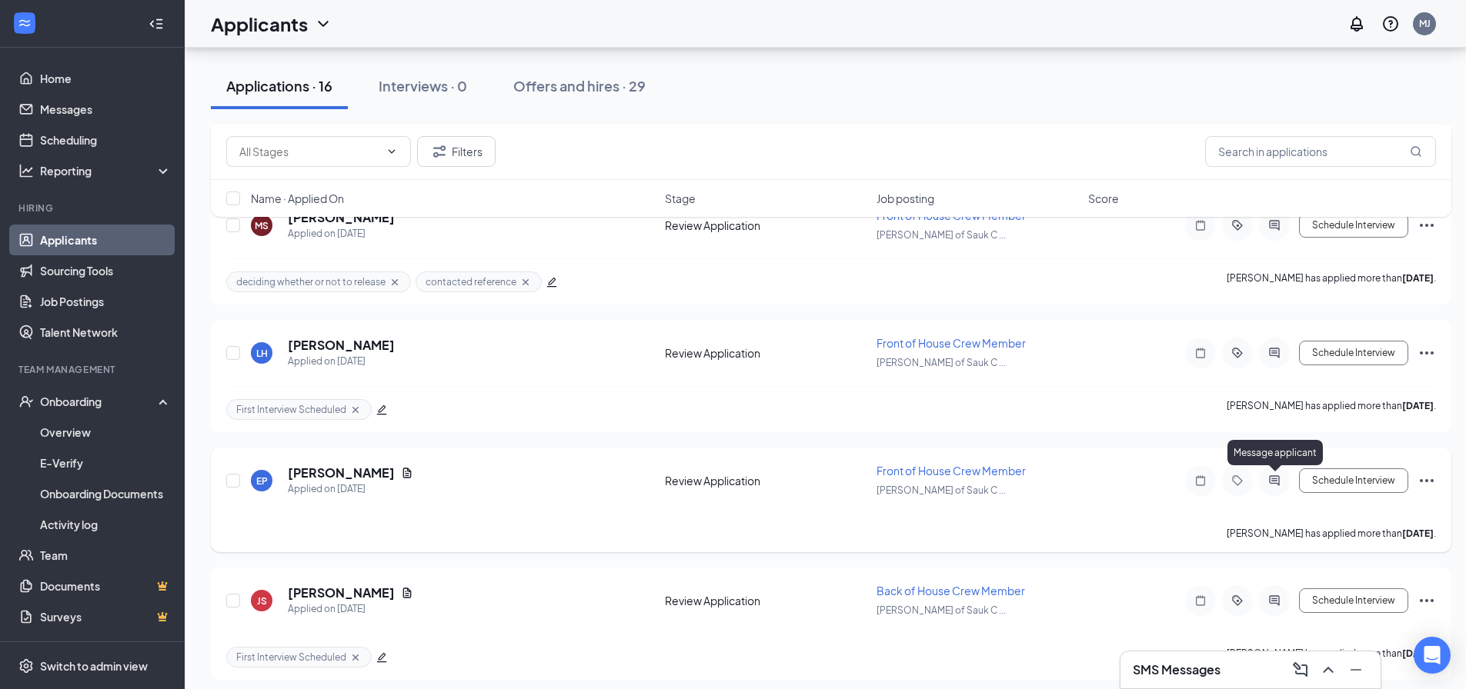
click at [1274, 478] on icon "ActiveChat" at bounding box center [1274, 481] width 18 height 12
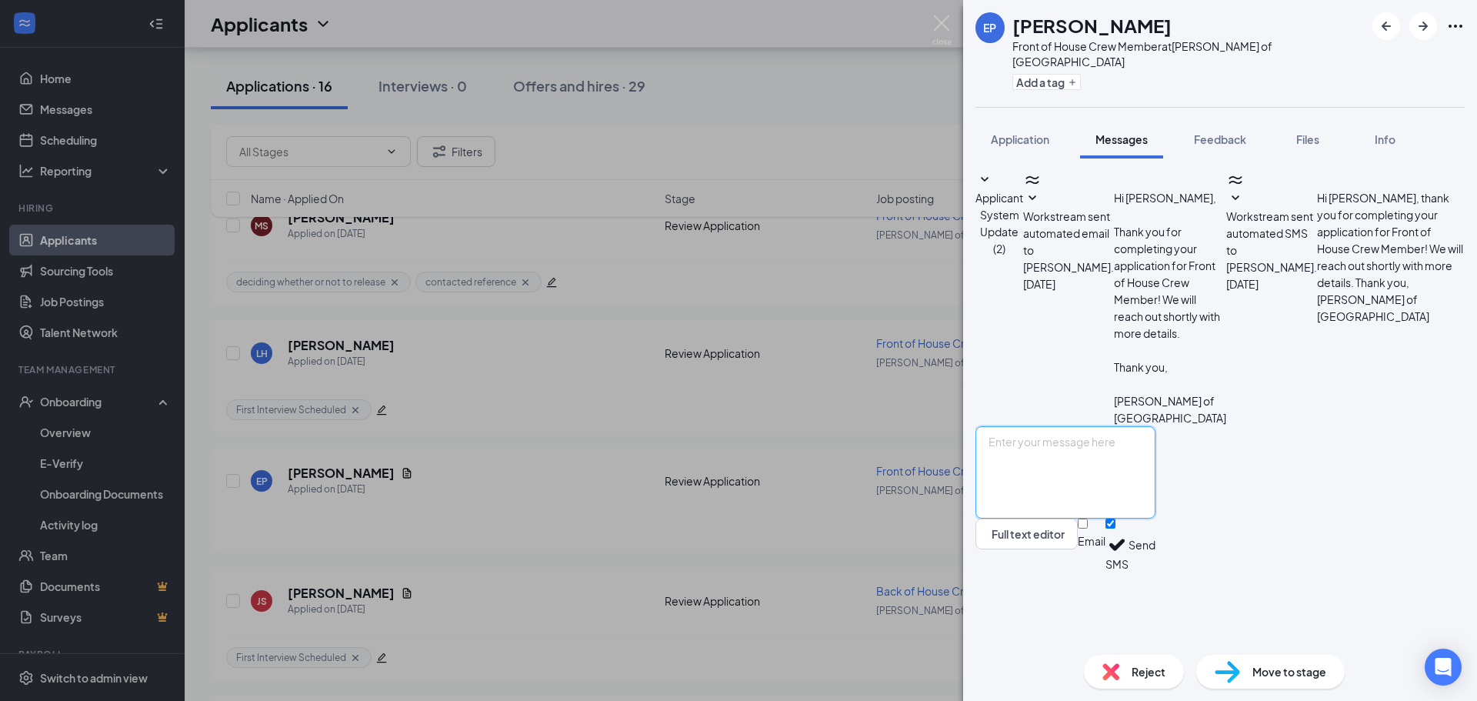
click at [1156, 519] on textarea at bounding box center [1066, 472] width 180 height 92
drag, startPoint x: 1076, startPoint y: 519, endPoint x: 1080, endPoint y: 529, distance: 10.0
click at [1097, 519] on textarea "are you aviable" at bounding box center [1066, 472] width 180 height 92
click at [1066, 516] on textarea "are you aviable" at bounding box center [1066, 472] width 180 height 92
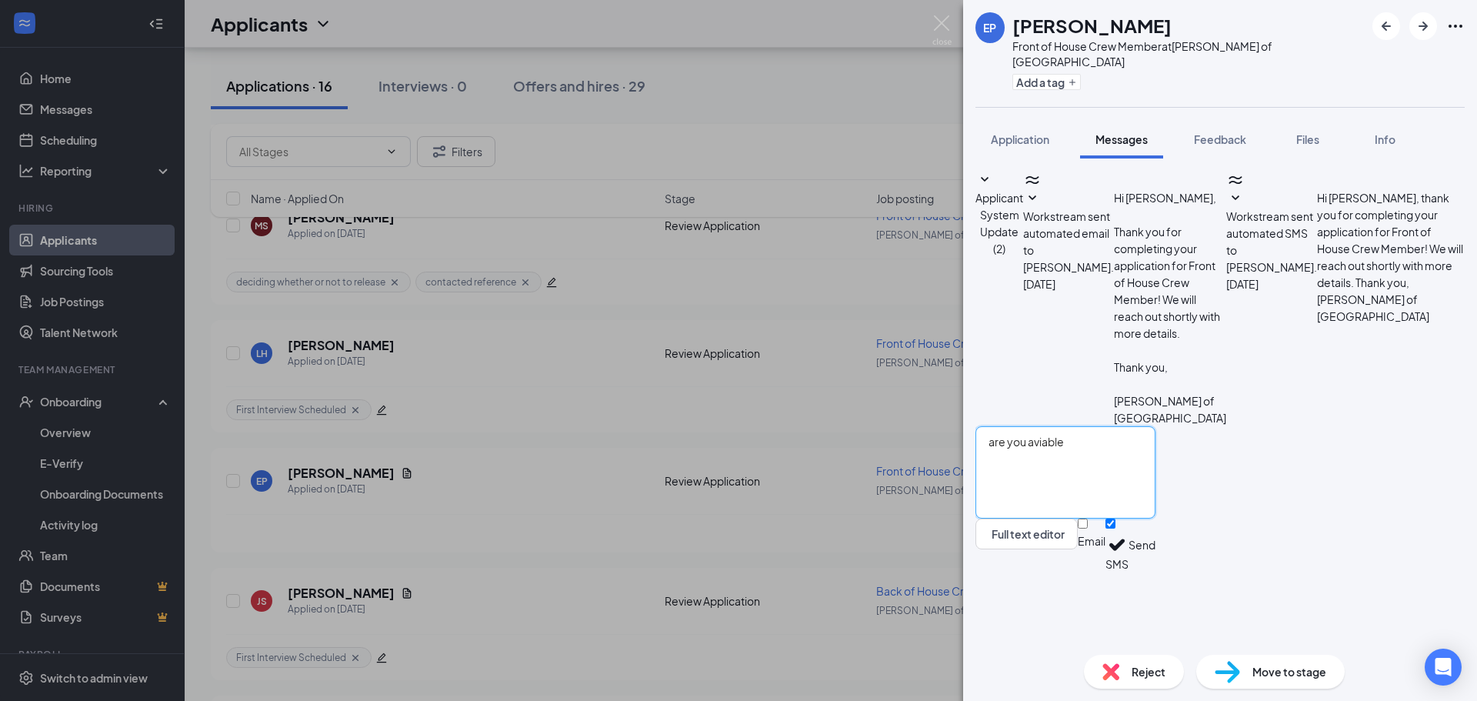
click at [1066, 516] on textarea "are you aviable" at bounding box center [1066, 472] width 180 height 92
click at [1063, 516] on textarea "are you aviable" at bounding box center [1066, 472] width 180 height 92
click at [1127, 519] on textarea "are you avaiable" at bounding box center [1066, 472] width 180 height 92
click at [1075, 516] on textarea "are you avaiable" at bounding box center [1066, 472] width 180 height 92
click at [1107, 519] on textarea "are you available" at bounding box center [1066, 472] width 180 height 92
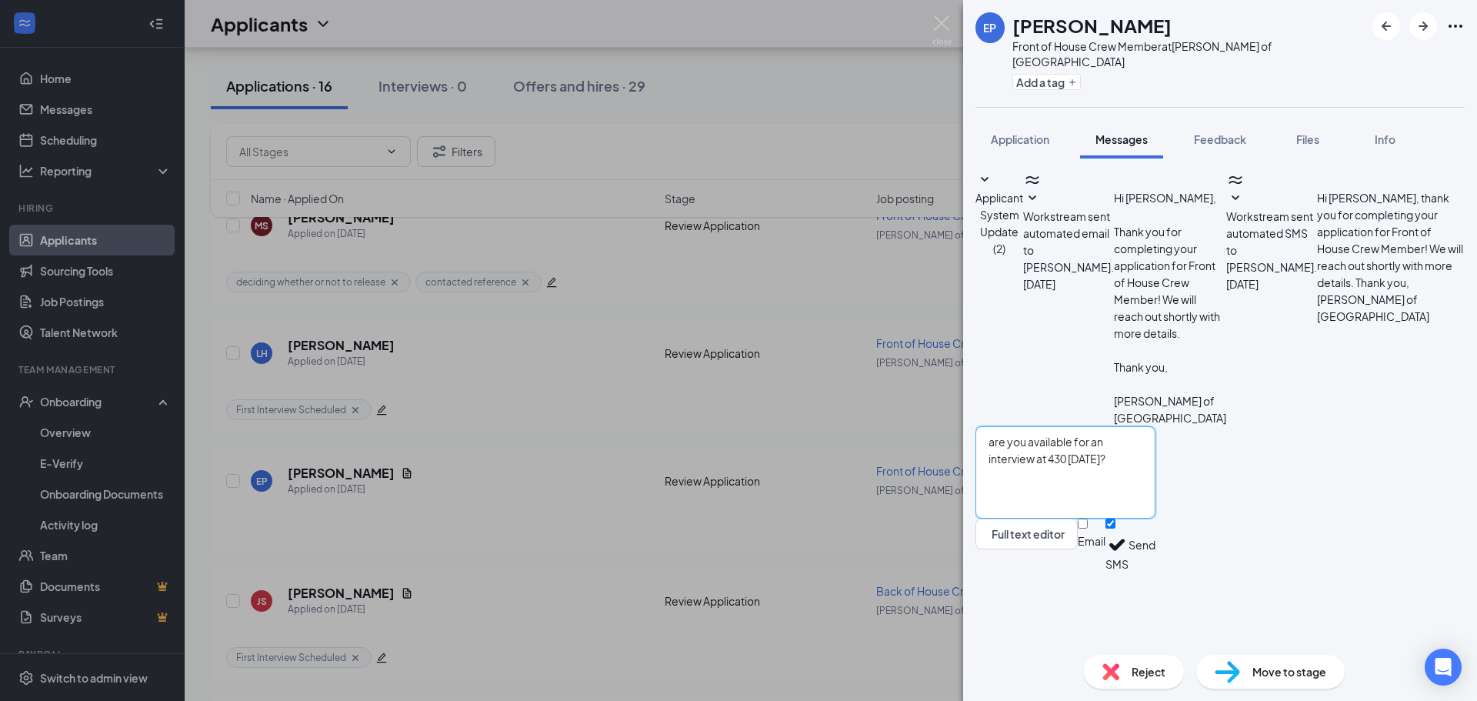
type textarea "are you available for an interview at 430 [DATE]?"
click at [1156, 572] on button "Send" at bounding box center [1142, 545] width 27 height 53
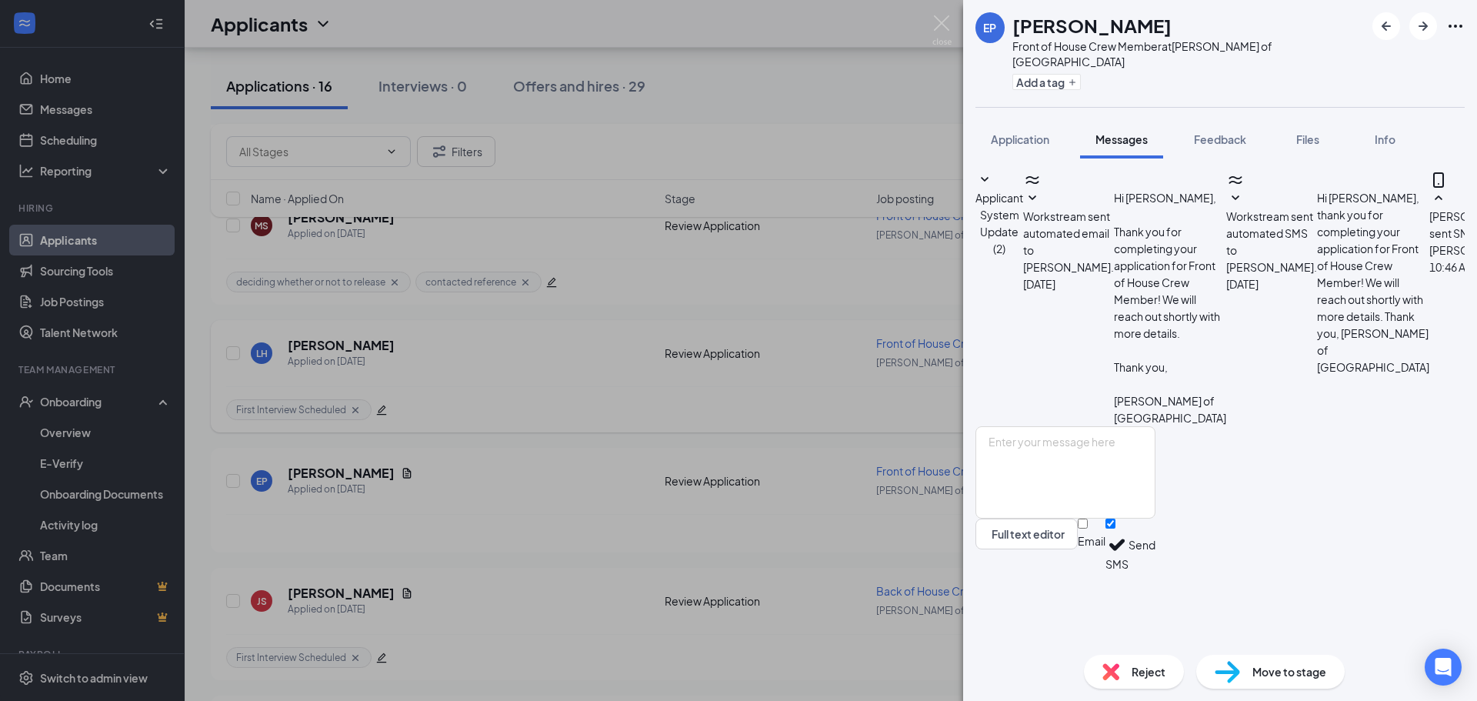
click at [838, 376] on div "EP [PERSON_NAME] Front of House Crew Member at [PERSON_NAME] of [GEOGRAPHIC_DAT…" at bounding box center [738, 350] width 1477 height 701
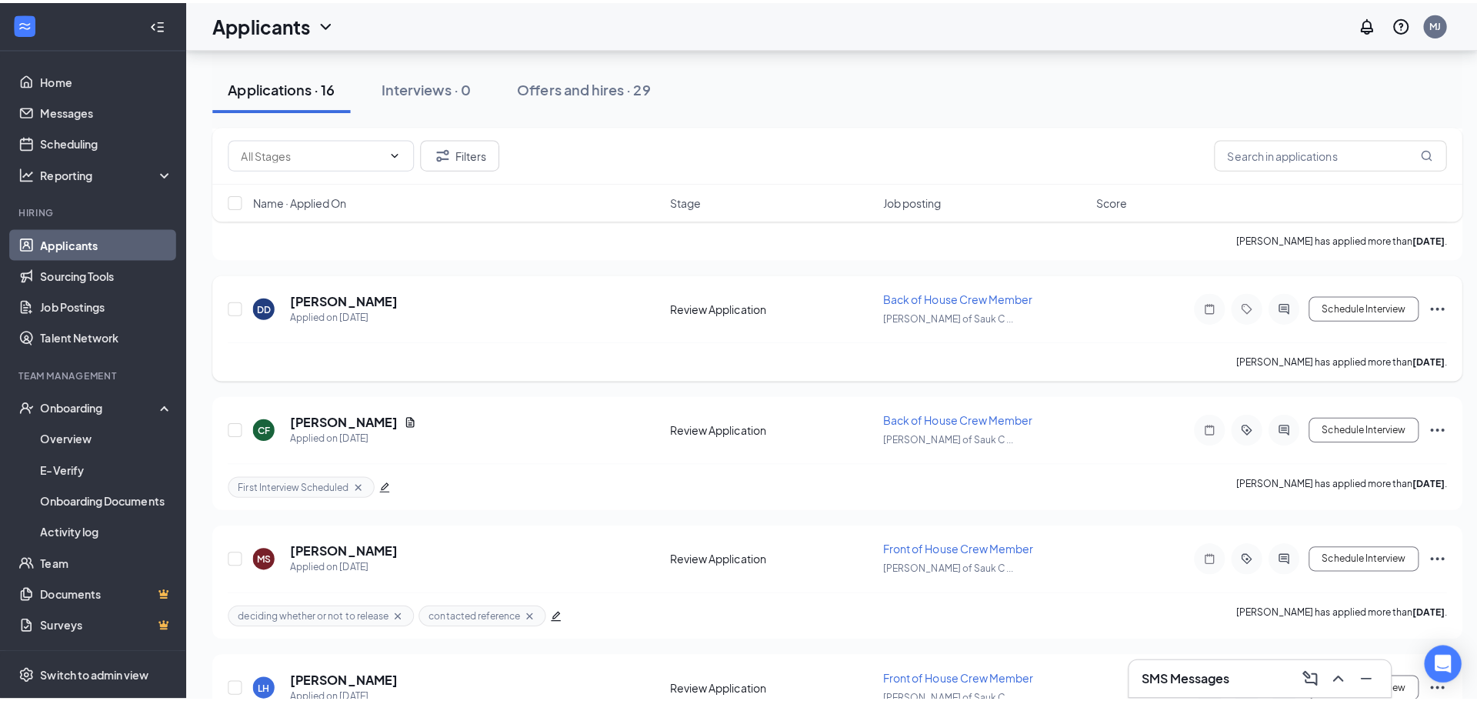
scroll to position [883, 0]
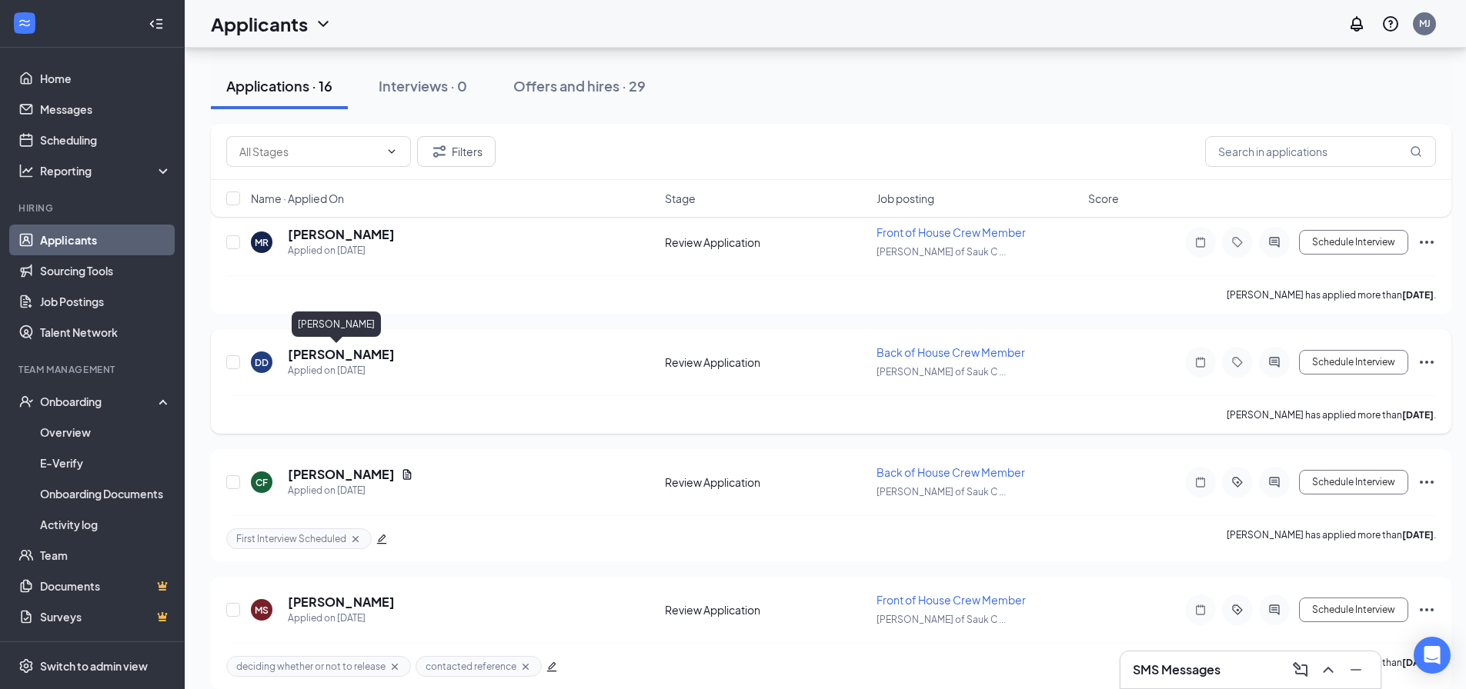
click at [339, 357] on h5 "[PERSON_NAME]" at bounding box center [341, 354] width 107 height 17
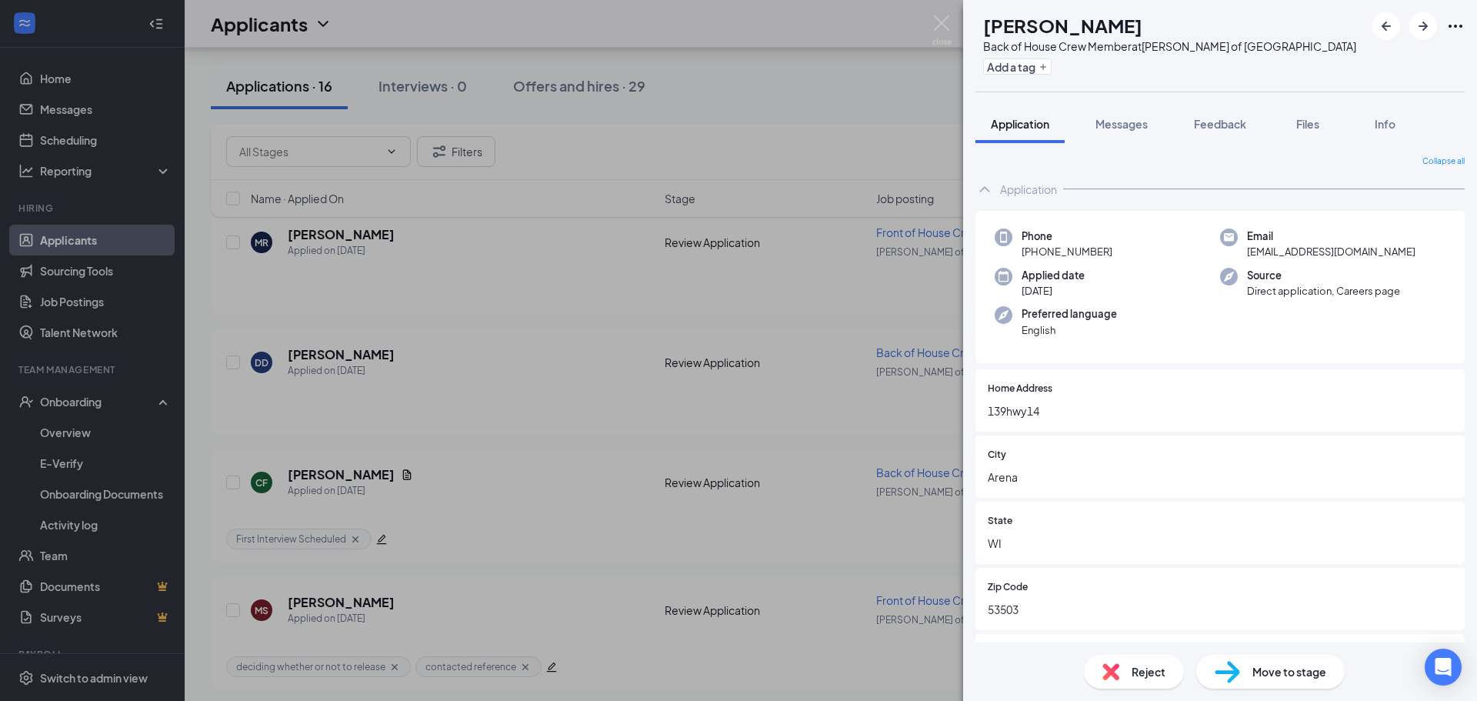
drag, startPoint x: 444, startPoint y: 302, endPoint x: 444, endPoint y: 354, distance: 51.6
click at [443, 303] on div "DD [PERSON_NAME] Back of House Crew Member at [PERSON_NAME] of Sauk City Add a …" at bounding box center [738, 350] width 1477 height 701
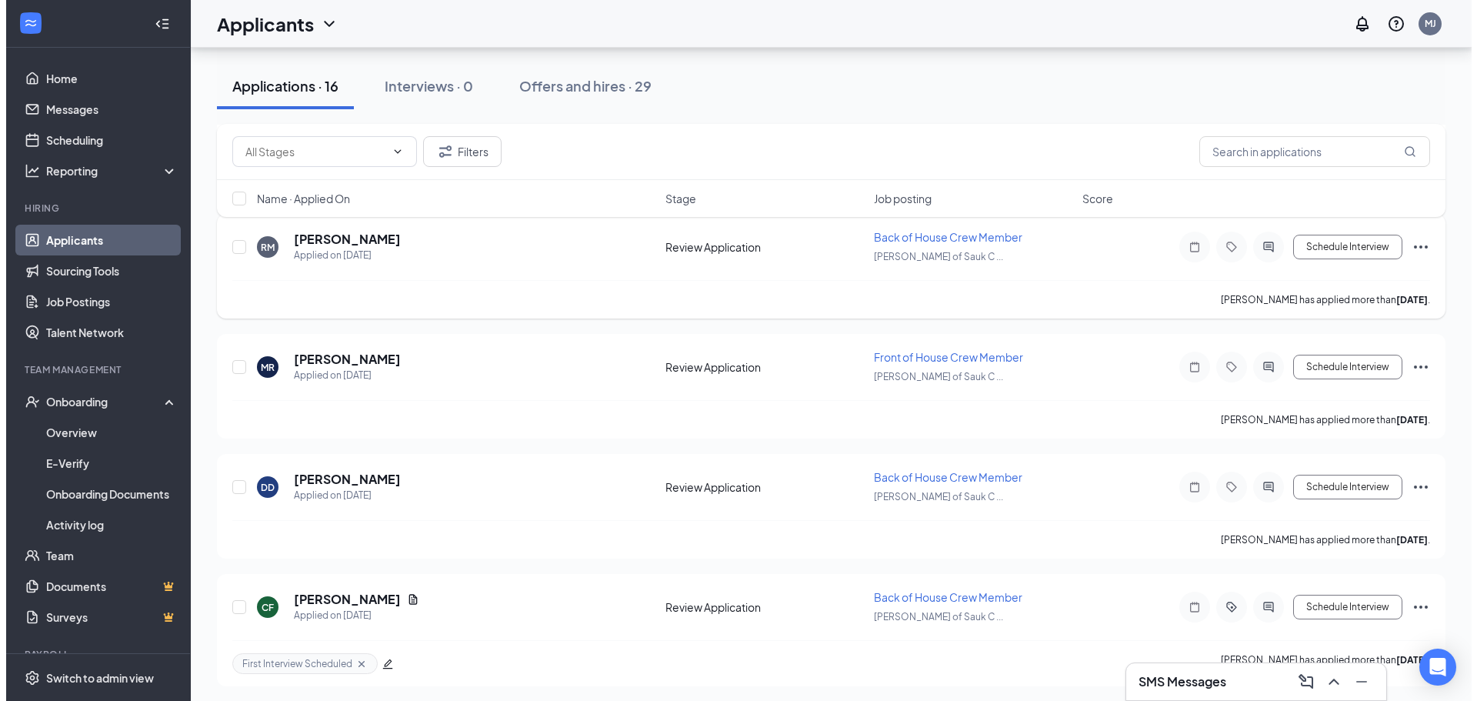
scroll to position [575, 0]
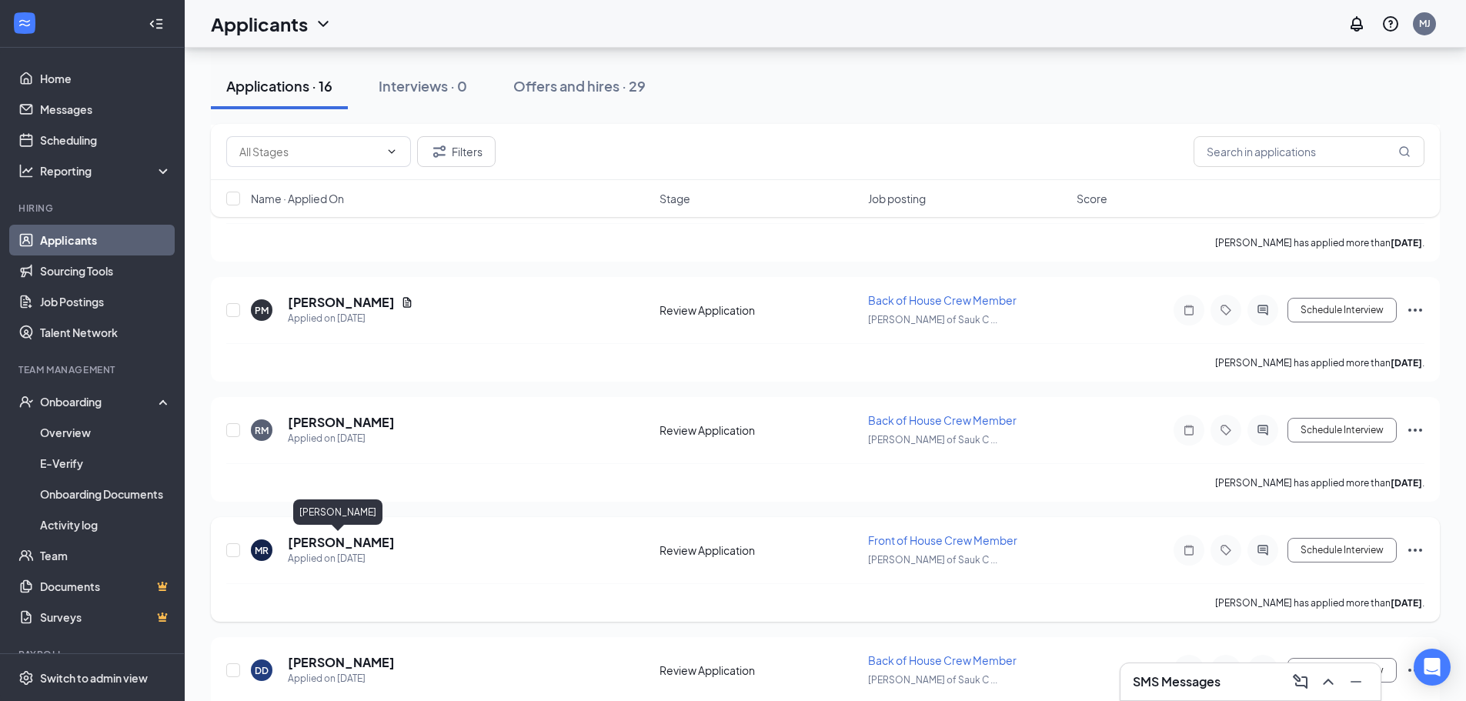
click at [329, 538] on h5 "[PERSON_NAME]" at bounding box center [341, 542] width 107 height 17
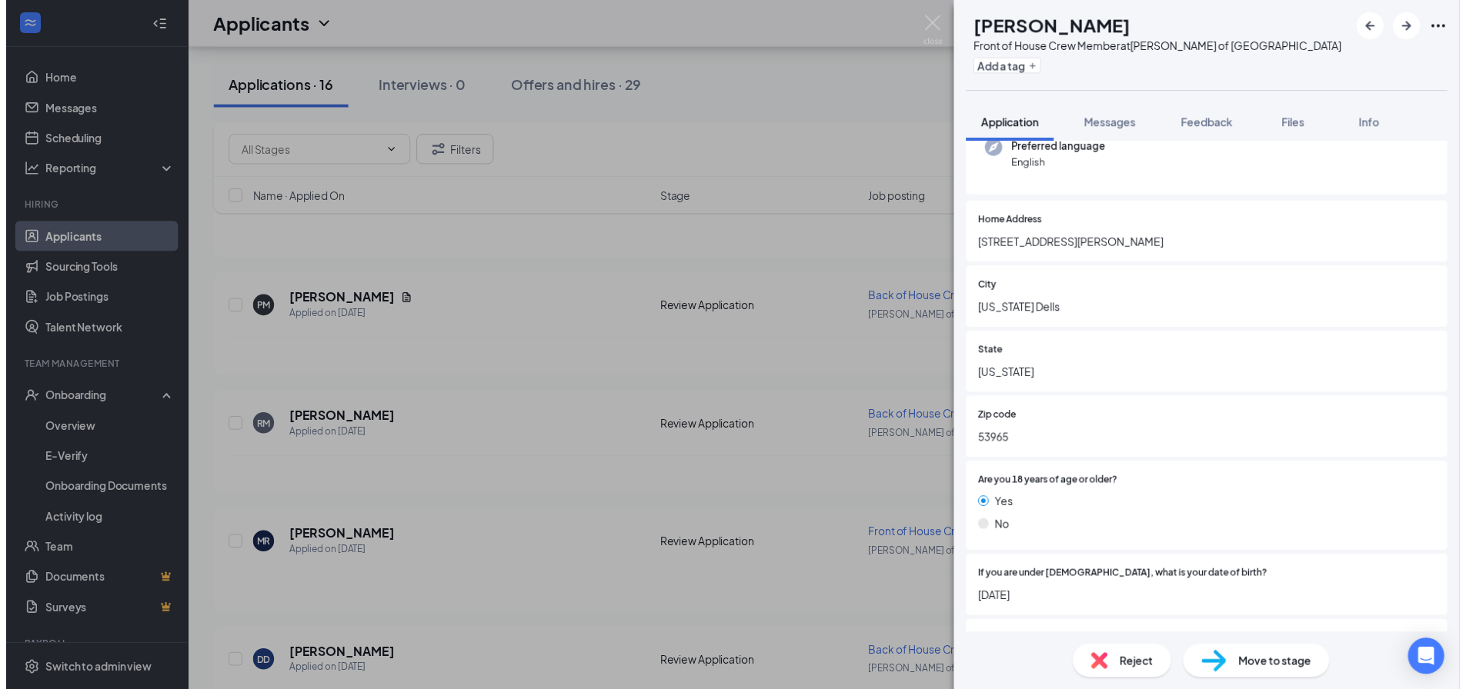
scroll to position [77, 0]
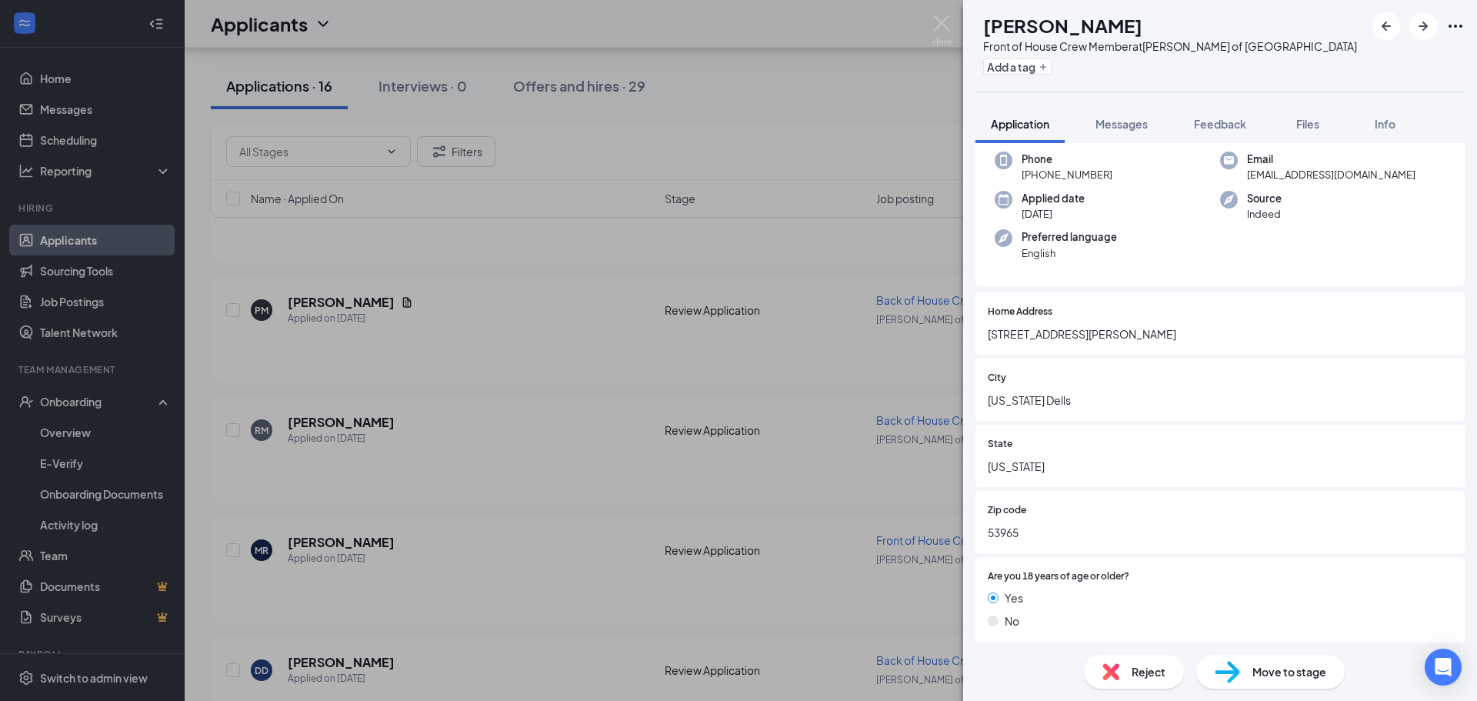
click at [805, 240] on div "[PERSON_NAME] Front of House Crew Member at [PERSON_NAME] of [GEOGRAPHIC_DATA] …" at bounding box center [738, 350] width 1477 height 701
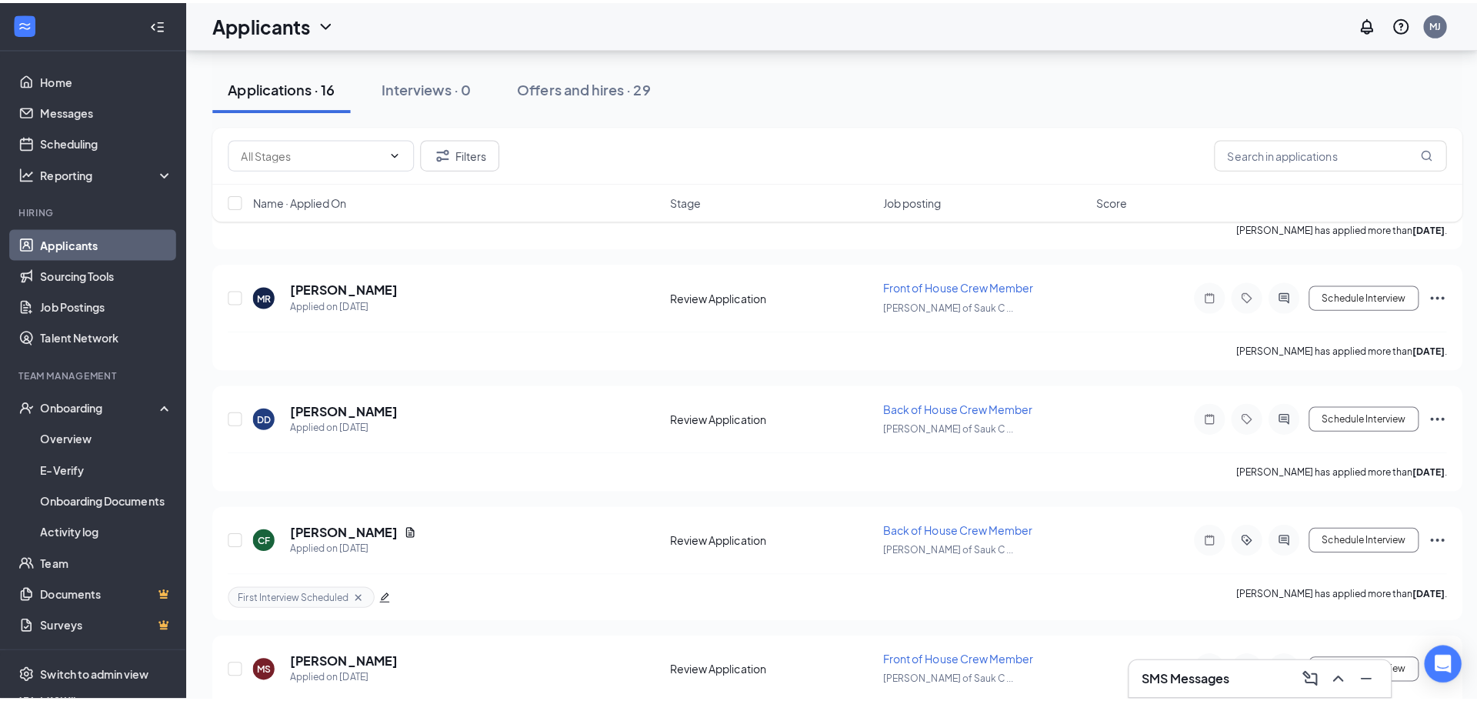
scroll to position [729, 0]
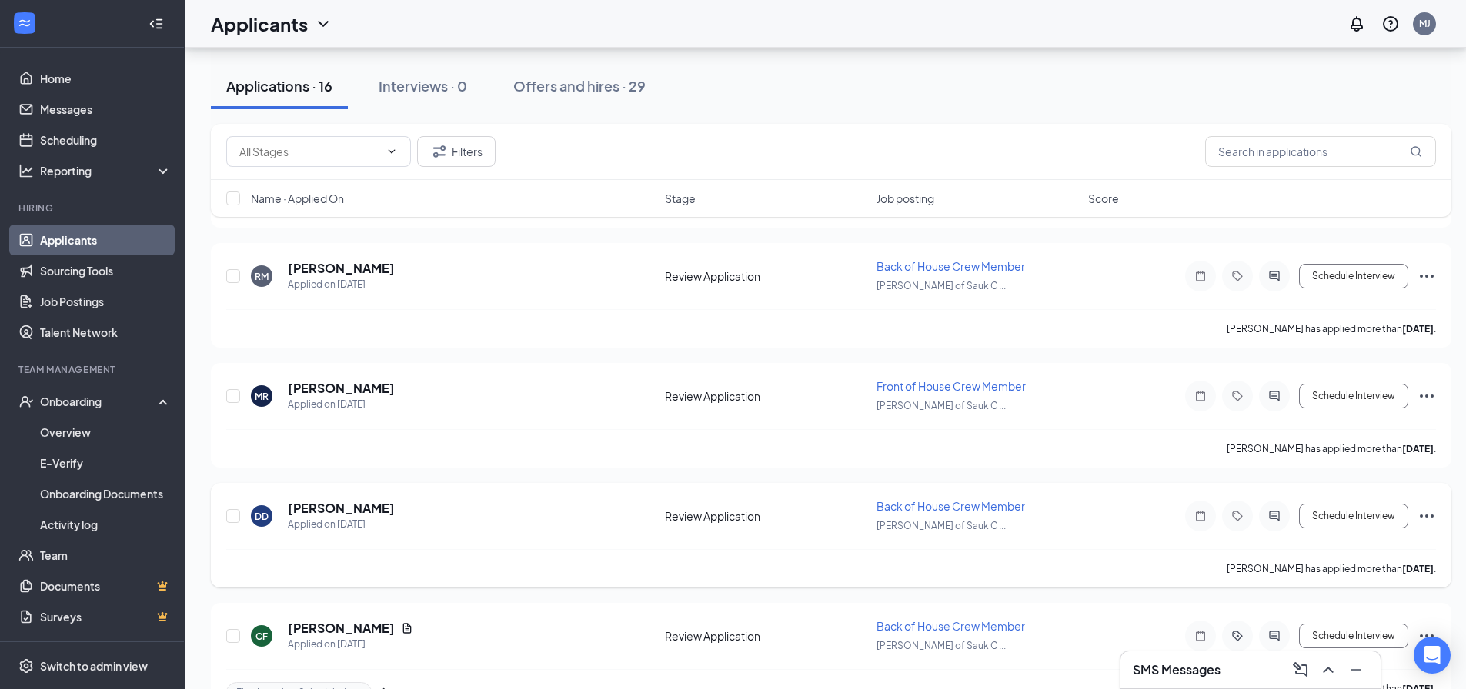
click at [324, 498] on div "DD [PERSON_NAME] Applied on [DATE] Review Application Back of House Crew Member…" at bounding box center [831, 535] width 1240 height 105
click at [320, 508] on h5 "[PERSON_NAME]" at bounding box center [341, 508] width 107 height 17
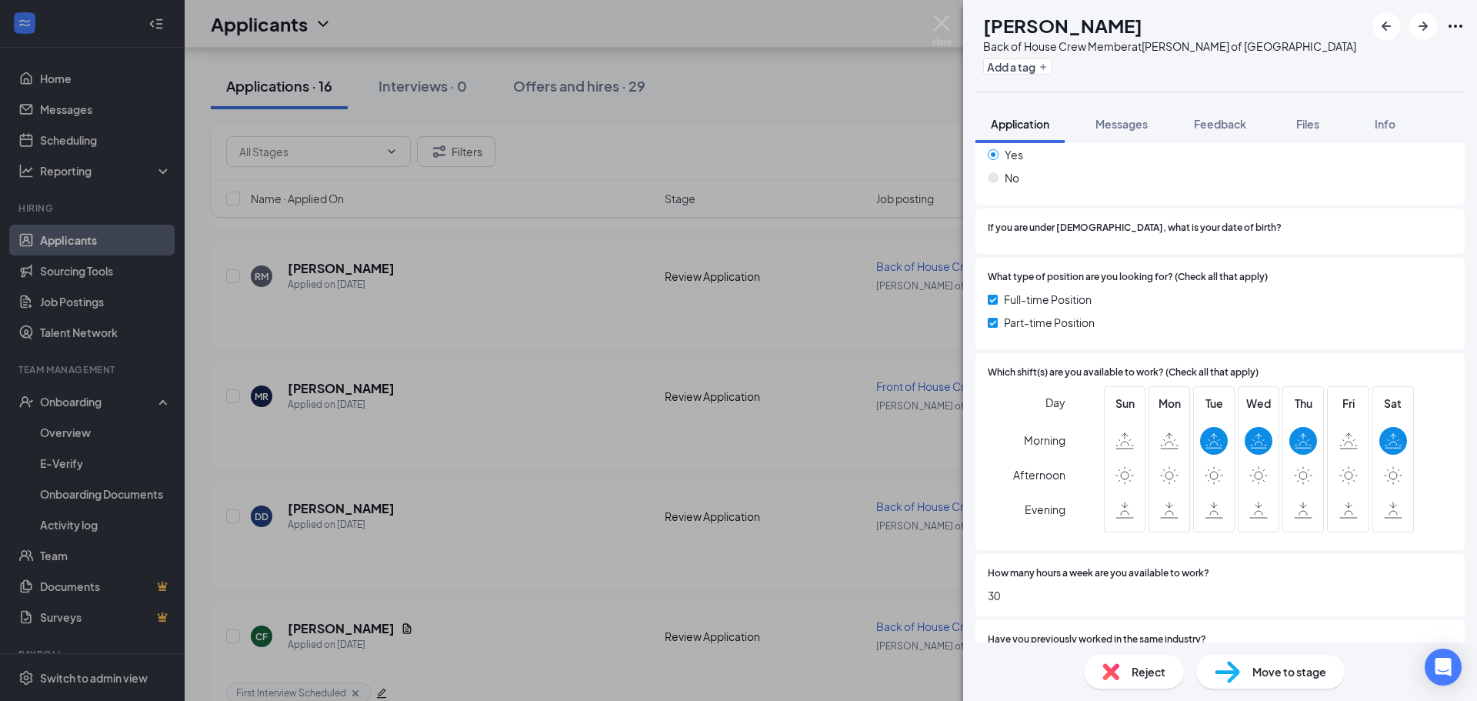
scroll to position [616, 0]
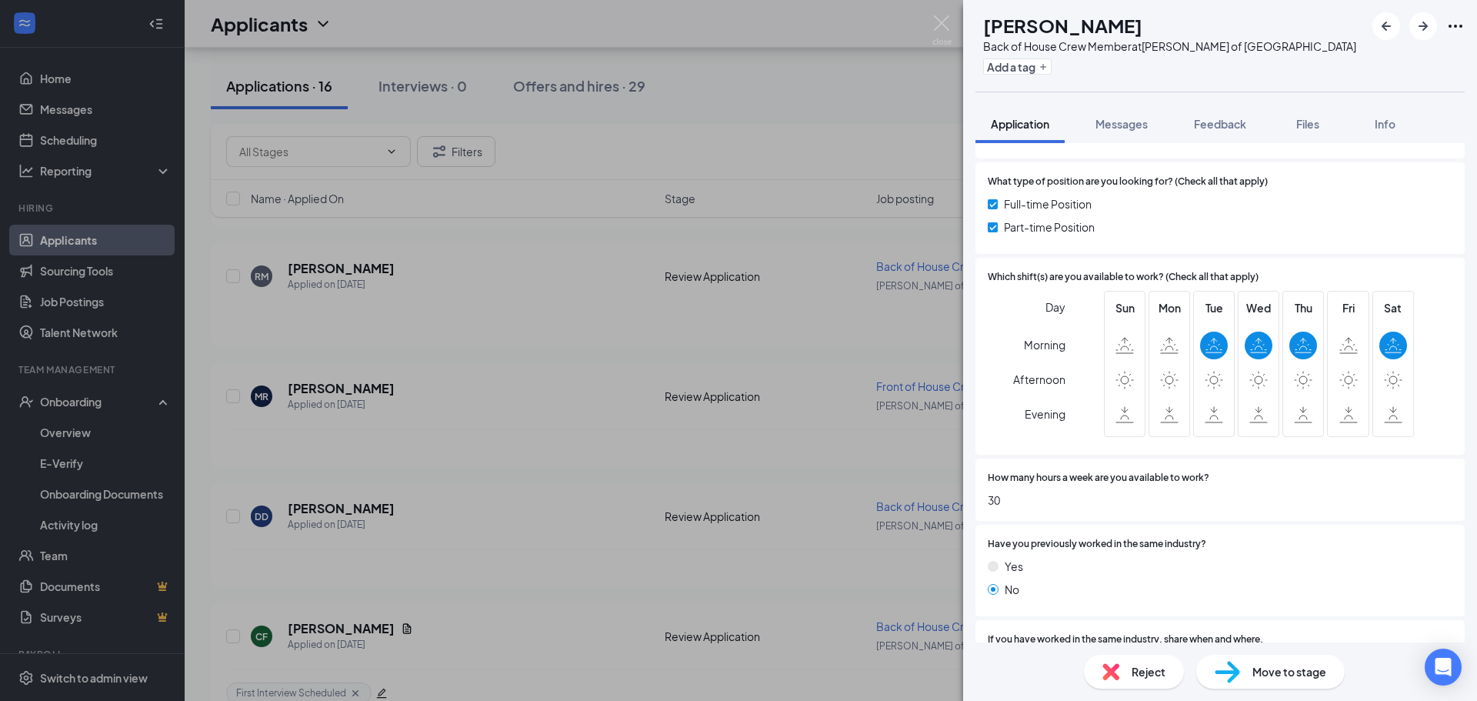
click at [334, 276] on div "DD [PERSON_NAME] Back of House Crew Member at [PERSON_NAME] of Sauk City Add a …" at bounding box center [738, 350] width 1477 height 701
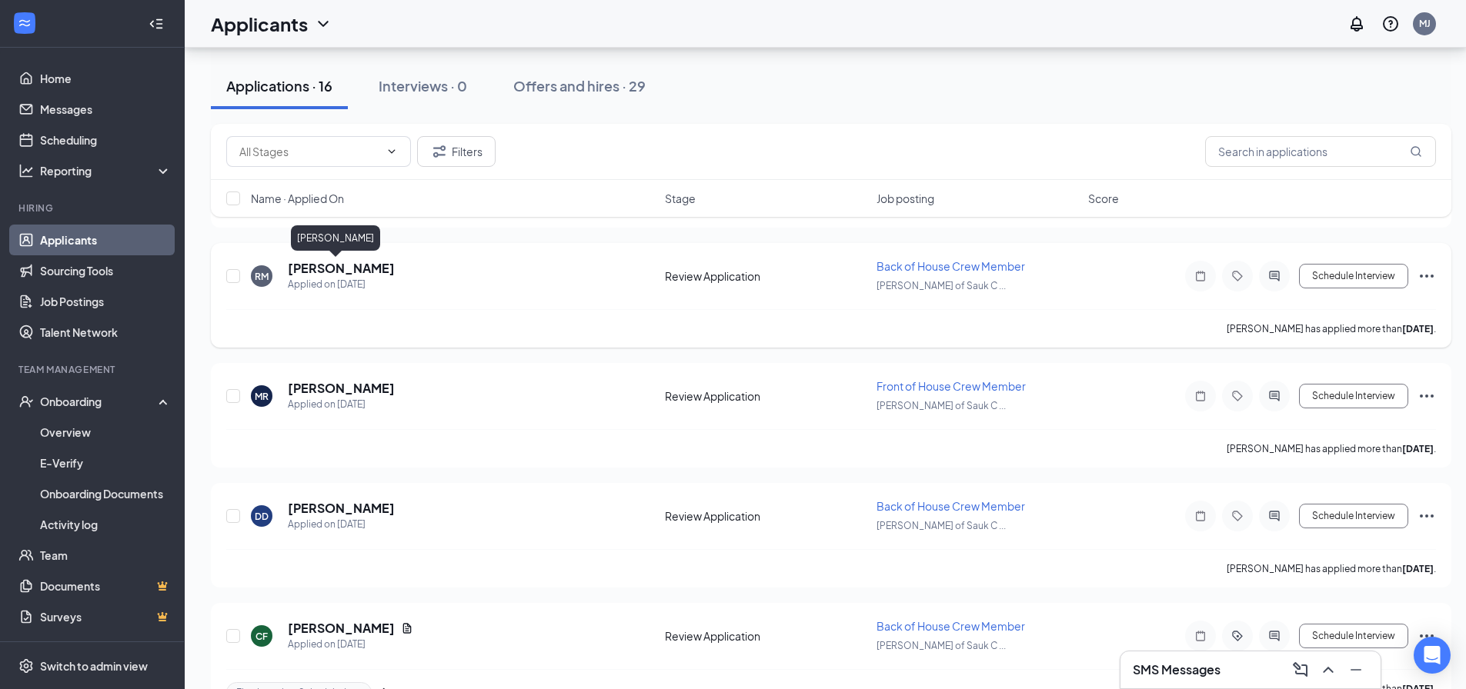
click at [329, 274] on h5 "[PERSON_NAME]" at bounding box center [341, 268] width 107 height 17
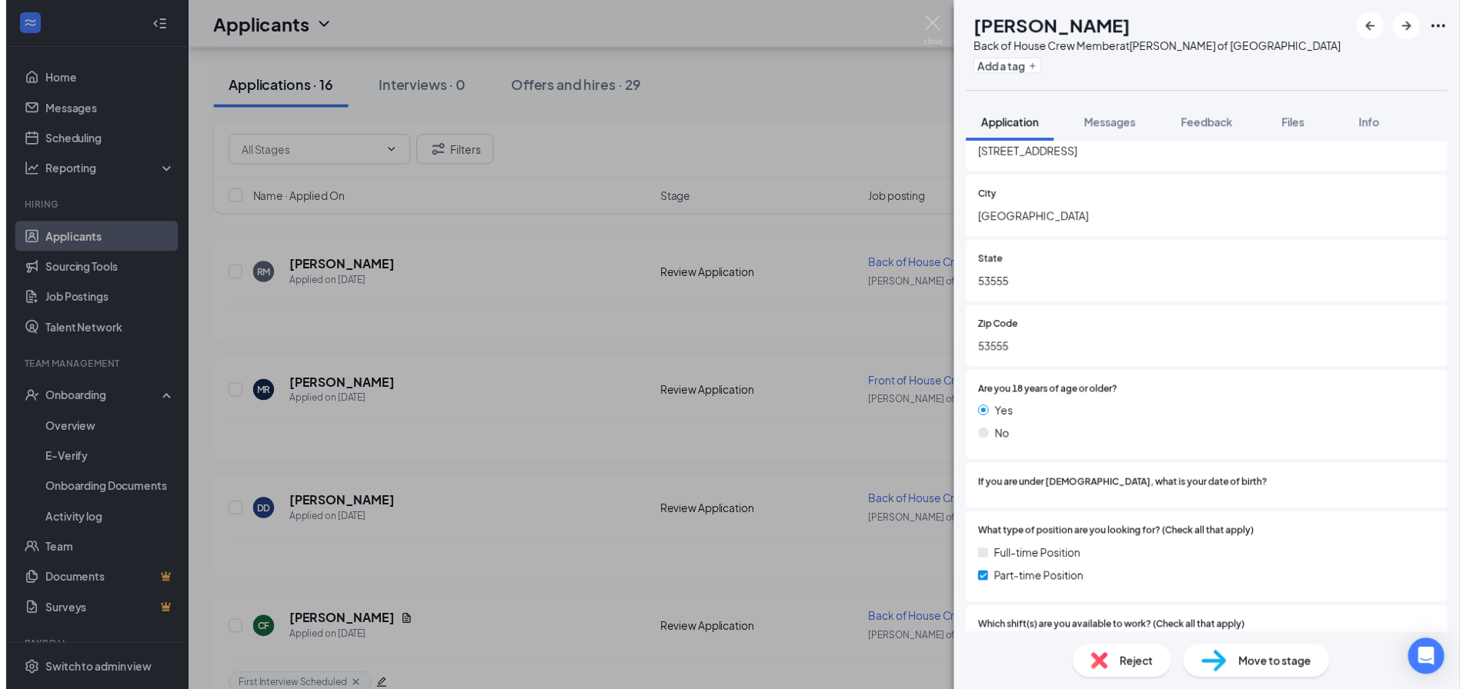
scroll to position [231, 0]
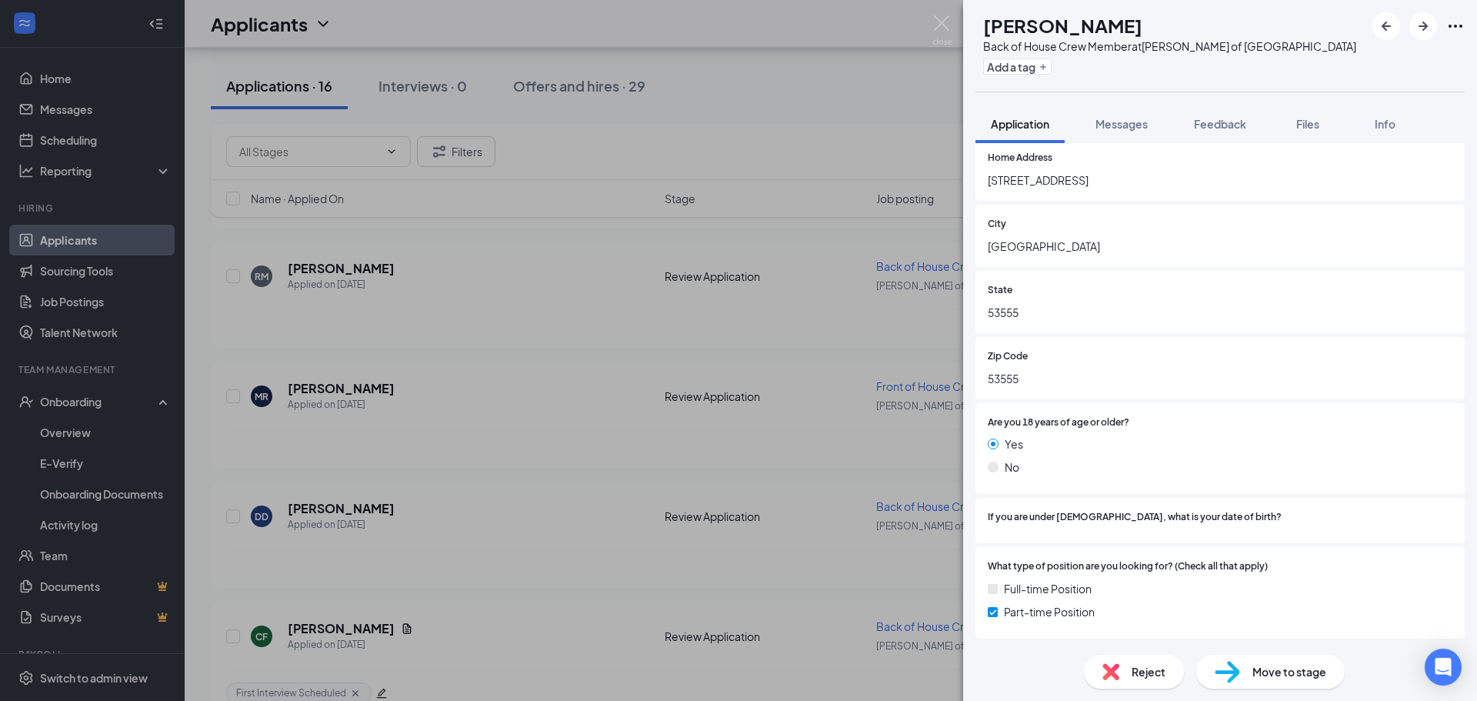
click at [432, 322] on div "RM [PERSON_NAME] Back of House Crew Member at [PERSON_NAME] of [GEOGRAPHIC_DATA…" at bounding box center [738, 350] width 1477 height 701
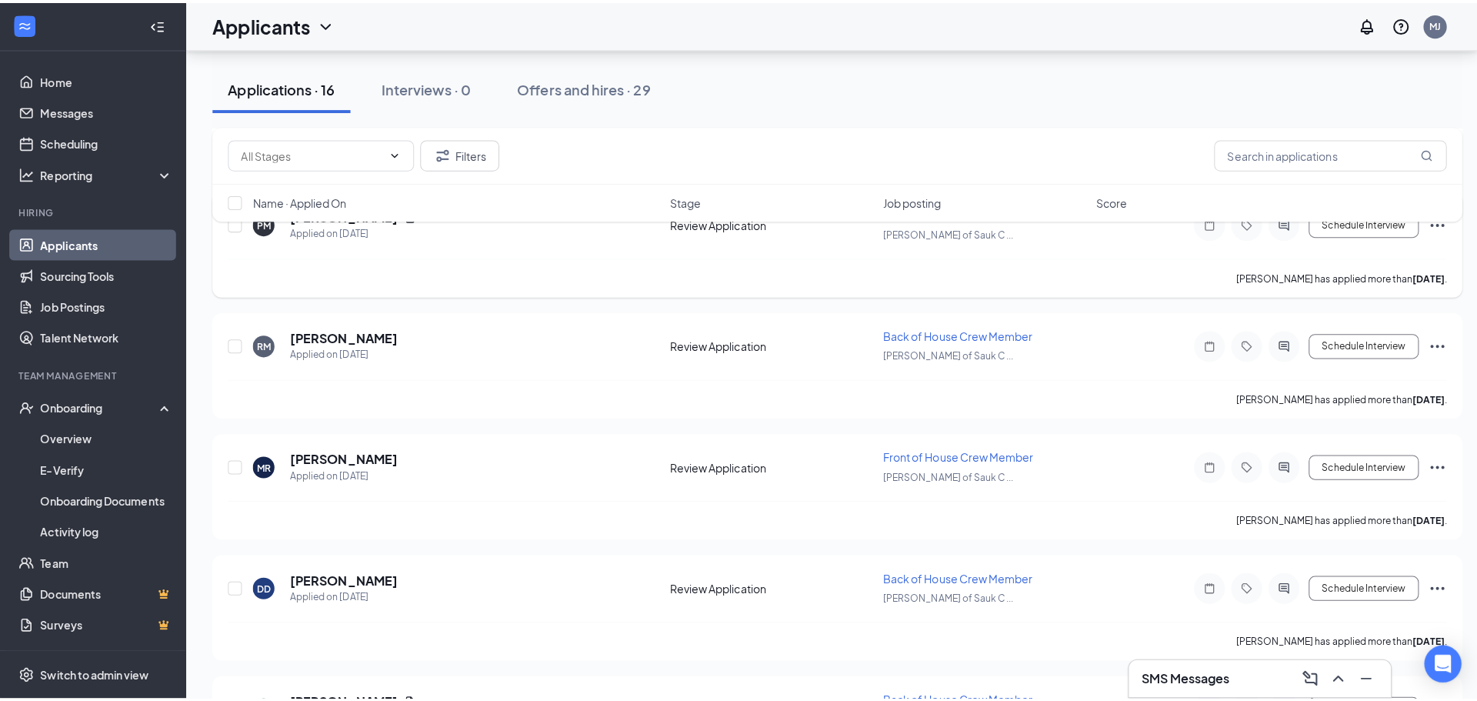
scroll to position [575, 0]
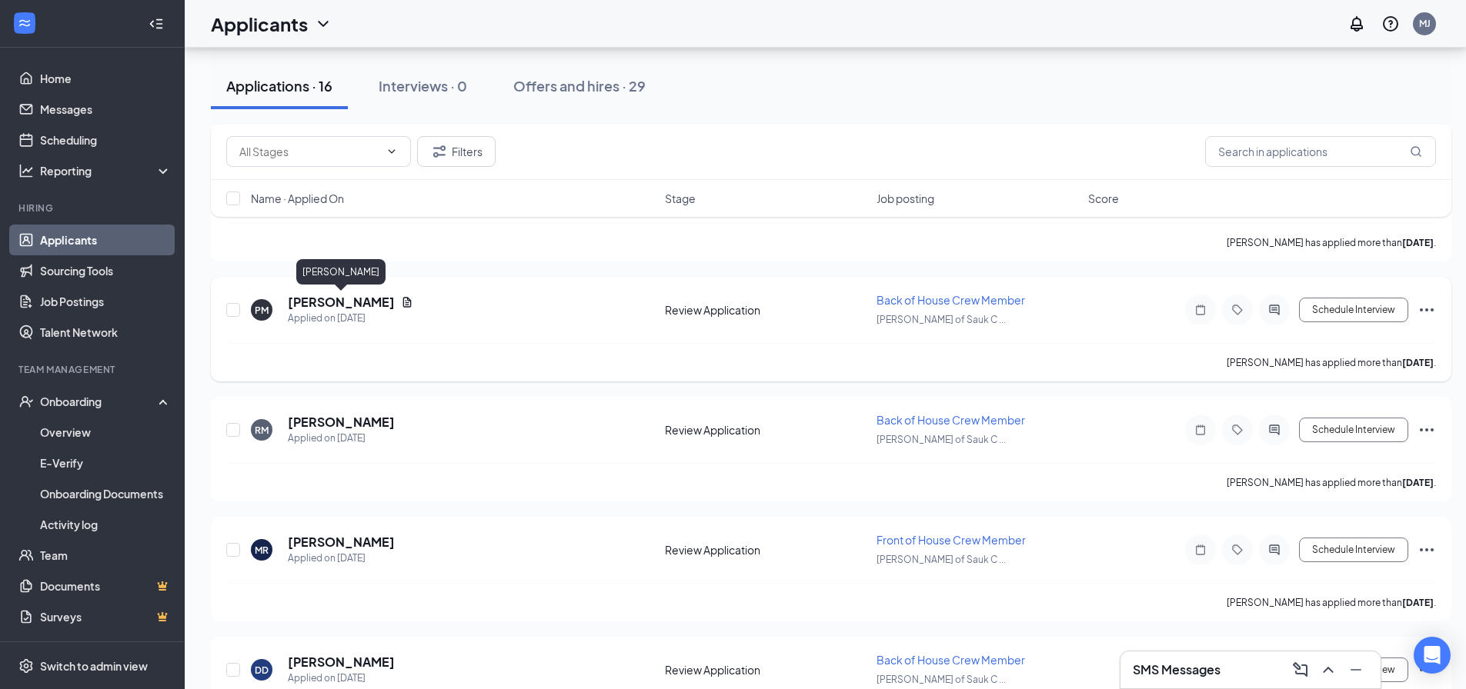
click at [354, 304] on h5 "[PERSON_NAME]" at bounding box center [341, 302] width 107 height 17
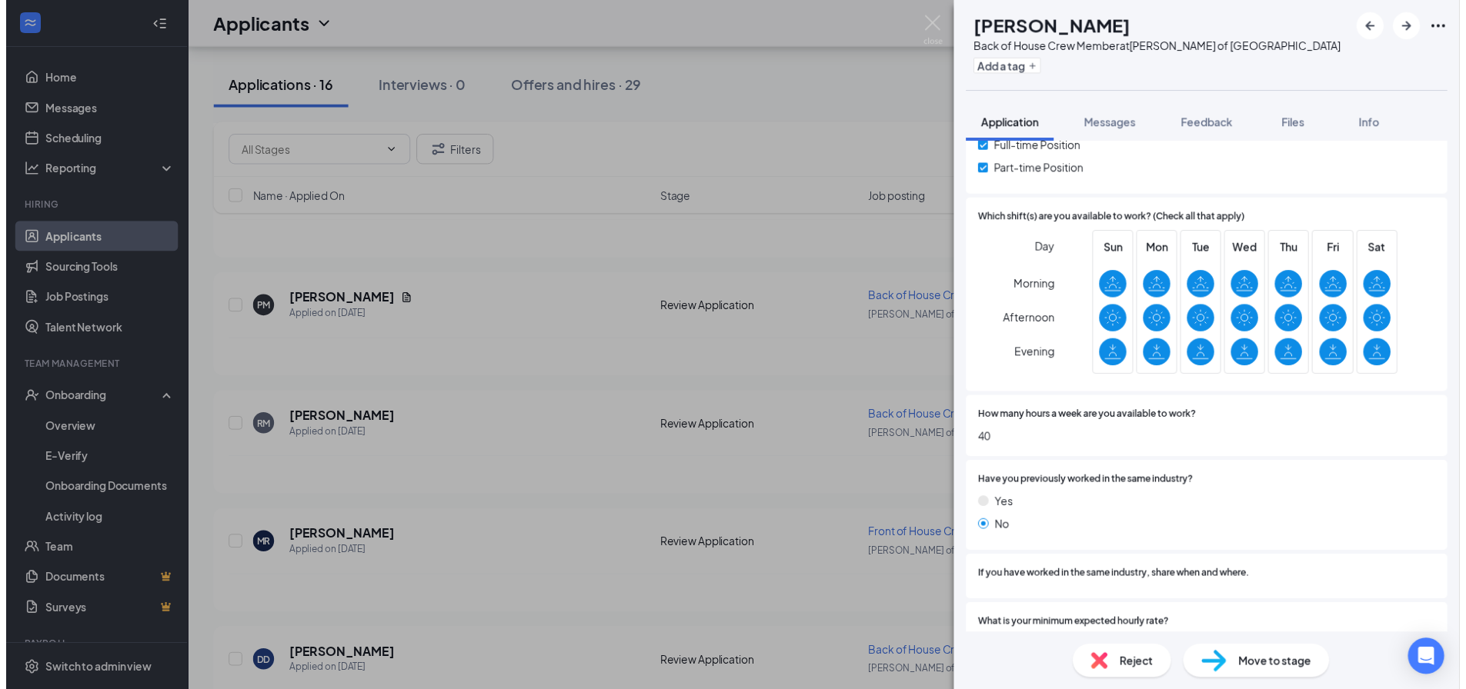
scroll to position [672, 0]
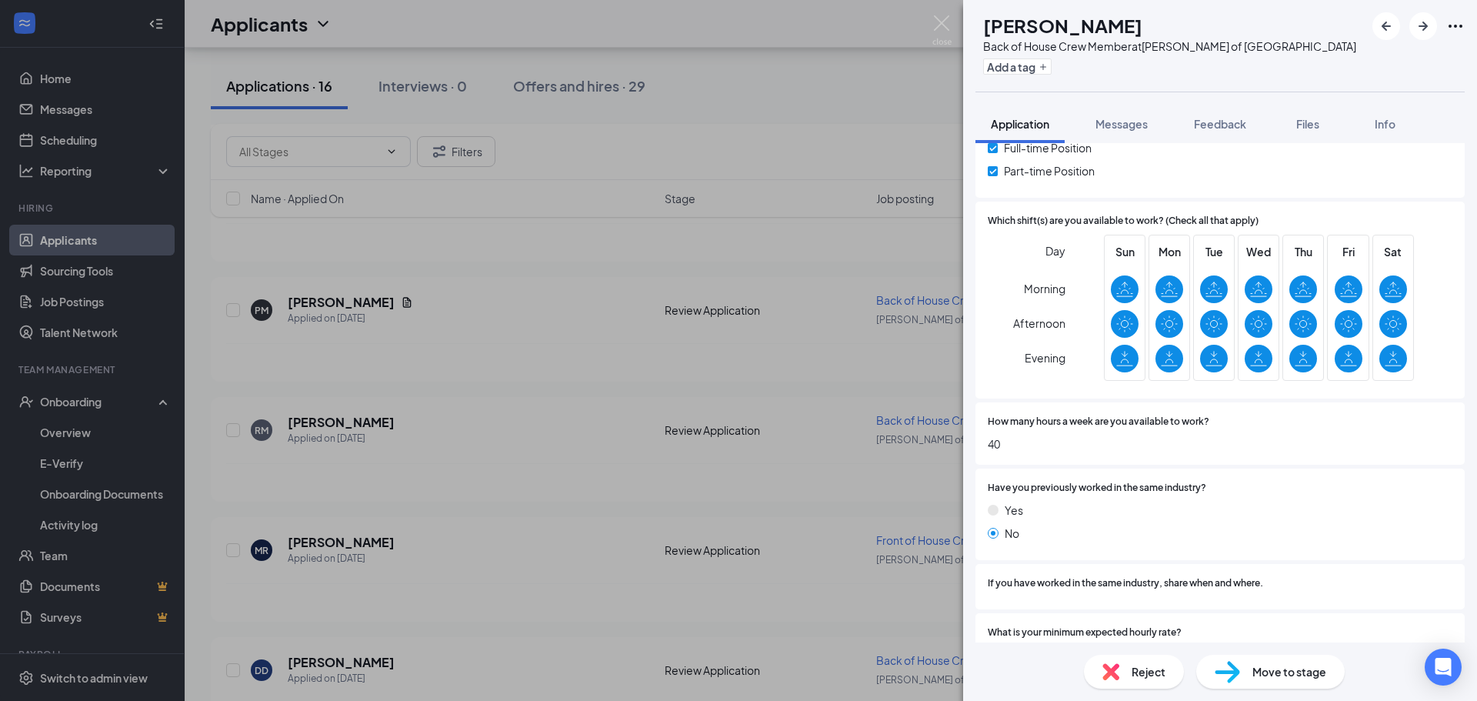
click at [440, 357] on div "PM [PERSON_NAME] Back of House Crew Member at [PERSON_NAME] of [GEOGRAPHIC_DATA…" at bounding box center [738, 350] width 1477 height 701
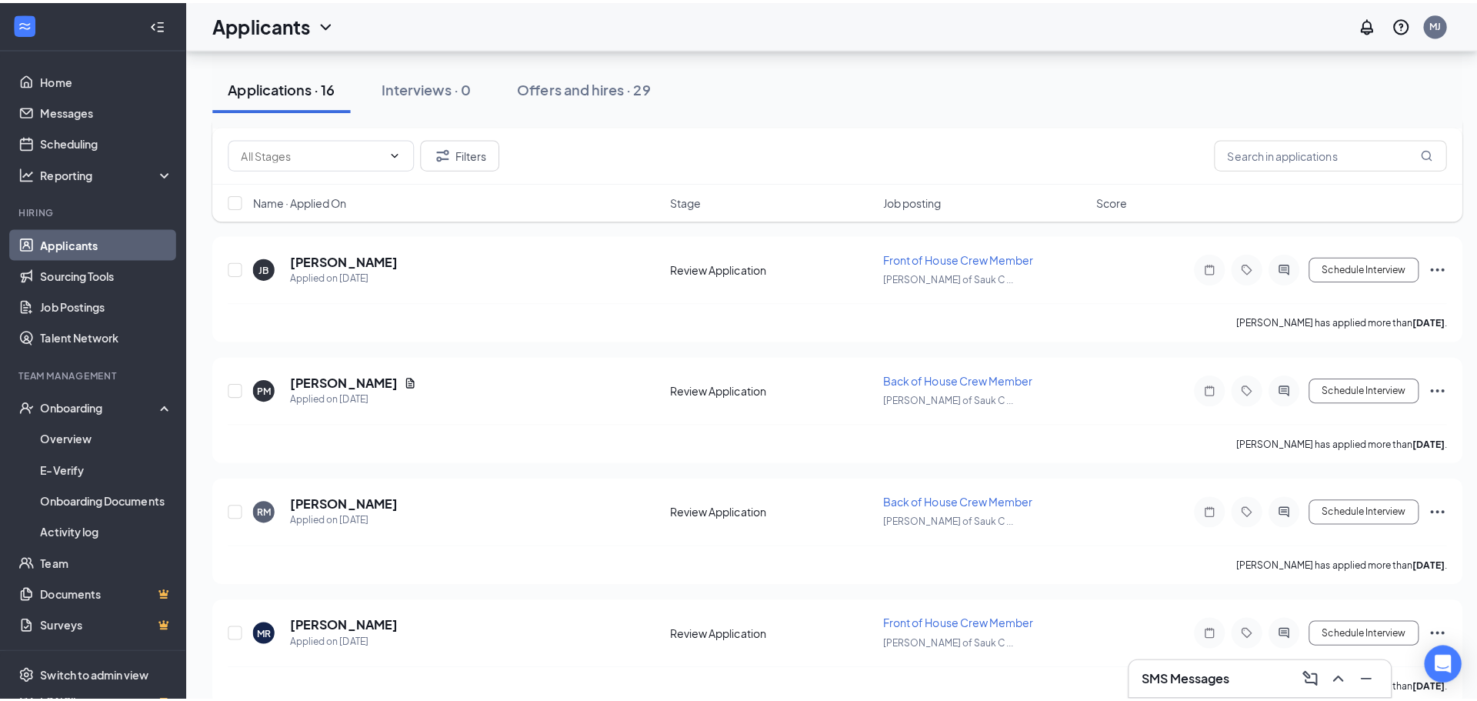
scroll to position [344, 0]
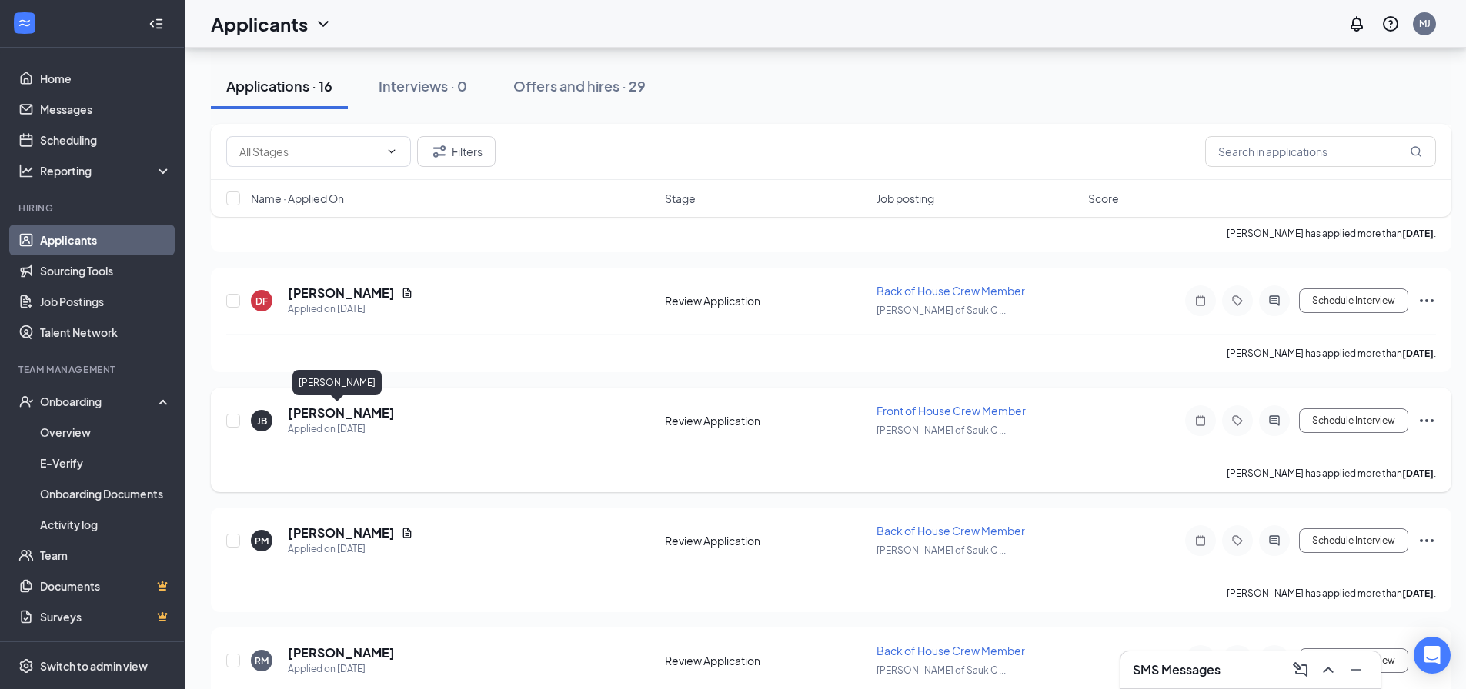
click at [343, 413] on h5 "[PERSON_NAME]" at bounding box center [341, 413] width 107 height 17
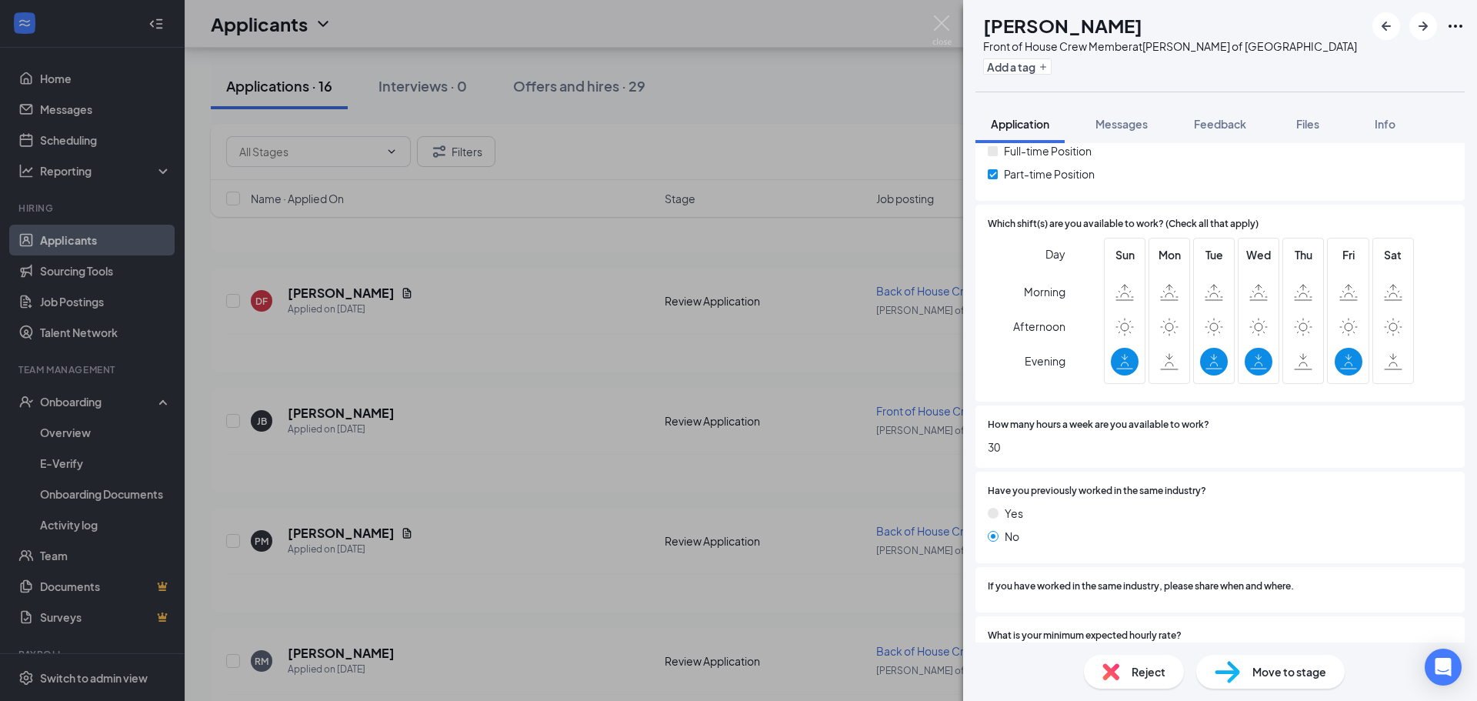
scroll to position [385, 0]
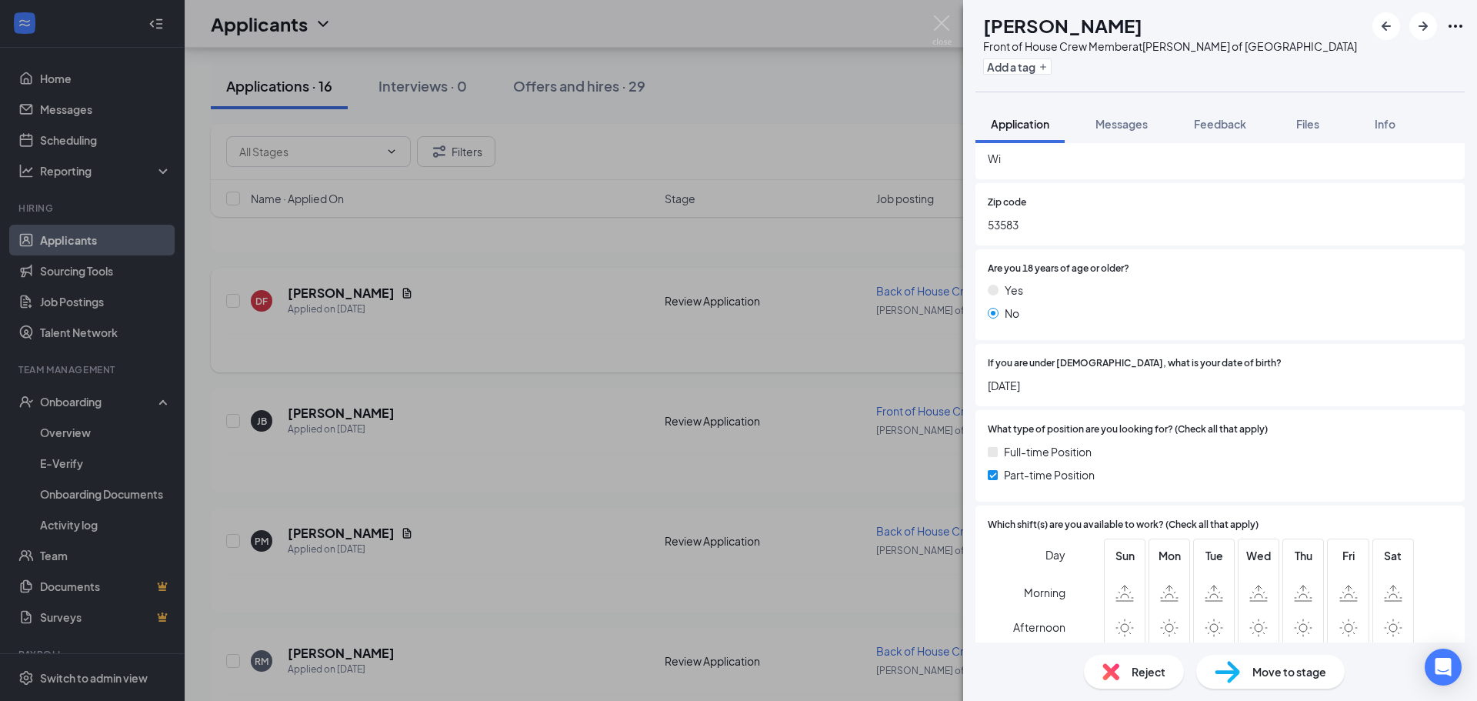
drag, startPoint x: 528, startPoint y: 382, endPoint x: 372, endPoint y: 315, distance: 169.6
click at [526, 382] on div "[PERSON_NAME] Front of House Crew Member at [PERSON_NAME] of Sauk City Add a ta…" at bounding box center [738, 350] width 1477 height 701
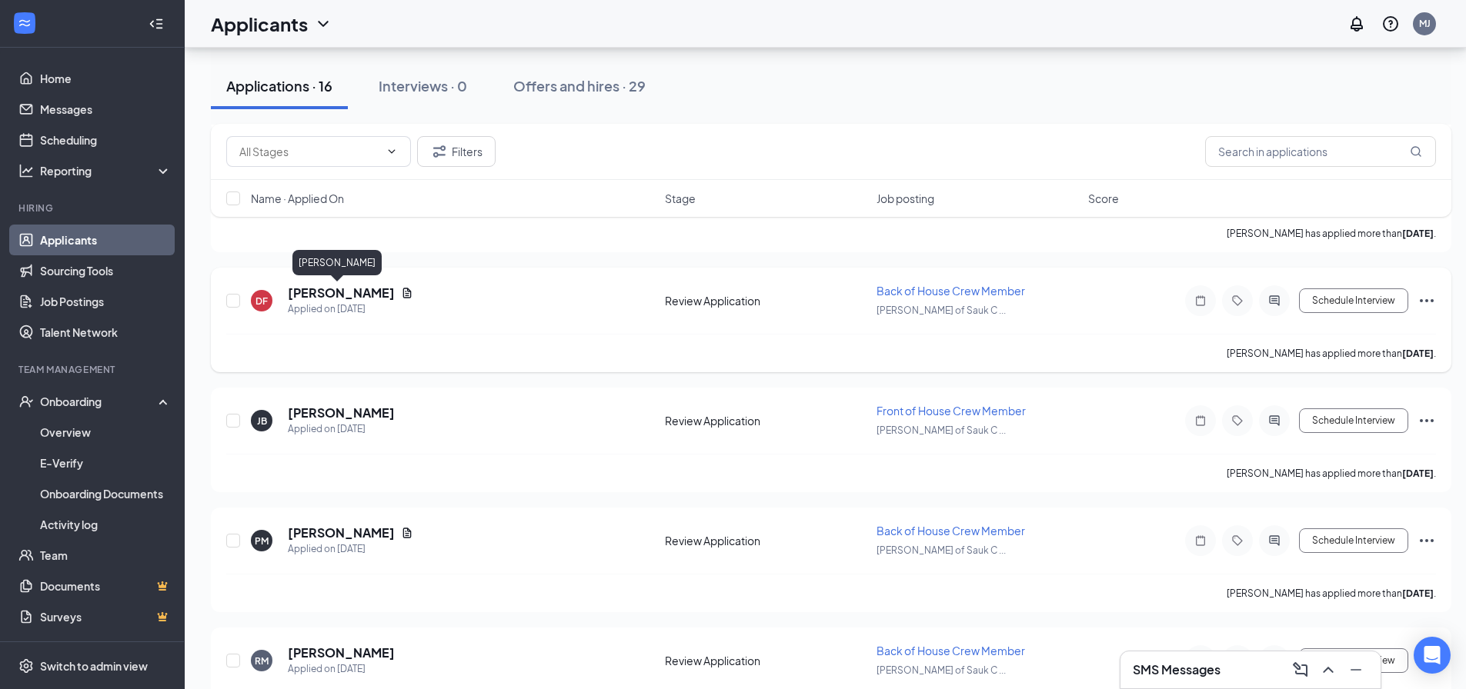
click at [334, 295] on h5 "[PERSON_NAME]" at bounding box center [341, 293] width 107 height 17
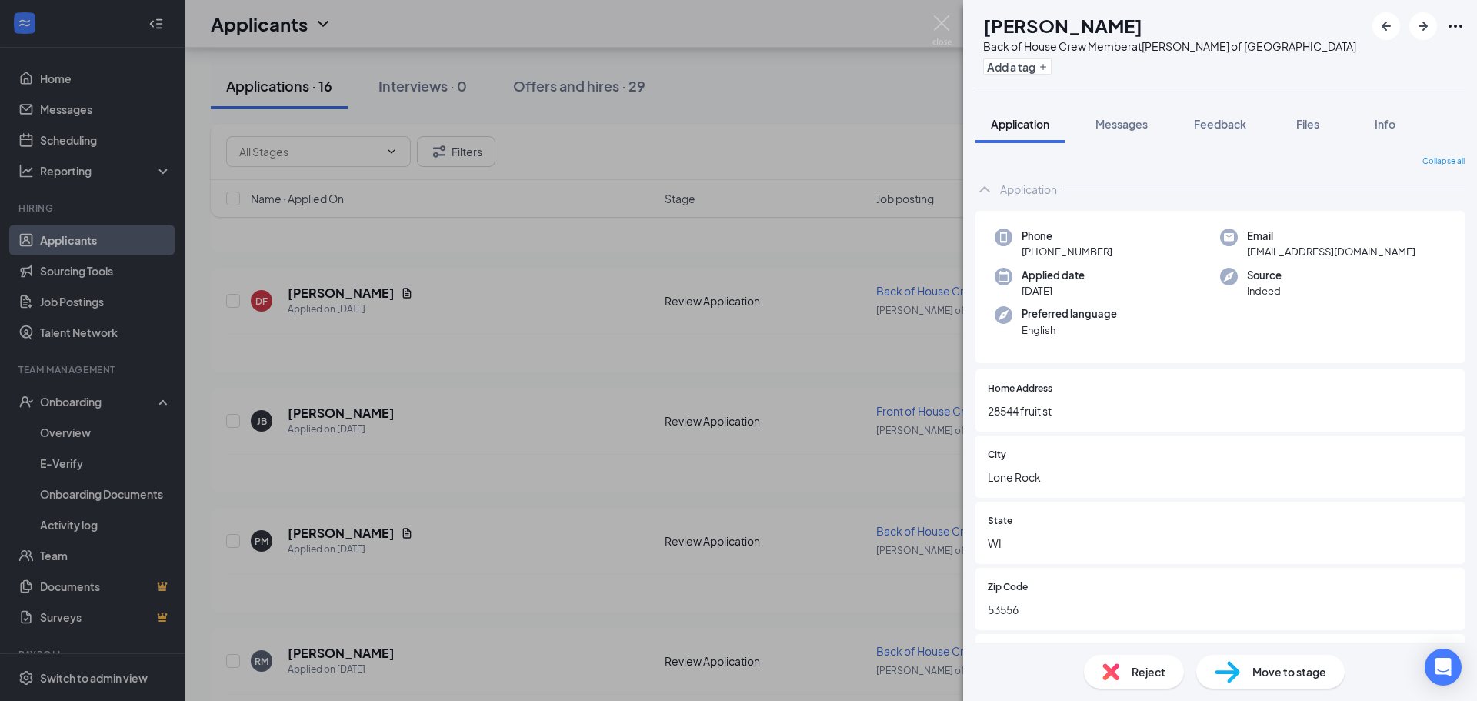
click at [577, 329] on div "[PERSON_NAME] Back of House Crew Member at [PERSON_NAME] of [GEOGRAPHIC_DATA] A…" at bounding box center [738, 350] width 1477 height 701
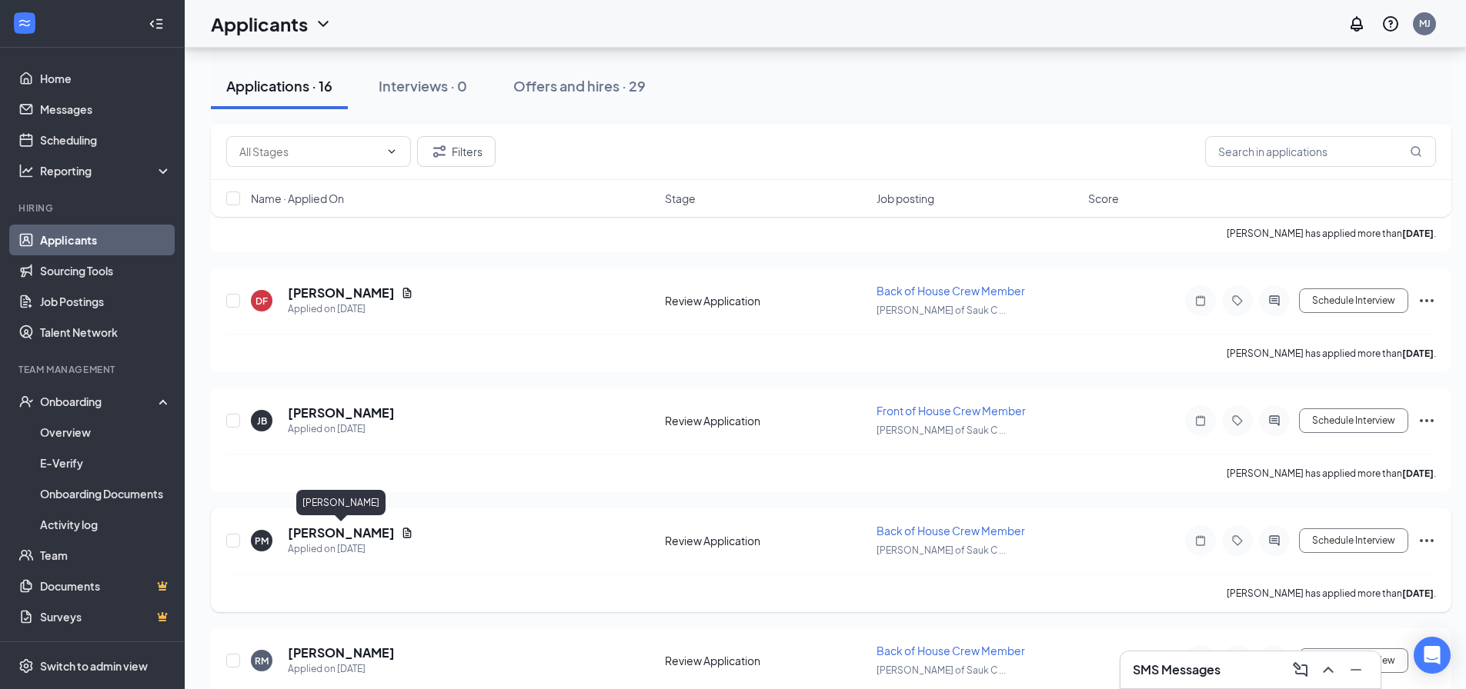
click at [335, 530] on h5 "[PERSON_NAME]" at bounding box center [341, 533] width 107 height 17
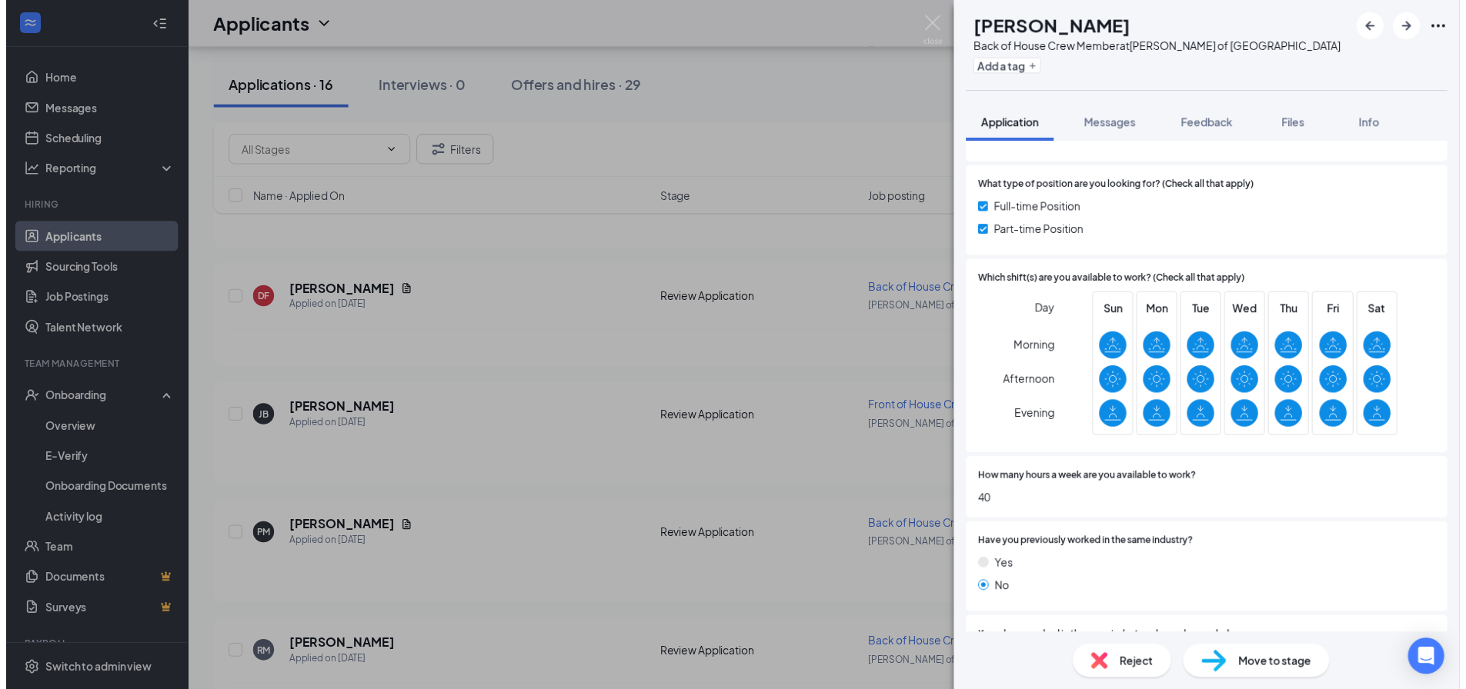
scroll to position [595, 0]
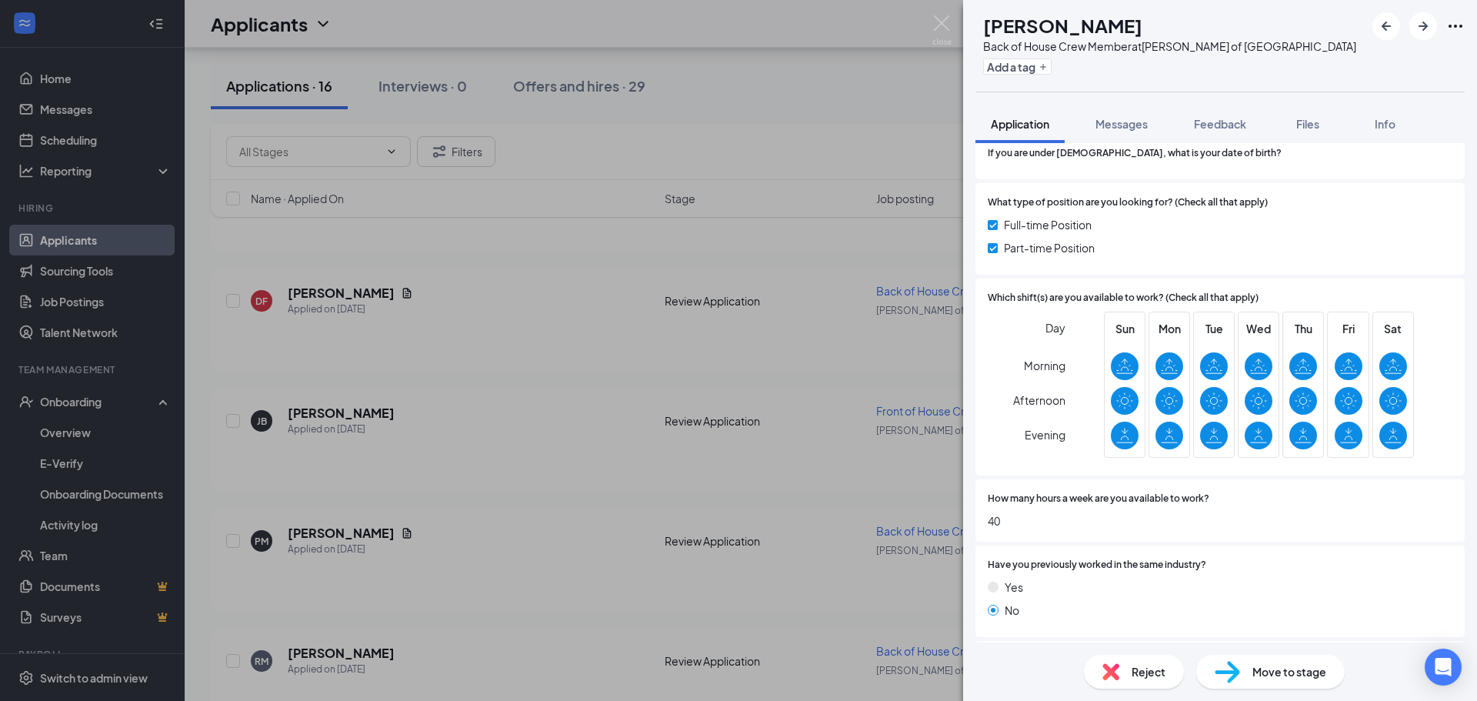
click at [497, 543] on div "PM [PERSON_NAME] Back of House Crew Member at [PERSON_NAME] of [GEOGRAPHIC_DATA…" at bounding box center [738, 350] width 1477 height 701
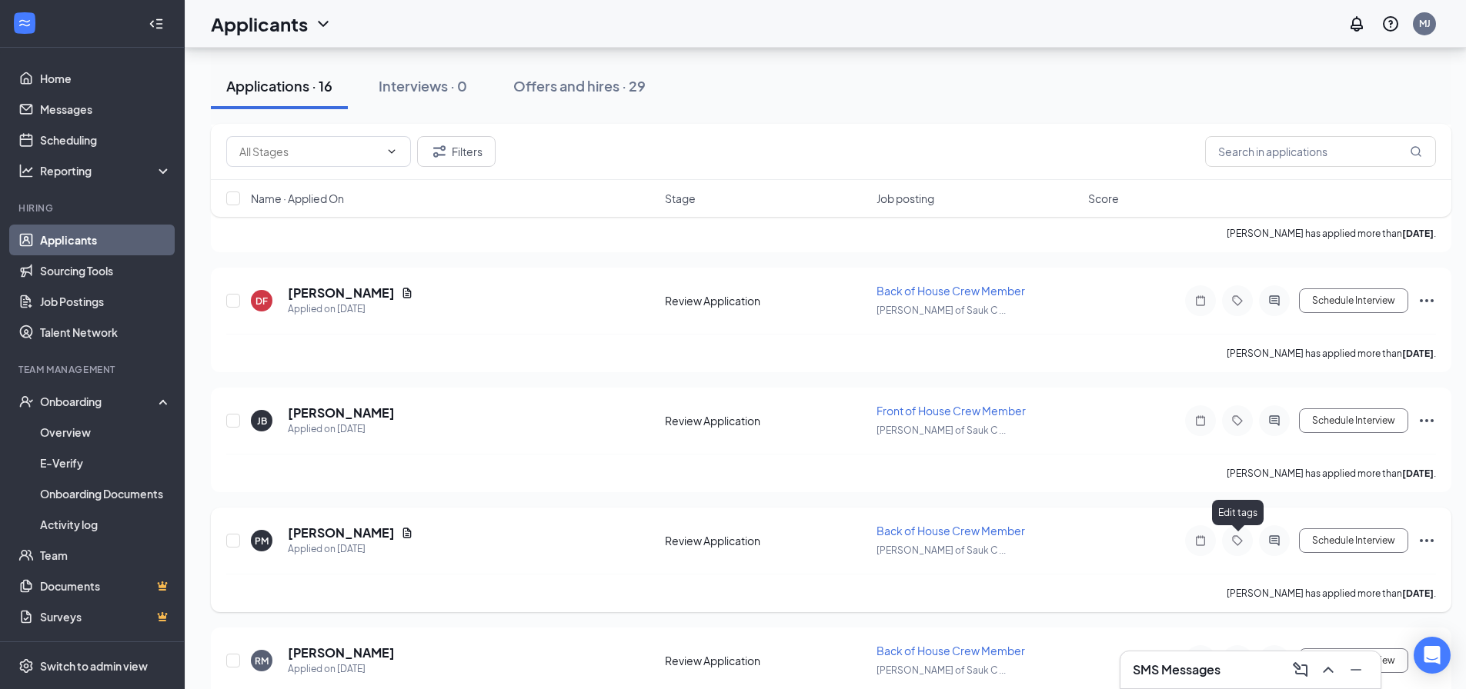
click at [1243, 541] on icon "Tag" at bounding box center [1237, 541] width 18 height 12
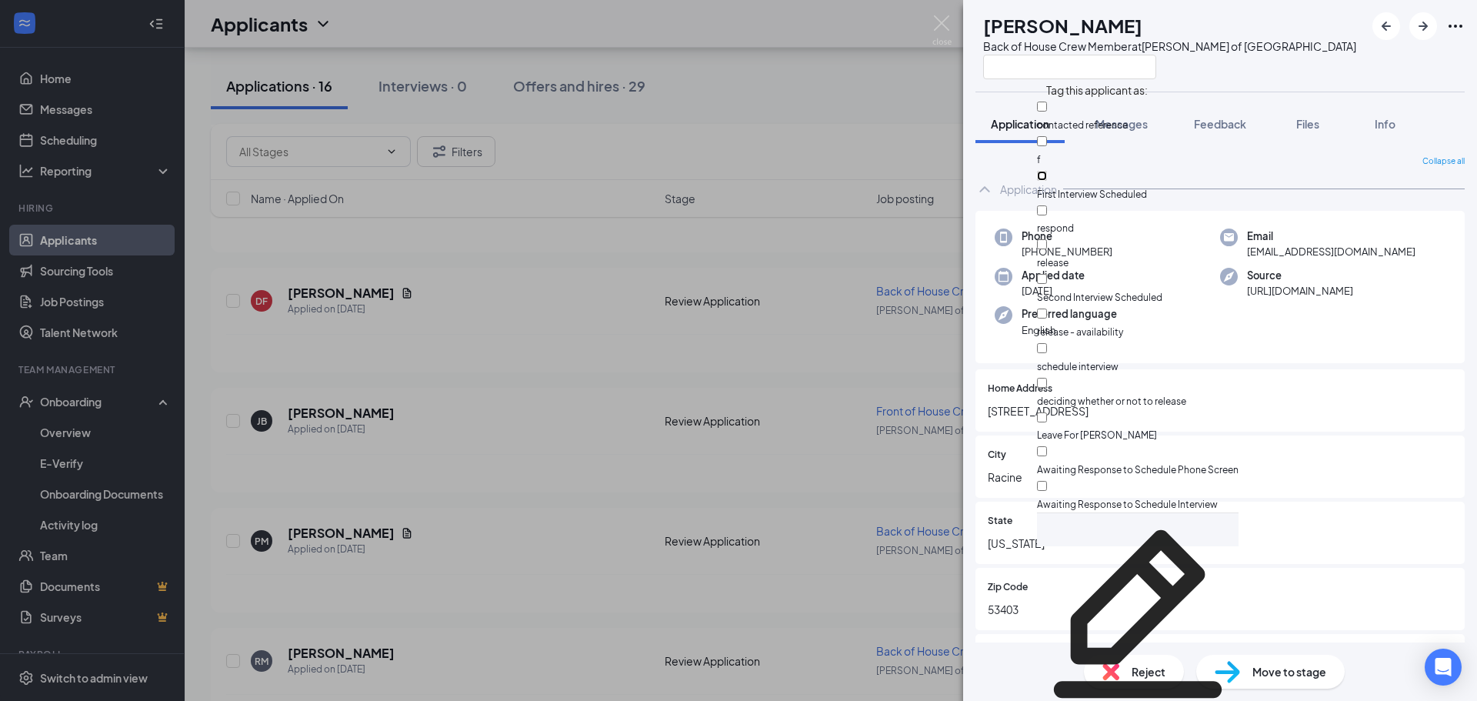
click at [1047, 171] on input "First Interview Scheduled" at bounding box center [1042, 176] width 10 height 10
checkbox input "true"
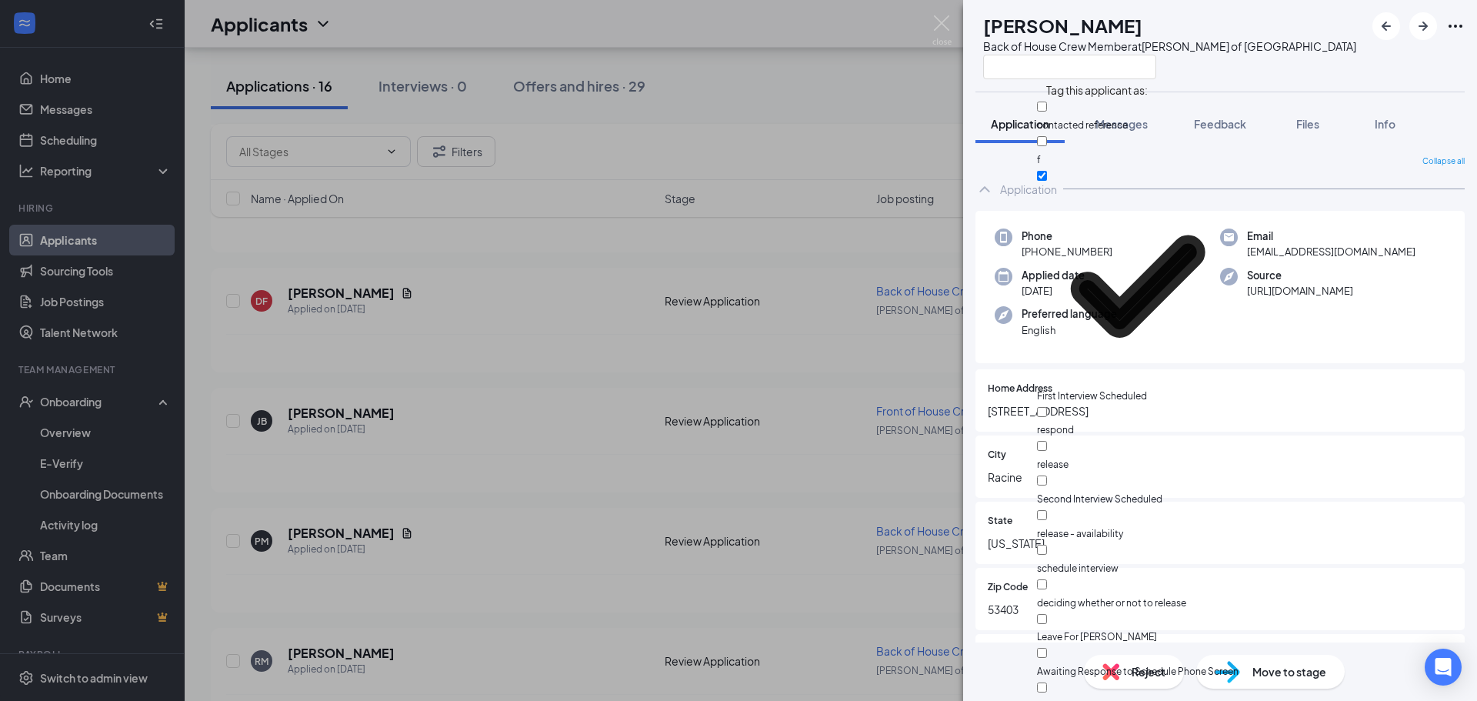
click at [897, 155] on div "PM [PERSON_NAME] Back of House Crew Member at [PERSON_NAME] of [GEOGRAPHIC_DATA…" at bounding box center [738, 350] width 1477 height 701
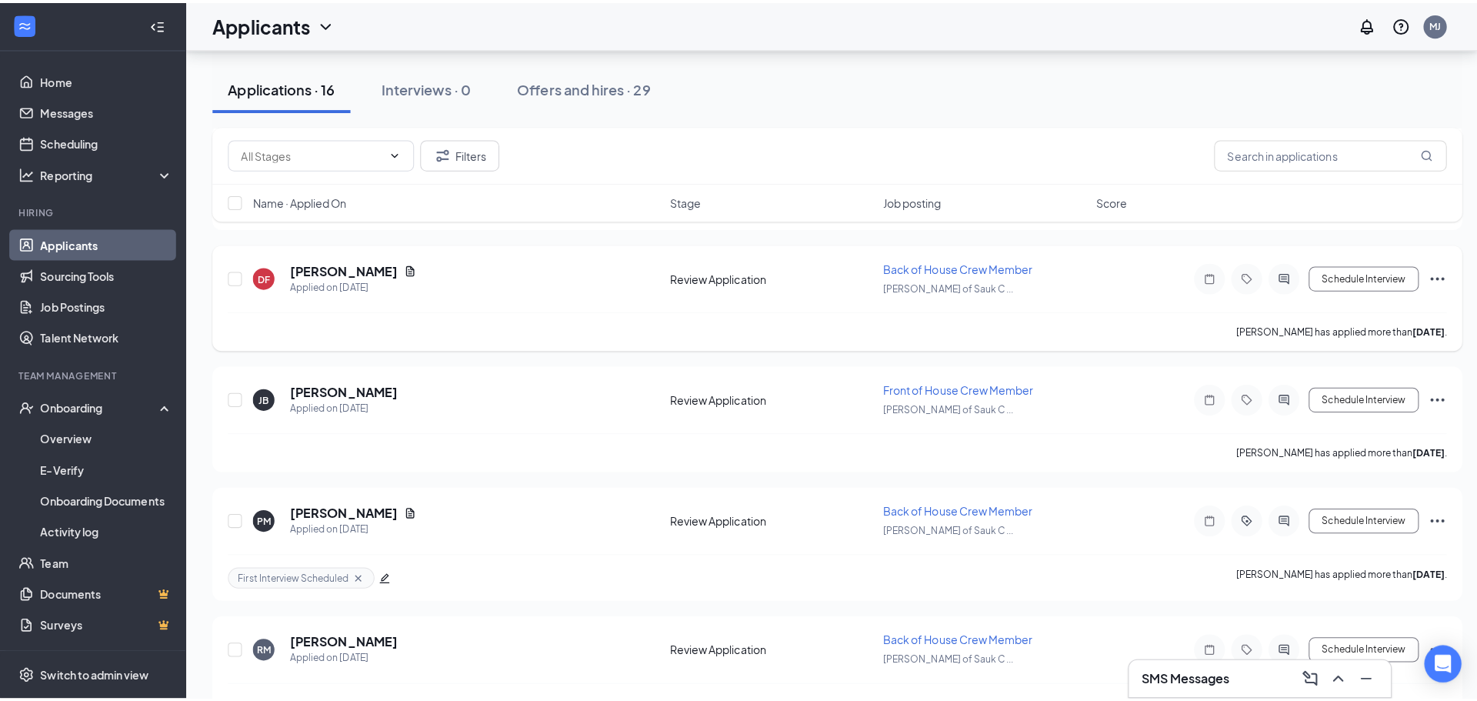
scroll to position [344, 0]
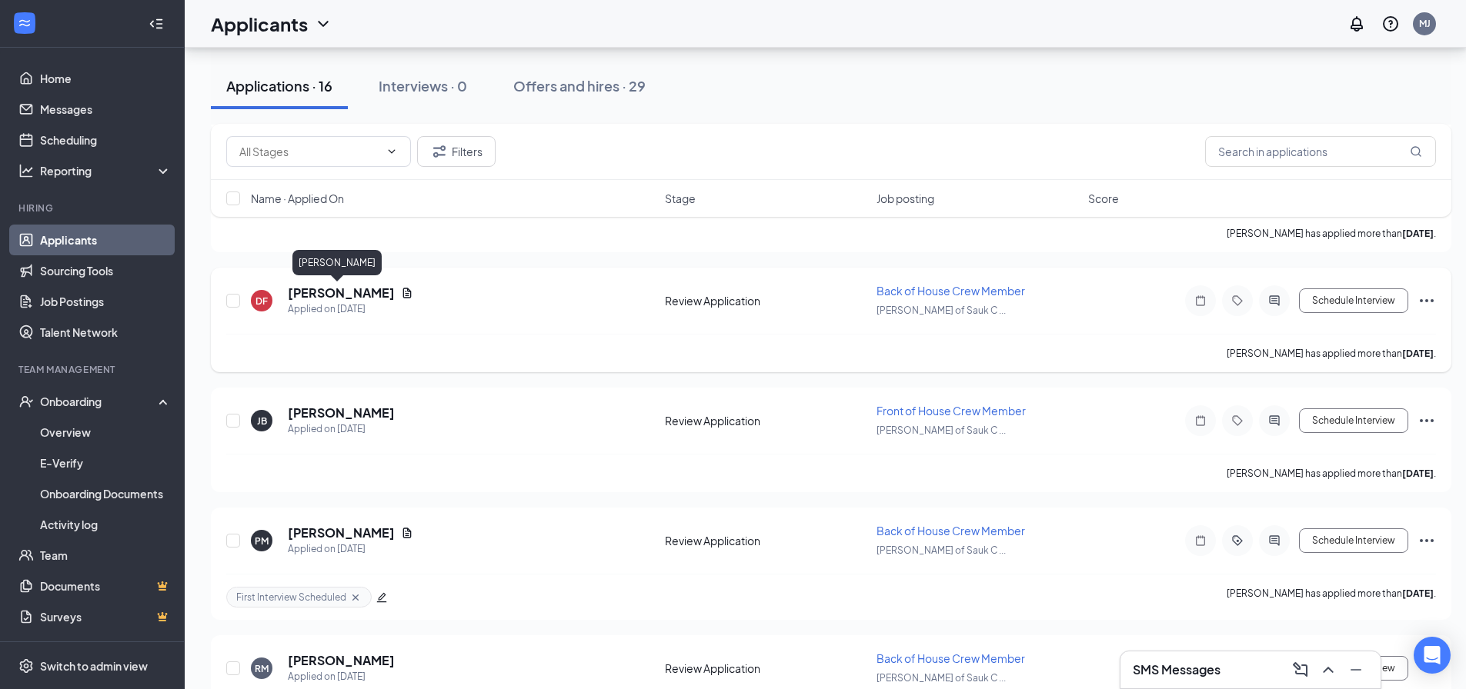
click at [321, 290] on h5 "[PERSON_NAME]" at bounding box center [341, 293] width 107 height 17
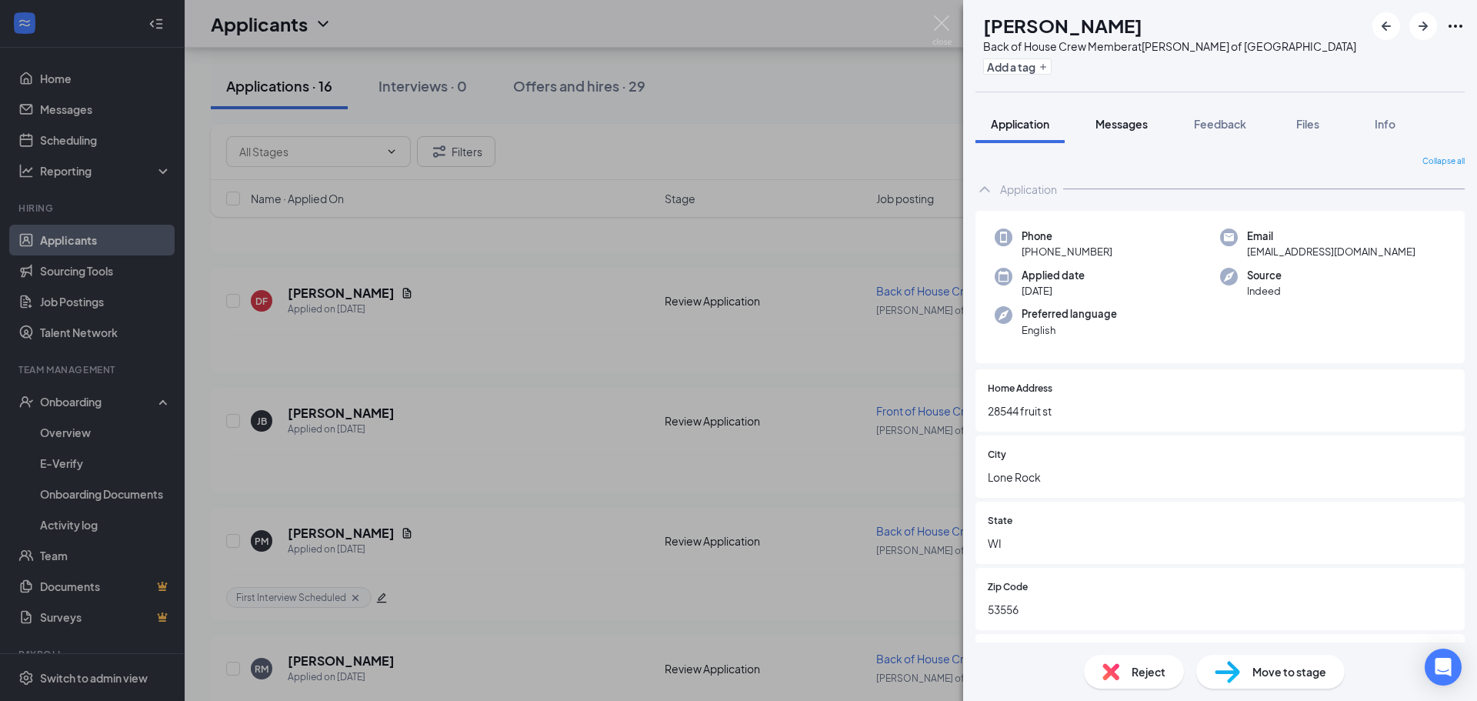
drag, startPoint x: 1127, startPoint y: 125, endPoint x: 1127, endPoint y: 133, distance: 8.5
click at [1127, 124] on span "Messages" at bounding box center [1122, 124] width 52 height 14
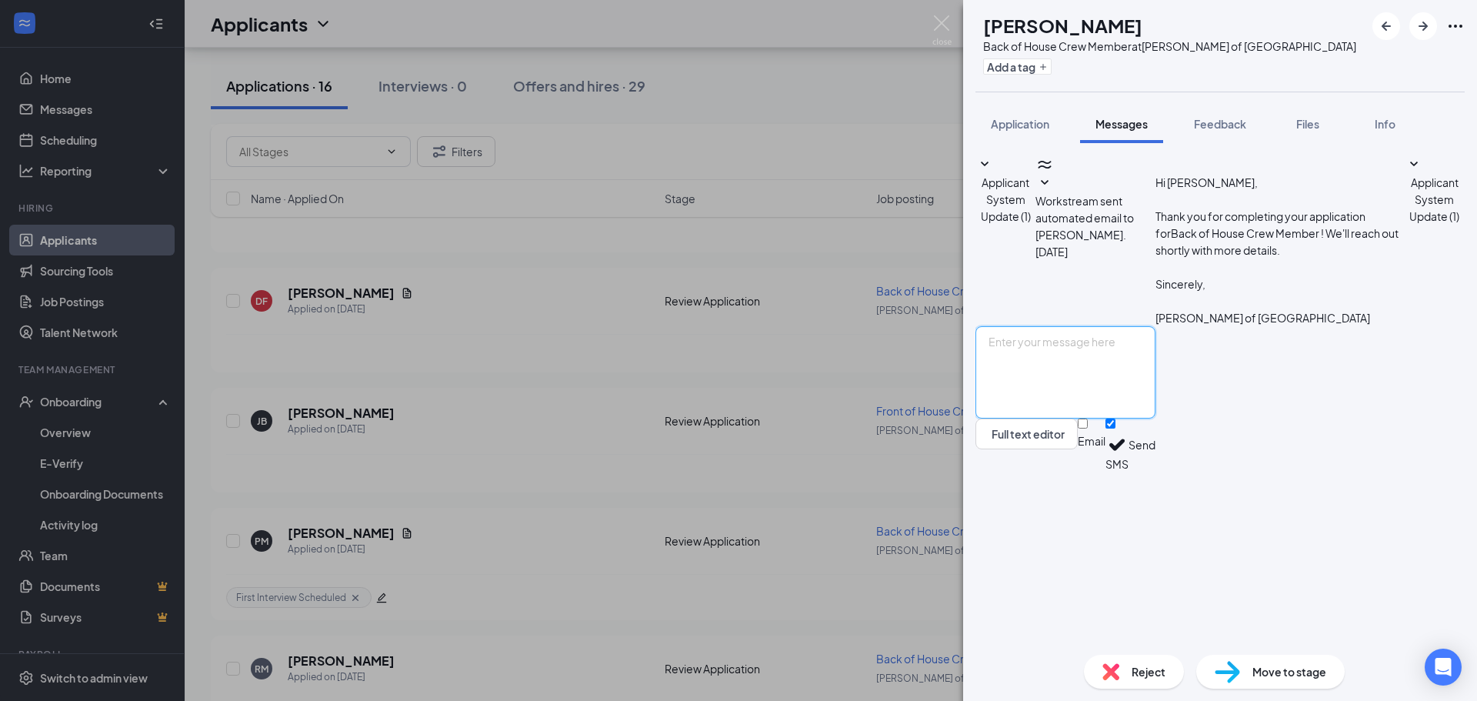
click at [1126, 419] on textarea at bounding box center [1066, 372] width 180 height 92
click at [1017, 419] on textarea "tried to call you but your number is disconnected. are you able to do an interv…" at bounding box center [1066, 372] width 180 height 92
click at [1093, 419] on textarea "Tried to call you but your number is disconnected. are you able to do an interv…" at bounding box center [1066, 372] width 180 height 92
type textarea "Tried to call you but your number is disconnected. are you able to do an interv…"
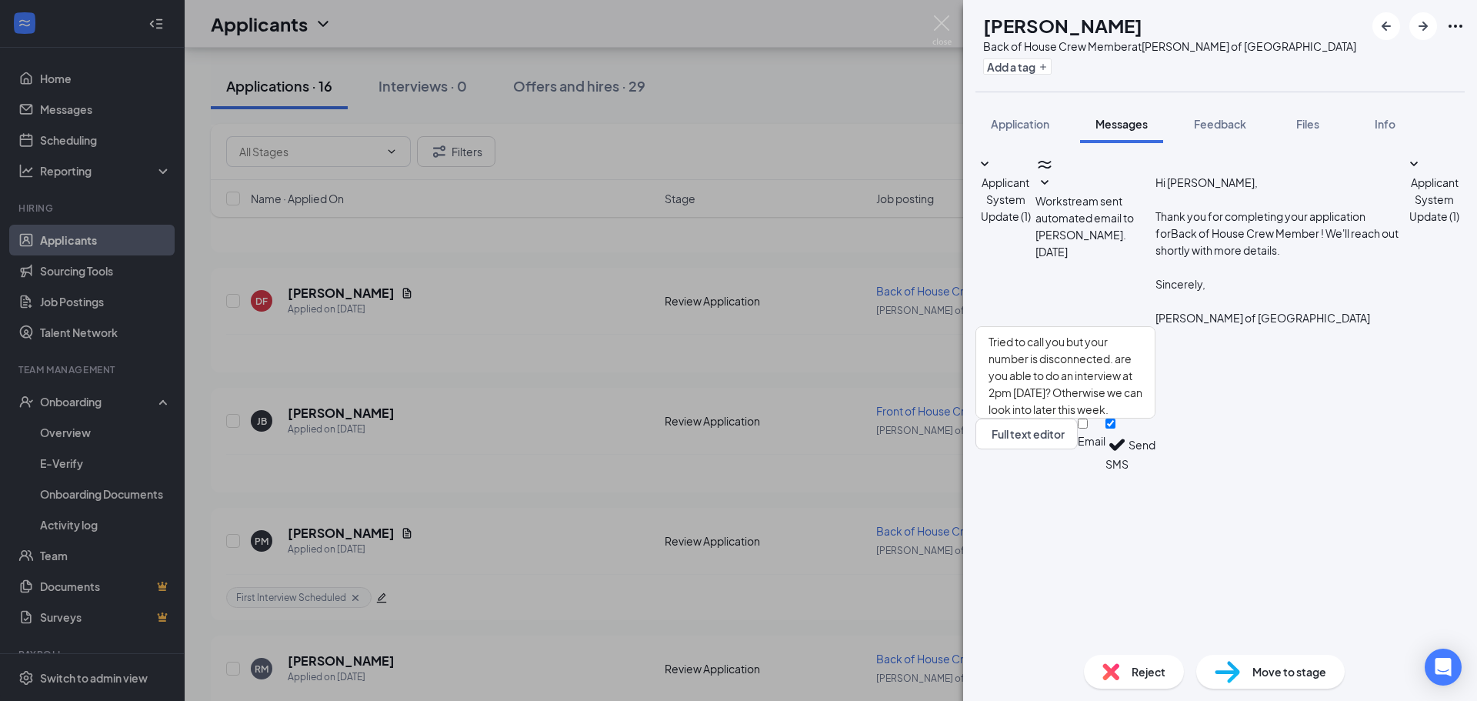
click at [1156, 472] on button "Send" at bounding box center [1142, 445] width 27 height 53
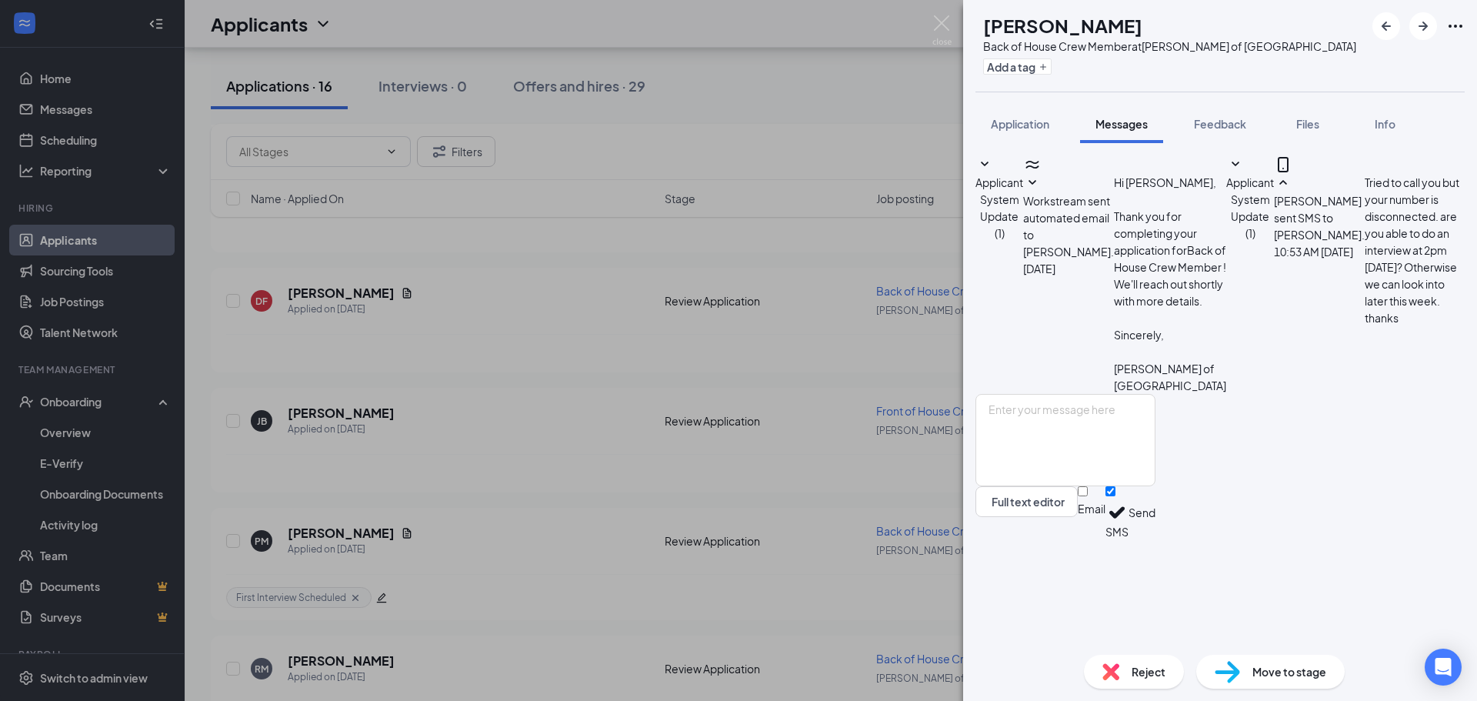
click at [625, 360] on div "[PERSON_NAME] Back of House Crew Member at [PERSON_NAME] of [GEOGRAPHIC_DATA] A…" at bounding box center [738, 350] width 1477 height 701
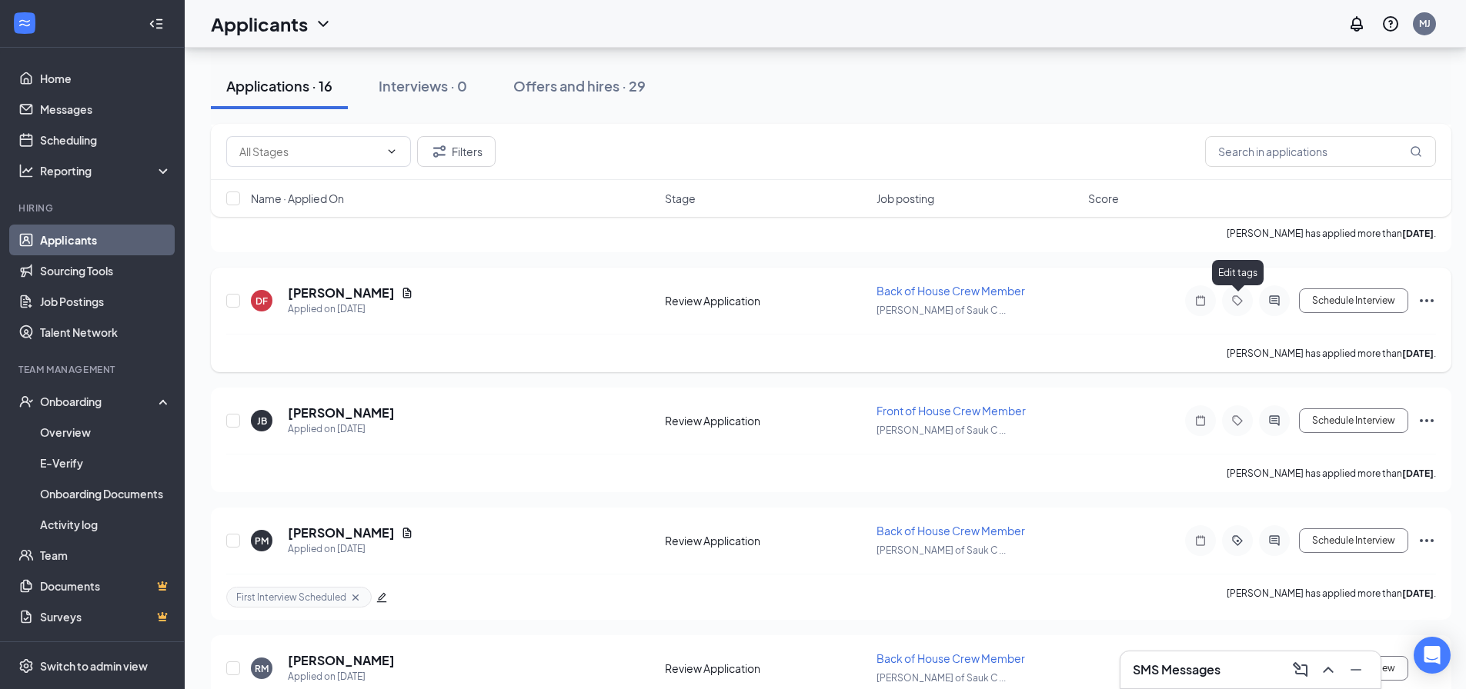
click at [1234, 304] on icon "Tag" at bounding box center [1237, 301] width 18 height 12
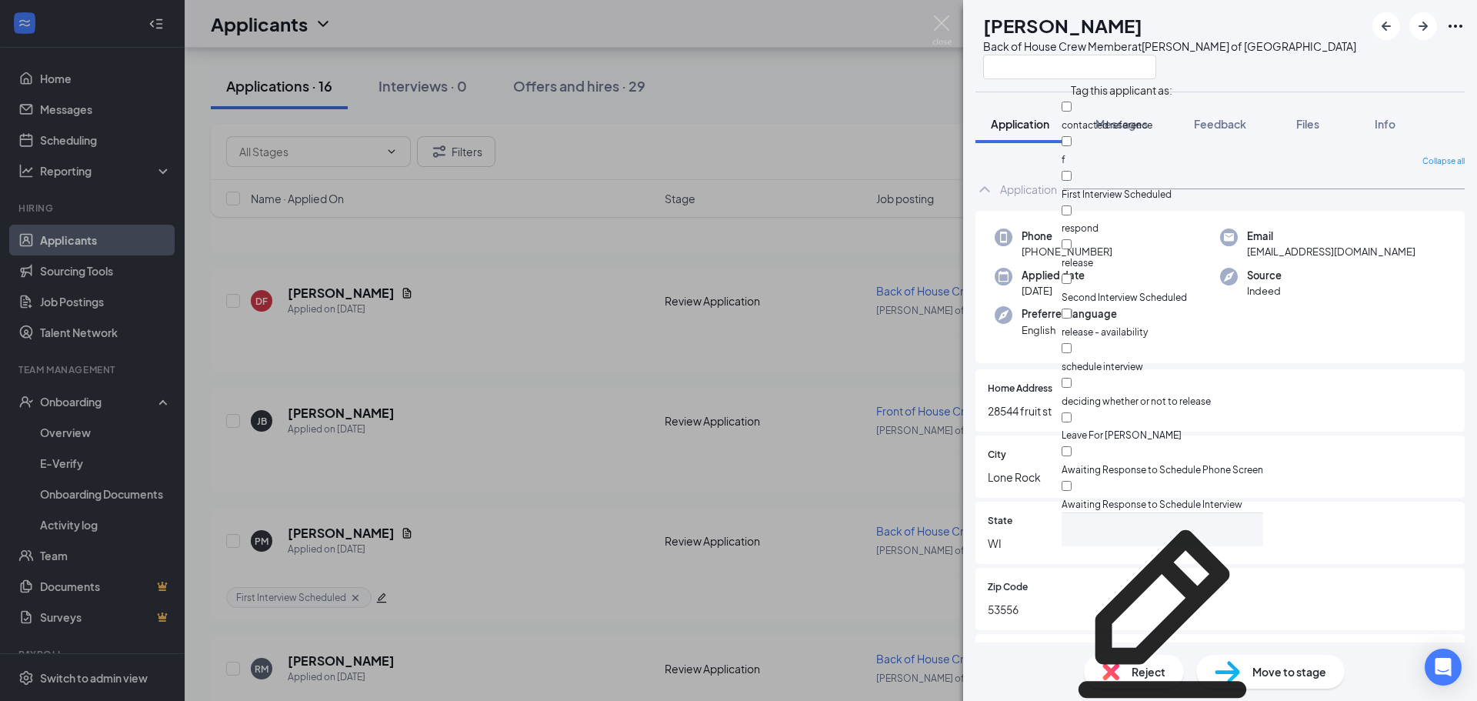
scroll to position [116, 0]
click at [1072, 481] on input "Awaiting Response to Schedule Interview" at bounding box center [1067, 486] width 10 height 10
checkbox input "true"
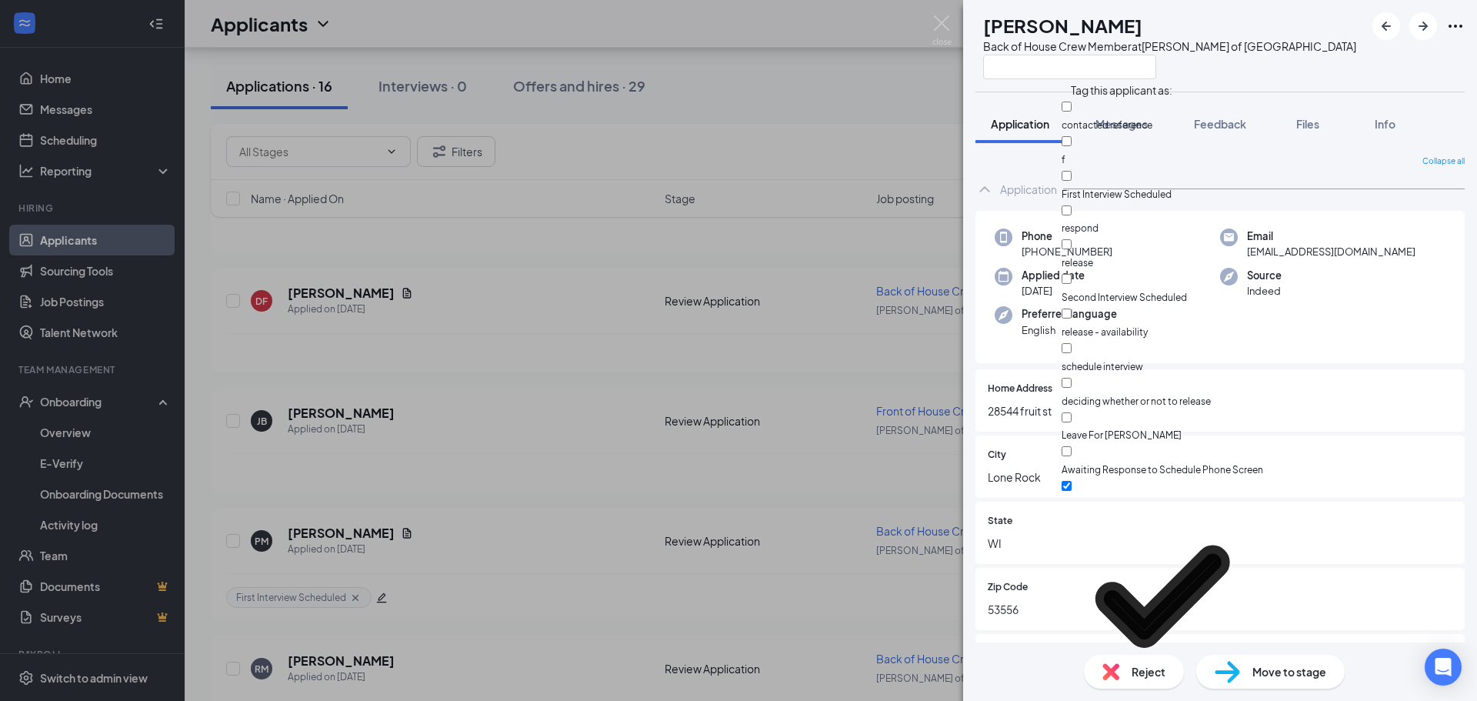
click at [820, 247] on div "[PERSON_NAME] Back of House Crew Member at [PERSON_NAME] of Sauk City Applicati…" at bounding box center [738, 350] width 1477 height 701
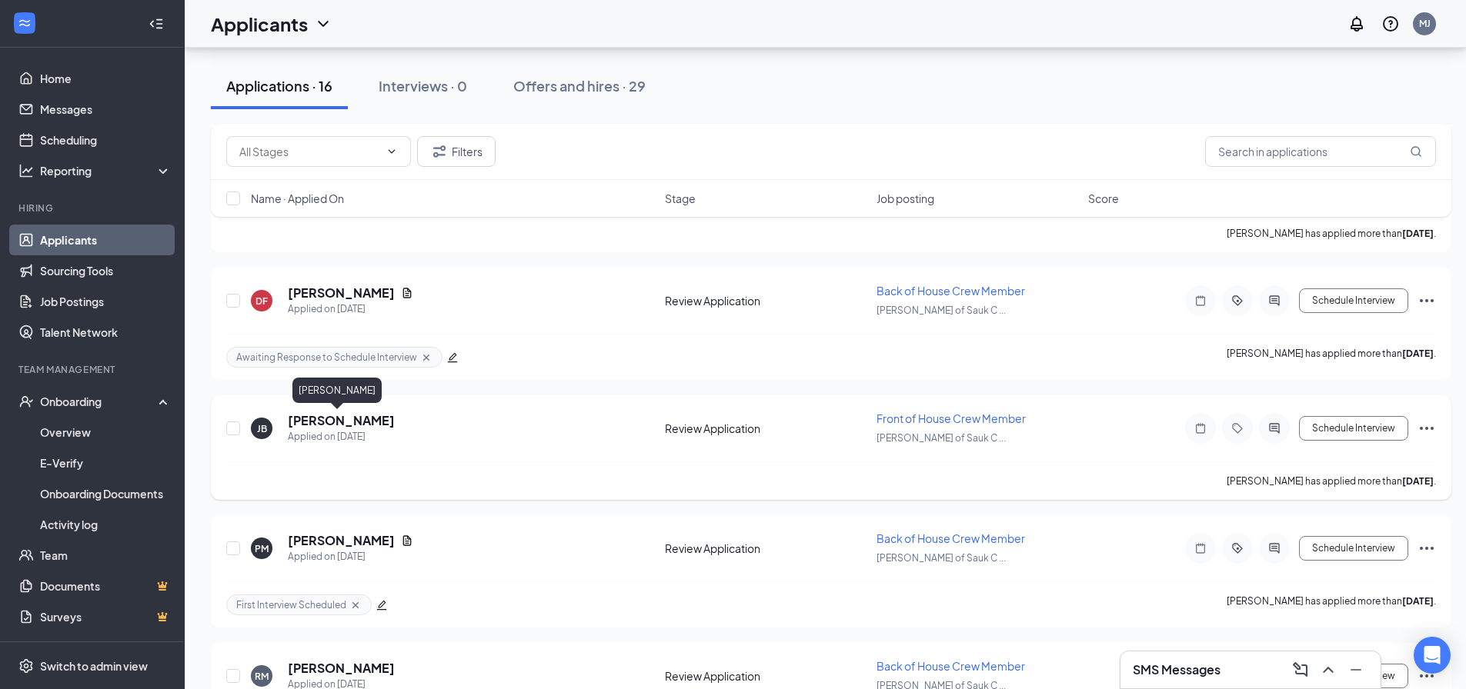
click at [333, 417] on h5 "[PERSON_NAME]" at bounding box center [341, 420] width 107 height 17
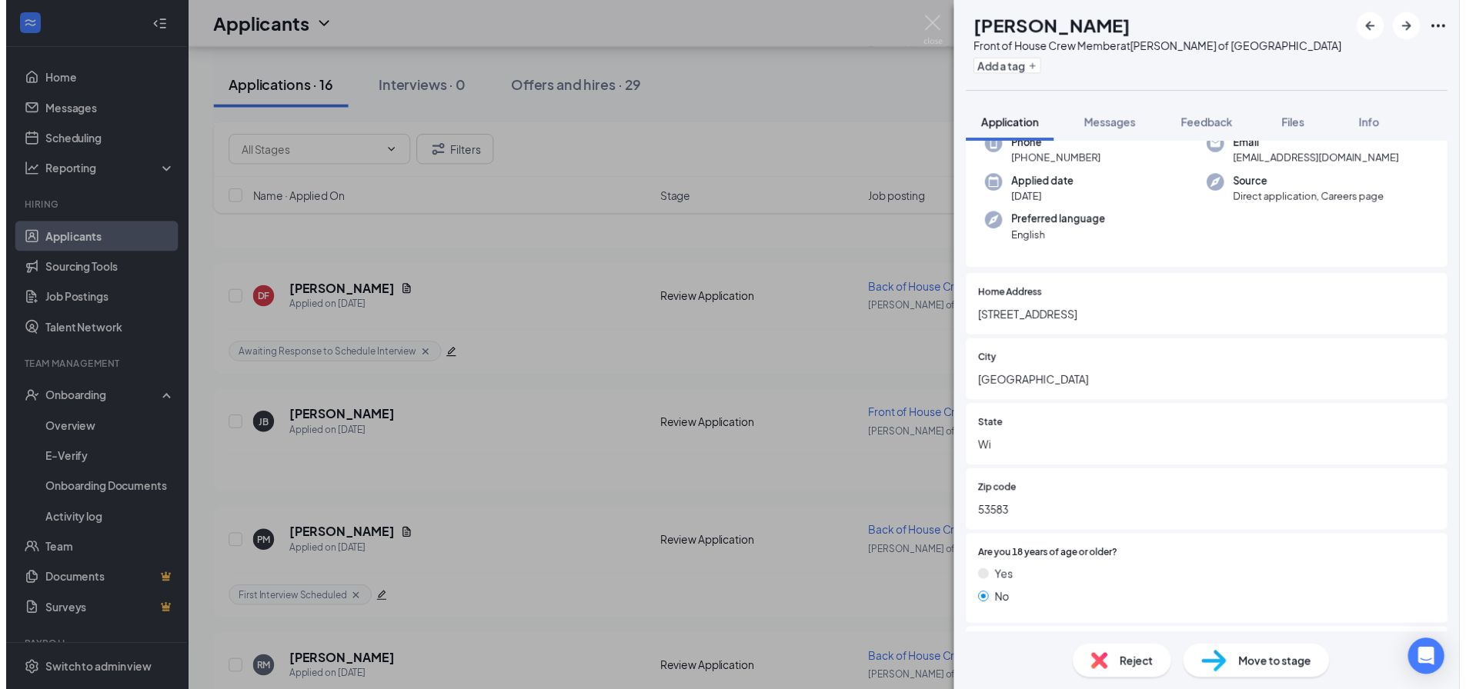
scroll to position [77, 0]
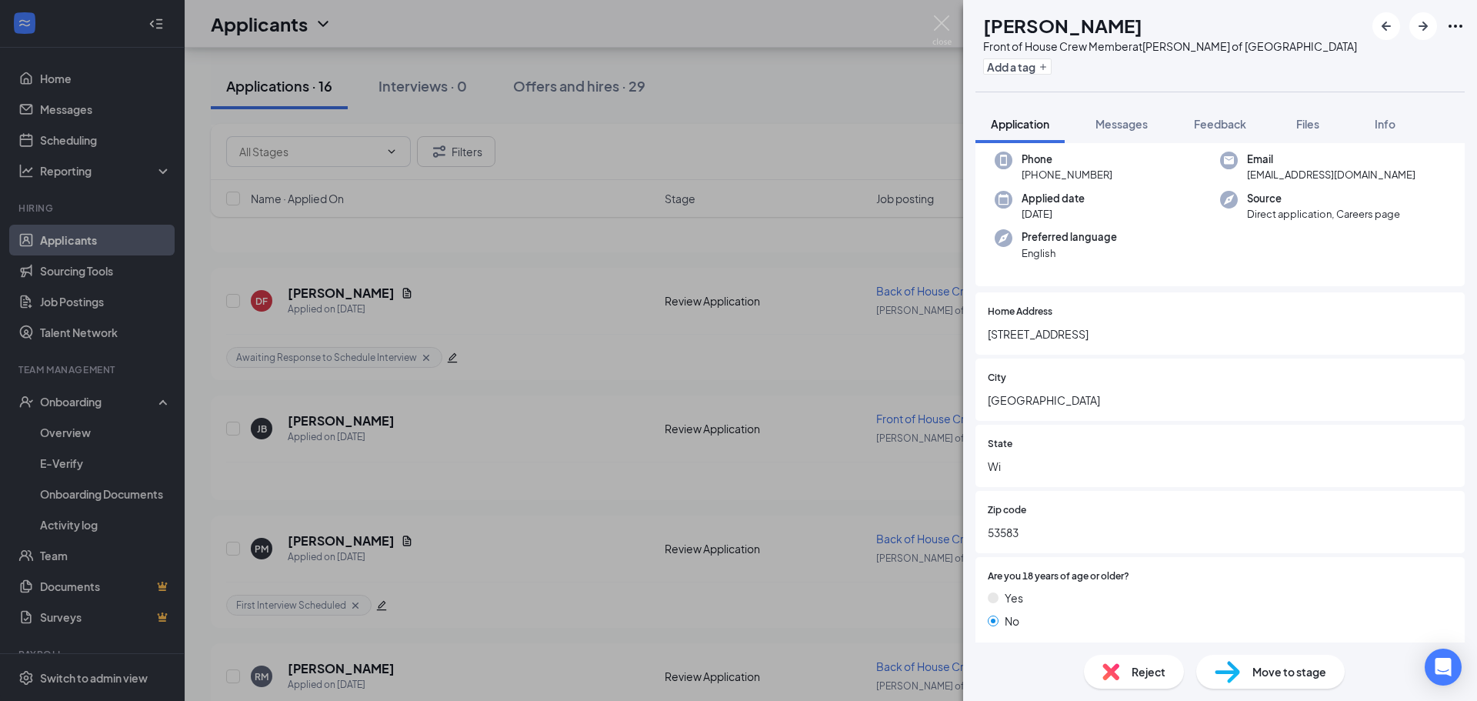
click at [739, 159] on div "[PERSON_NAME] Front of House Crew Member at [PERSON_NAME] of Sauk City Add a ta…" at bounding box center [738, 350] width 1477 height 701
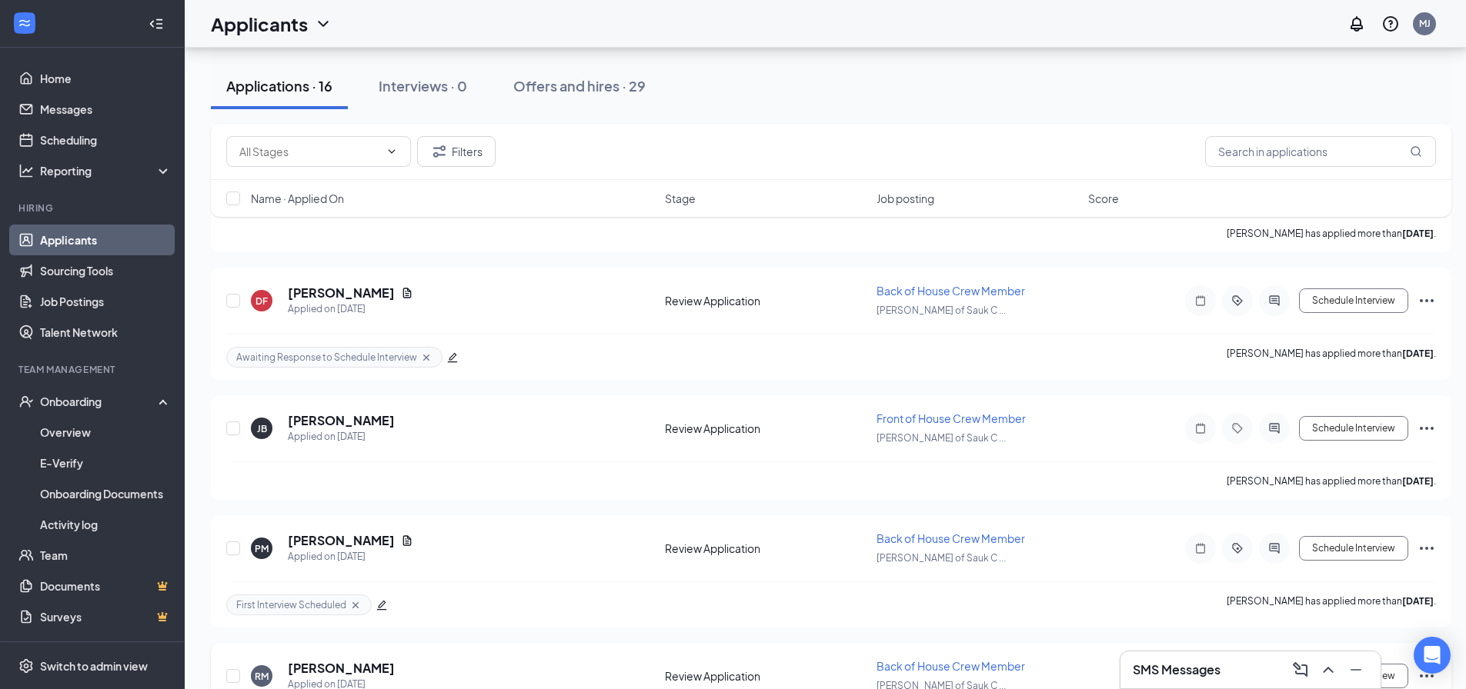
scroll to position [498, 0]
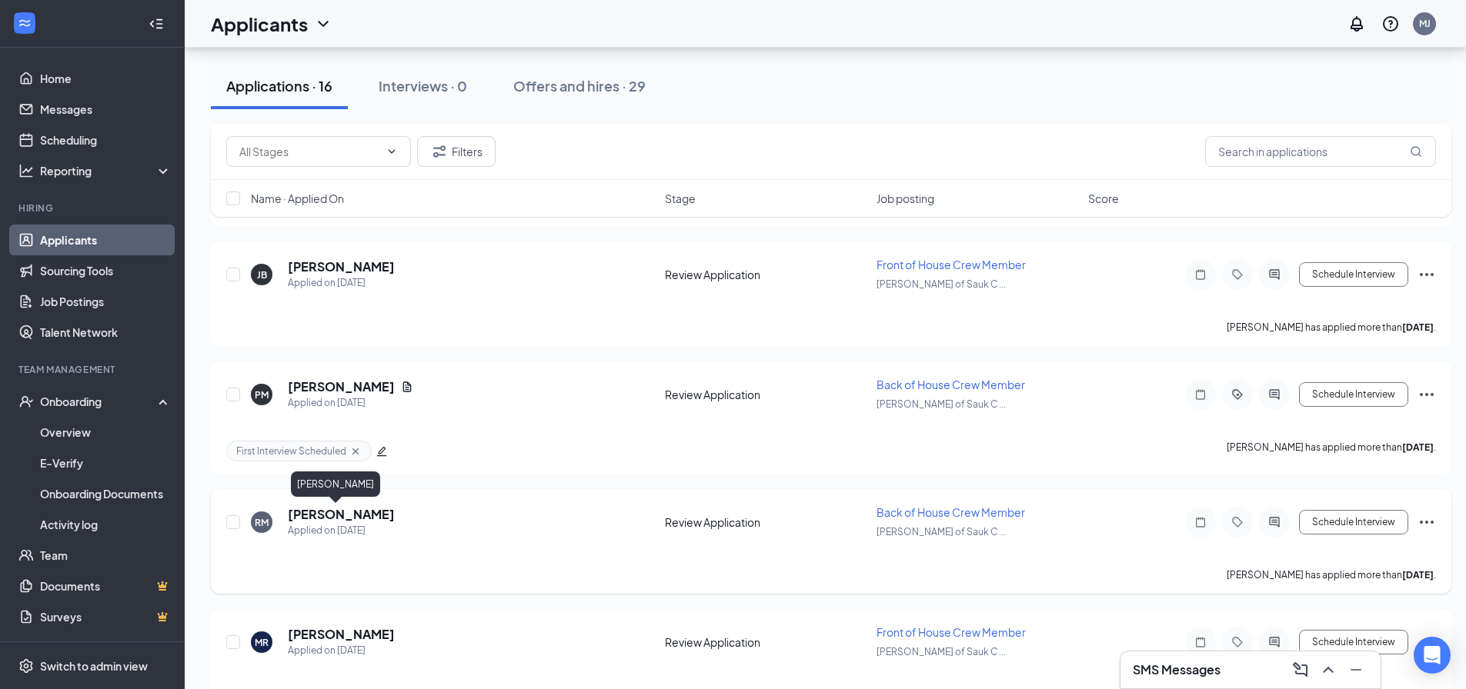
click at [327, 510] on h5 "[PERSON_NAME]" at bounding box center [341, 514] width 107 height 17
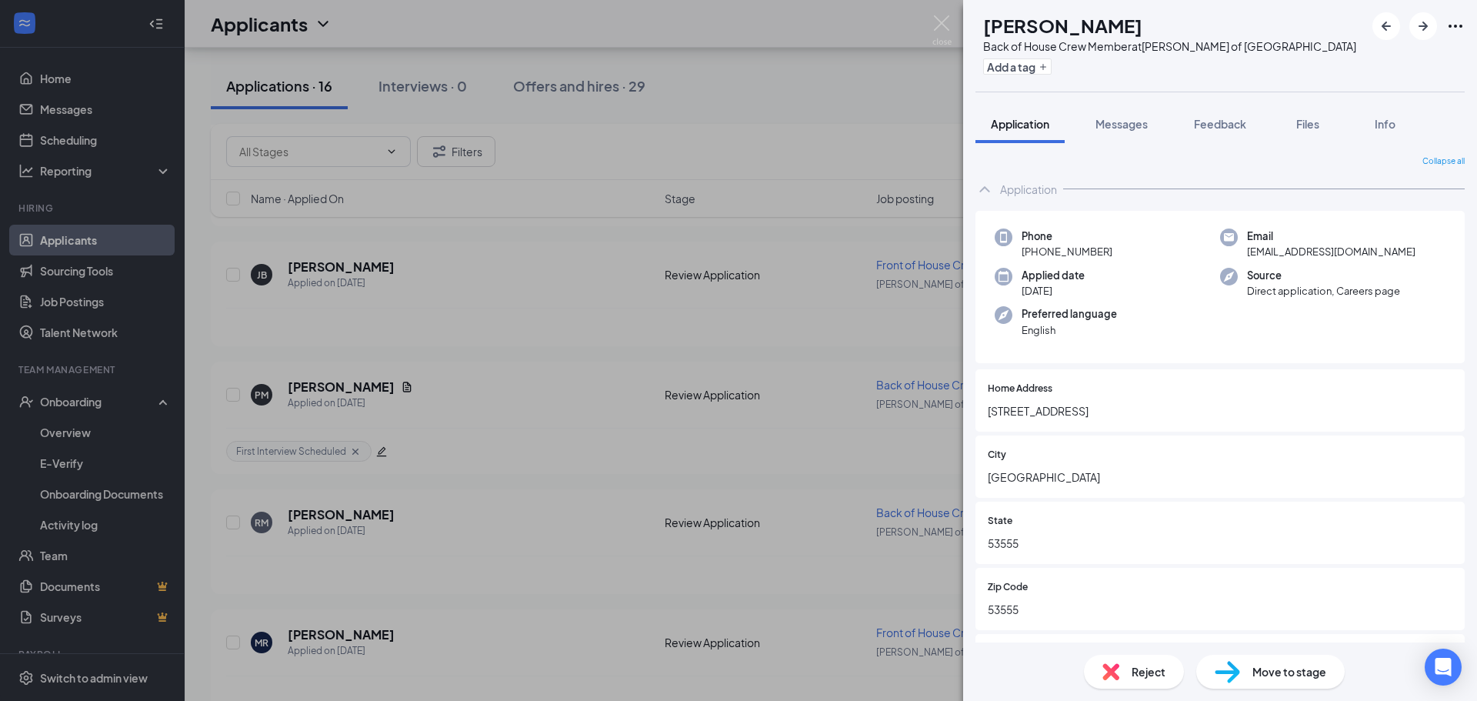
click at [376, 630] on div "RM [PERSON_NAME] Back of House Crew Member at [PERSON_NAME] of [GEOGRAPHIC_DATA…" at bounding box center [738, 350] width 1477 height 701
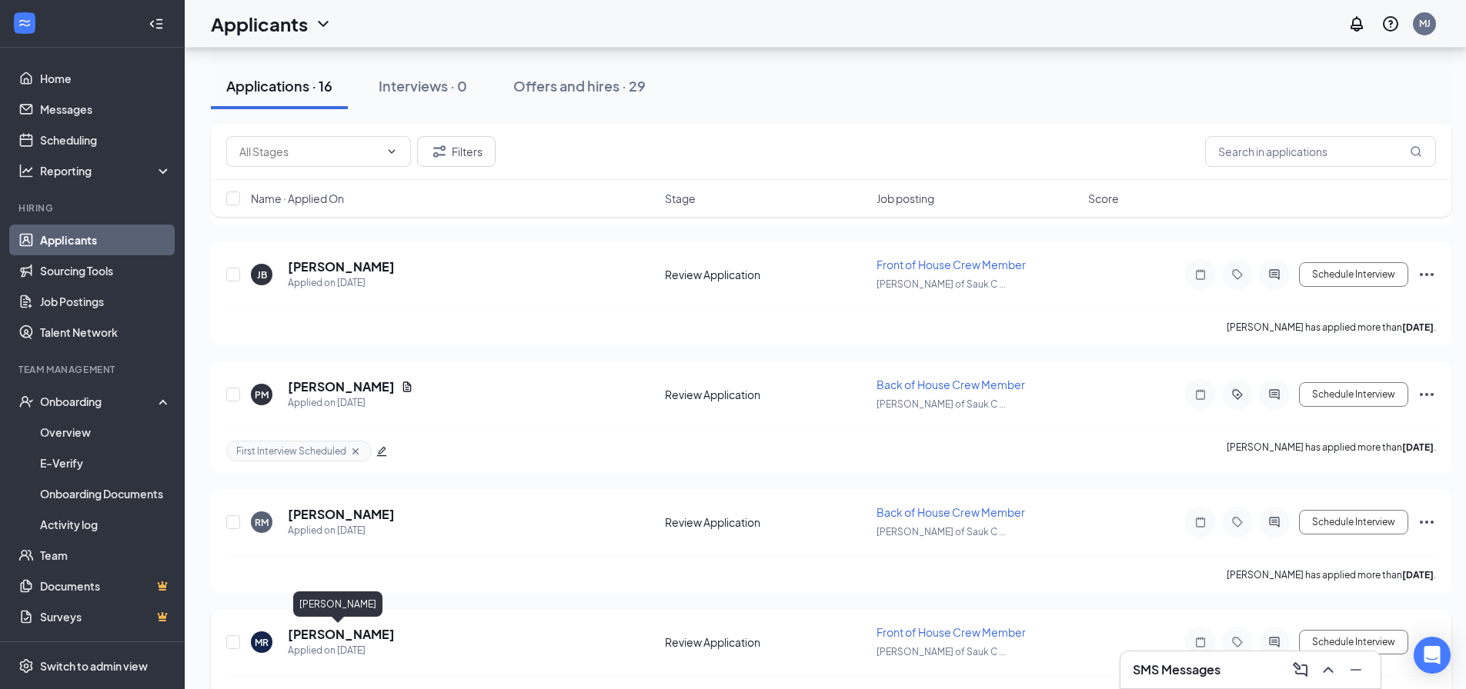
click at [335, 634] on h5 "[PERSON_NAME]" at bounding box center [341, 634] width 107 height 17
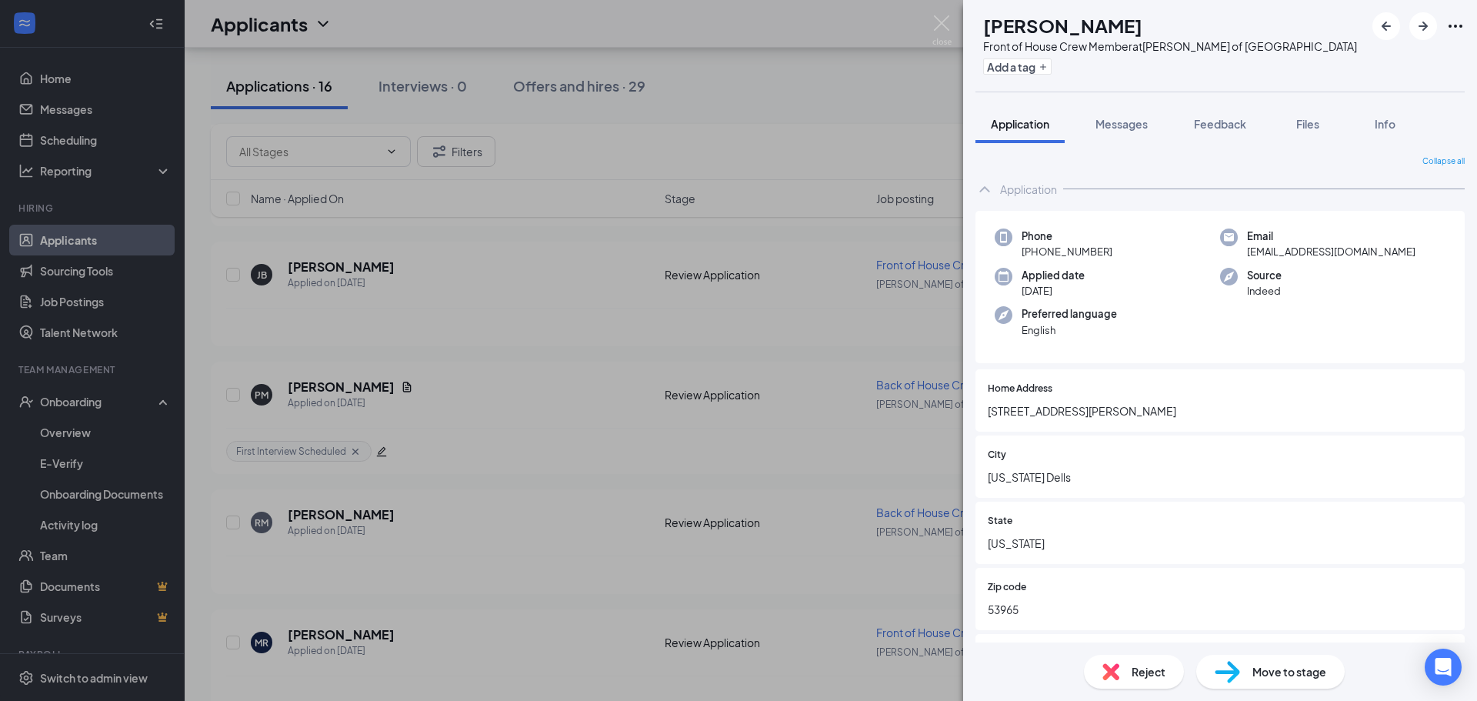
click at [1114, 662] on div "Reject" at bounding box center [1134, 672] width 100 height 34
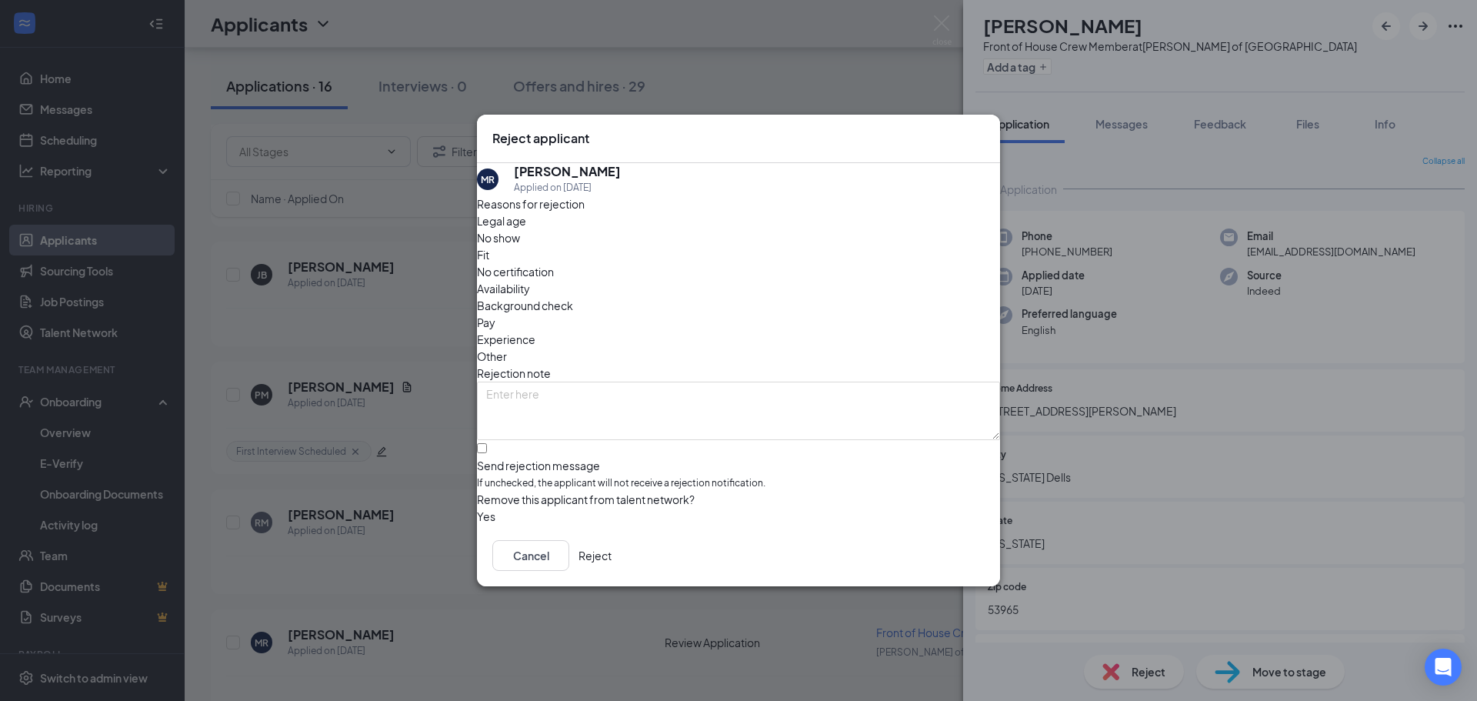
click at [762, 348] on div "Other" at bounding box center [738, 356] width 523 height 17
click at [487, 443] on input "Send rejection message If unchecked, the applicant will not receive a rejection…" at bounding box center [482, 448] width 10 height 10
checkbox input "true"
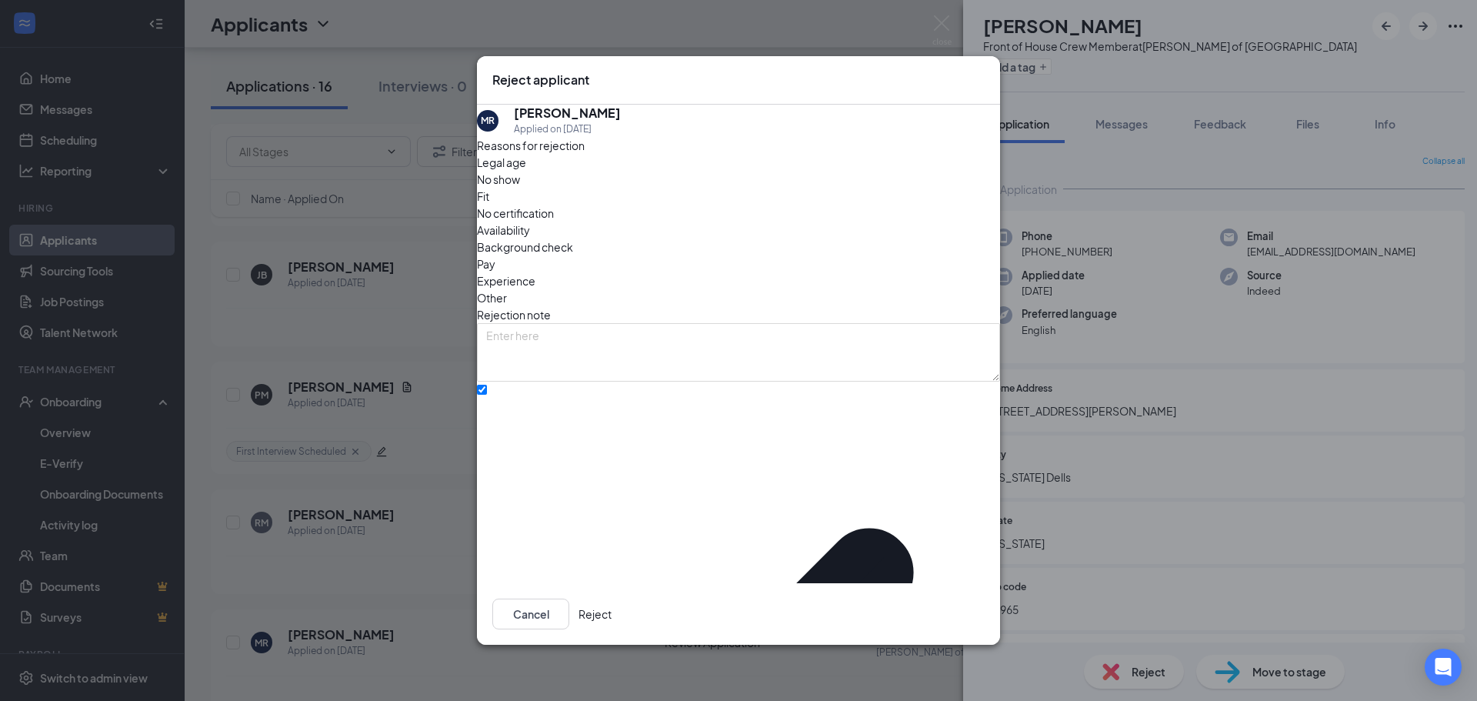
click at [612, 599] on button "Reject" at bounding box center [595, 614] width 33 height 31
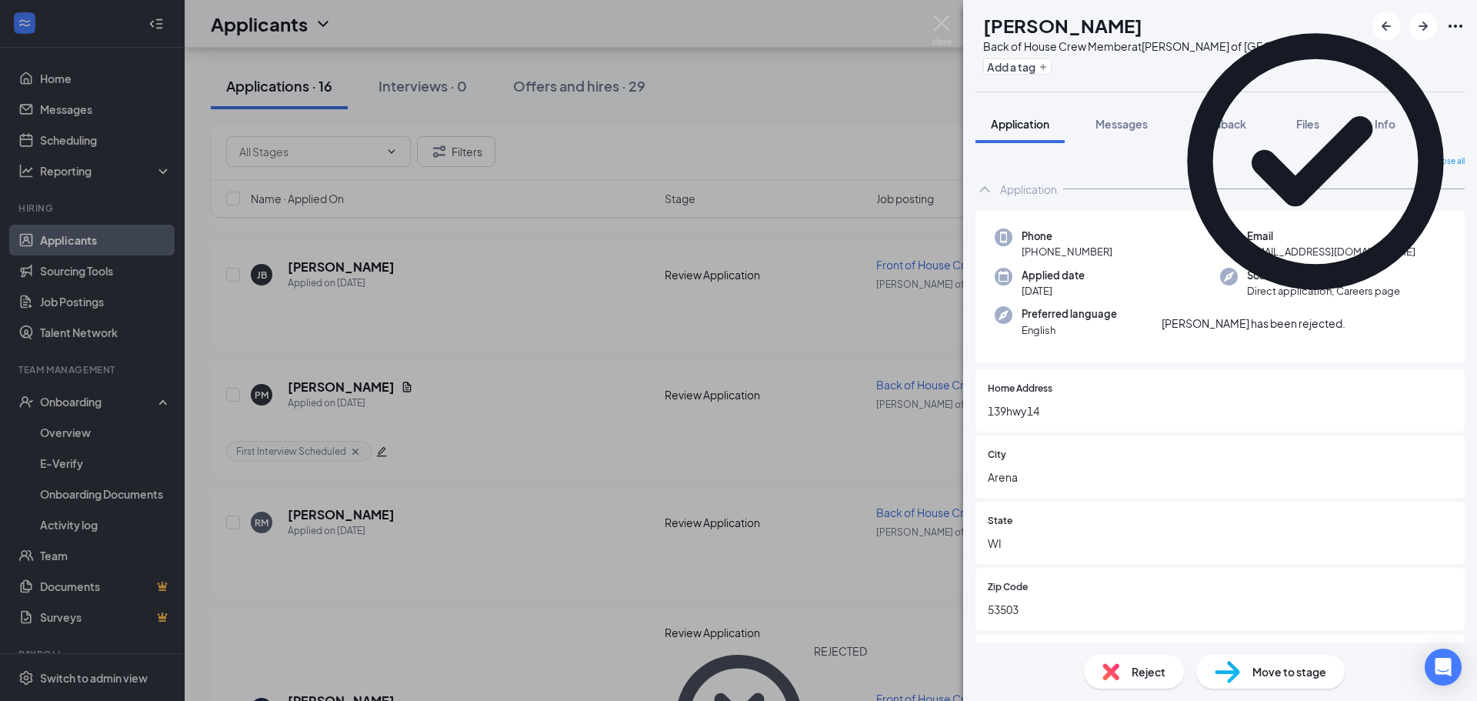
click at [560, 142] on div "DD [PERSON_NAME] Back of House Crew Member at [PERSON_NAME] of Sauk City Add a …" at bounding box center [738, 350] width 1477 height 701
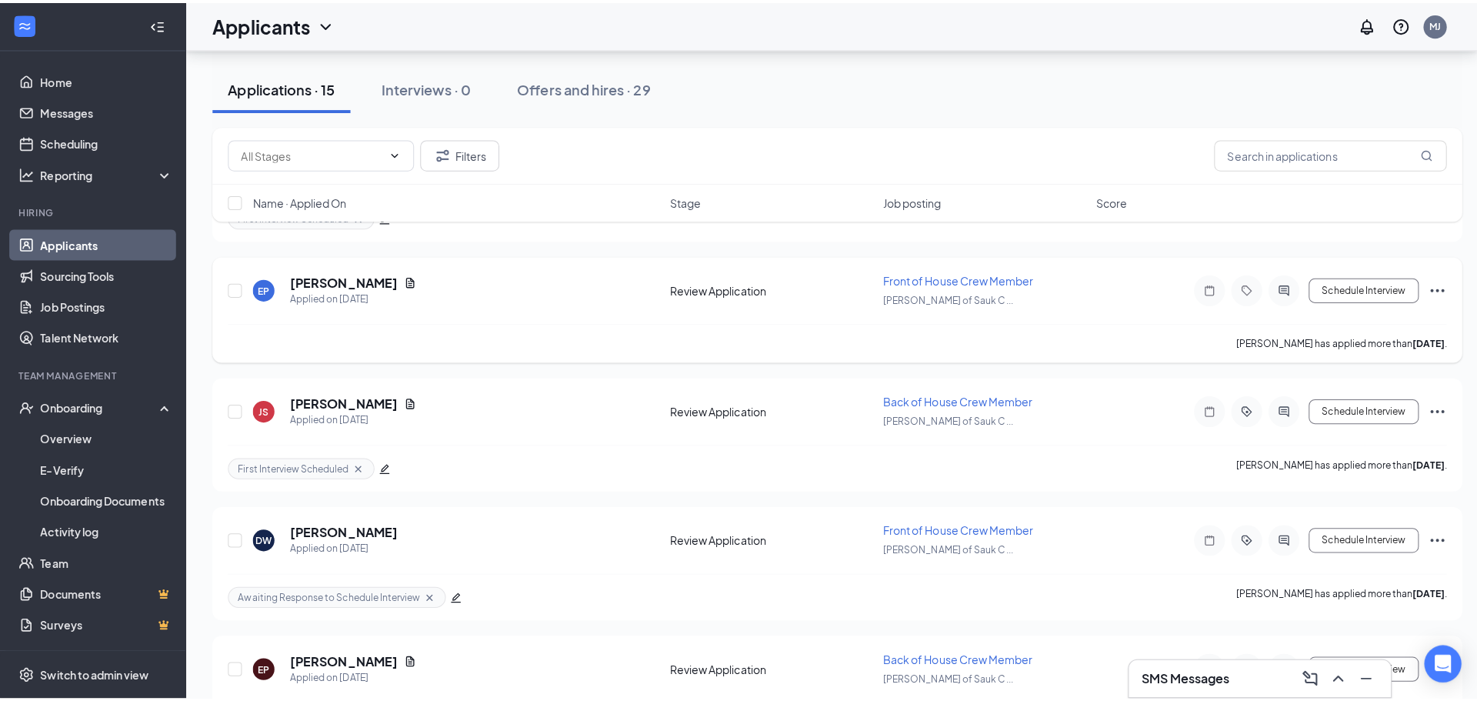
scroll to position [1267, 0]
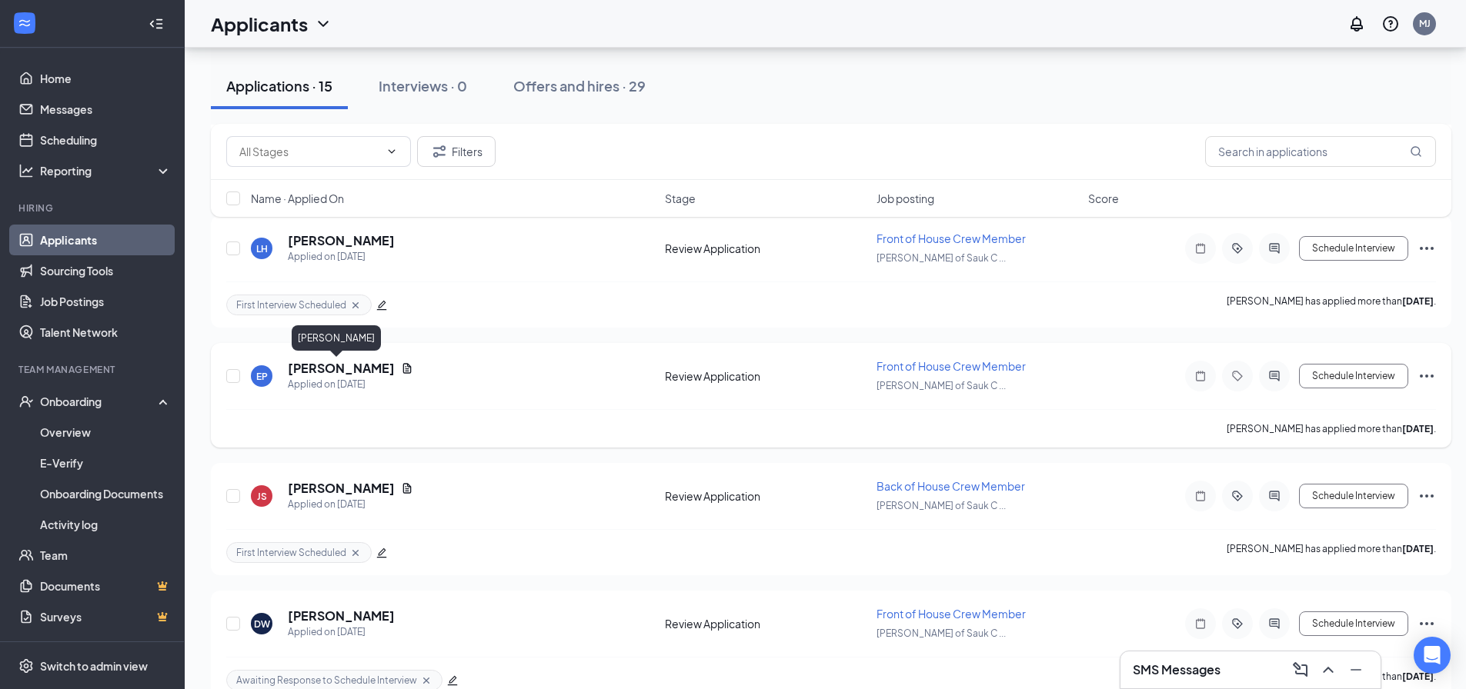
click at [332, 372] on h5 "[PERSON_NAME]" at bounding box center [341, 368] width 107 height 17
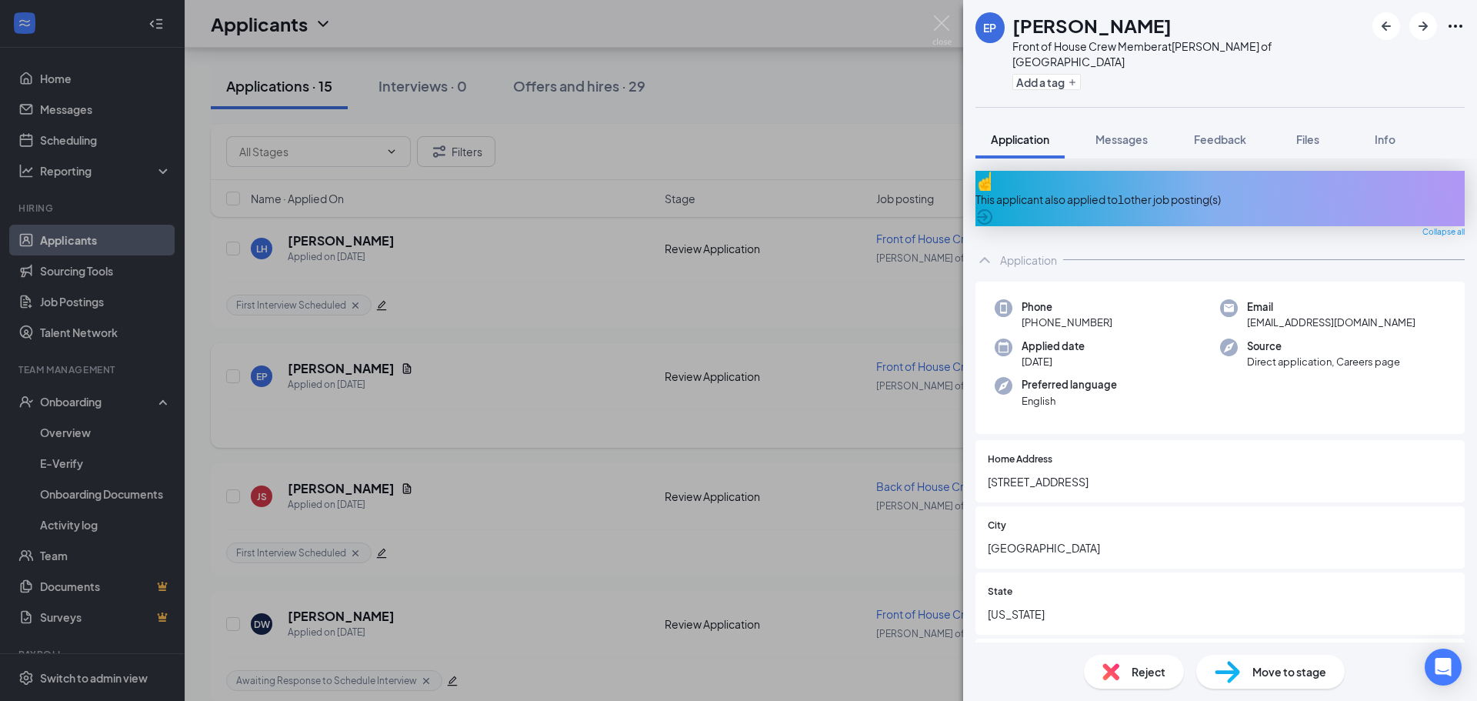
click at [600, 402] on div "EP [PERSON_NAME] Front of House Crew Member at [PERSON_NAME] of Sauk City Add a…" at bounding box center [738, 350] width 1477 height 701
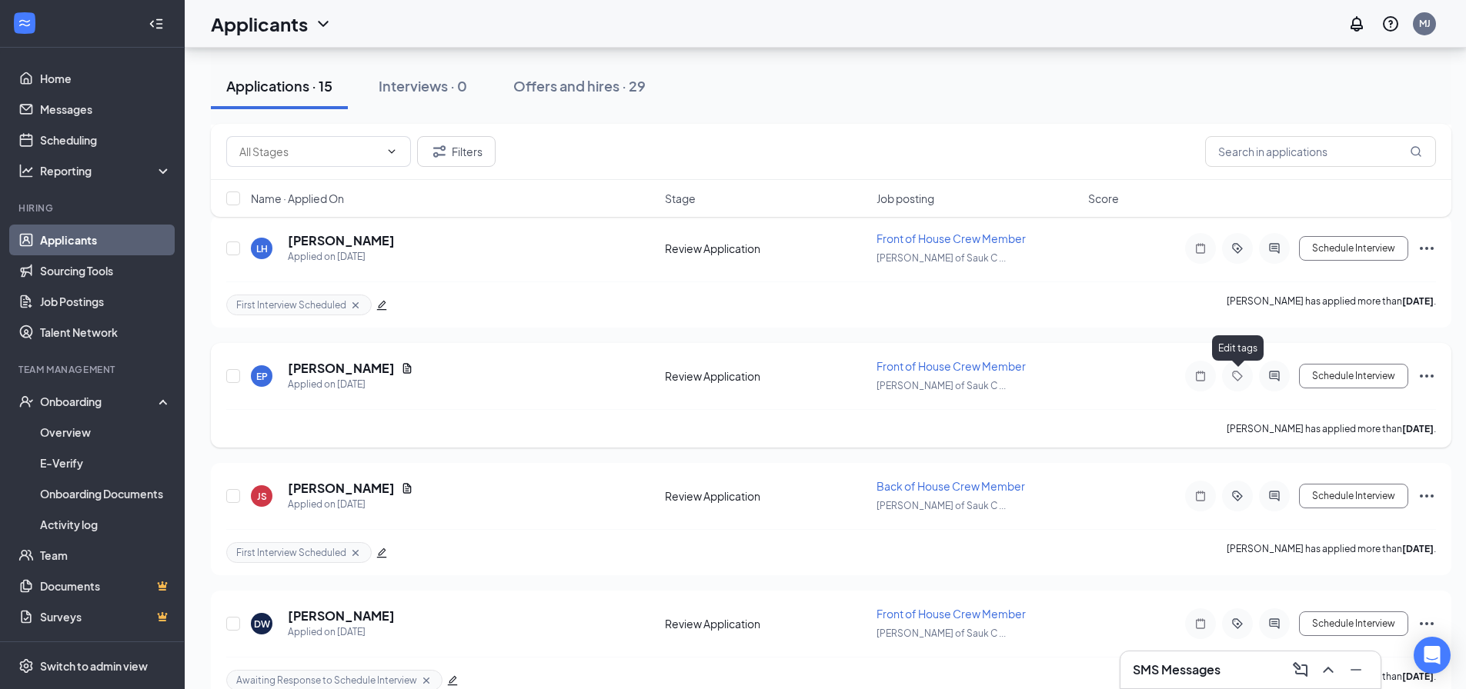
click at [1235, 376] on icon "Tag" at bounding box center [1237, 376] width 18 height 12
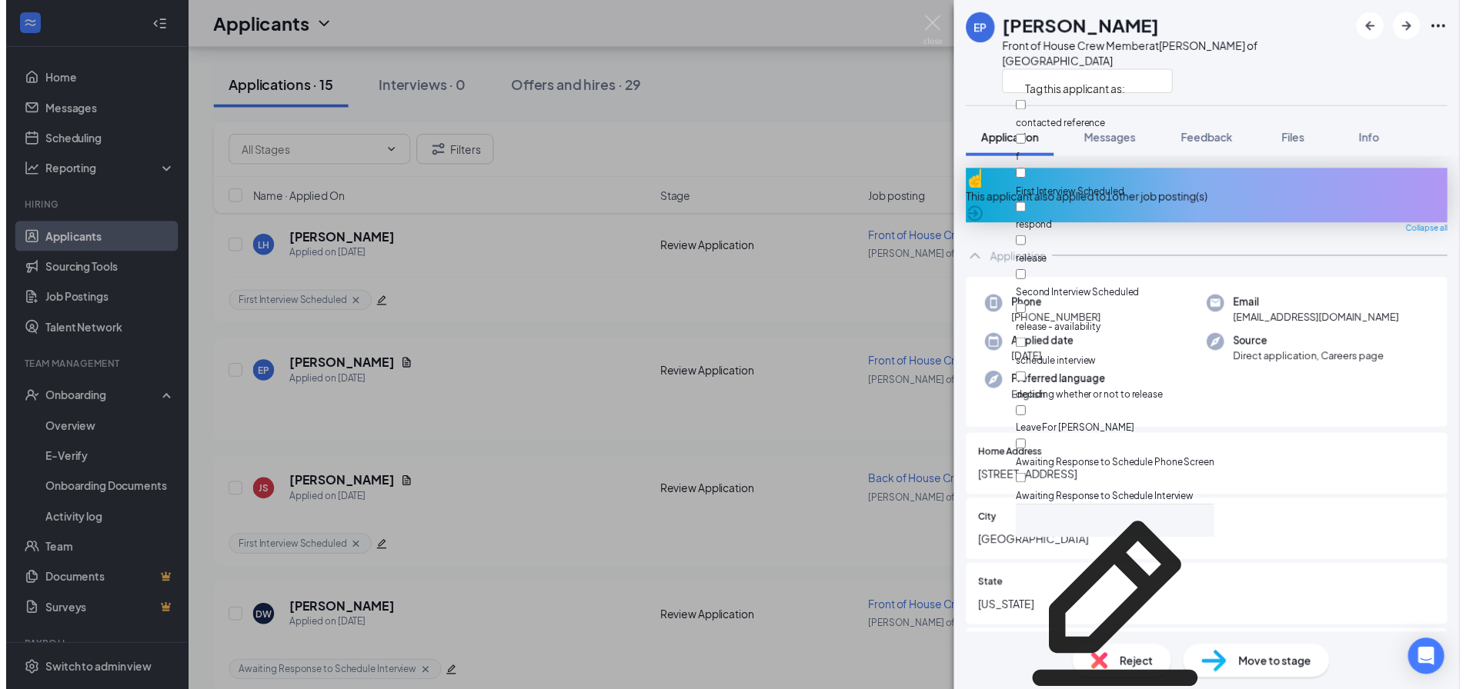
scroll to position [116, 0]
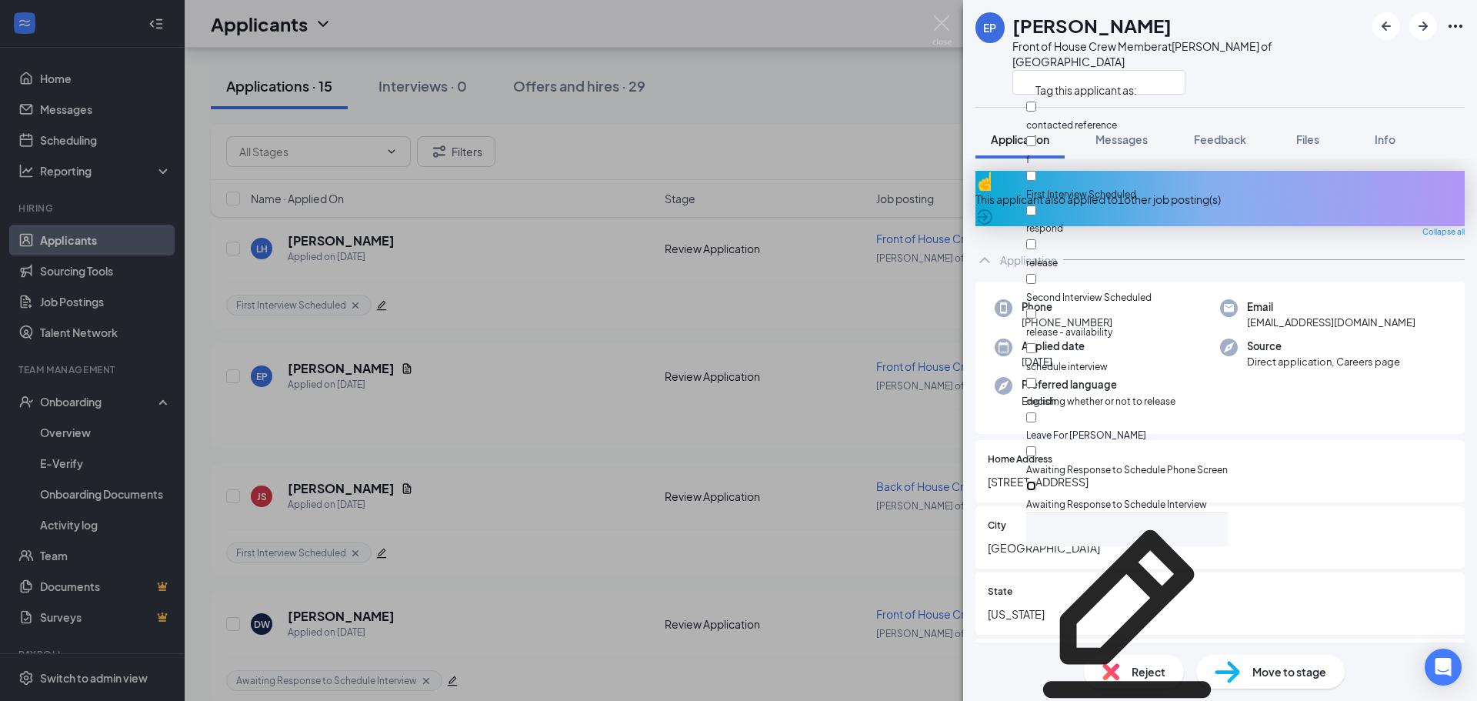
click at [1037, 481] on input "Awaiting Response to Schedule Interview" at bounding box center [1032, 486] width 10 height 10
checkbox input "true"
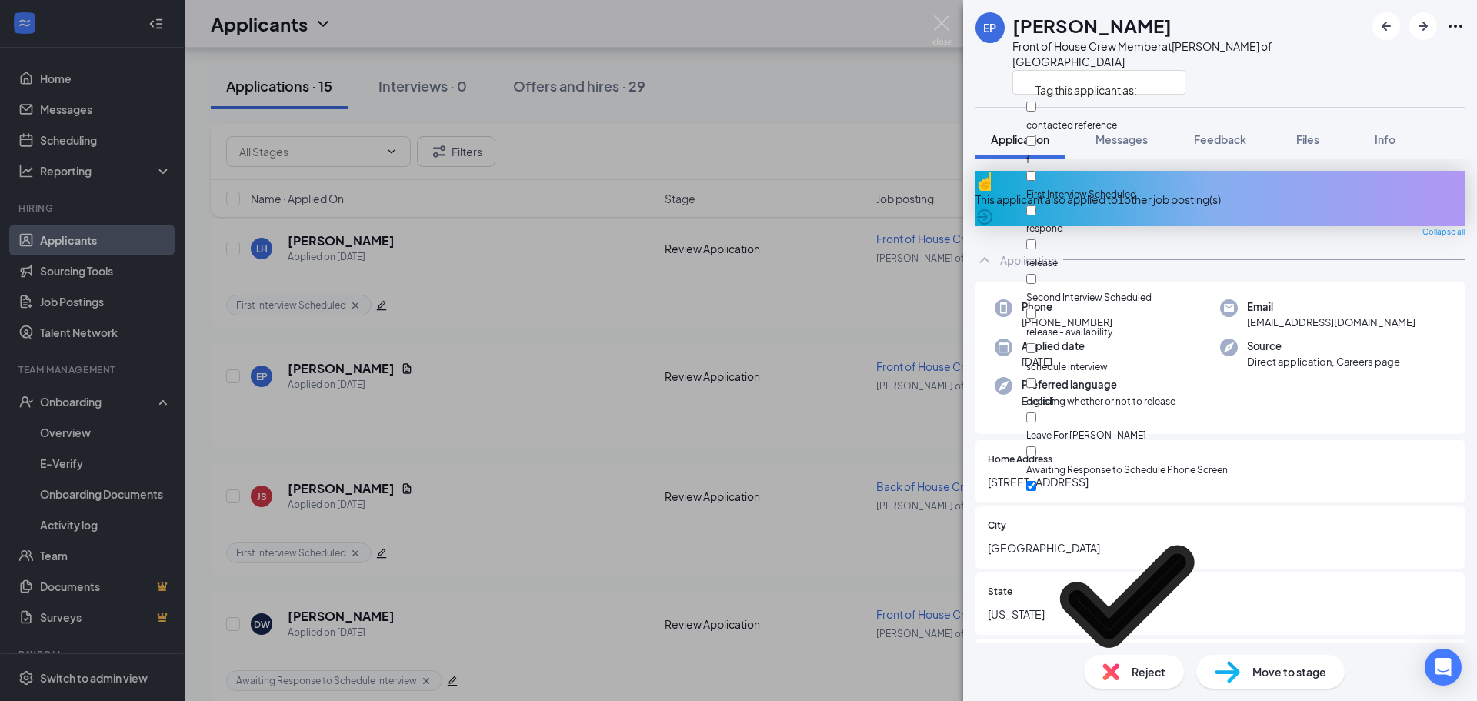
click at [521, 434] on div "EP [PERSON_NAME] Front of House Crew Member at [PERSON_NAME] of Sauk City Appli…" at bounding box center [738, 350] width 1477 height 701
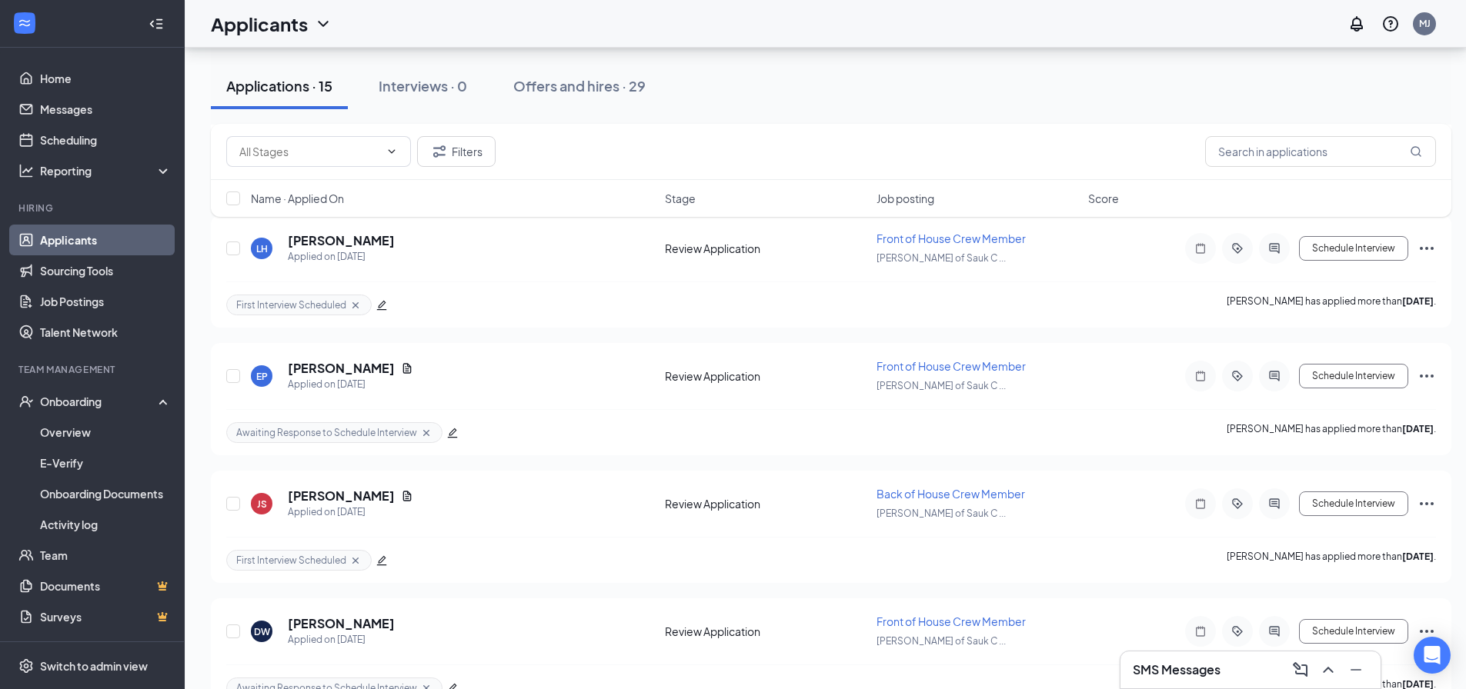
click at [1200, 667] on h3 "SMS Messages" at bounding box center [1177, 670] width 88 height 17
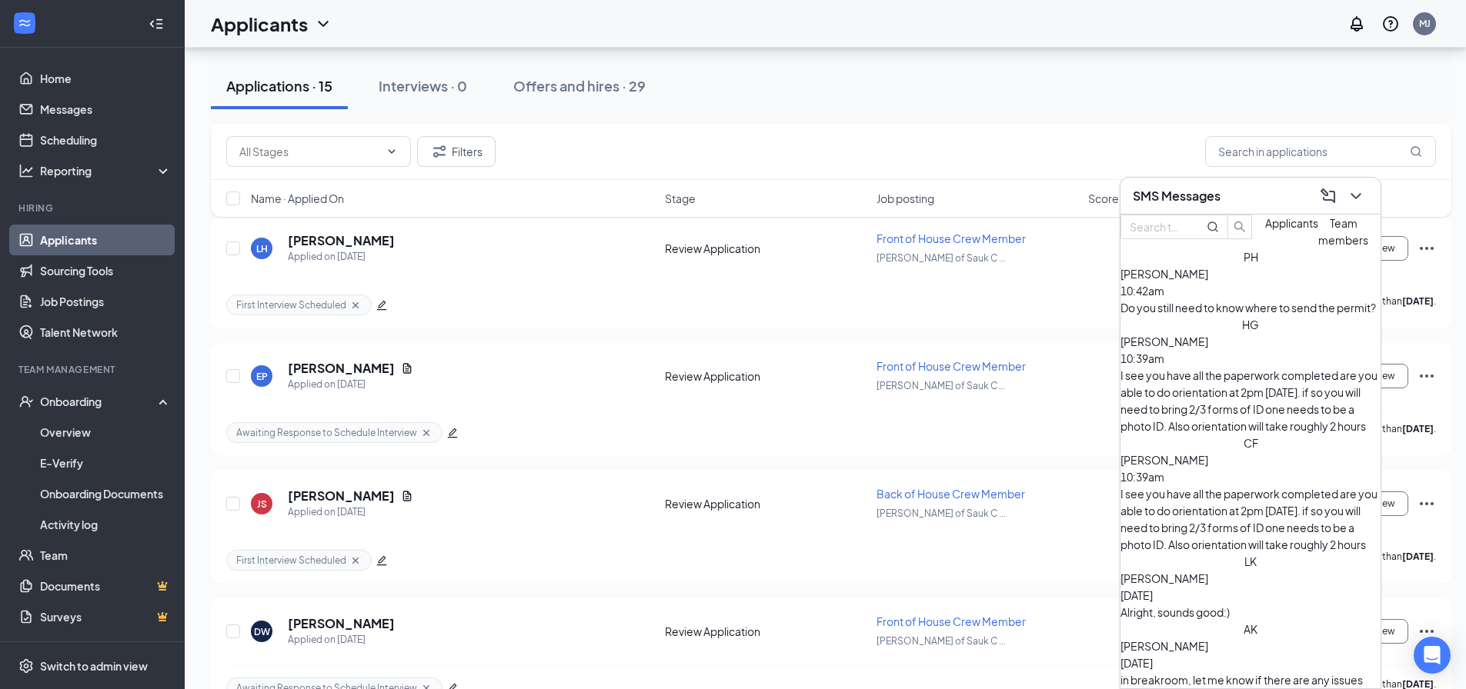
click at [1265, 230] on span "Applicants" at bounding box center [1291, 223] width 53 height 14
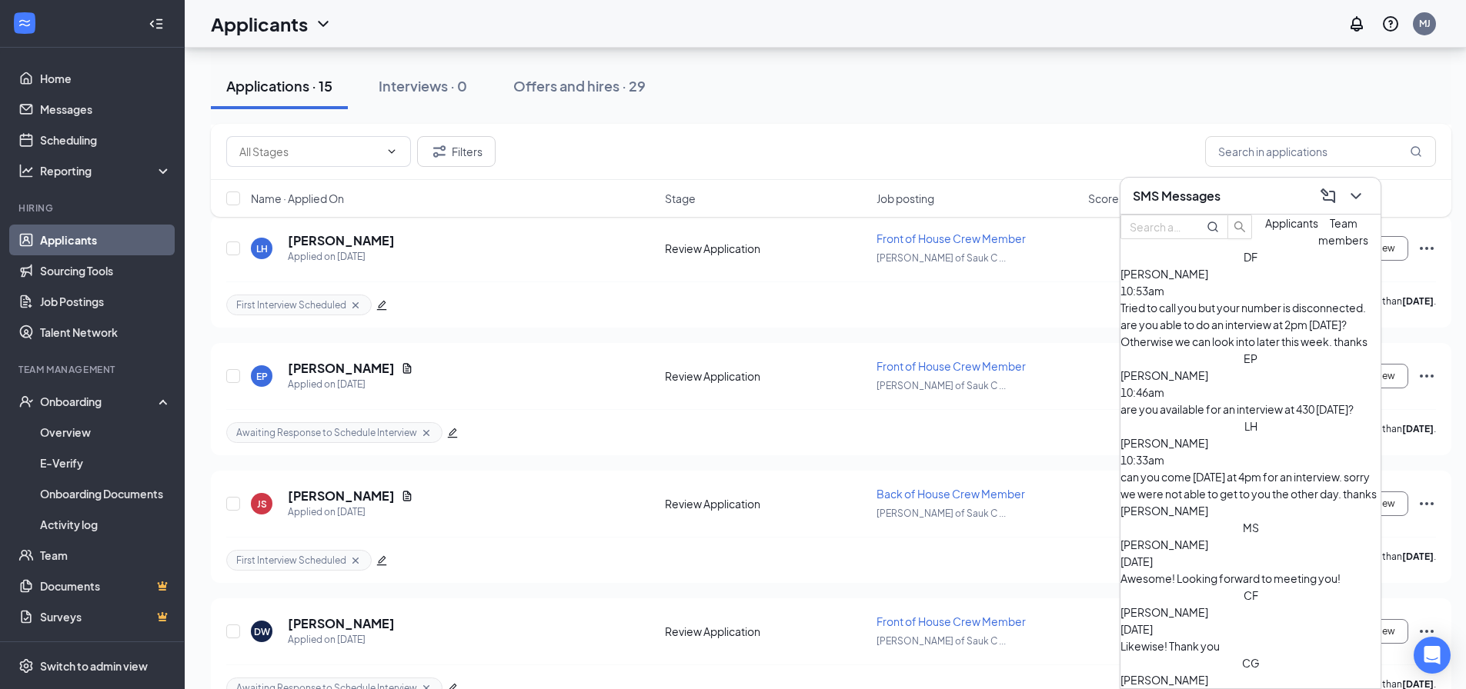
click at [1230, 401] on div "are you available for an interview at 430 [DATE]?" at bounding box center [1250, 409] width 260 height 17
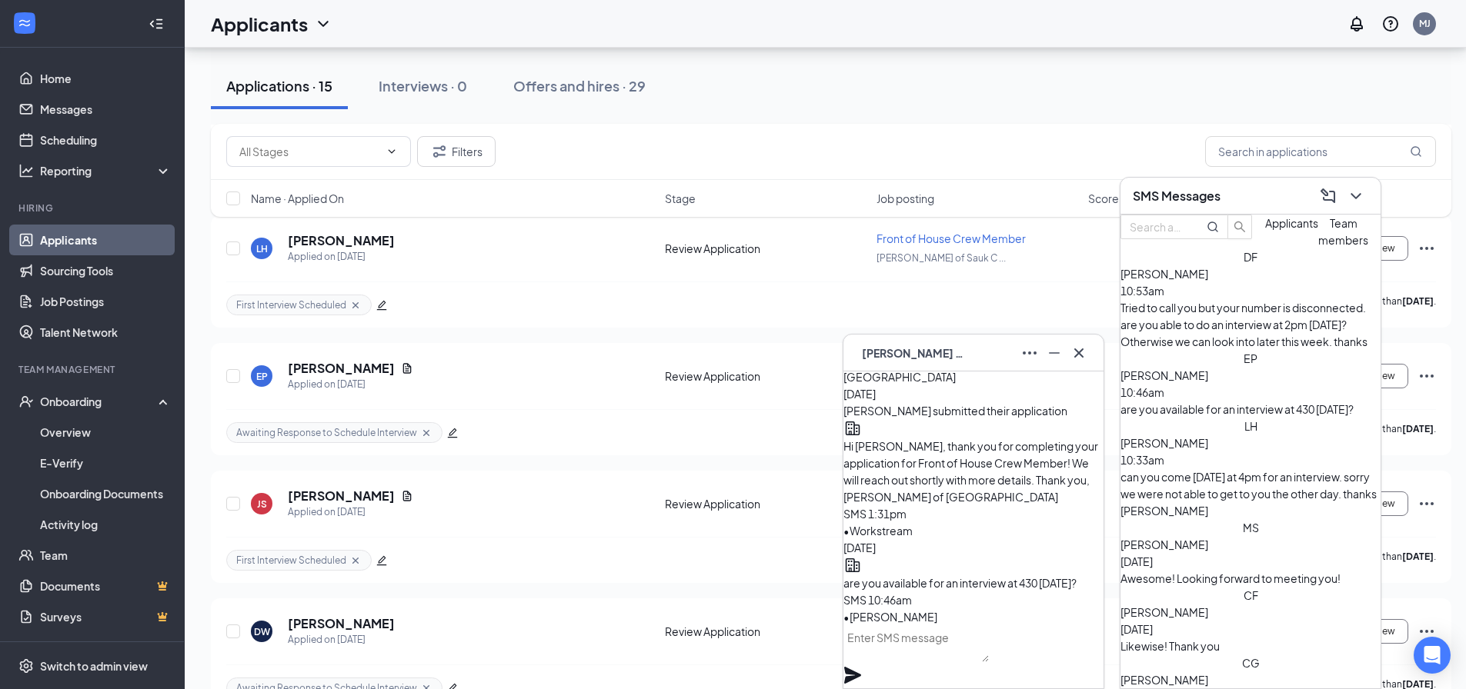
click at [1223, 339] on div "Tried to call you but your number is disconnected. are you able to do an interv…" at bounding box center [1250, 324] width 260 height 51
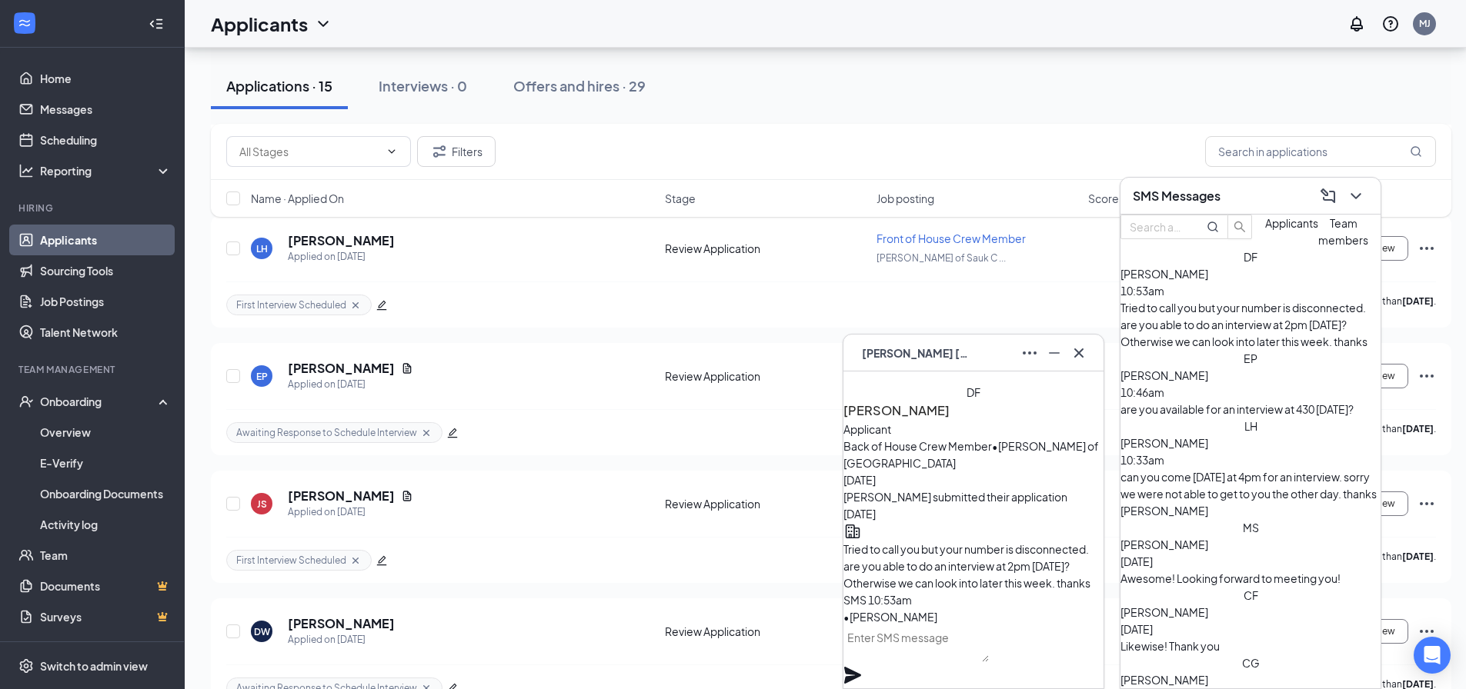
click at [983, 153] on div "Filters" at bounding box center [831, 151] width 1210 height 31
click at [1020, 135] on div "Filters" at bounding box center [831, 152] width 1240 height 56
click at [1219, 200] on h3 "SMS Messages" at bounding box center [1177, 196] width 88 height 17
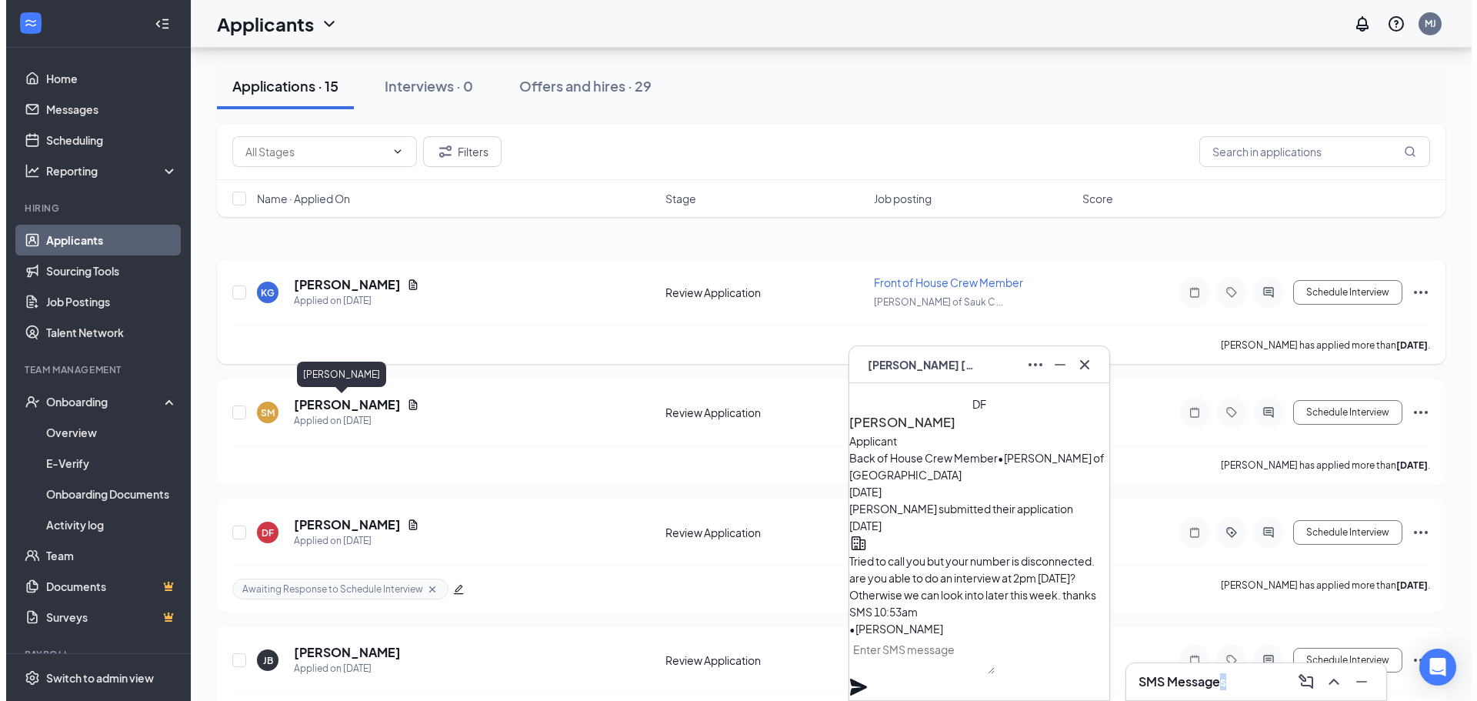
scroll to position [77, 0]
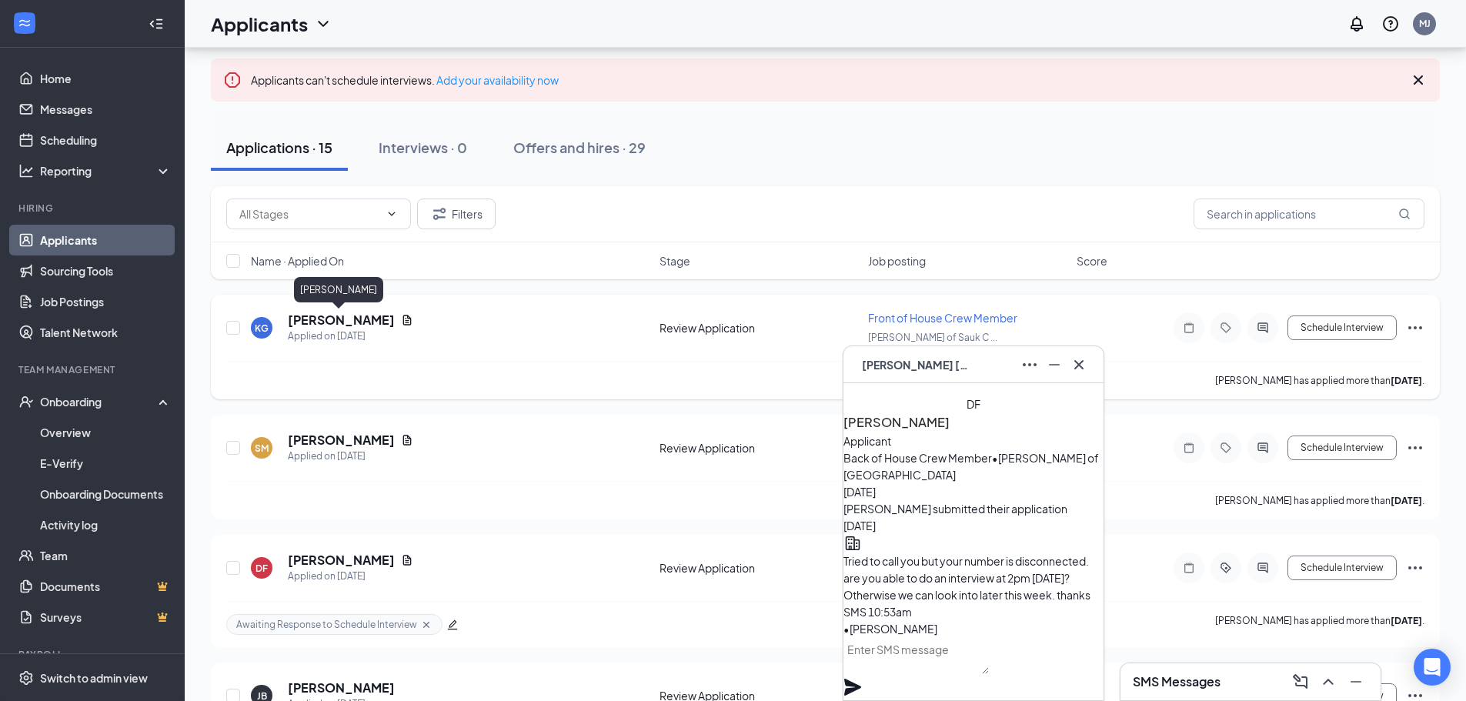
click at [322, 319] on h5 "[PERSON_NAME]" at bounding box center [341, 320] width 107 height 17
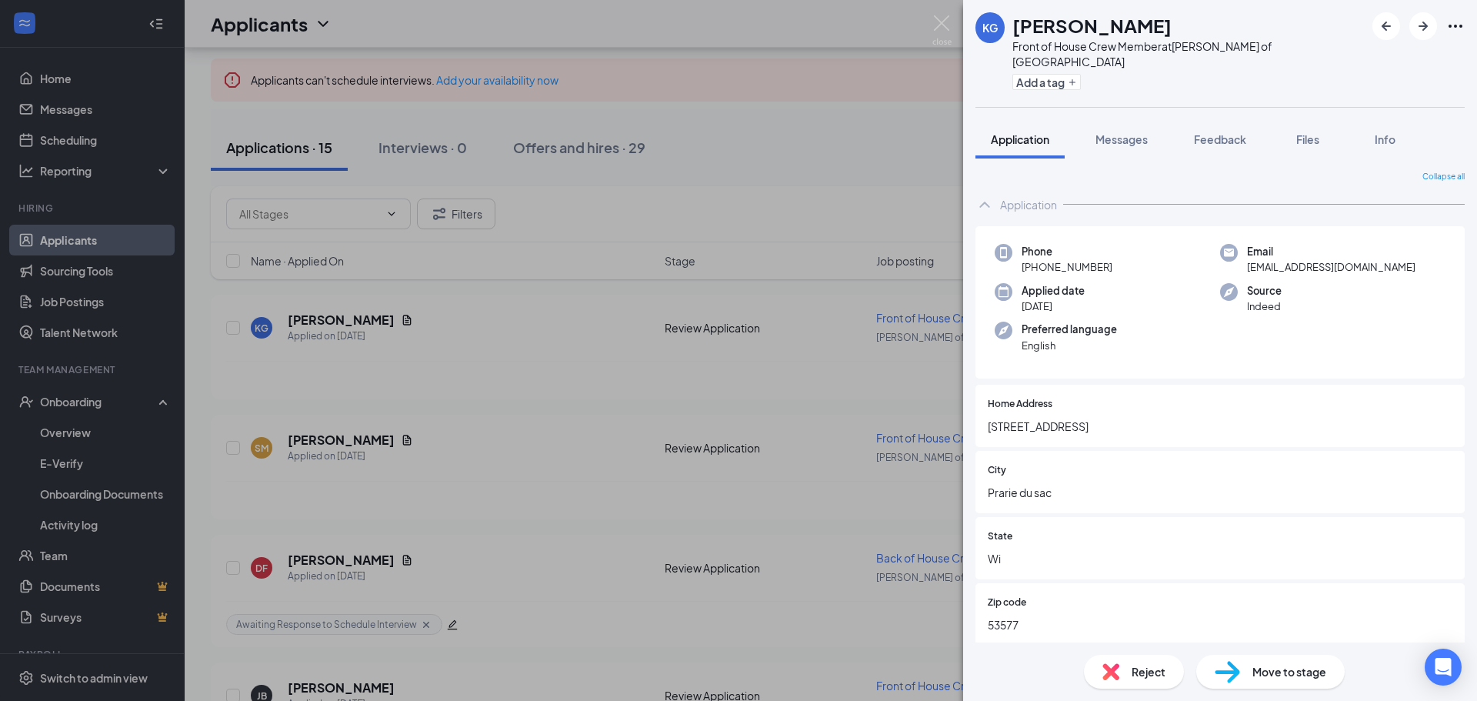
click at [842, 199] on div "KG [PERSON_NAME] Front of House Crew Member at [PERSON_NAME] of Sauk City Add a…" at bounding box center [738, 350] width 1477 height 701
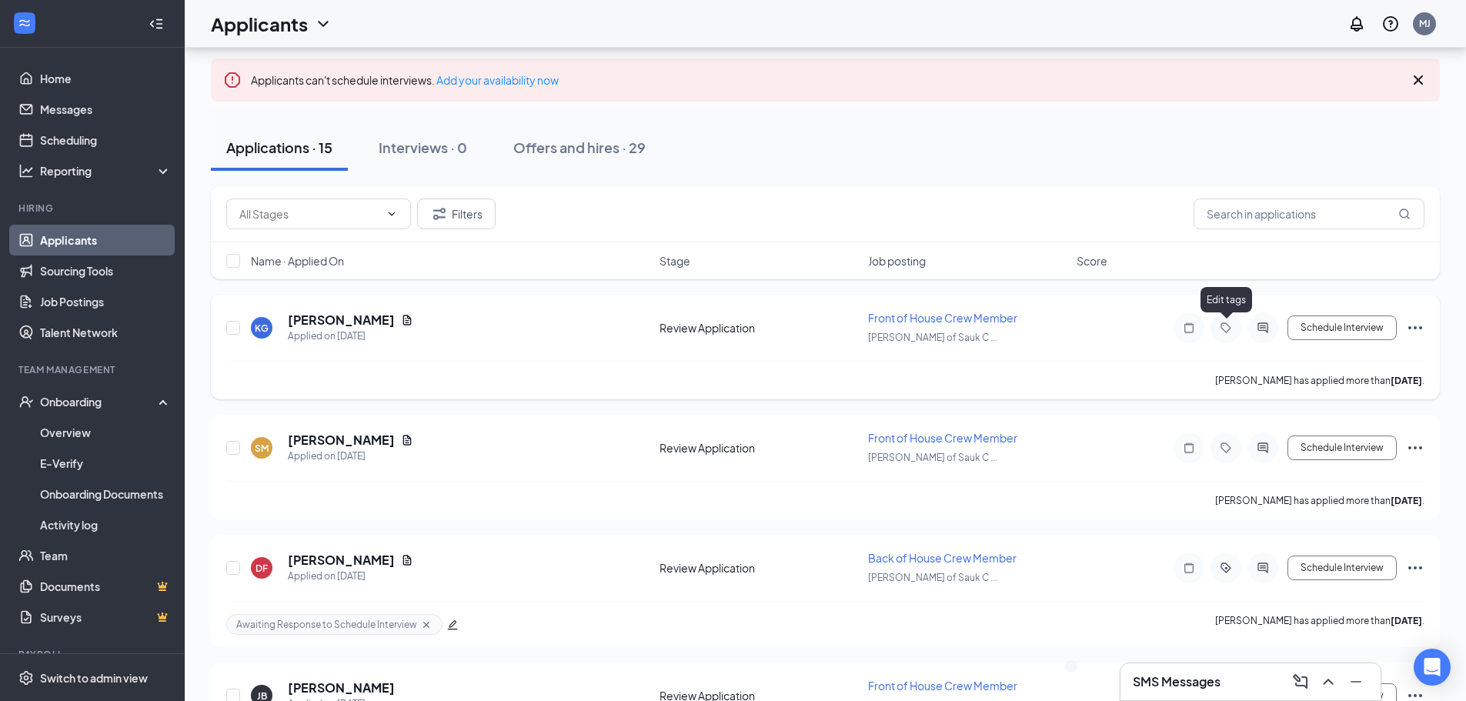
click at [1227, 331] on icon "Tag" at bounding box center [1226, 328] width 18 height 12
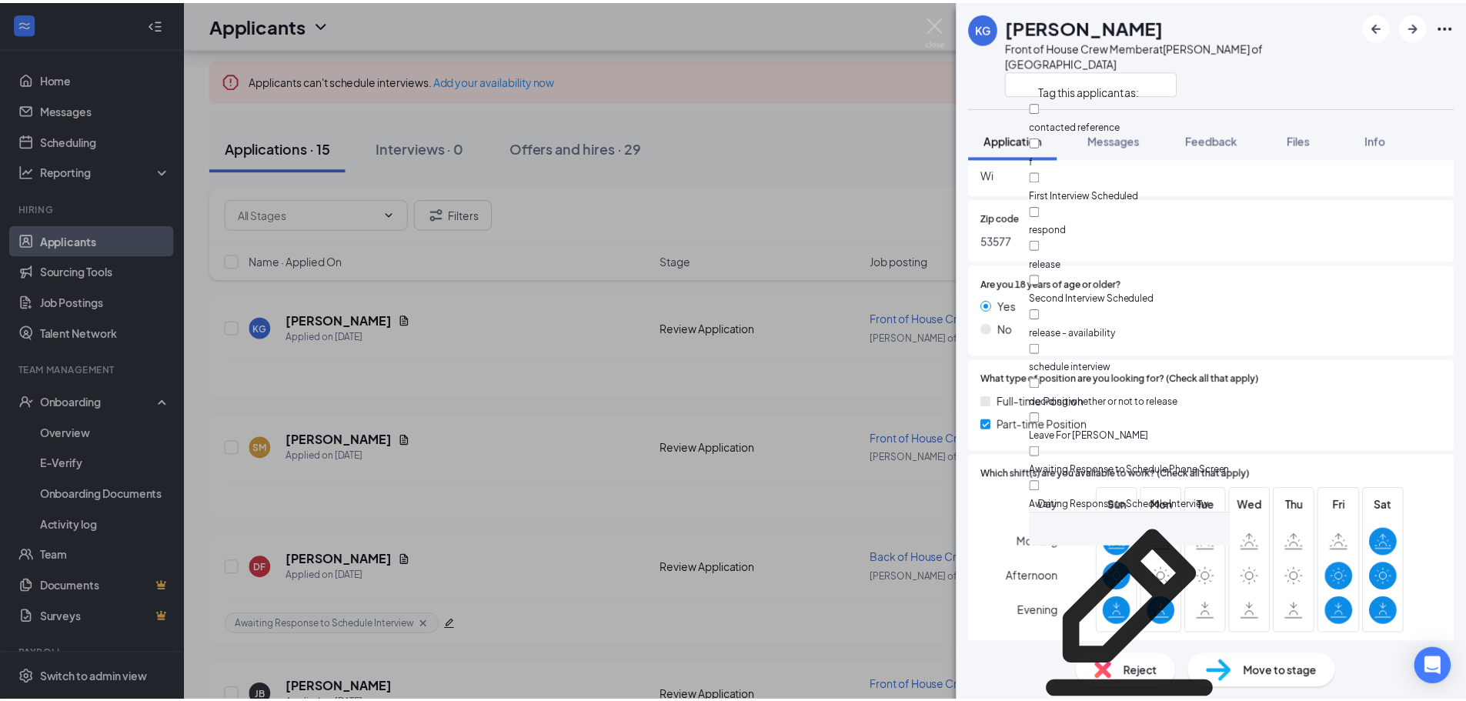
scroll to position [116, 0]
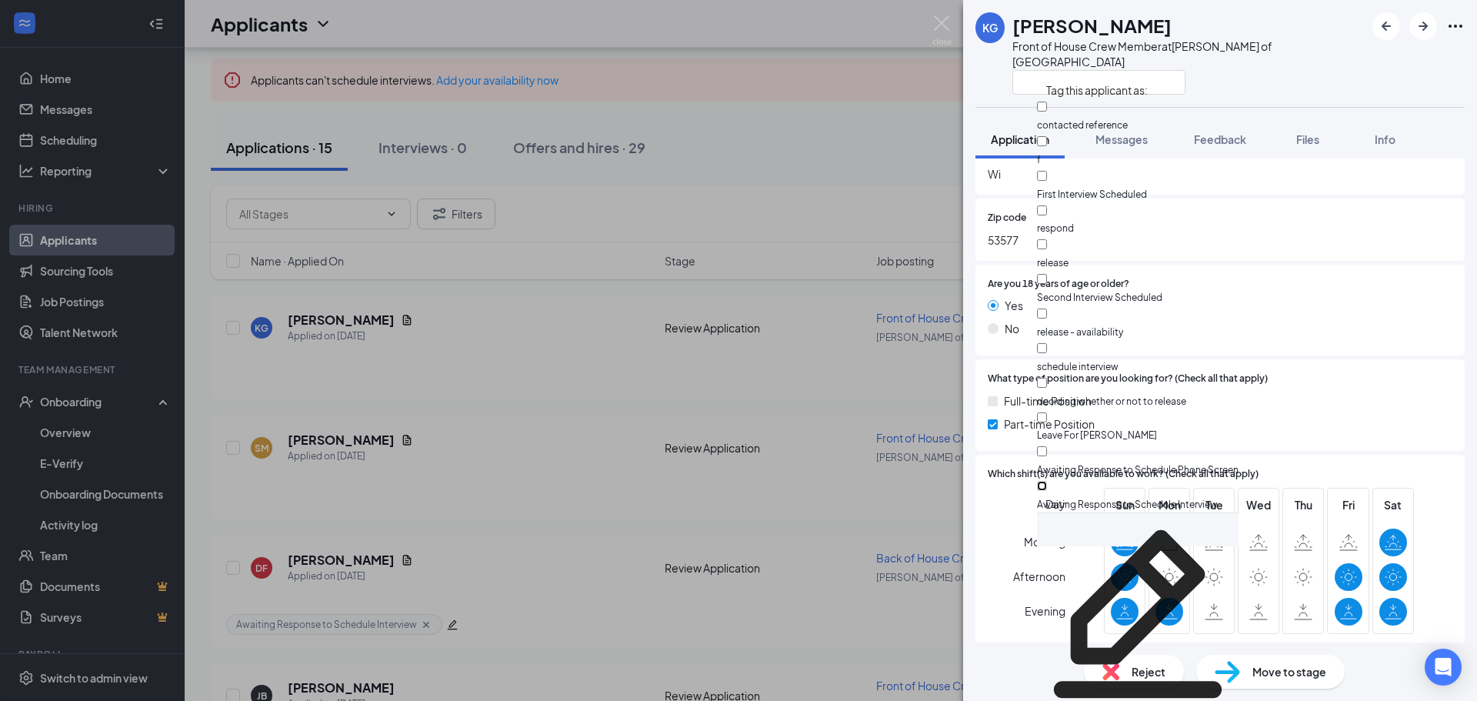
click at [1047, 481] on input "Awaiting Response to Schedule Interview" at bounding box center [1042, 486] width 10 height 10
checkbox input "true"
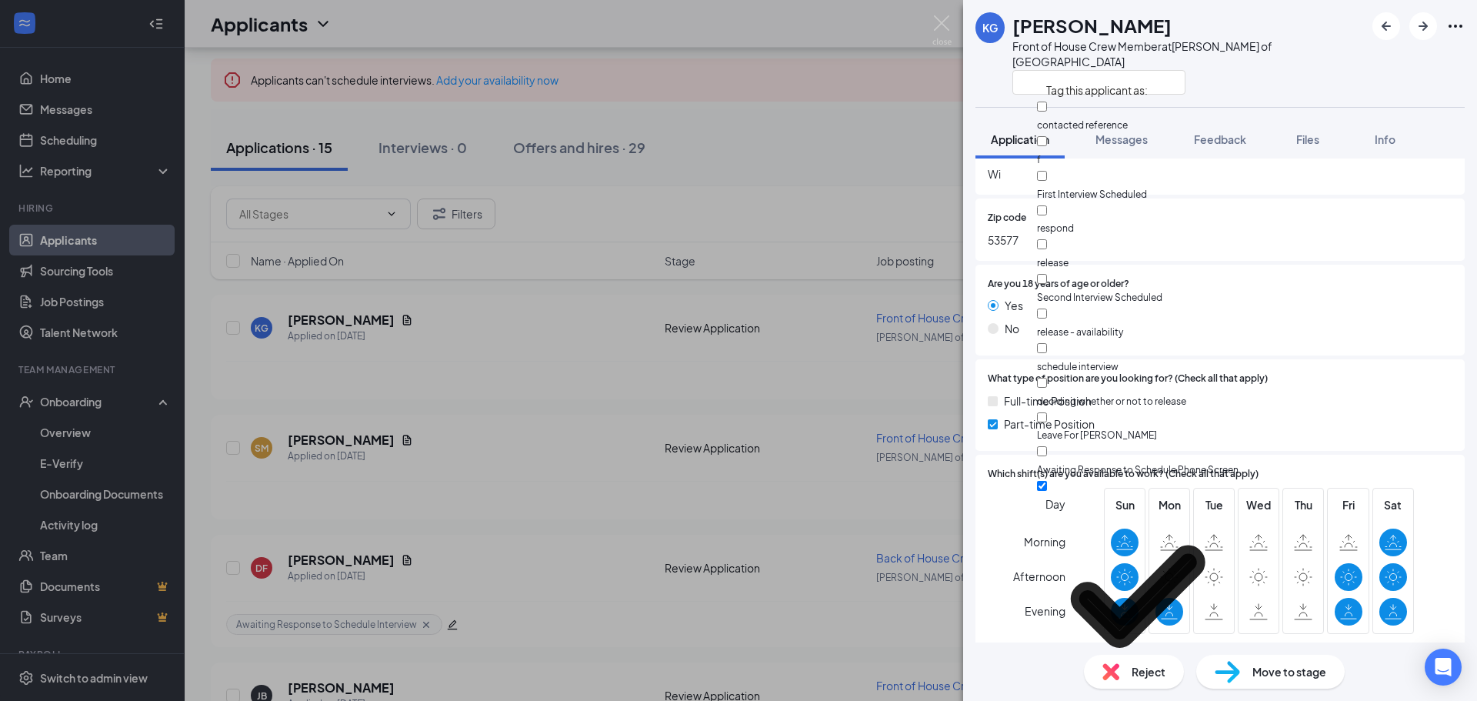
click at [826, 229] on div "KG [PERSON_NAME] Front of House Crew Member at [PERSON_NAME] of Sauk City Appli…" at bounding box center [738, 350] width 1477 height 701
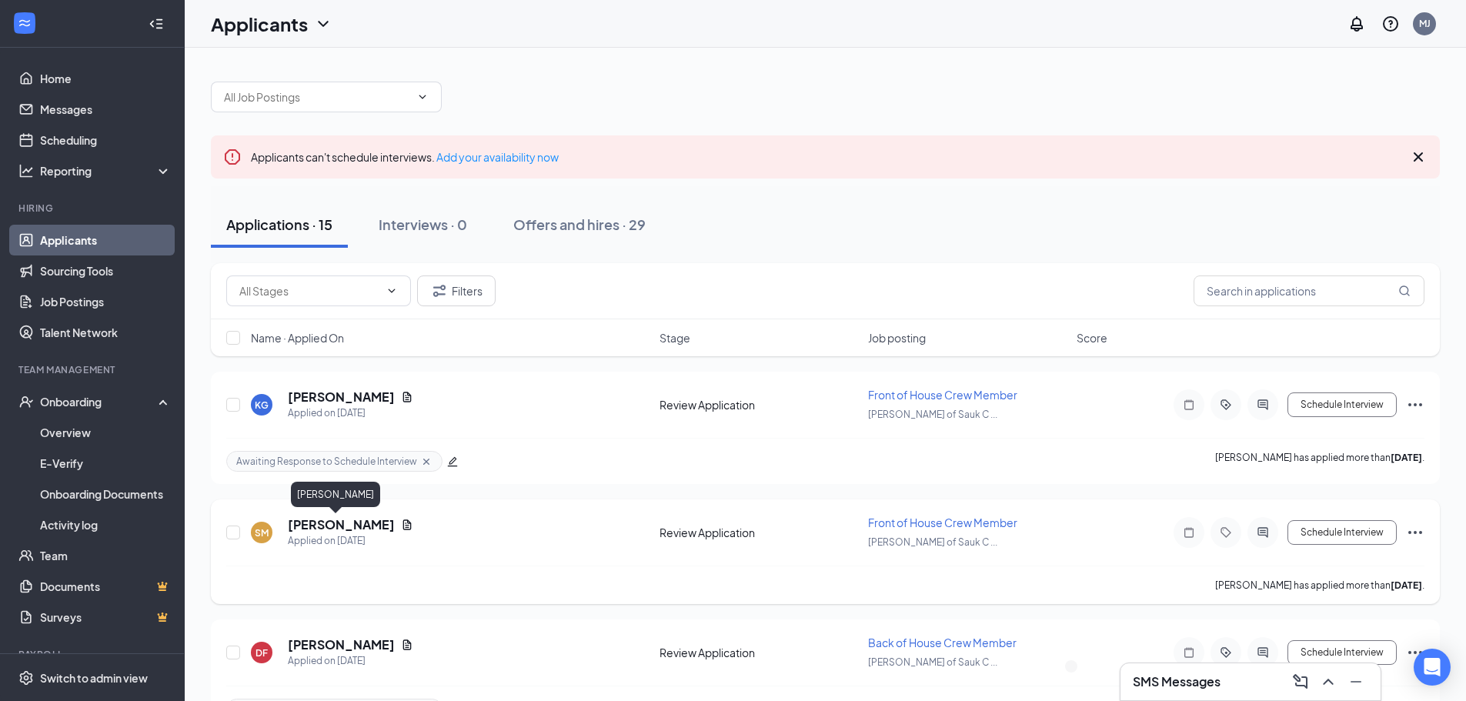
click at [332, 525] on h5 "[PERSON_NAME]" at bounding box center [341, 524] width 107 height 17
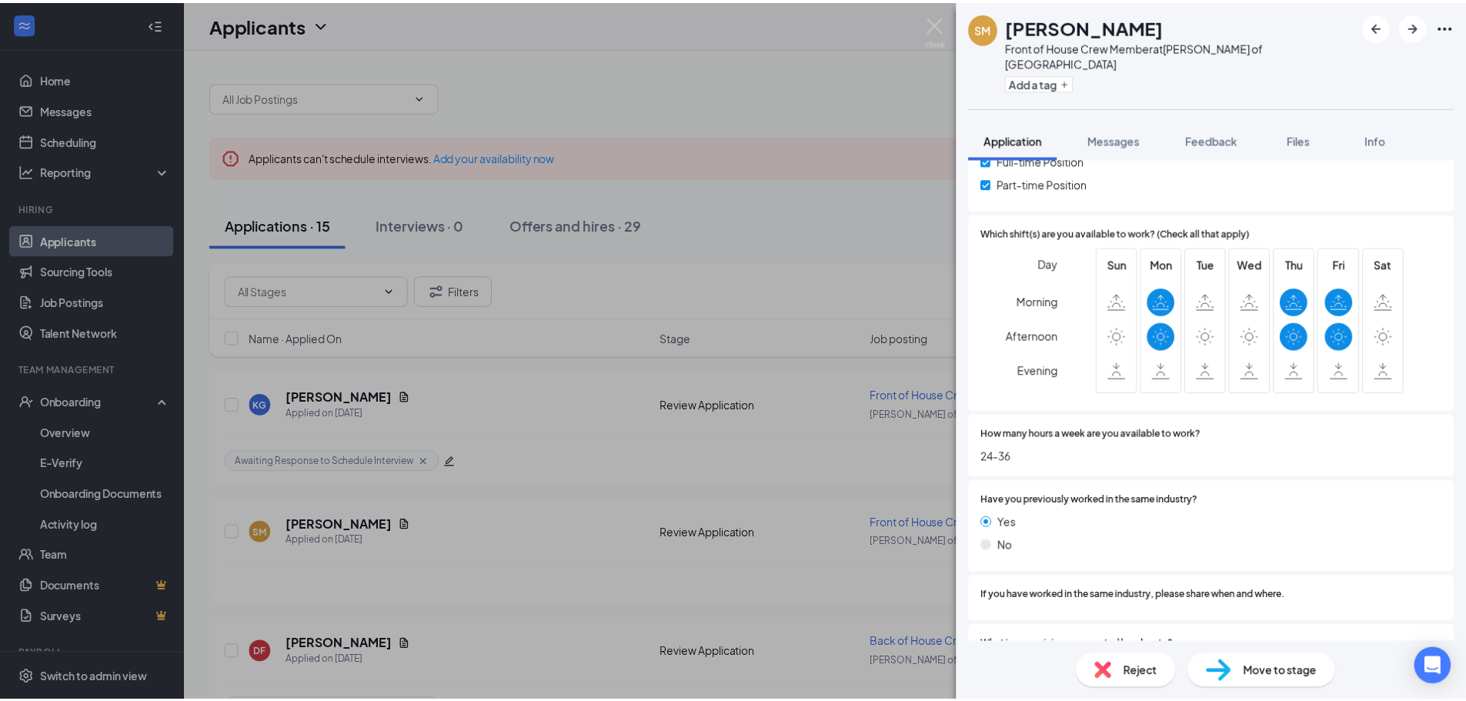
scroll to position [672, 0]
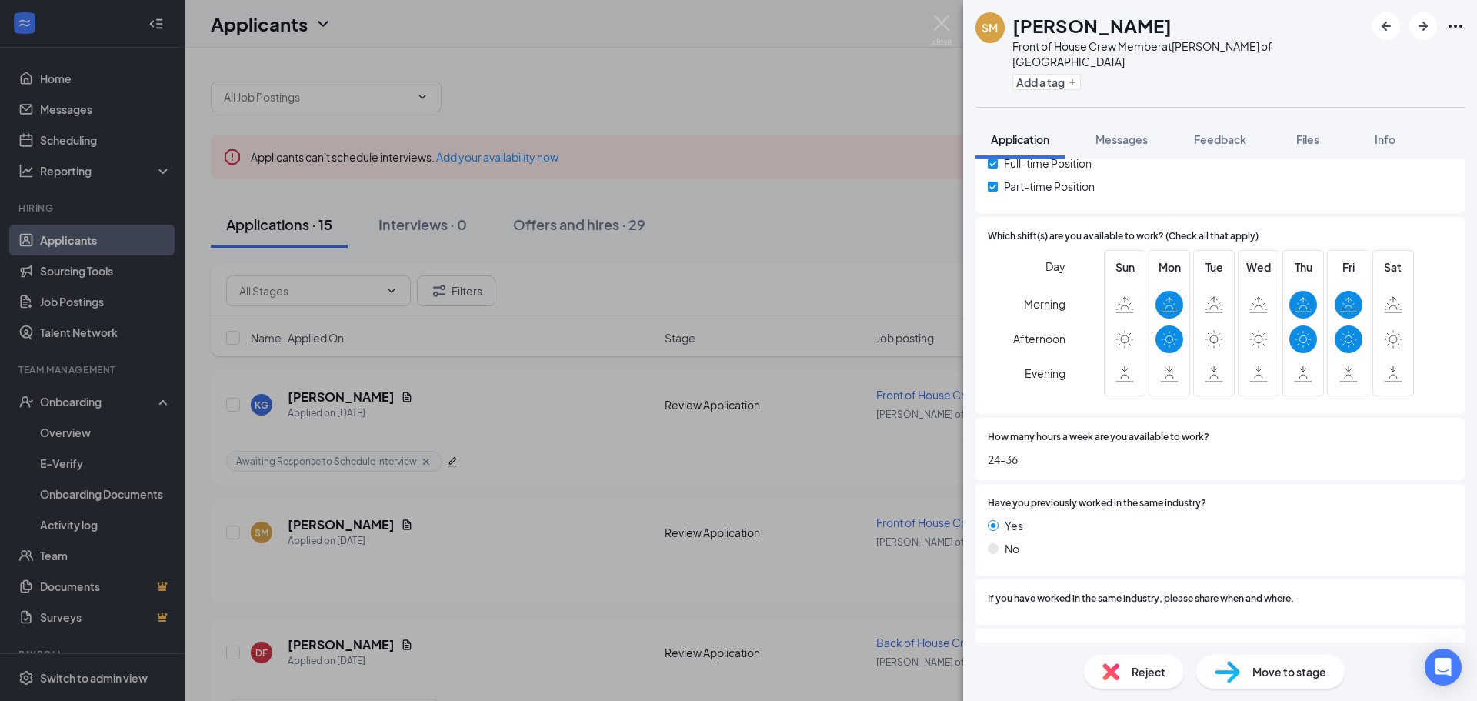
click at [559, 426] on div "SM [PERSON_NAME] Front of House Crew Member at [PERSON_NAME] of [GEOGRAPHIC_DAT…" at bounding box center [738, 350] width 1477 height 701
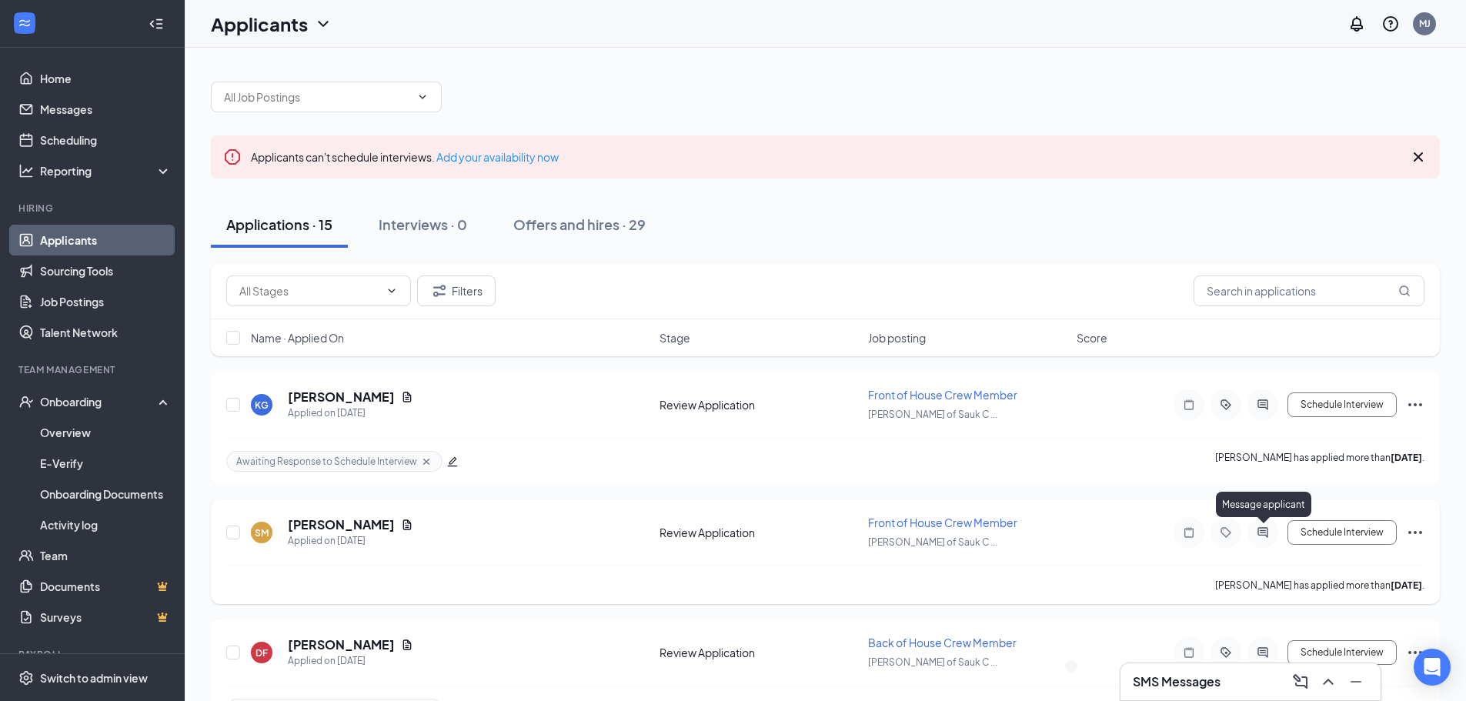
click at [1268, 531] on icon "ActiveChat" at bounding box center [1263, 532] width 18 height 12
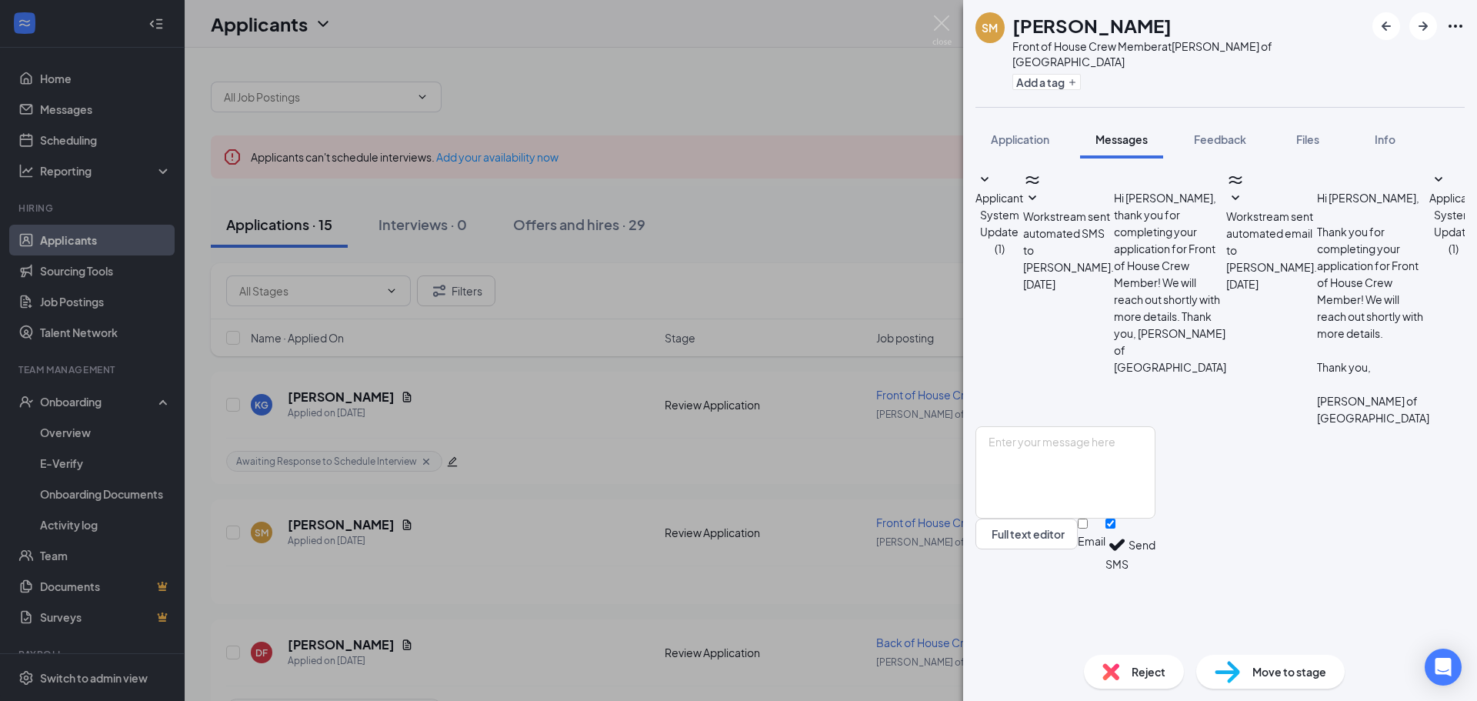
click at [895, 476] on div "SM [PERSON_NAME] Front of House Crew Member at [PERSON_NAME] of [GEOGRAPHIC_DAT…" at bounding box center [738, 350] width 1477 height 701
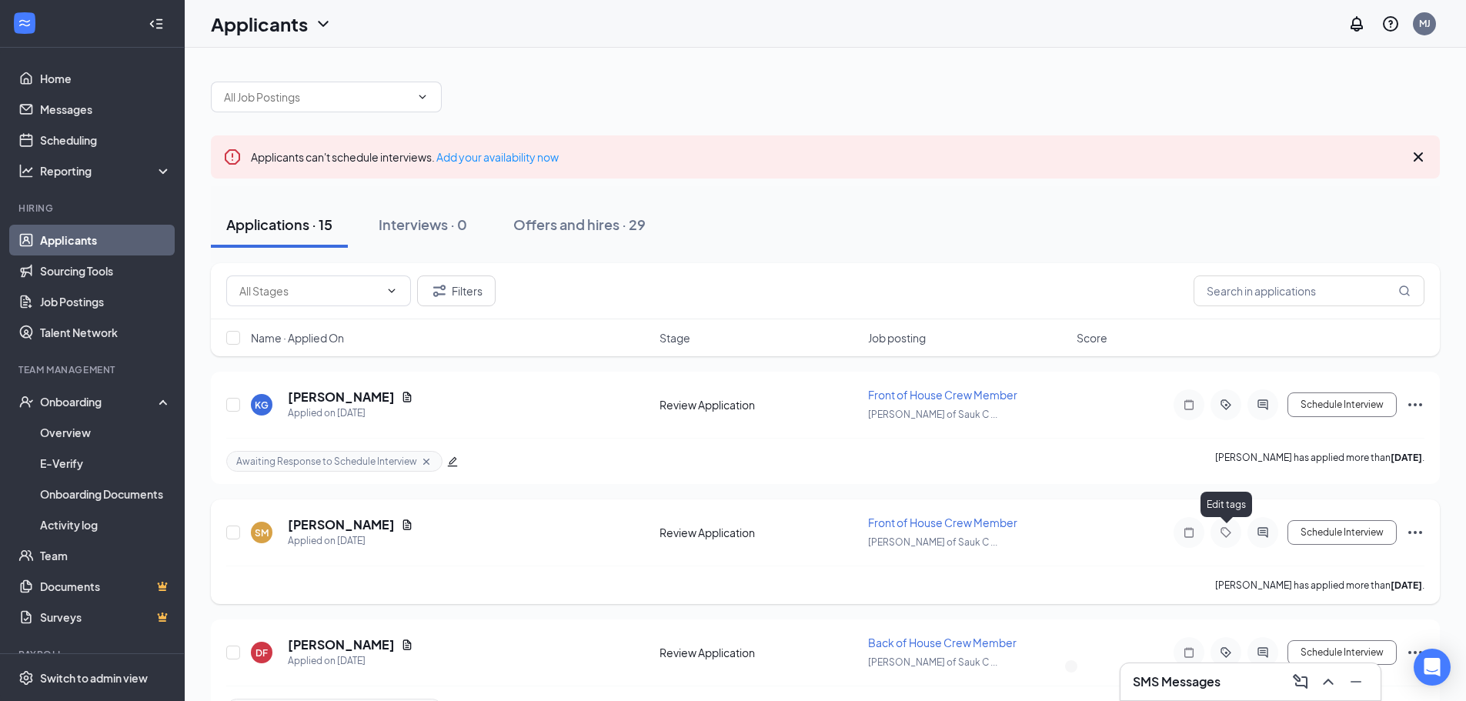
click at [1222, 534] on icon "Tag" at bounding box center [1226, 532] width 18 height 12
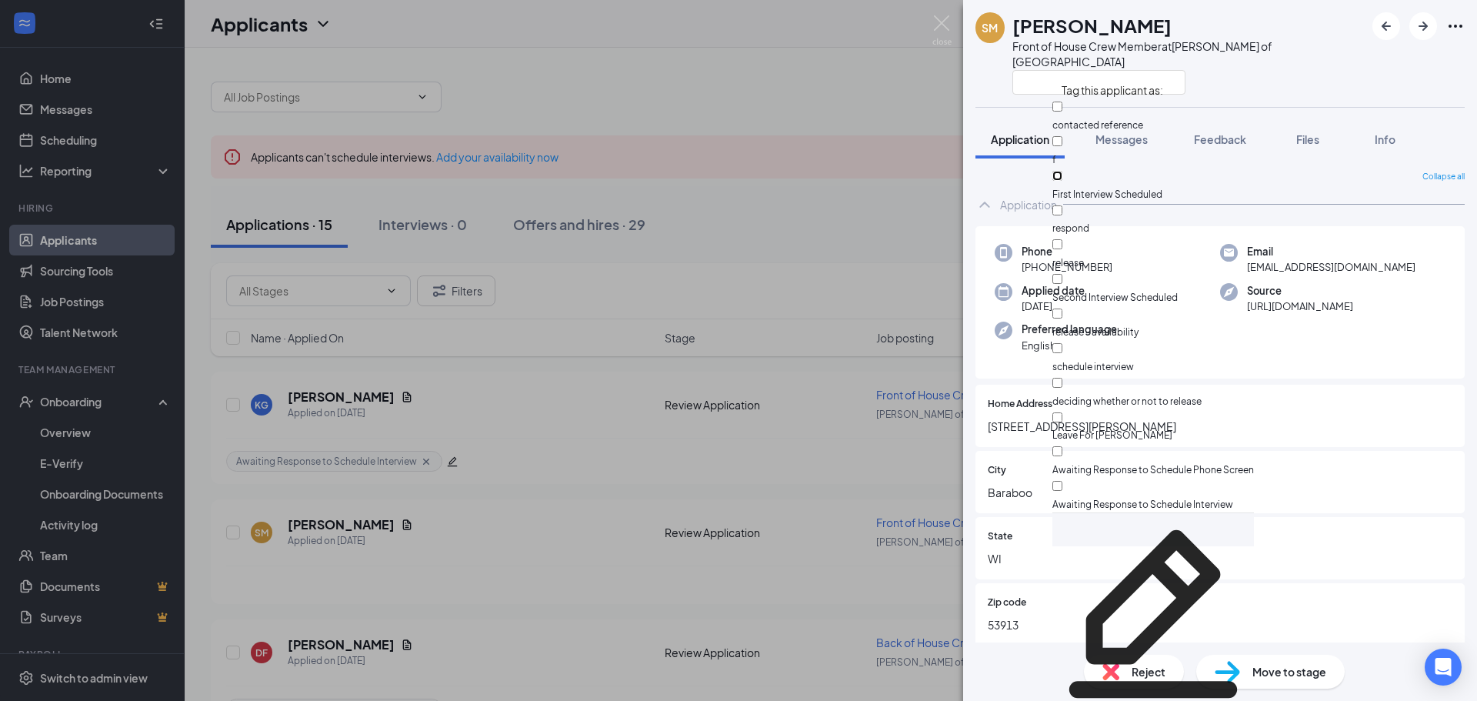
click at [1063, 171] on input "First Interview Scheduled" at bounding box center [1058, 176] width 10 height 10
checkbox input "true"
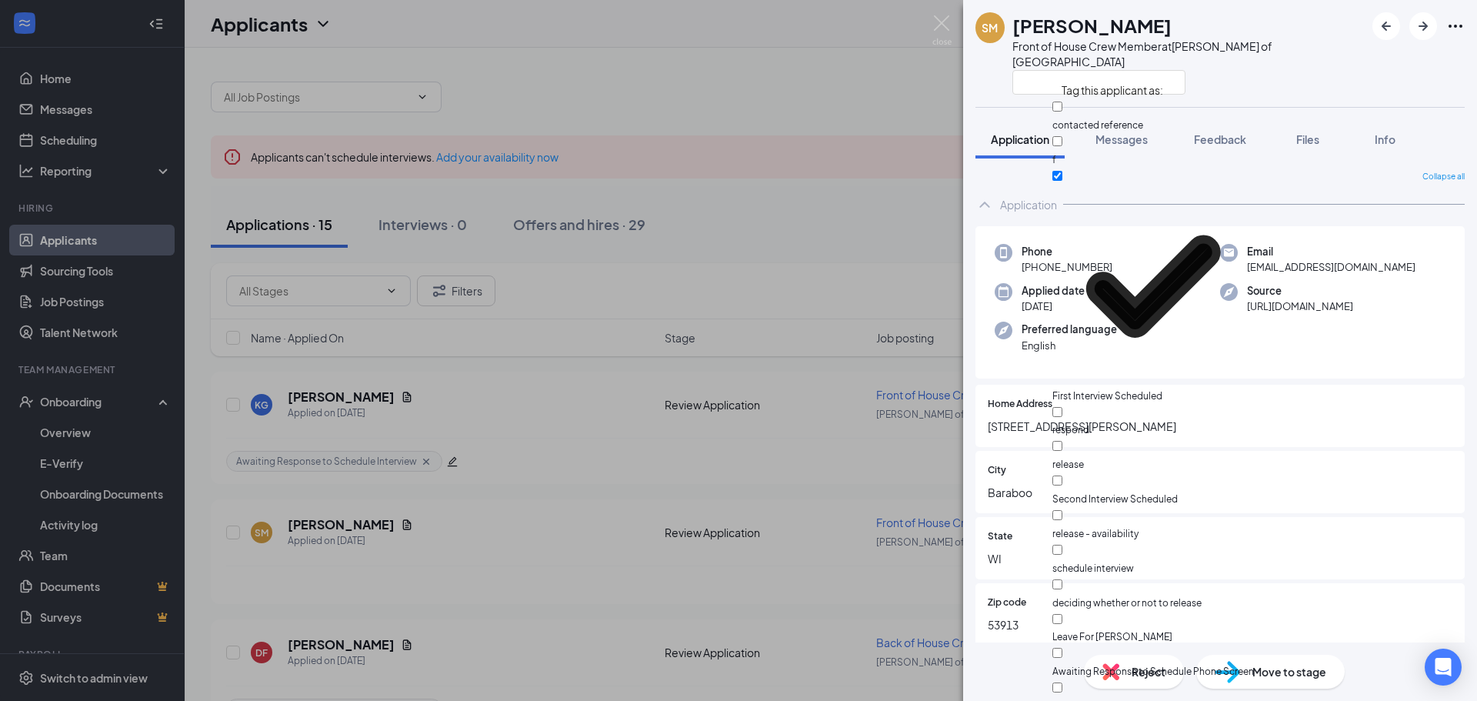
drag, startPoint x: 774, startPoint y: 95, endPoint x: 789, endPoint y: 114, distance: 24.6
click at [775, 95] on div "SM [PERSON_NAME] Front of House Crew Member at [PERSON_NAME] of Sauk City Appli…" at bounding box center [738, 350] width 1477 height 701
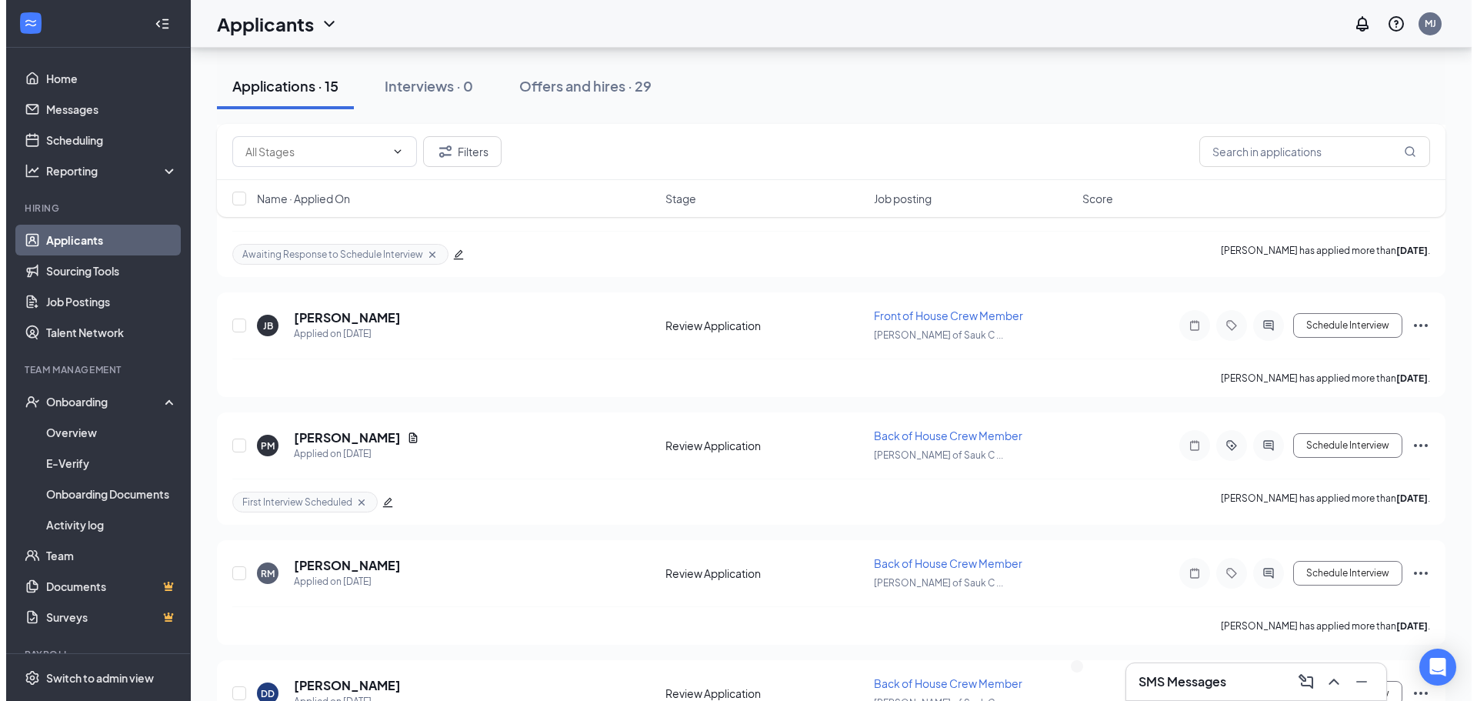
scroll to position [462, 0]
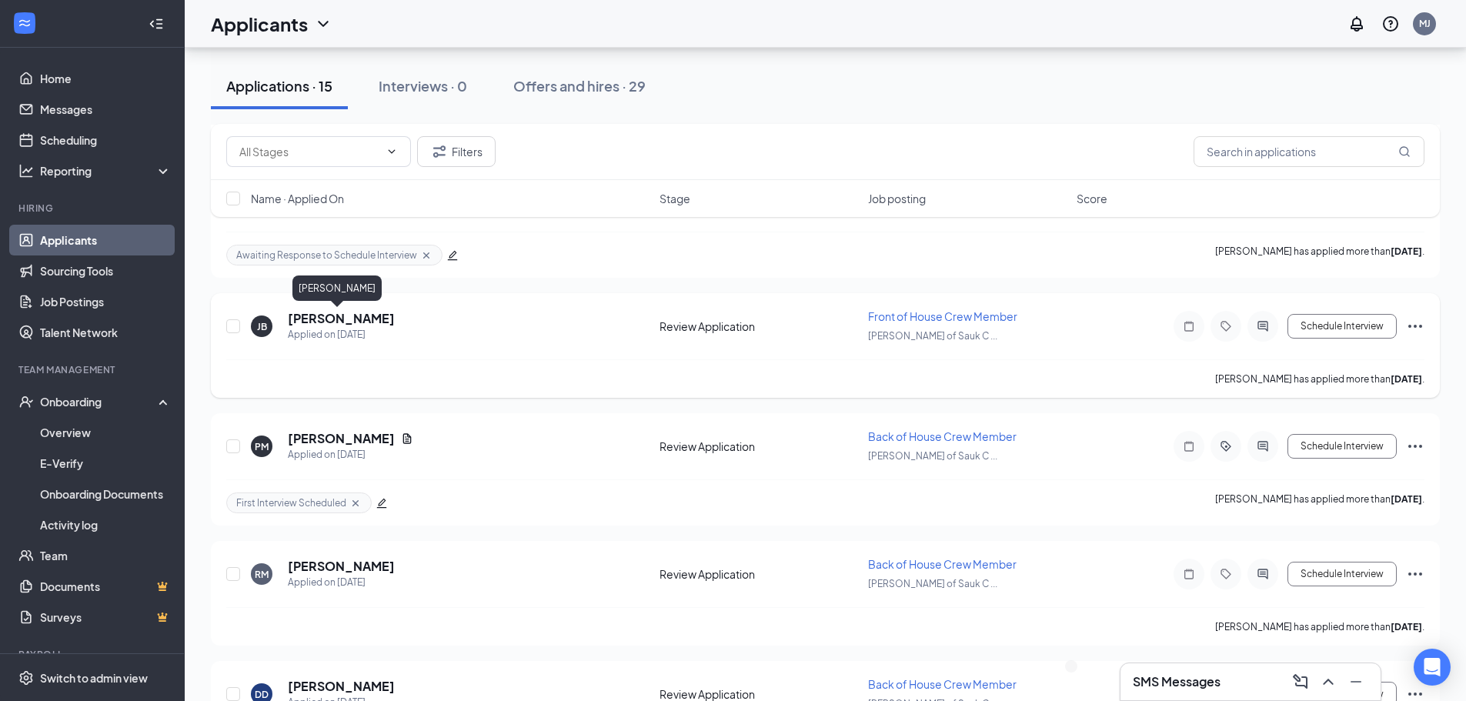
click at [321, 325] on h5 "[PERSON_NAME]" at bounding box center [341, 318] width 107 height 17
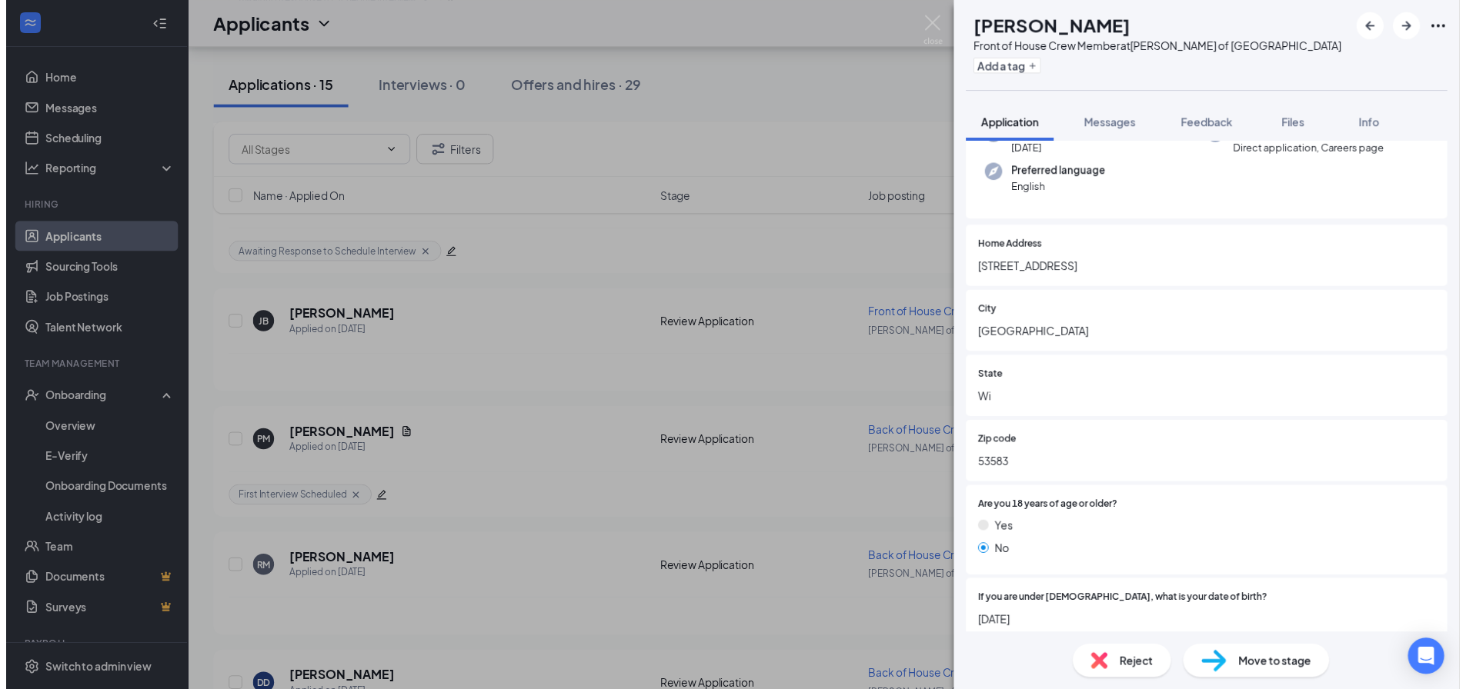
scroll to position [154, 0]
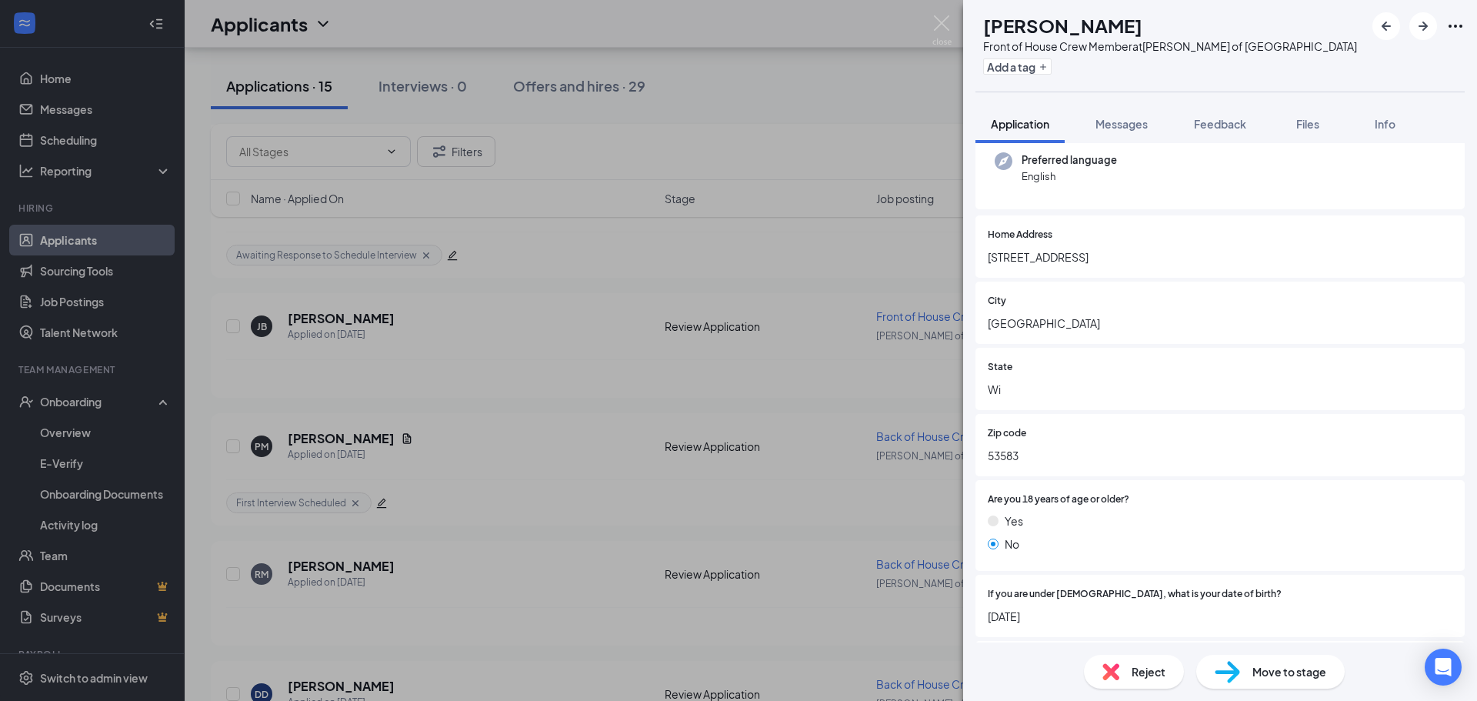
click at [508, 253] on div "[PERSON_NAME] Front of House Crew Member at [PERSON_NAME] of Sauk City Add a ta…" at bounding box center [738, 350] width 1477 height 701
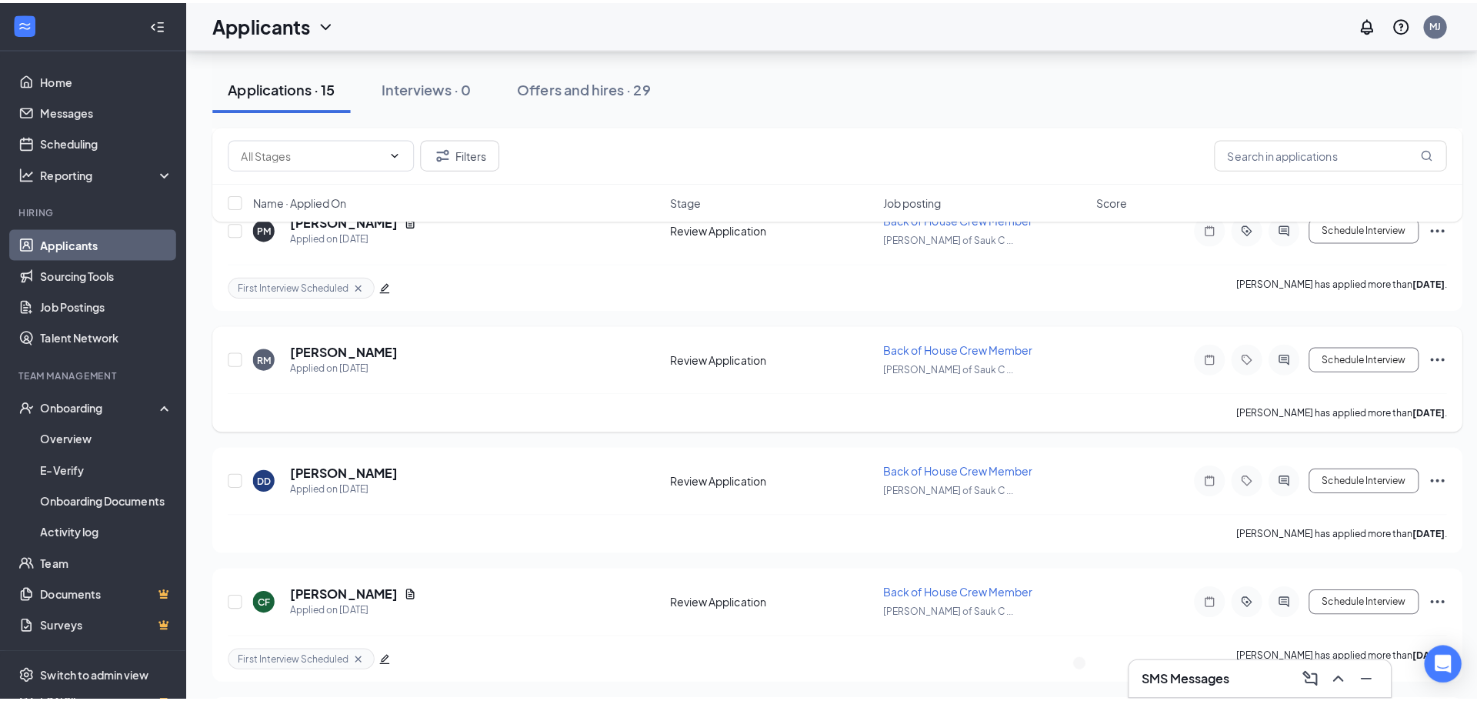
scroll to position [693, 0]
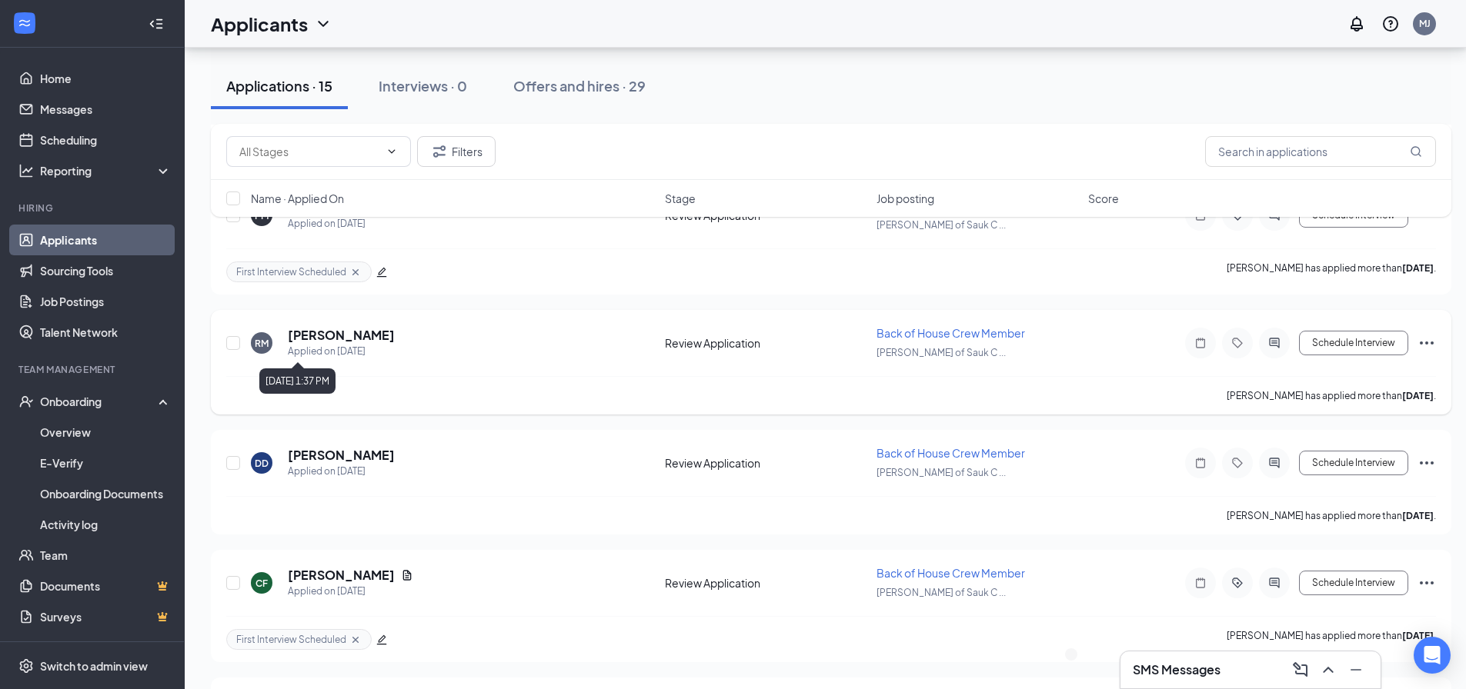
click at [312, 333] on h5 "[PERSON_NAME]" at bounding box center [341, 335] width 107 height 17
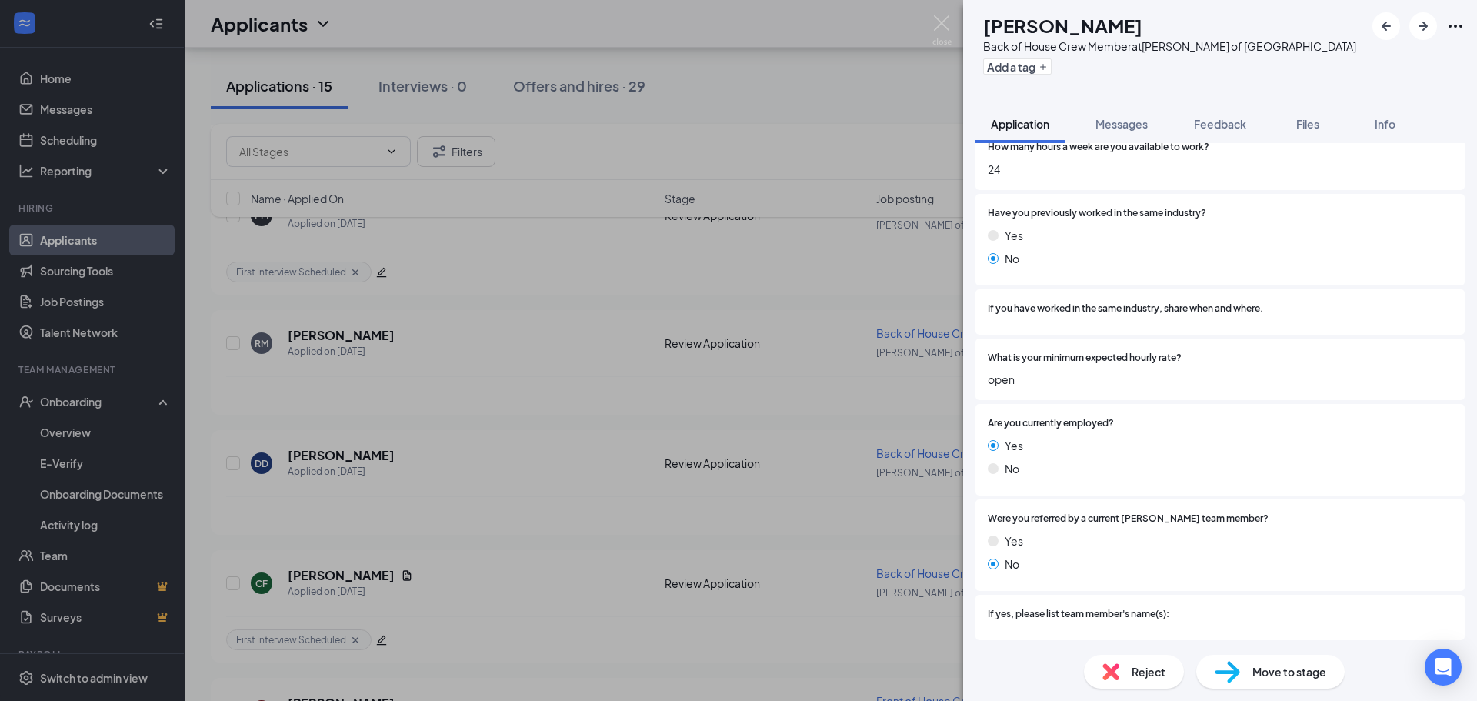
scroll to position [1000, 0]
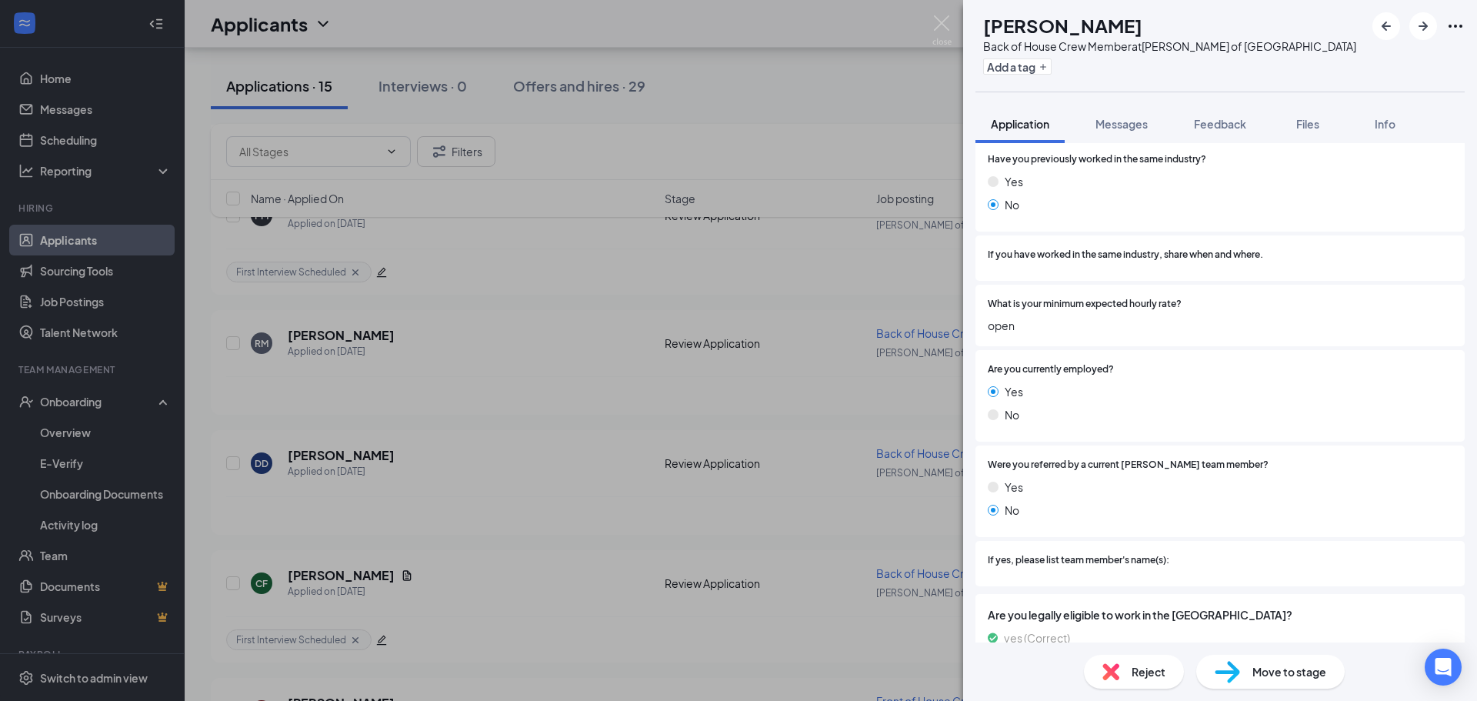
click at [416, 339] on div "RM [PERSON_NAME] Back of House Crew Member at [PERSON_NAME] of [GEOGRAPHIC_DATA…" at bounding box center [738, 350] width 1477 height 701
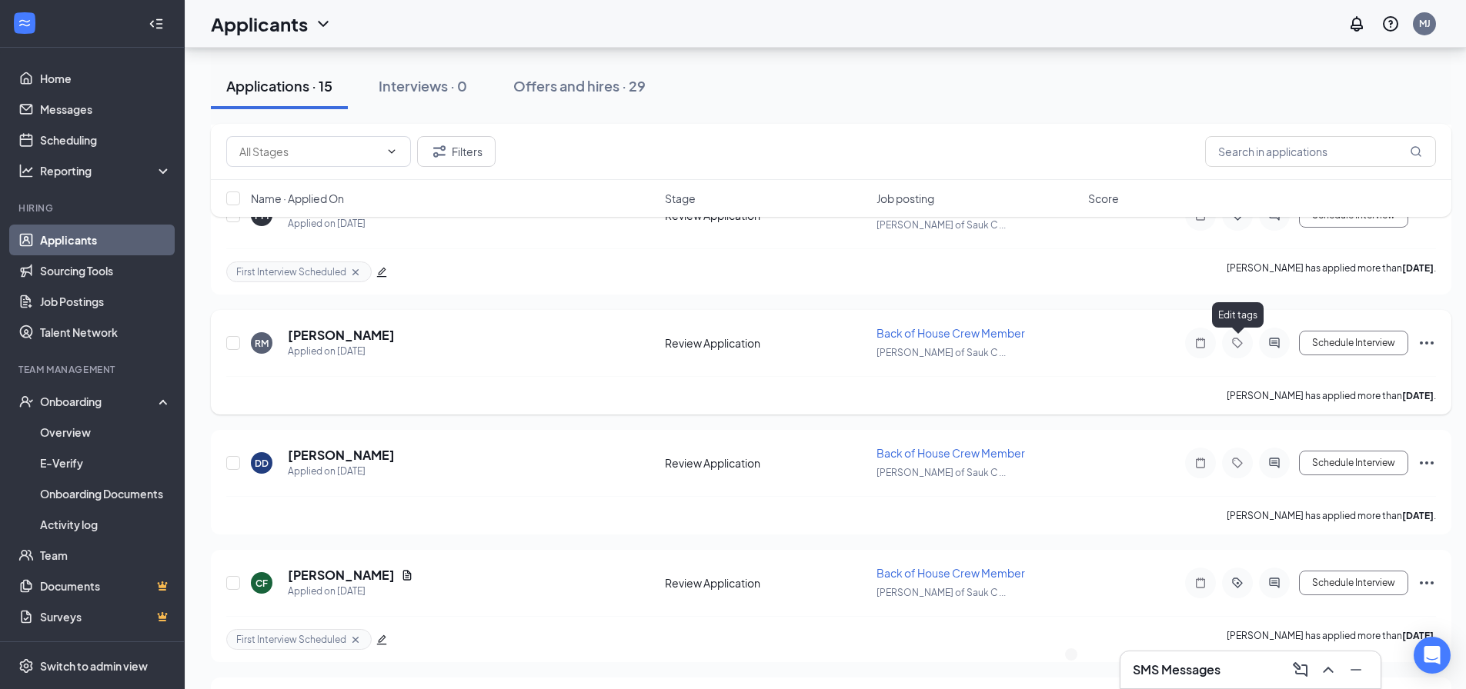
click at [1237, 342] on icon "Tag" at bounding box center [1237, 343] width 18 height 12
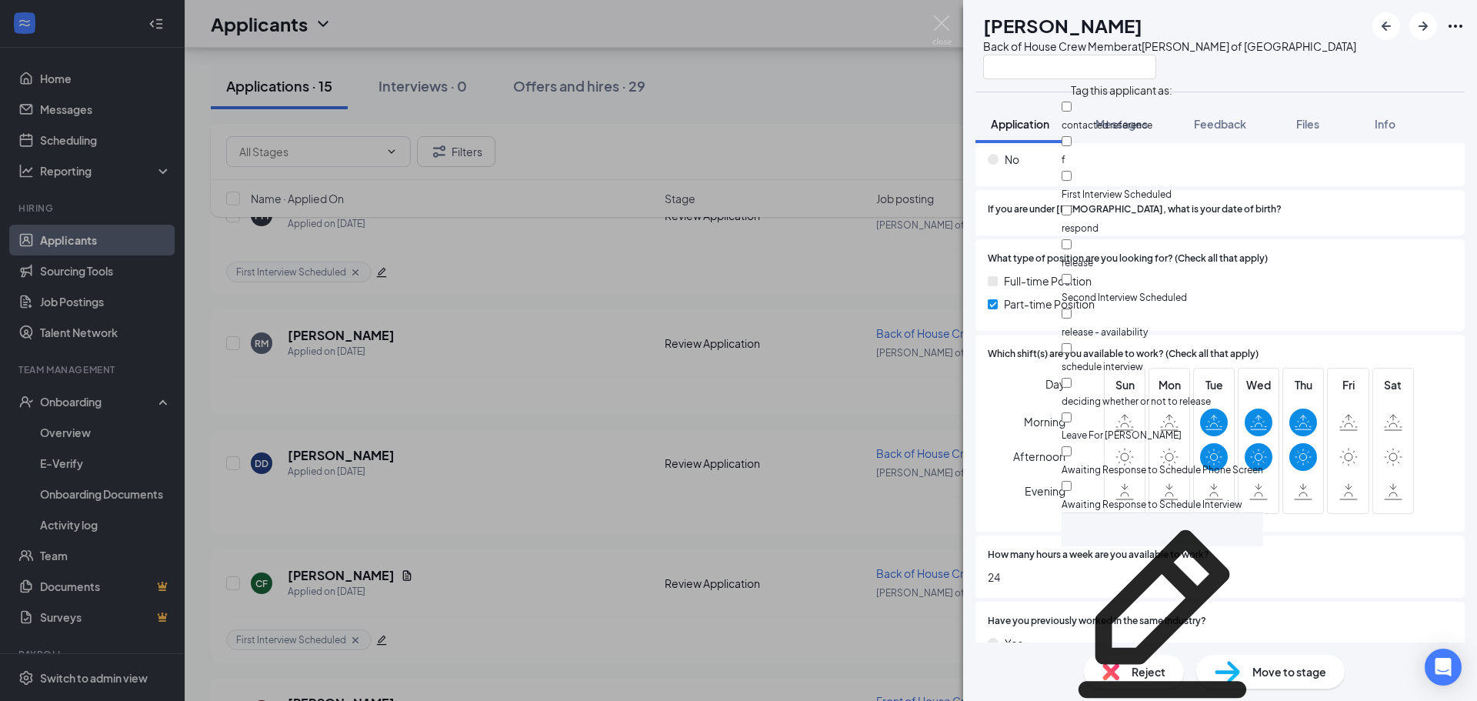
scroll to position [116, 0]
click at [1072, 481] on input "Awaiting Response to Schedule Interview" at bounding box center [1067, 486] width 10 height 10
checkbox input "true"
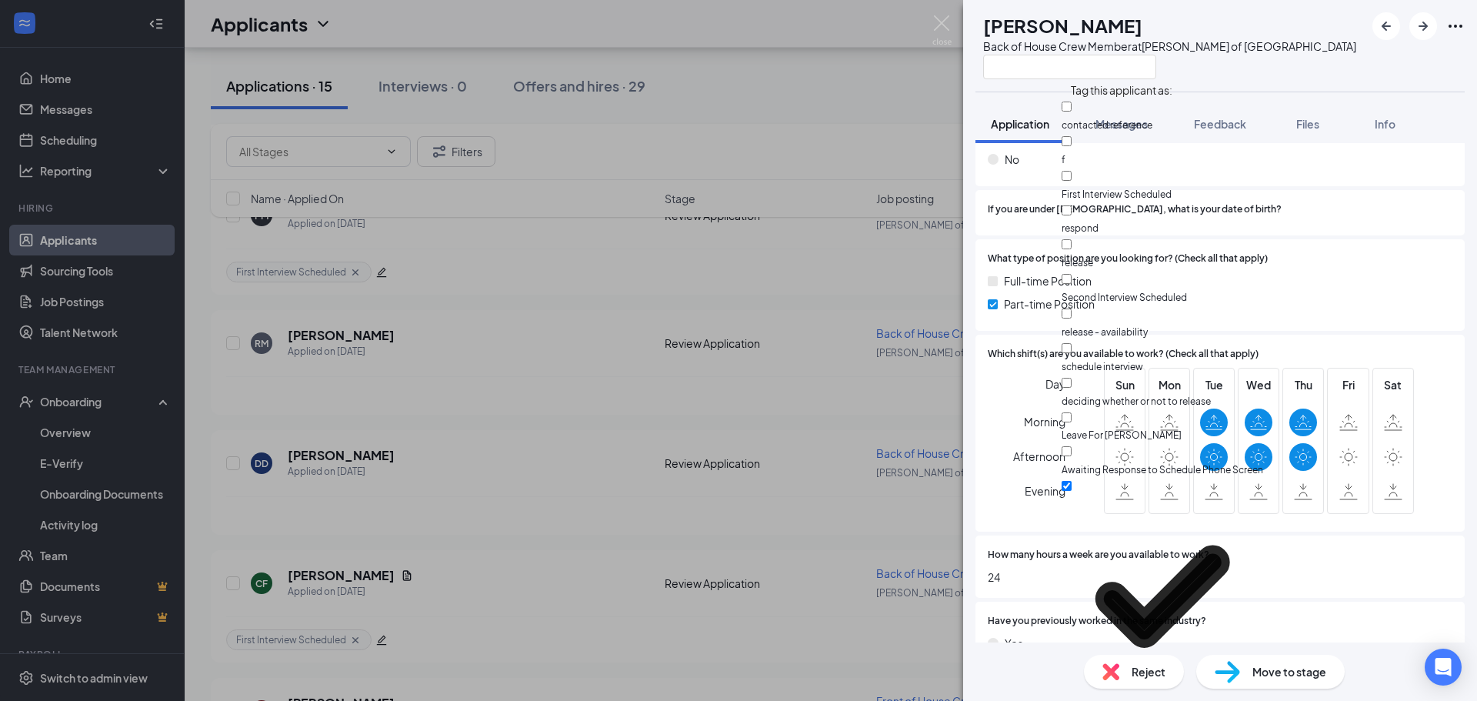
click at [787, 63] on div "RM [PERSON_NAME] Back of House Crew Member at [PERSON_NAME] of Sauk City Applic…" at bounding box center [738, 350] width 1477 height 701
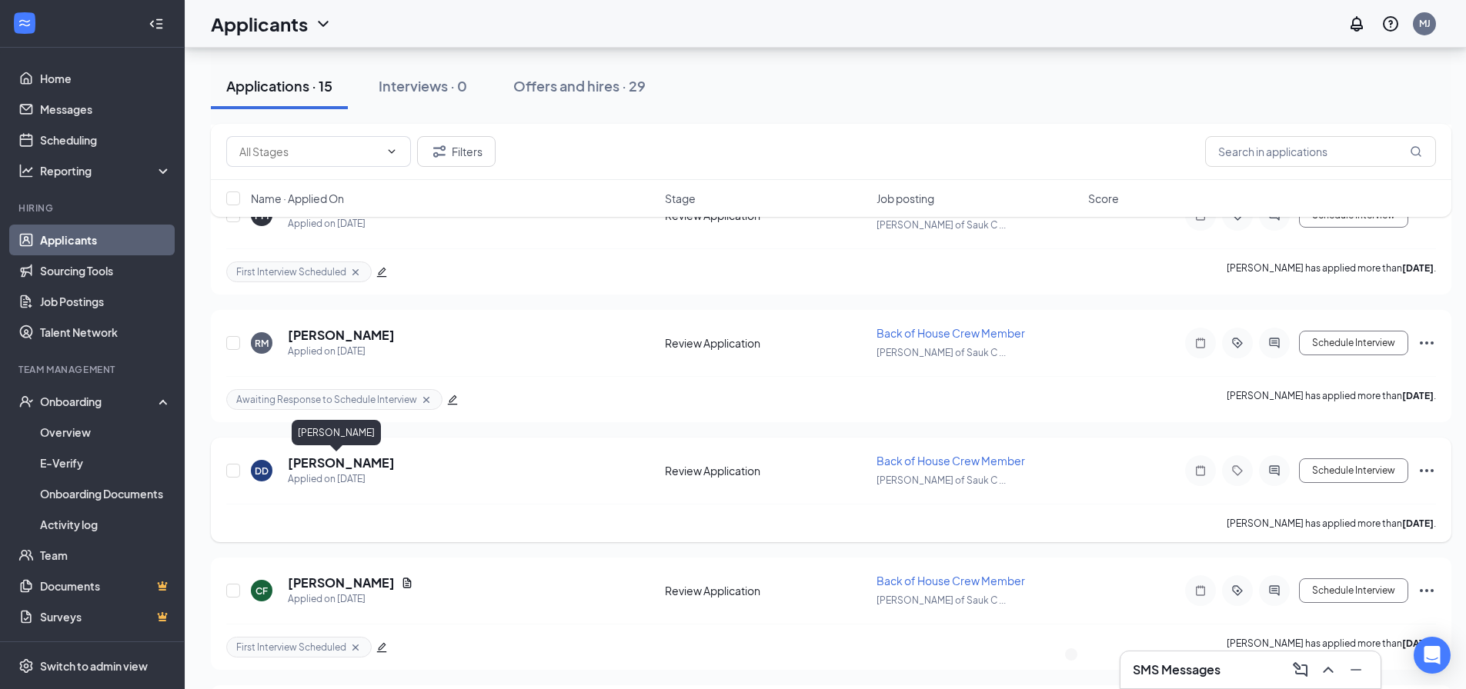
click at [322, 459] on h5 "[PERSON_NAME]" at bounding box center [341, 463] width 107 height 17
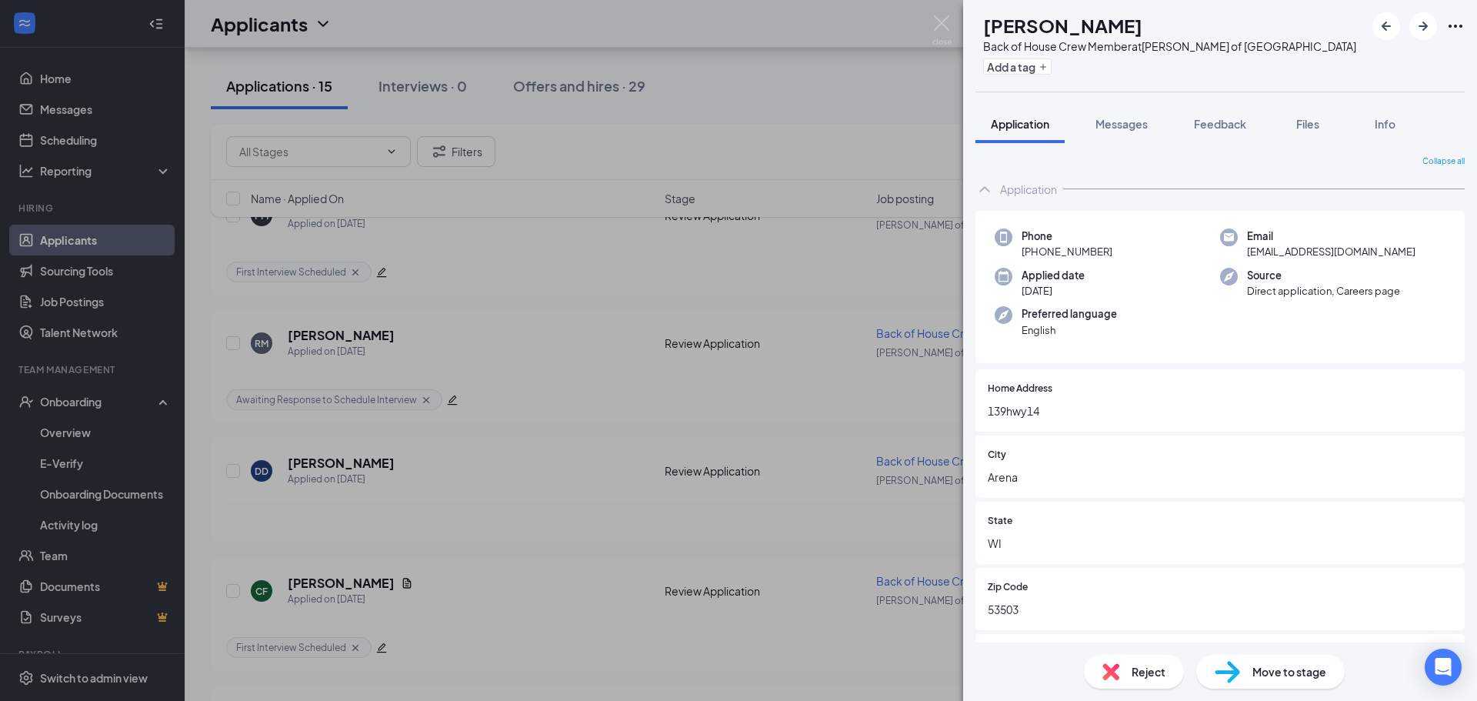
click at [649, 145] on div "DD [PERSON_NAME] Back of House Crew Member at [PERSON_NAME] of Sauk City Add a …" at bounding box center [738, 350] width 1477 height 701
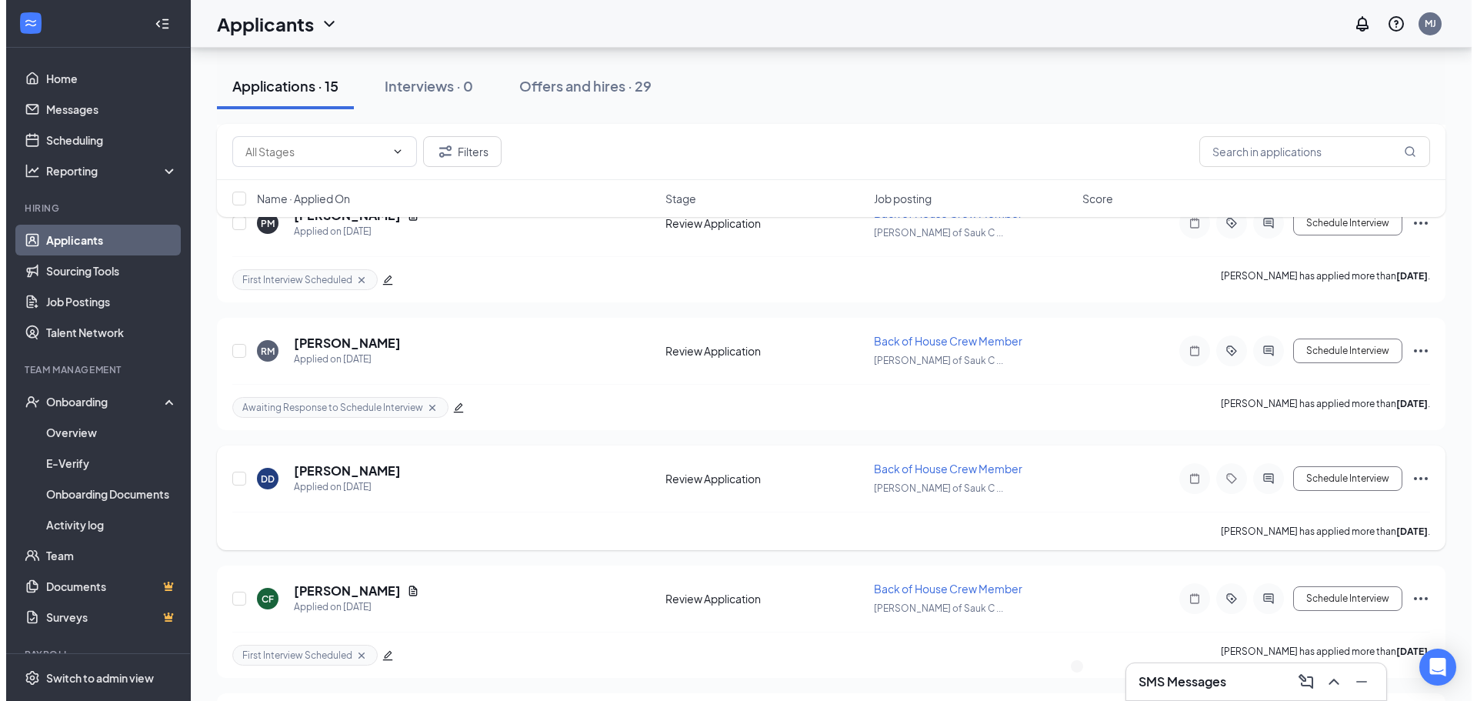
scroll to position [720, 0]
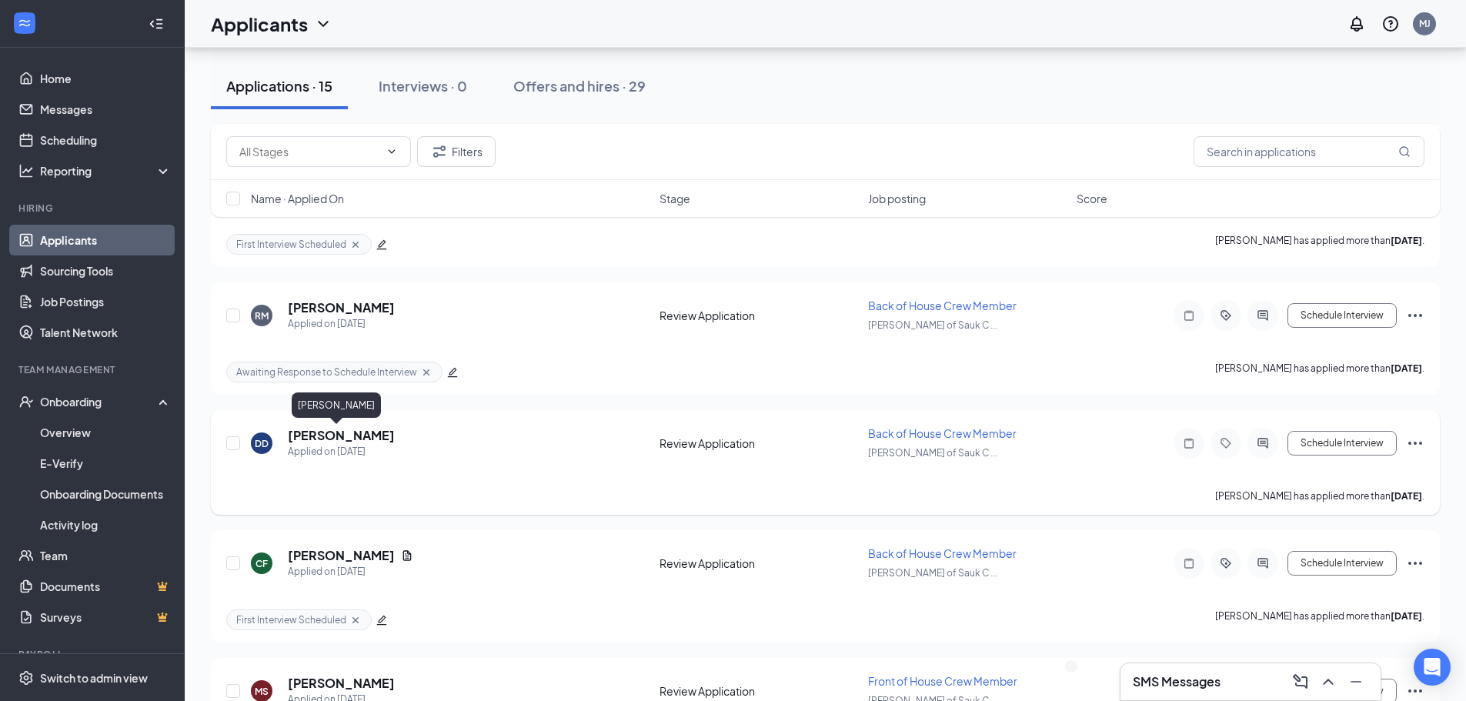
click at [327, 434] on h5 "[PERSON_NAME]" at bounding box center [341, 435] width 107 height 17
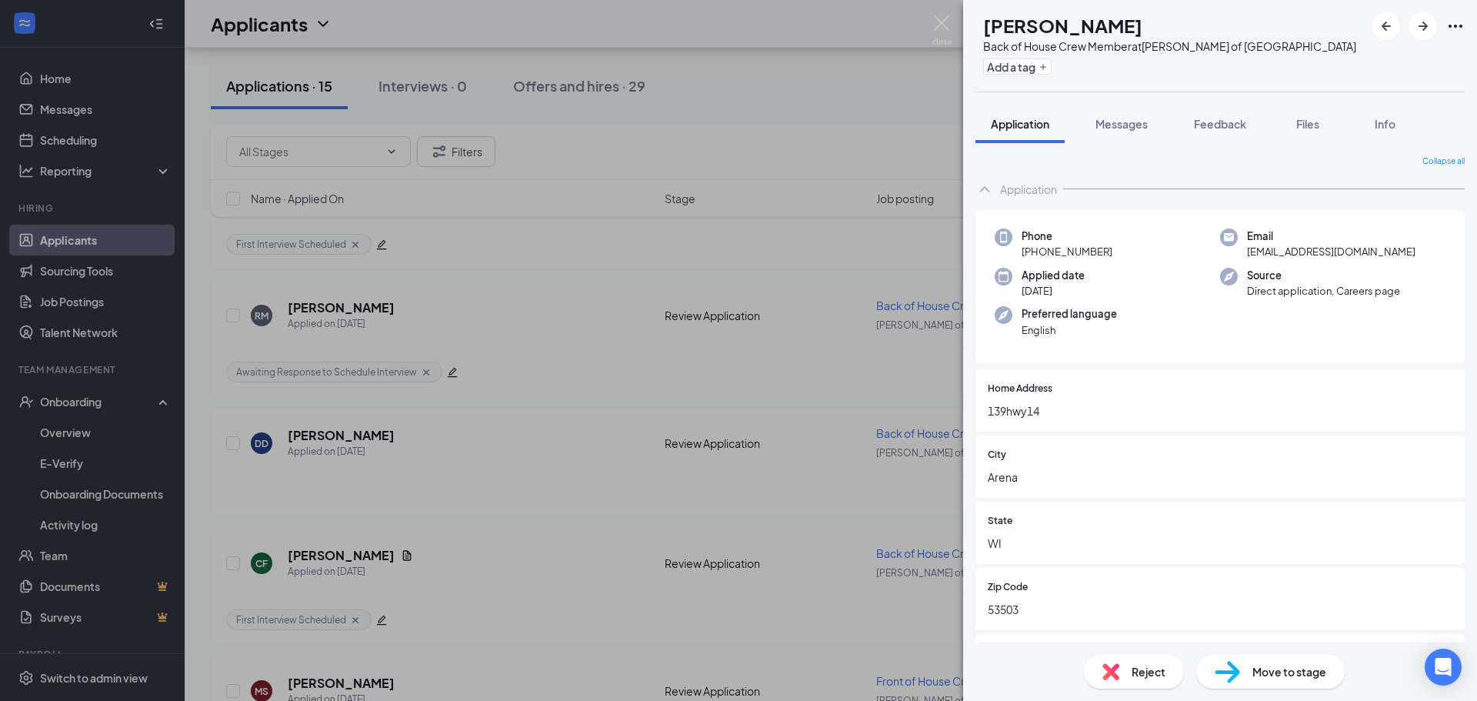
click at [545, 192] on div "DD [PERSON_NAME] Back of House Crew Member at [PERSON_NAME] of Sauk City Add a …" at bounding box center [738, 350] width 1477 height 701
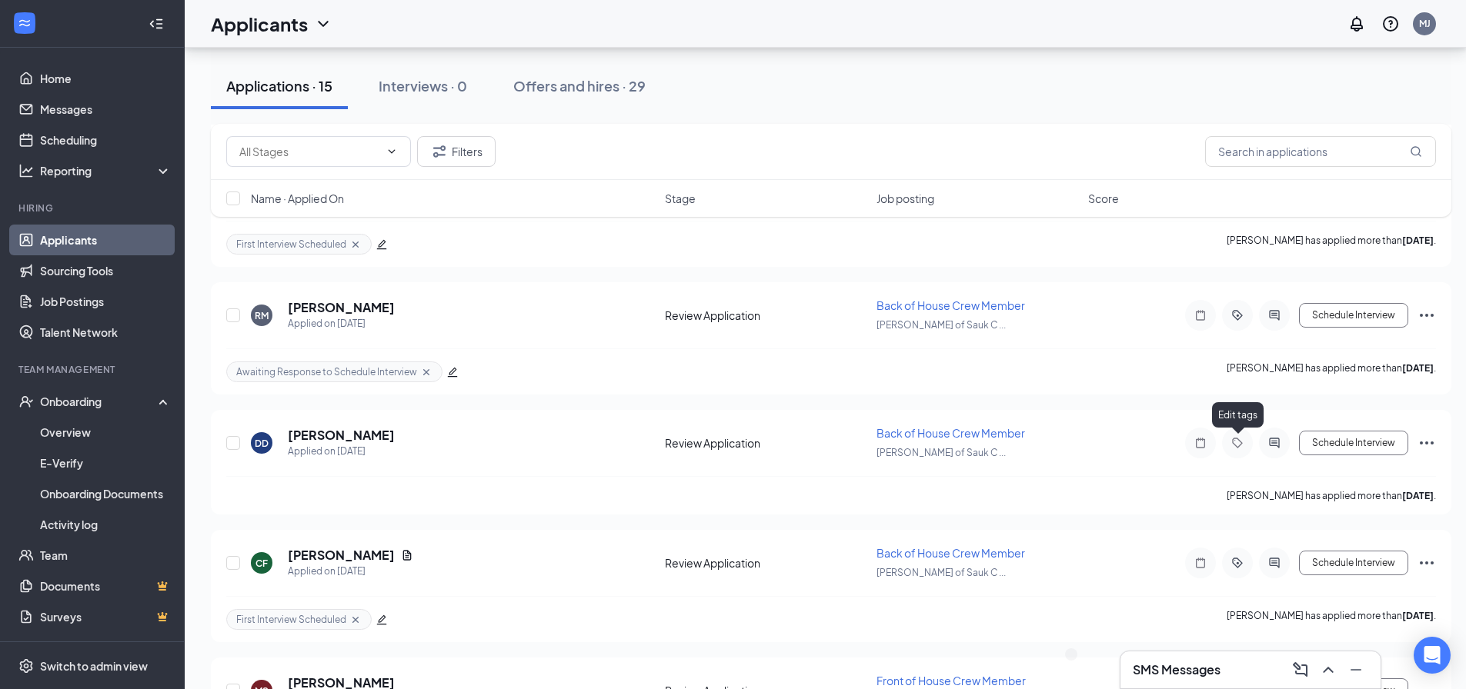
click at [1240, 447] on icon "Tag" at bounding box center [1237, 443] width 18 height 12
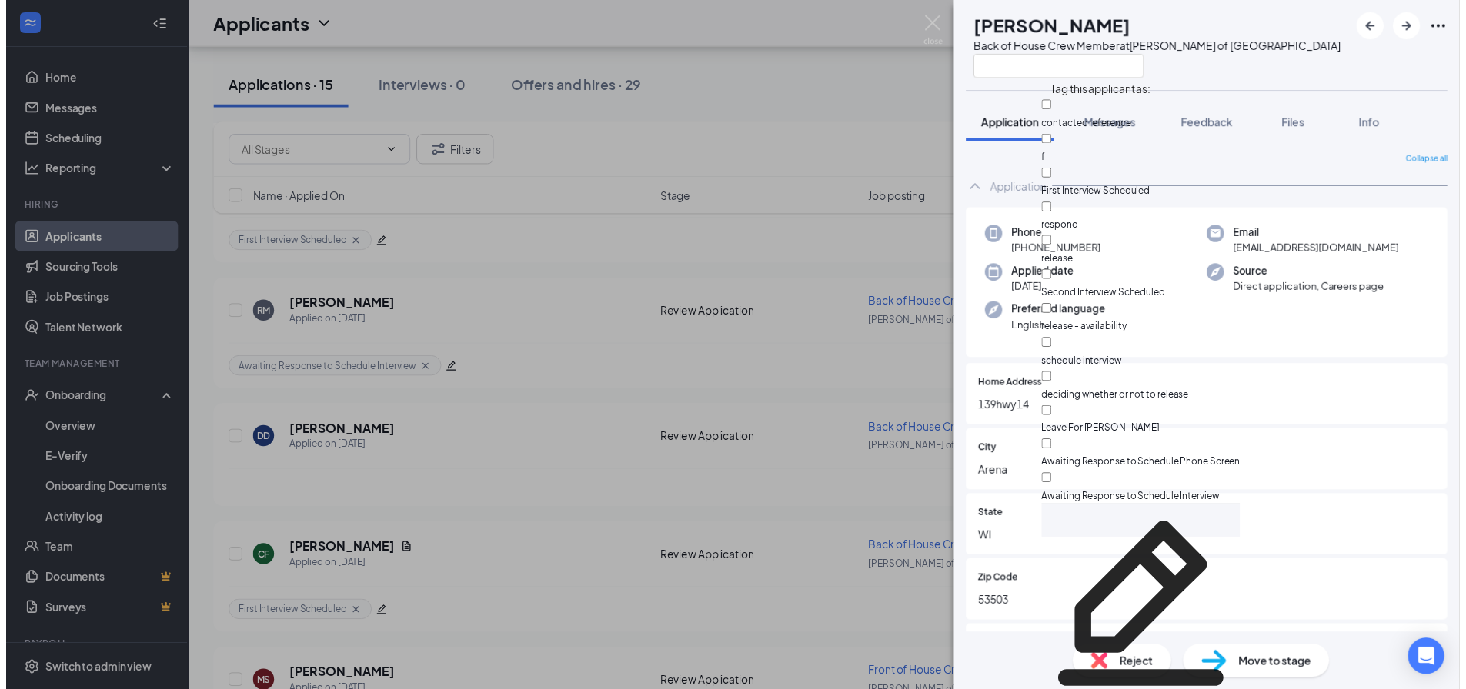
scroll to position [116, 0]
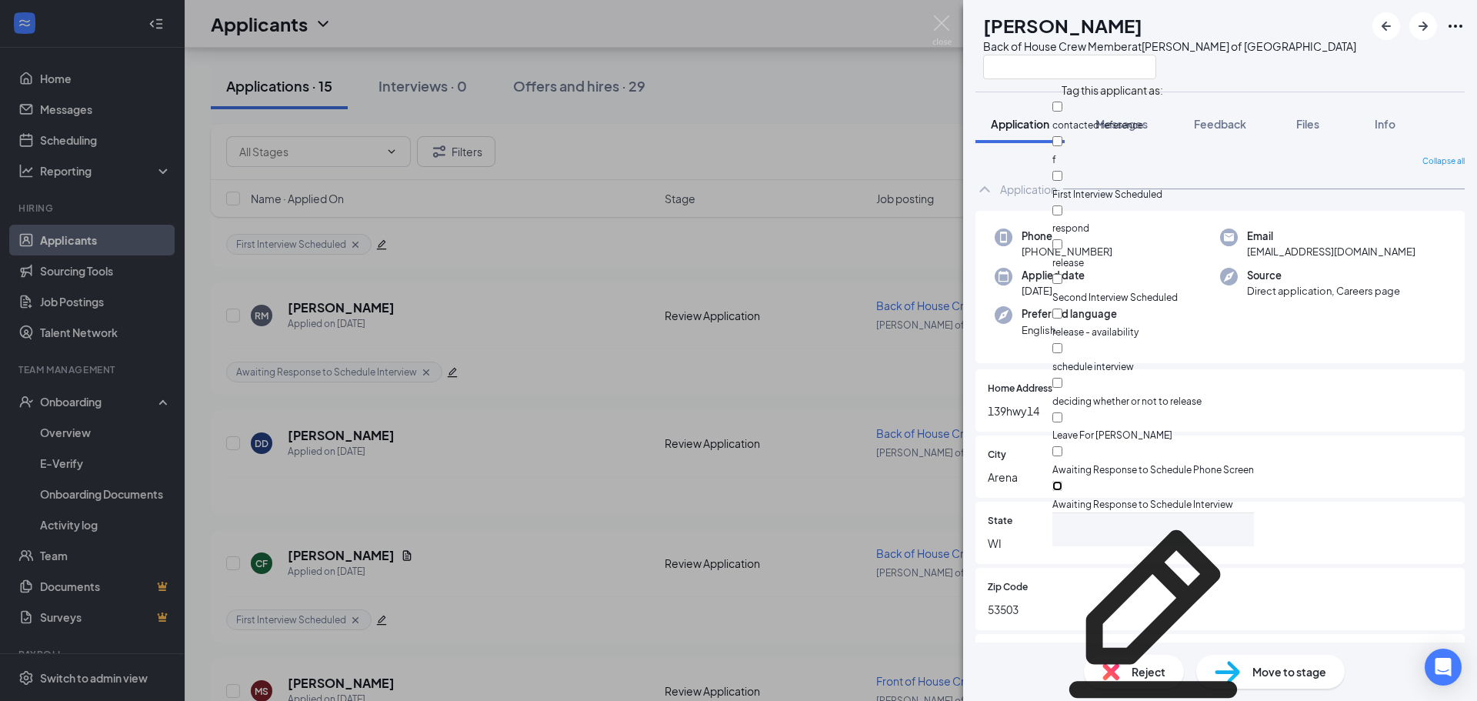
click at [1063, 481] on input "Awaiting Response to Schedule Interview" at bounding box center [1058, 486] width 10 height 10
checkbox input "true"
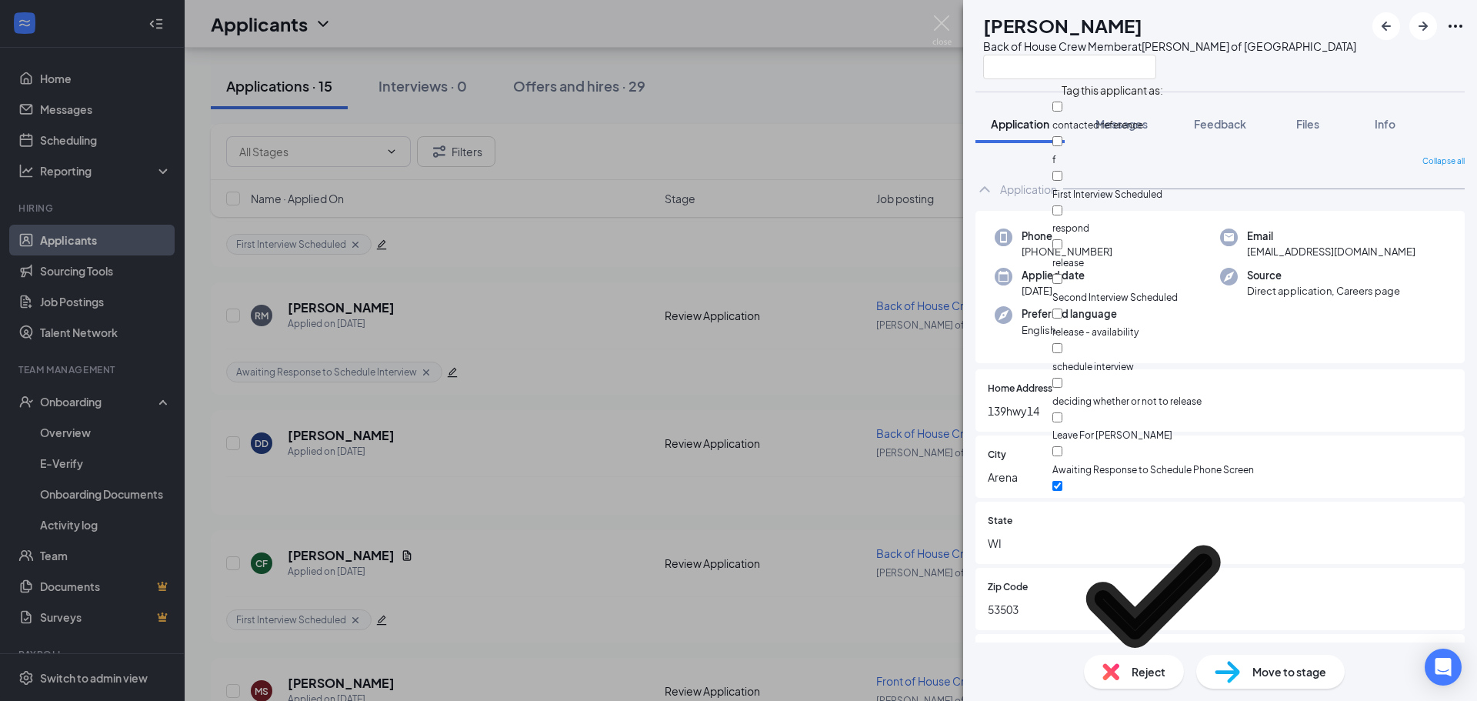
click at [818, 260] on div "DD [PERSON_NAME] Back of House Crew Member at [PERSON_NAME] of Sauk City Applic…" at bounding box center [738, 350] width 1477 height 701
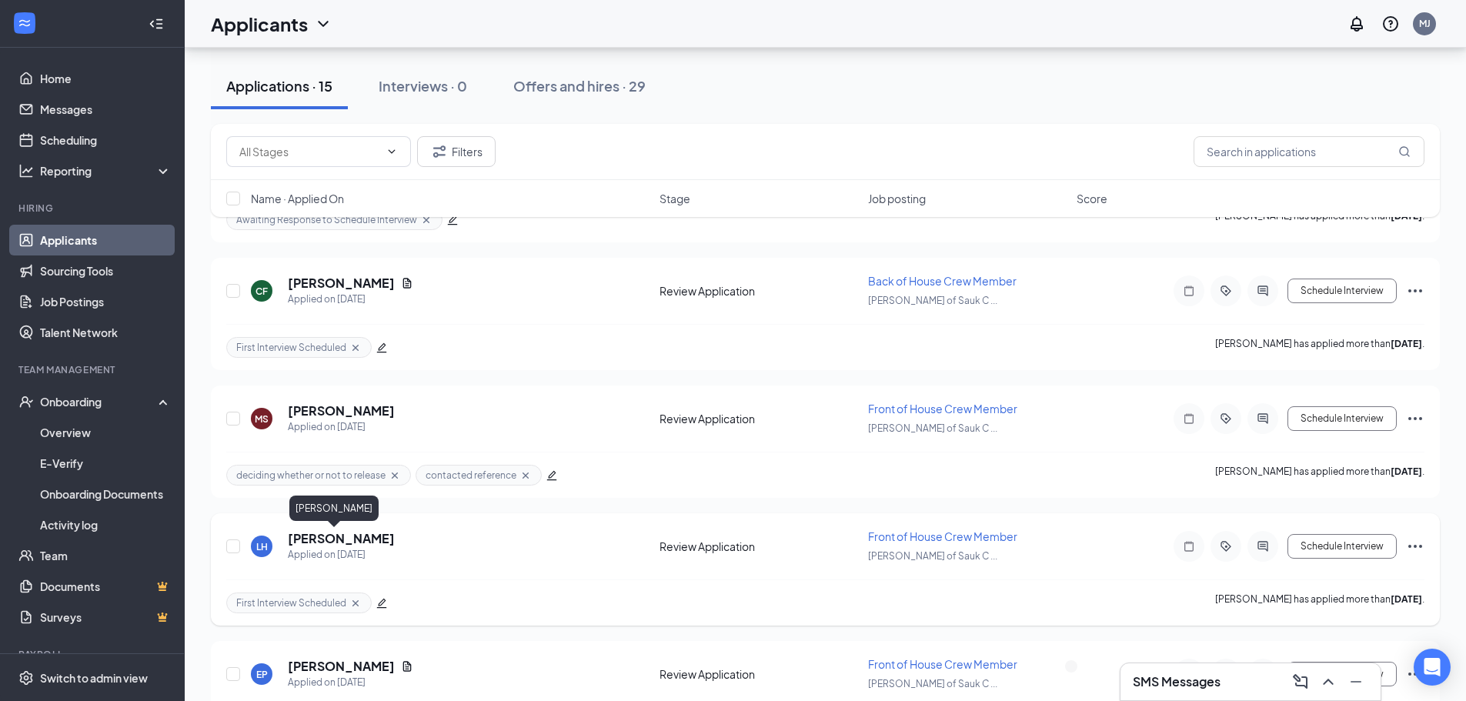
scroll to position [1154, 0]
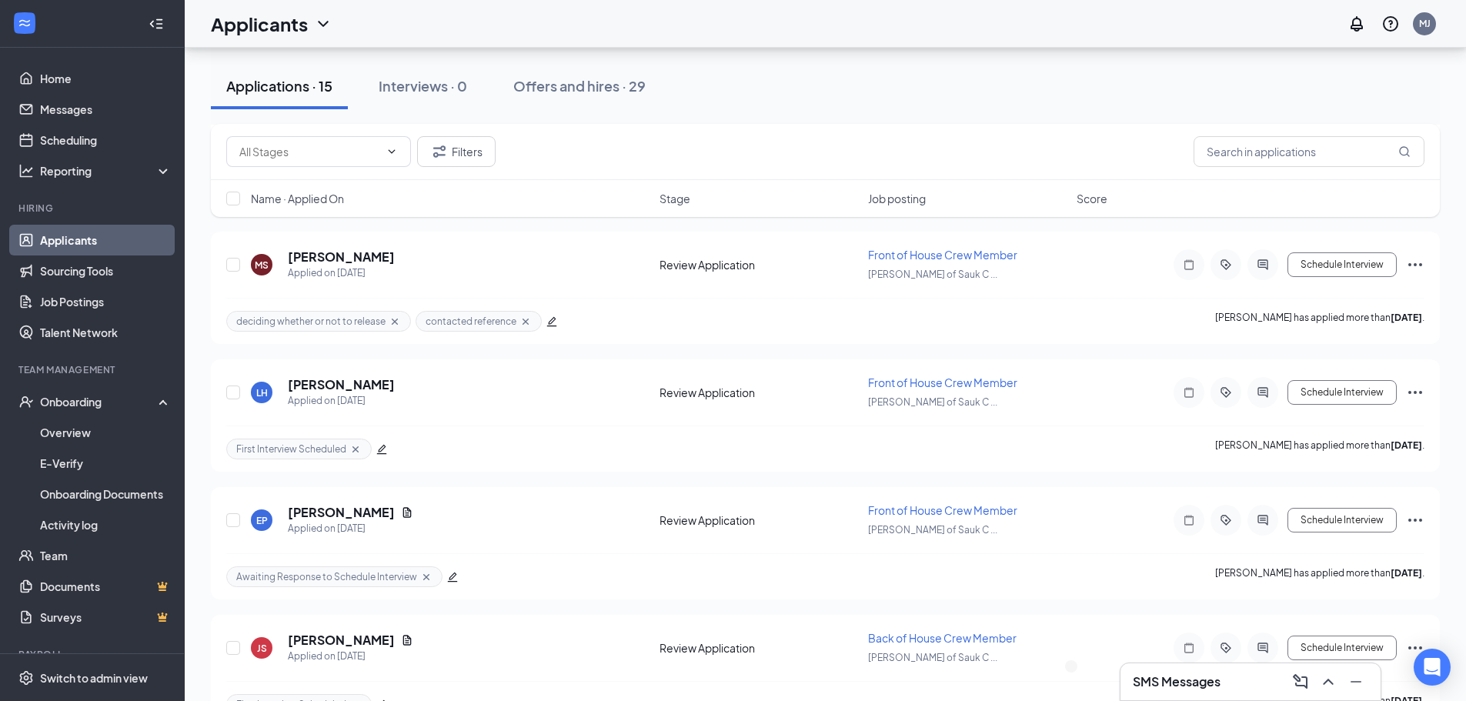
click at [1186, 683] on h3 "SMS Messages" at bounding box center [1177, 681] width 88 height 17
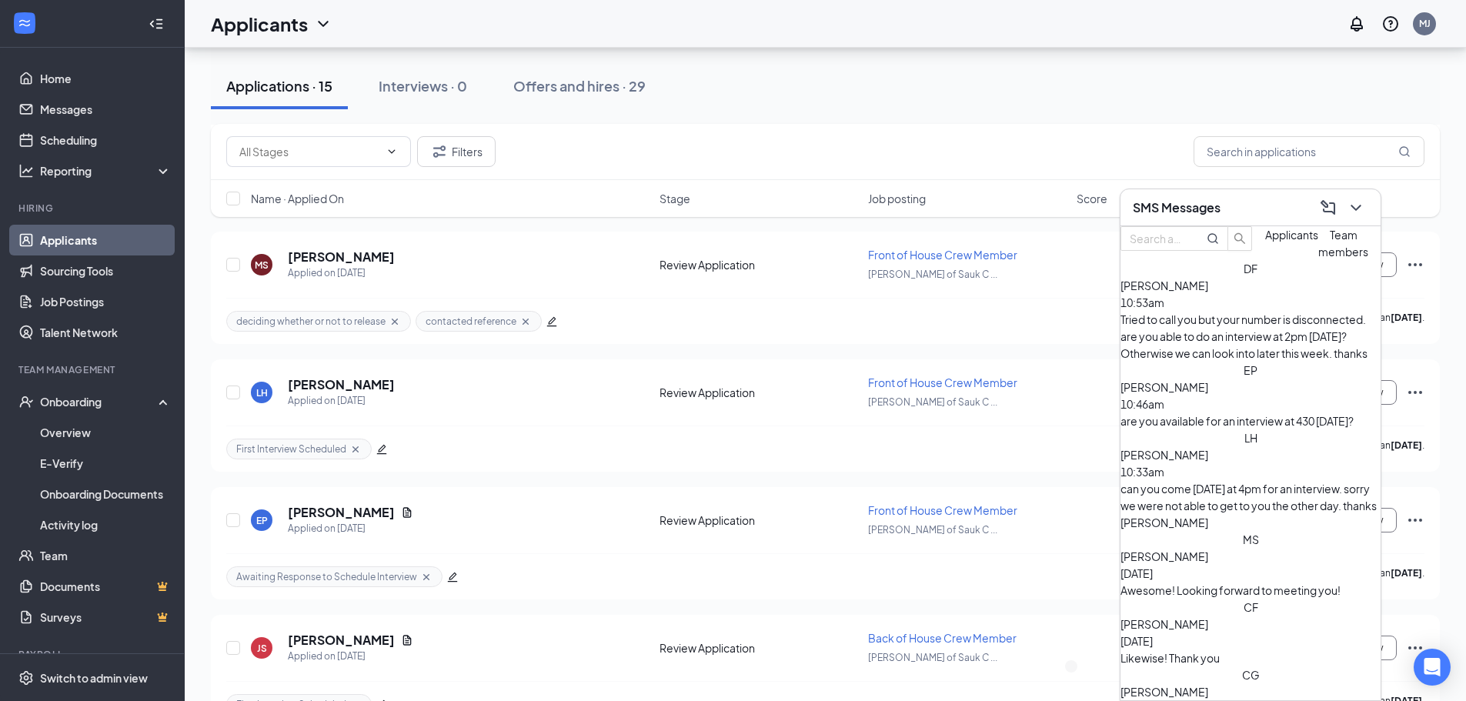
click at [1200, 412] on div "are you available for an interview at 430 [DATE]?" at bounding box center [1250, 420] width 260 height 17
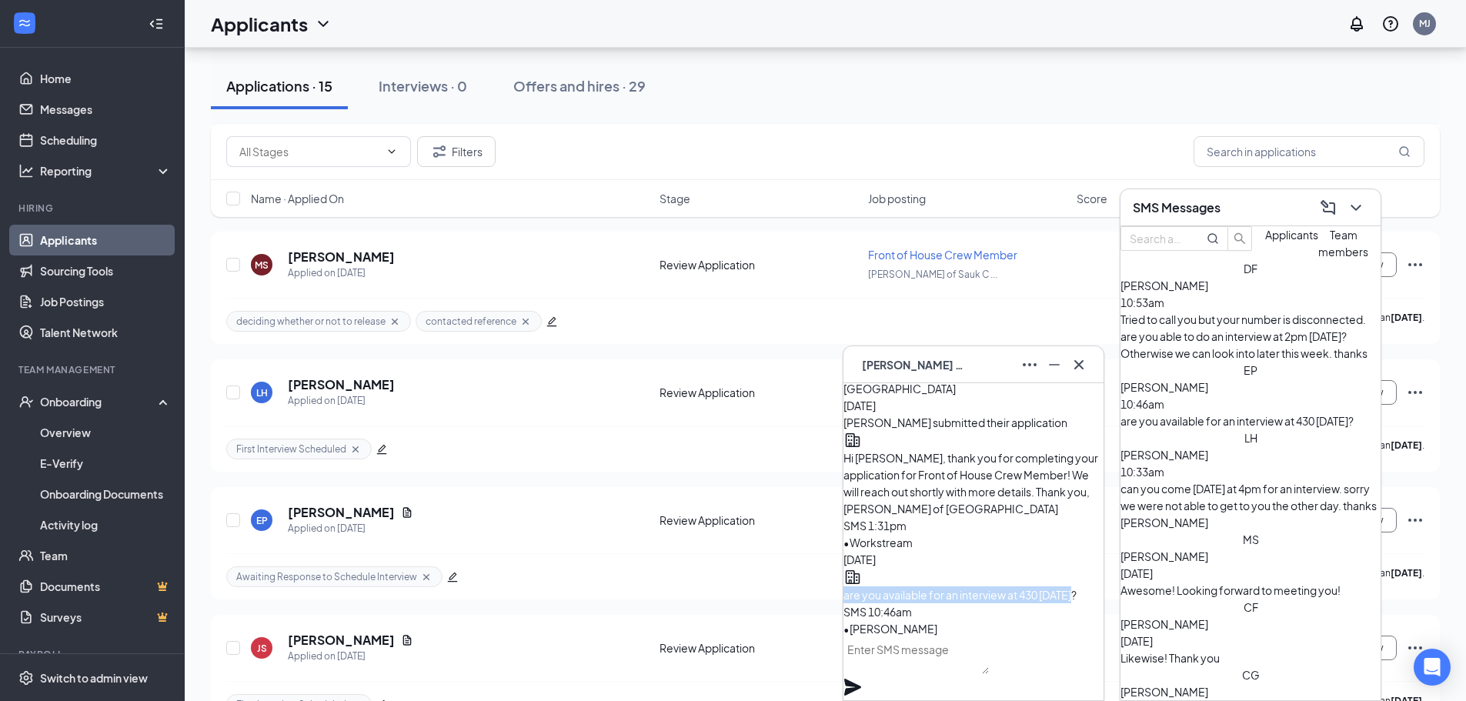
drag, startPoint x: 1002, startPoint y: 595, endPoint x: 870, endPoint y: 582, distance: 133.0
click at [870, 586] on div "are you available for an interview at 430 [DATE]?" at bounding box center [973, 594] width 260 height 17
copy span "are you available for an interview at 430 [DATE]?"
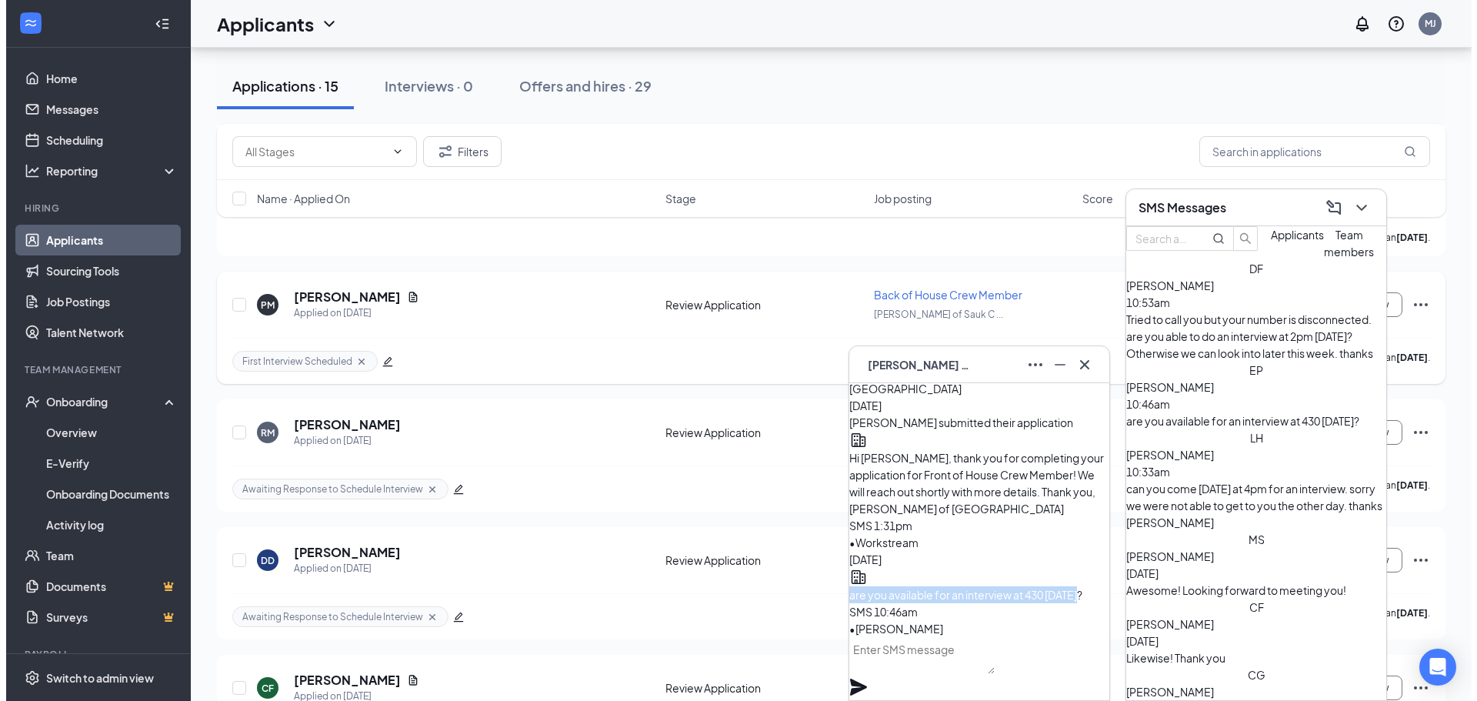
scroll to position [462, 0]
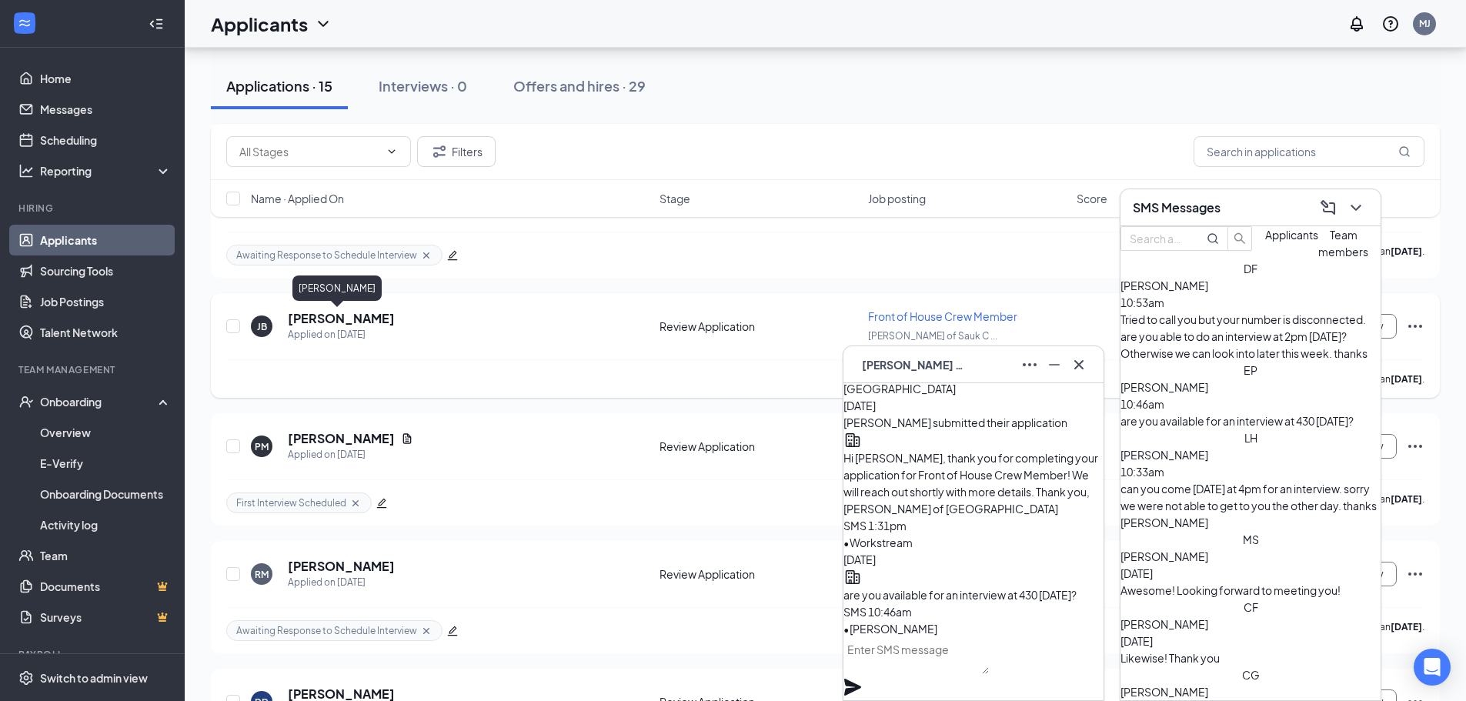
click at [323, 312] on h5 "[PERSON_NAME]" at bounding box center [341, 318] width 107 height 17
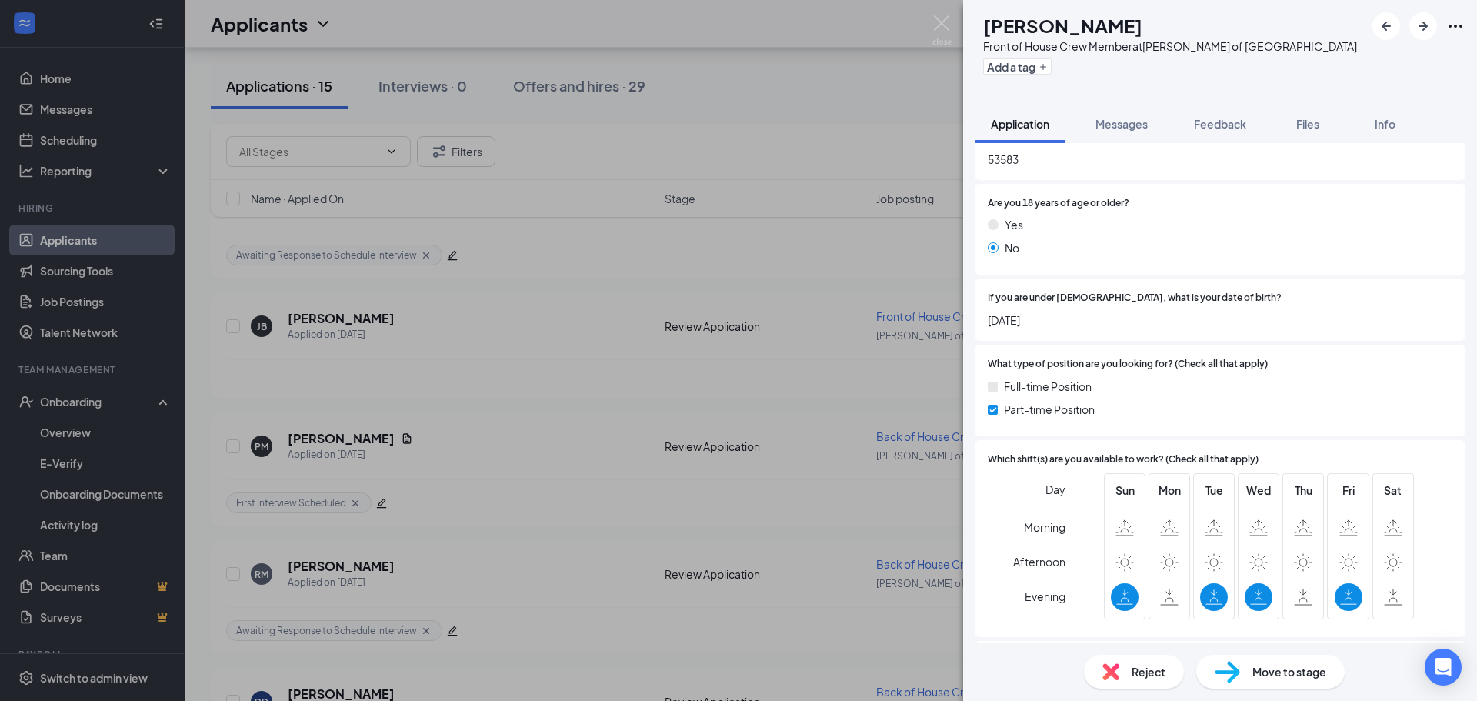
scroll to position [308, 0]
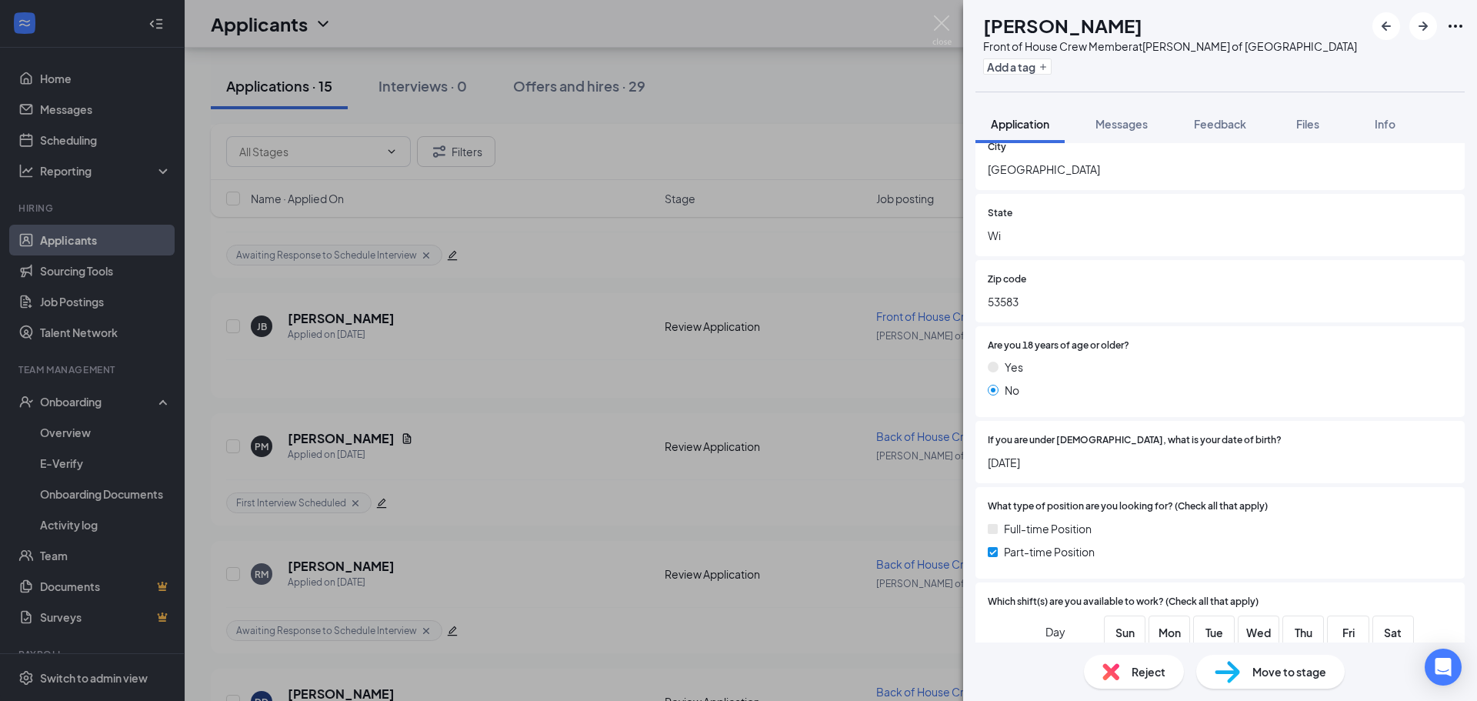
click at [1144, 672] on span "Reject" at bounding box center [1149, 671] width 34 height 17
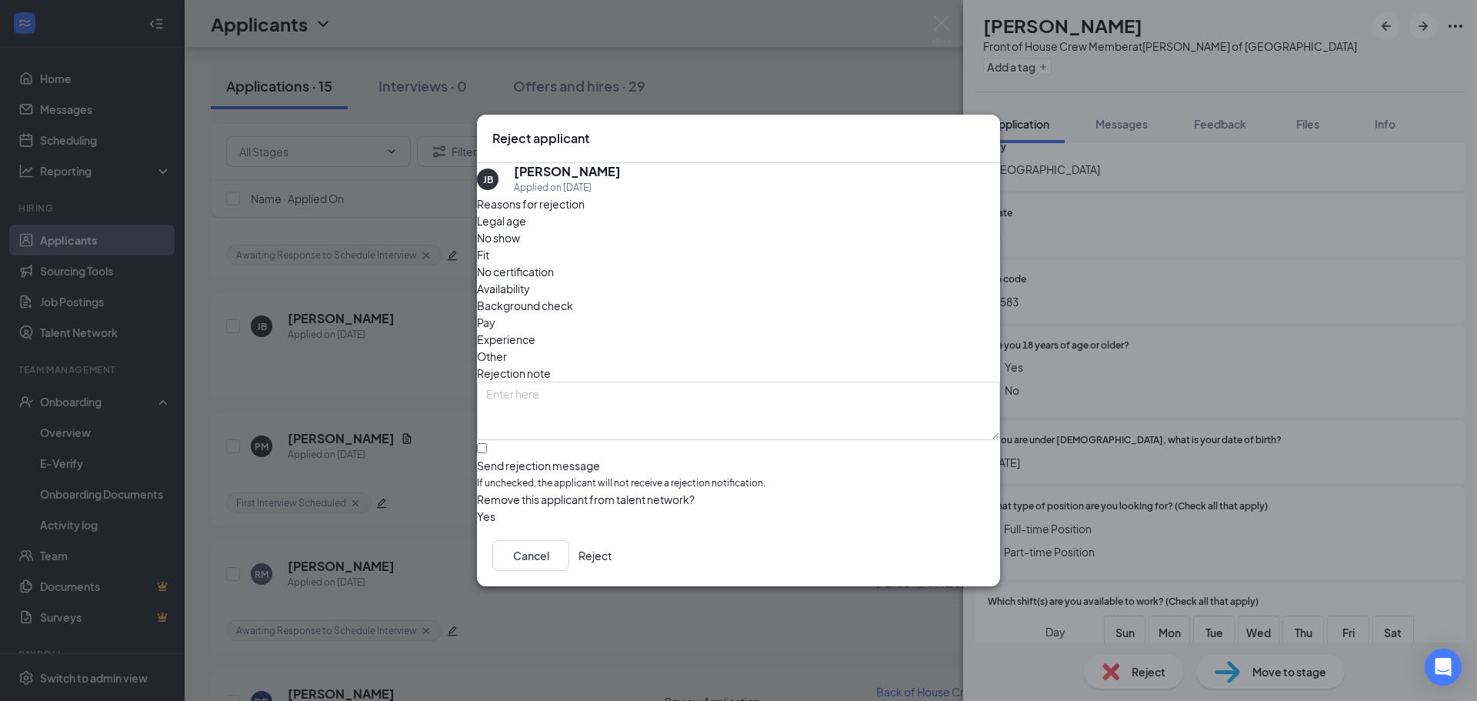
click at [489, 263] on span "Fit" at bounding box center [483, 254] width 12 height 17
click at [487, 443] on input "Send rejection message If unchecked, the applicant will not receive a rejection…" at bounding box center [482, 448] width 10 height 10
checkbox input "true"
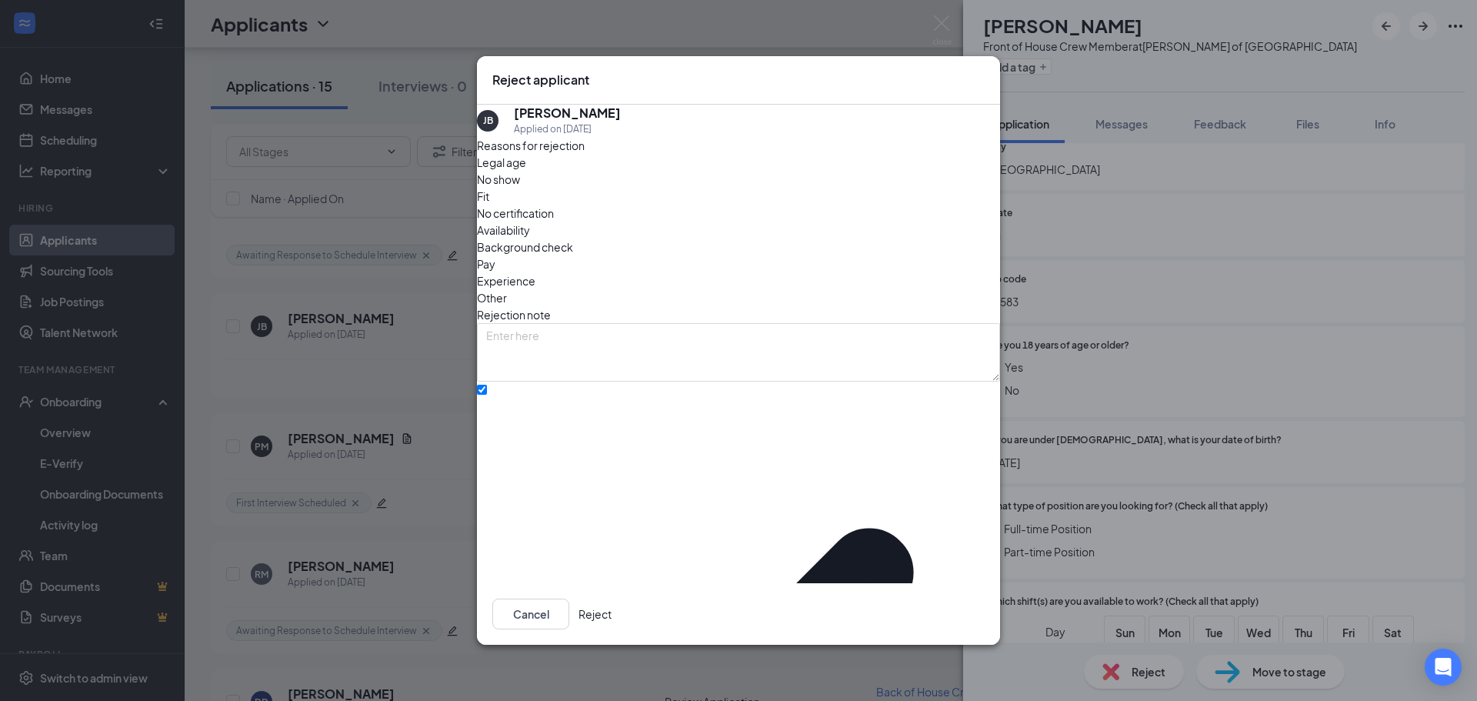
click at [612, 609] on button "Reject" at bounding box center [595, 614] width 33 height 31
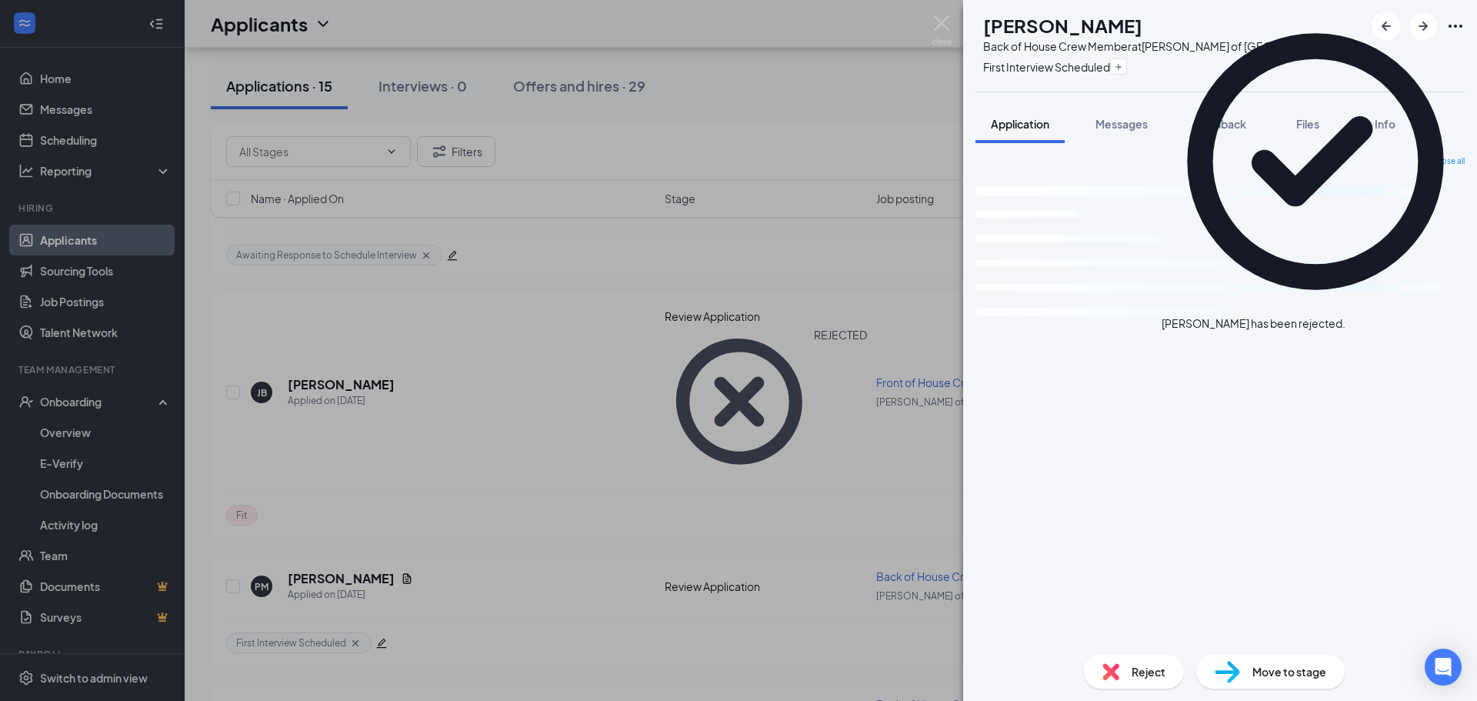
click at [814, 159] on div "PM [PERSON_NAME] Back of House Crew Member at [PERSON_NAME] of [GEOGRAPHIC_DATA…" at bounding box center [738, 350] width 1477 height 701
